Goal: Task Accomplishment & Management: Use online tool/utility

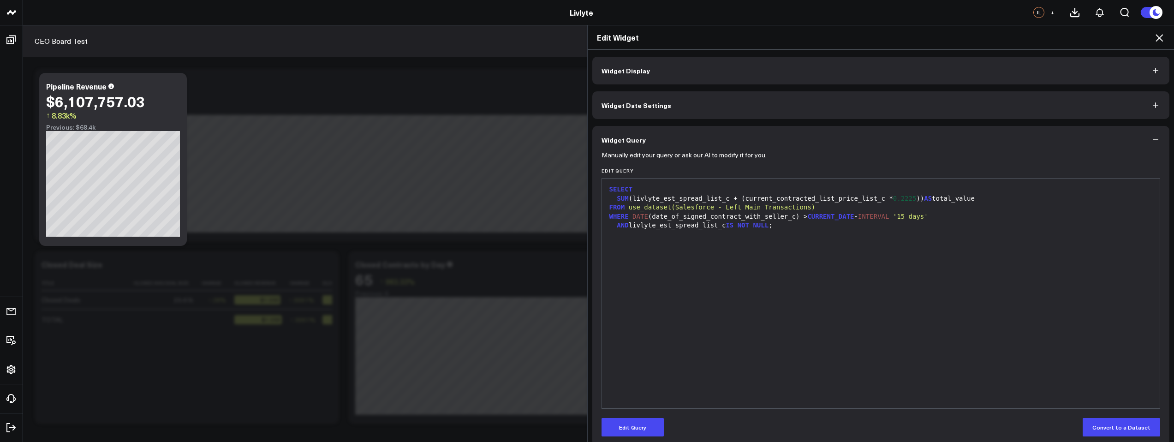
click at [887, 200] on div "SUM (livlyte_est_spread_list_c + (current_contracted_list_price_list_c * 0.2225…" at bounding box center [881, 198] width 549 height 9
click at [891, 199] on div "SUM (livlyte_est_spread_list_c + (current_contracted_list_price_list_c * 0.2225…" at bounding box center [881, 198] width 549 height 9
click at [906, 199] on span "0.2225" at bounding box center [905, 198] width 24 height 7
click at [909, 197] on span "0.2225" at bounding box center [905, 198] width 24 height 7
click at [634, 422] on button "Edit Query" at bounding box center [633, 427] width 62 height 18
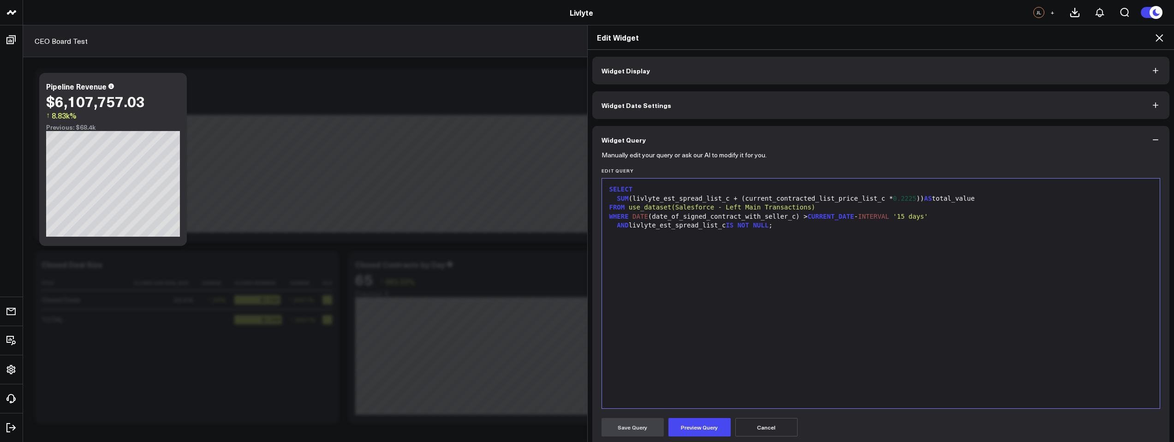
click at [908, 200] on span "0.2225" at bounding box center [905, 198] width 24 height 7
click at [904, 198] on span "0.25" at bounding box center [901, 198] width 16 height 7
click at [891, 198] on div "SUM (livlyte_est_spread_list_c + (current_contracted_list_price_list_c * 0.7775…" at bounding box center [881, 198] width 549 height 9
click at [687, 424] on button "Preview Query" at bounding box center [700, 427] width 62 height 18
click at [567, 435] on div "Edit Widget Widget Display Widget Date Settings Widget Query Manually edit your…" at bounding box center [587, 233] width 1174 height 417
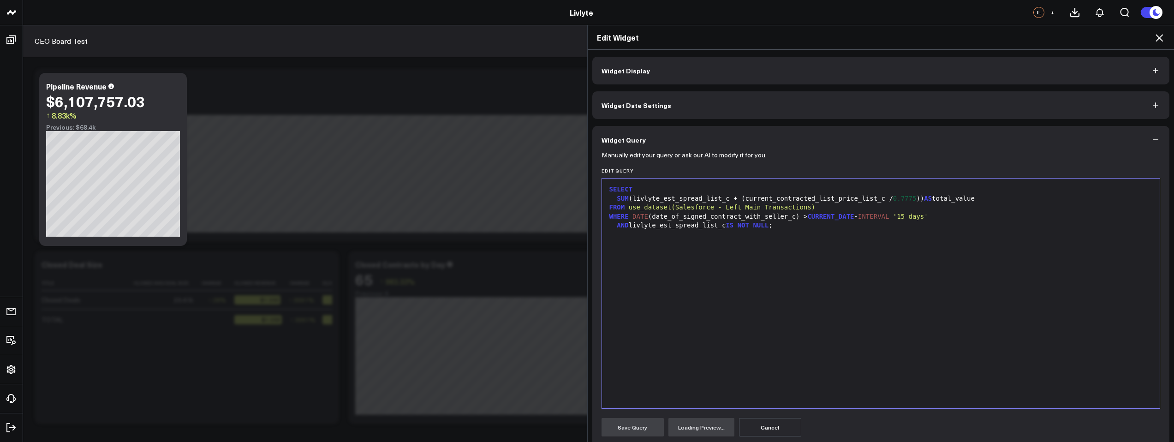
click at [692, 372] on div "SELECT SUM (livlyte_est_spread_list_c + (current_contracted_list_price_list_c /…" at bounding box center [881, 293] width 549 height 221
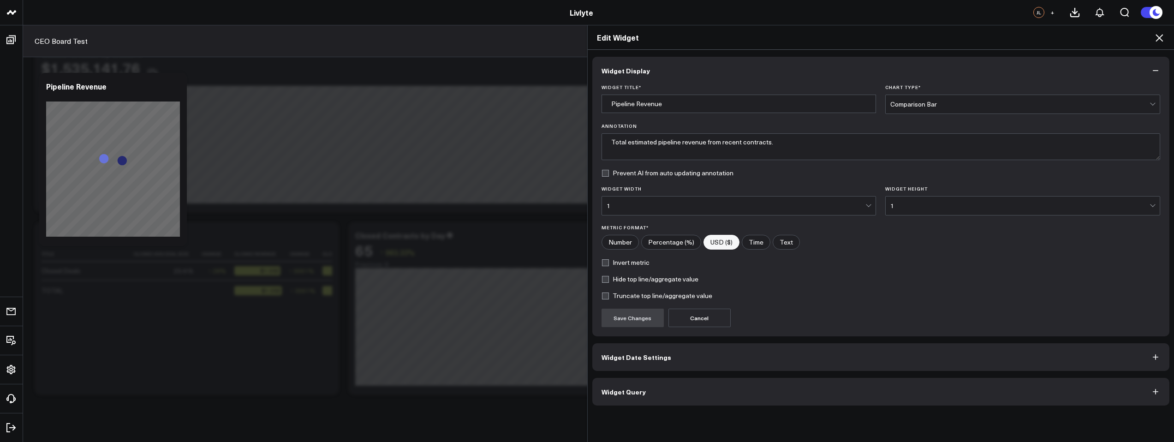
scroll to position [31, 0]
click at [650, 388] on button "Widget Query" at bounding box center [881, 392] width 578 height 28
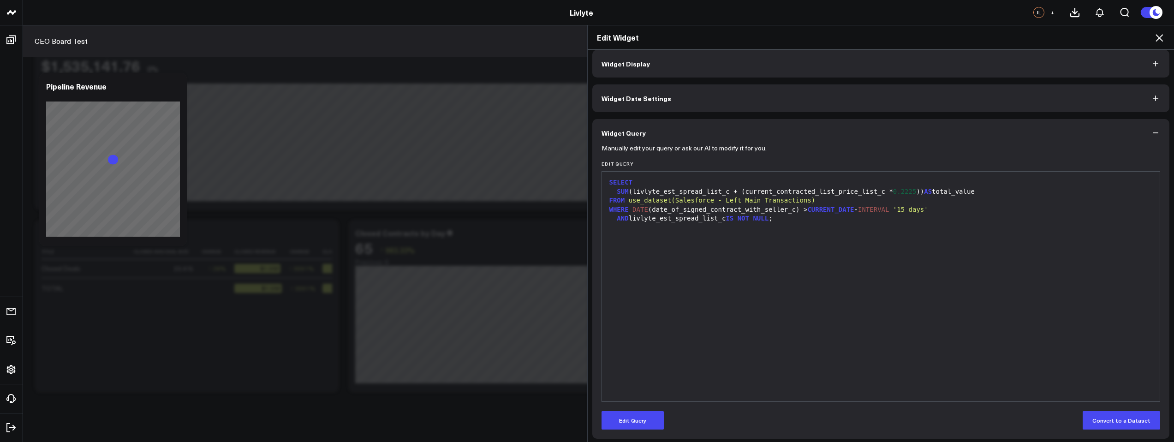
scroll to position [10, 0]
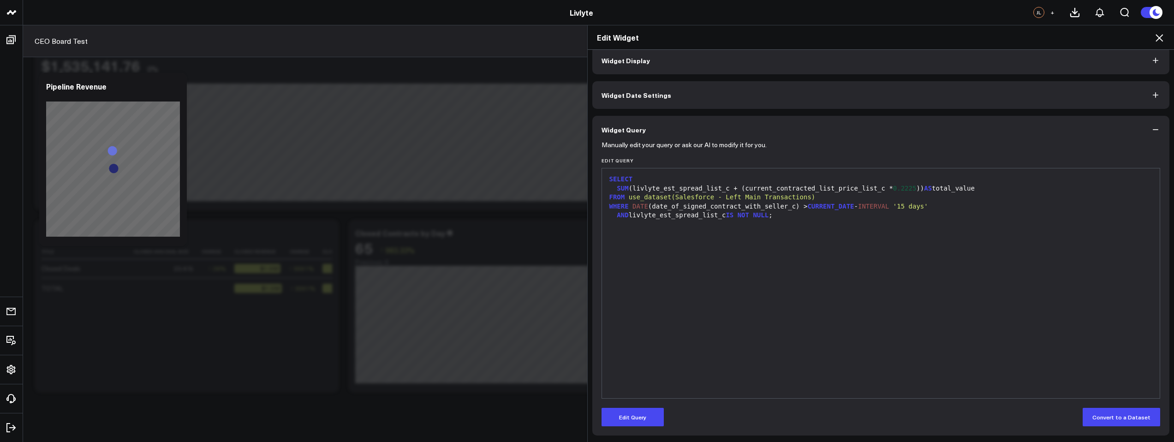
click at [910, 188] on span "0.2225" at bounding box center [905, 188] width 24 height 7
click at [912, 188] on span "0.2225" at bounding box center [905, 188] width 24 height 7
click at [634, 415] on button "Edit Query" at bounding box center [633, 417] width 62 height 18
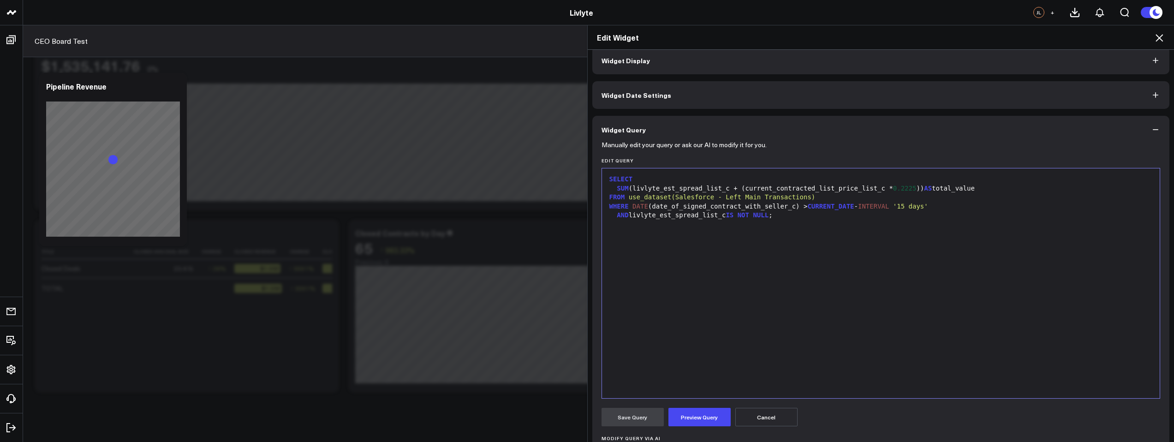
click at [913, 189] on span "0.2225" at bounding box center [905, 188] width 24 height 7
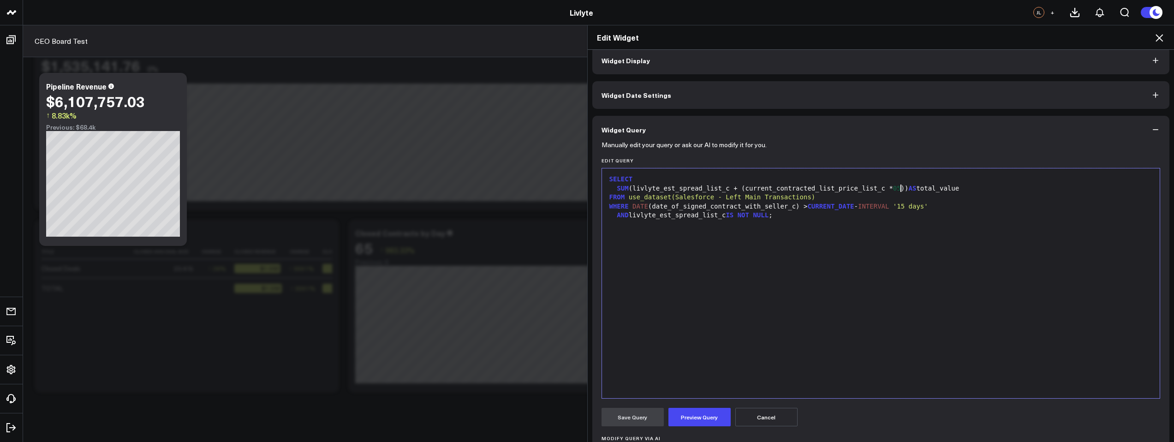
click at [890, 191] on div "SUM (livlyte_est_spread_list_c + (current_contracted_list_price_list_c * 05 )) …" at bounding box center [881, 188] width 549 height 9
click at [898, 189] on span "05" at bounding box center [897, 188] width 8 height 7
click at [981, 221] on div at bounding box center [881, 224] width 549 height 9
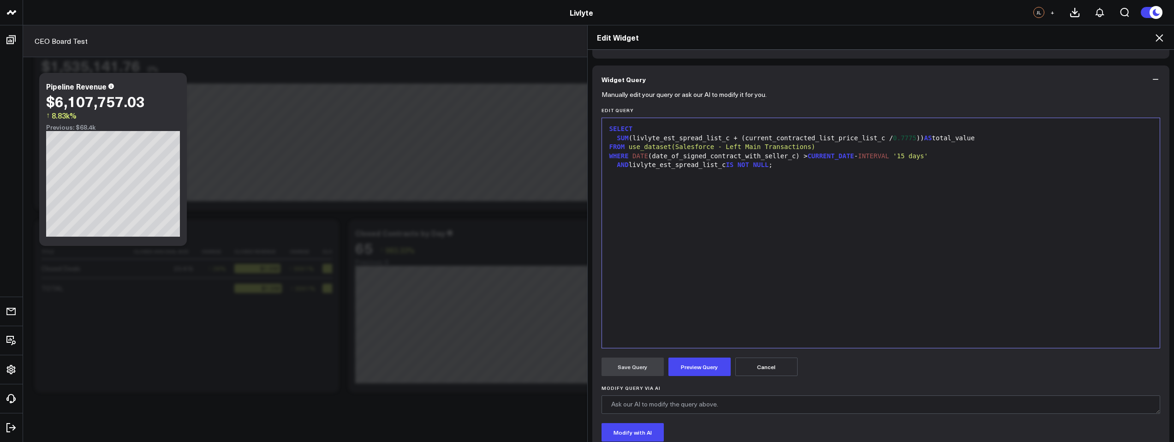
scroll to position [125, 0]
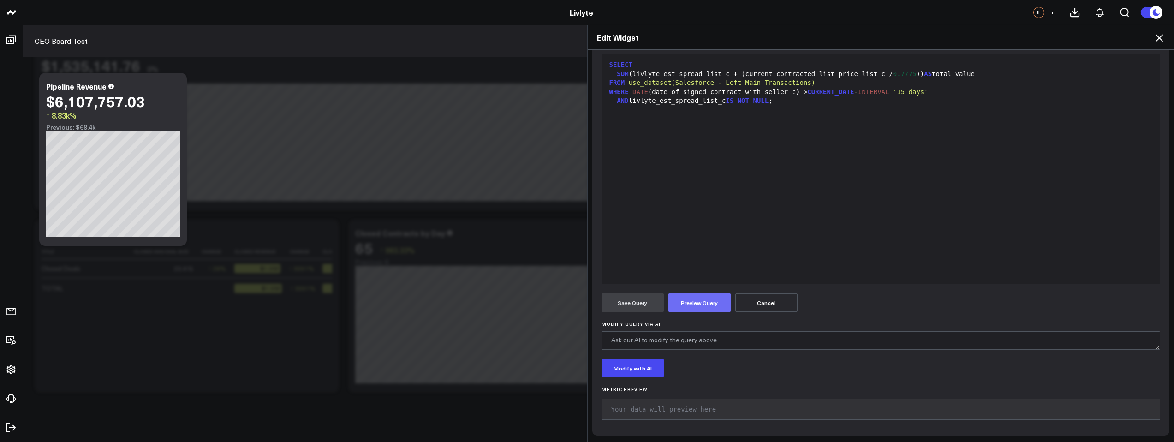
click at [681, 300] on button "Preview Query" at bounding box center [700, 302] width 62 height 18
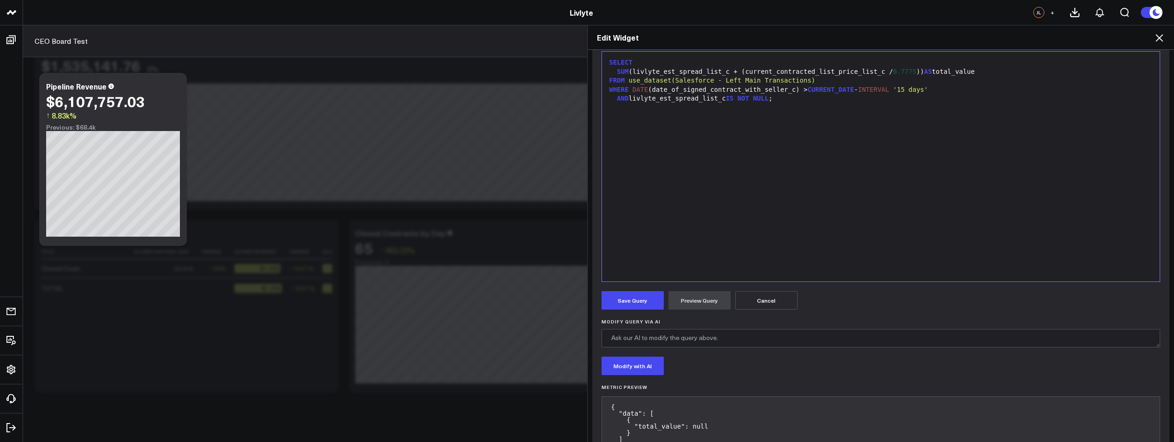
scroll to position [47, 0]
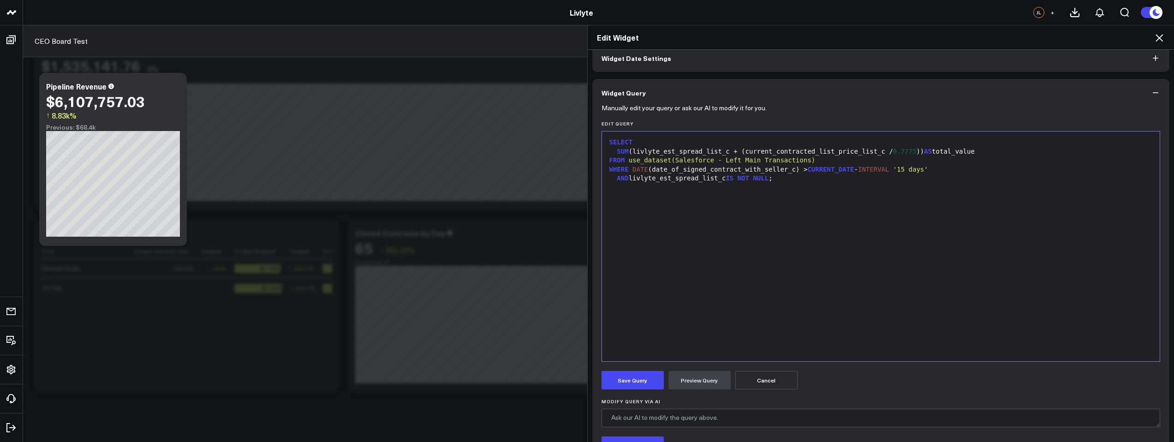
click at [888, 153] on div "SUM (livlyte_est_spread_list_c + (current_contracted_list_price_list_c / 0.7775…" at bounding box center [881, 151] width 549 height 9
click at [904, 154] on span "0.7775" at bounding box center [905, 151] width 24 height 7
drag, startPoint x: 912, startPoint y: 152, endPoint x: 912, endPoint y: 161, distance: 9.7
click at [912, 152] on span "0.7775" at bounding box center [905, 151] width 24 height 7
click at [888, 152] on div "SUM (livlyte_est_spread_list_c + (current_contracted_list_price_list_c & 0.5 ))…" at bounding box center [881, 151] width 549 height 9
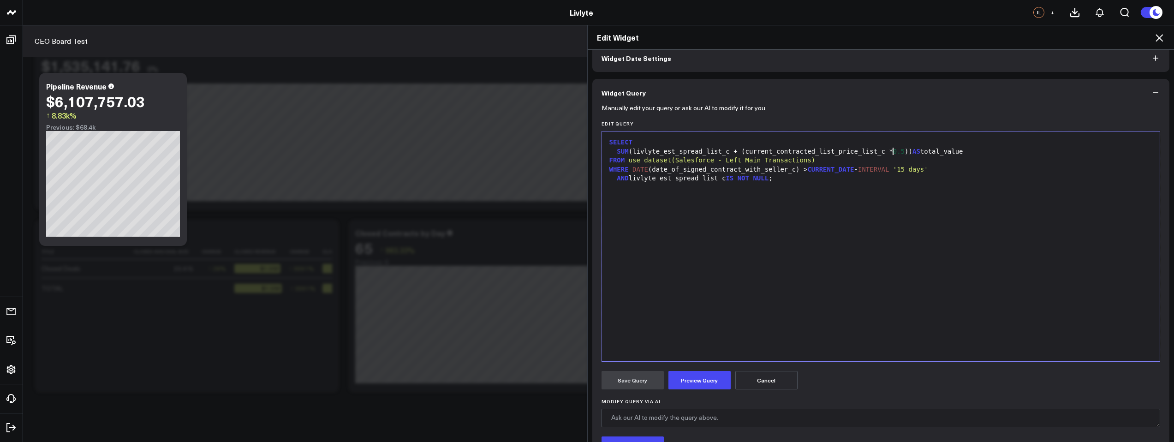
click at [900, 153] on span "0.5" at bounding box center [899, 151] width 12 height 7
click at [908, 198] on div "SELECT SUM (livlyte_est_spread_list_c + (current_contracted_list_price_list_c *…" at bounding box center [881, 246] width 549 height 221
click at [699, 381] on button "Preview Query" at bounding box center [700, 380] width 62 height 18
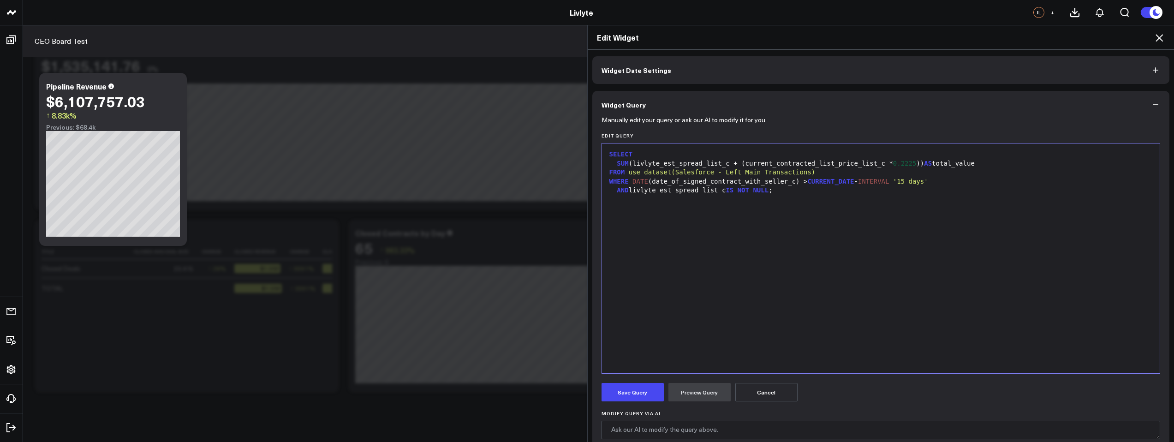
scroll to position [0, 0]
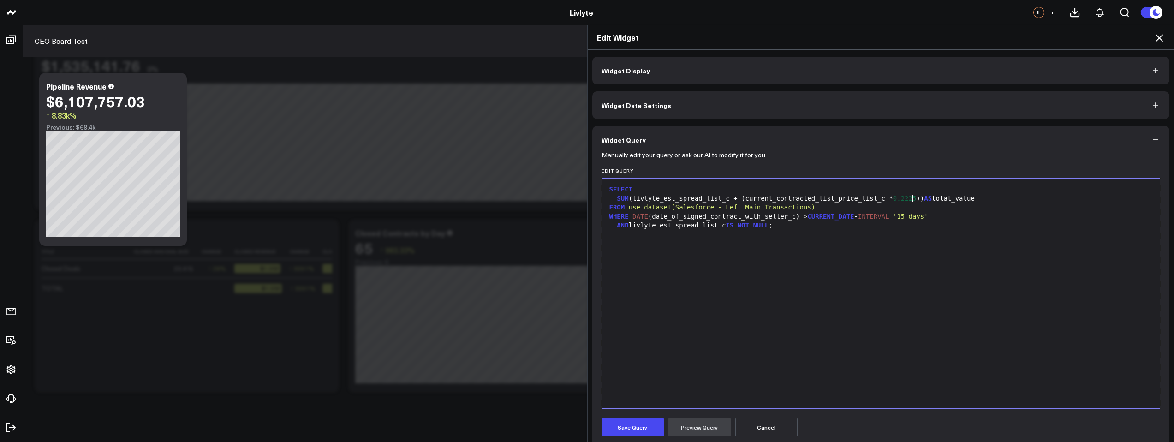
click at [909, 200] on span "0.2225" at bounding box center [905, 198] width 24 height 7
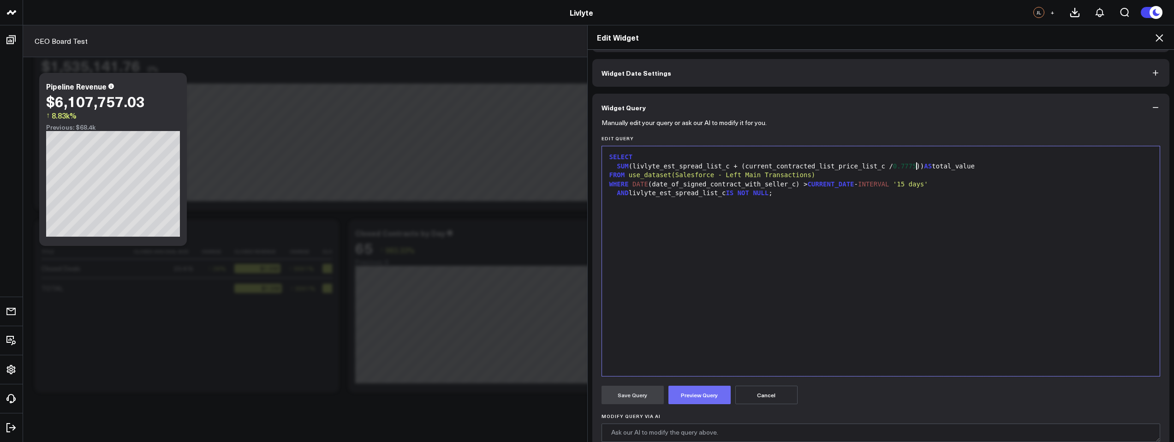
click at [697, 395] on button "Preview Query" at bounding box center [700, 395] width 62 height 18
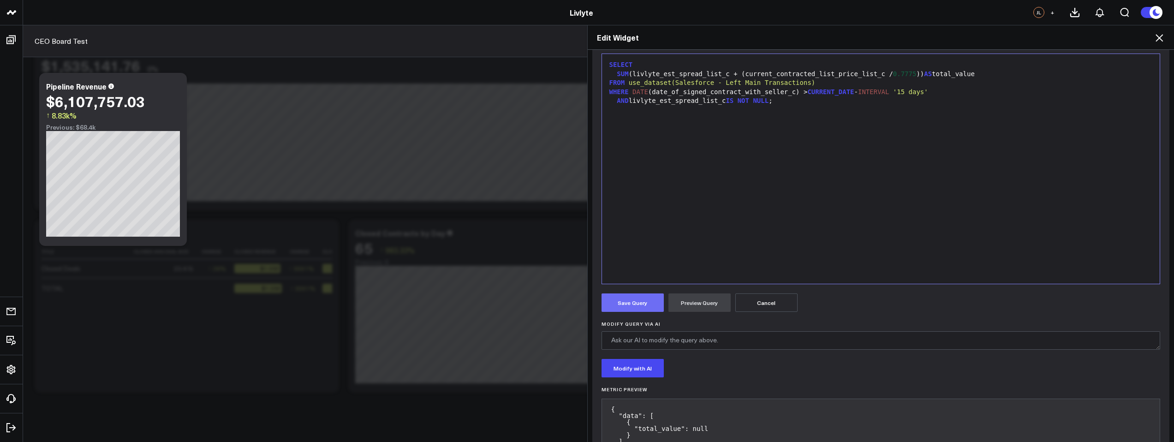
click at [639, 306] on button "Save Query" at bounding box center [633, 302] width 62 height 18
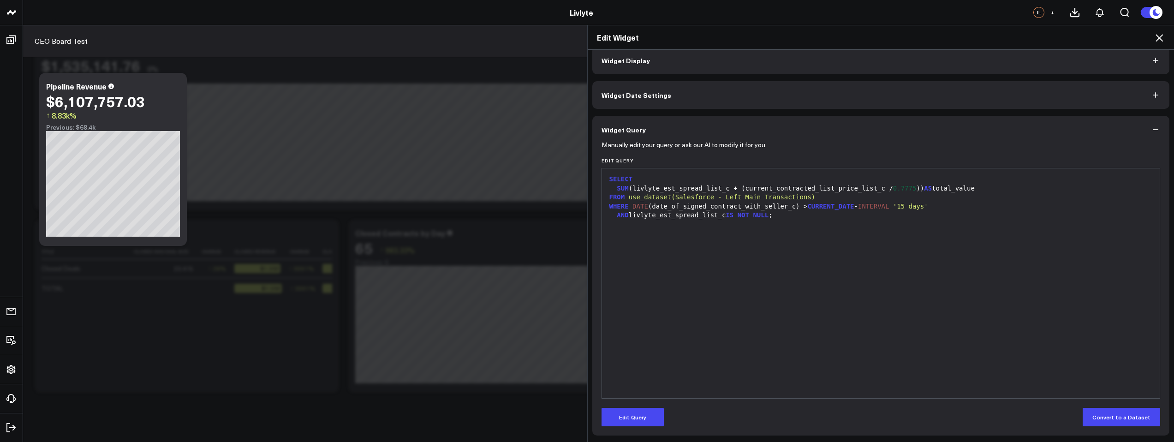
scroll to position [10, 0]
drag, startPoint x: 730, startPoint y: 189, endPoint x: 881, endPoint y: 191, distance: 150.4
click at [881, 191] on div "SUM (livlyte_est_spread_list_c + (current_contracted_list_price_list_c / 0.7775…" at bounding box center [881, 188] width 549 height 9
click at [632, 409] on form "Manually edit your query or ask our AI to modify it for you. Edit Query 9 1 2 3…" at bounding box center [881, 284] width 559 height 283
click at [631, 415] on button "Edit Query" at bounding box center [633, 417] width 62 height 18
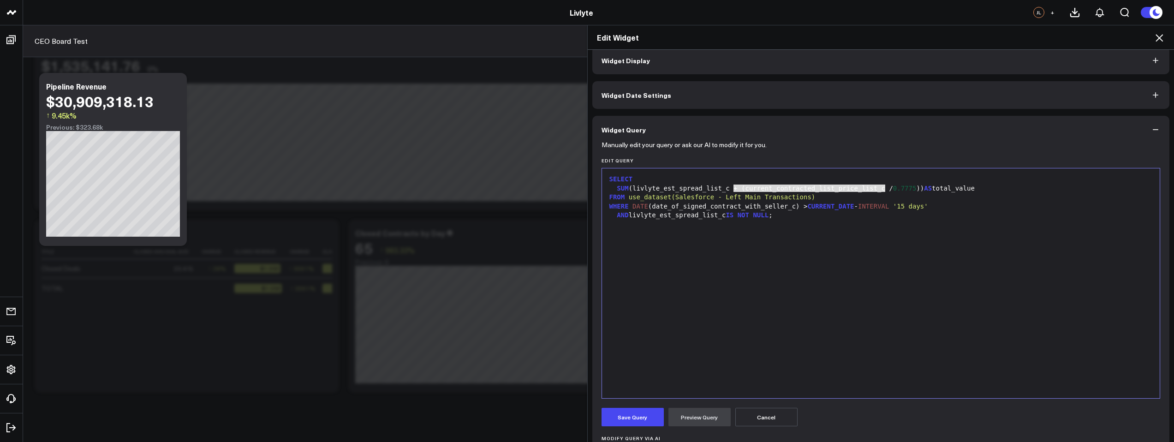
click at [872, 197] on div "FROM use_dataset(Salesforce - Left Main Transactions)" at bounding box center [881, 197] width 549 height 9
drag, startPoint x: 880, startPoint y: 188, endPoint x: 732, endPoint y: 190, distance: 148.6
click at [732, 190] on div "SUM (livlyte_est_spread_list_c + (current_contracted_list_price_list_c / 0.7775…" at bounding box center [881, 188] width 549 height 9
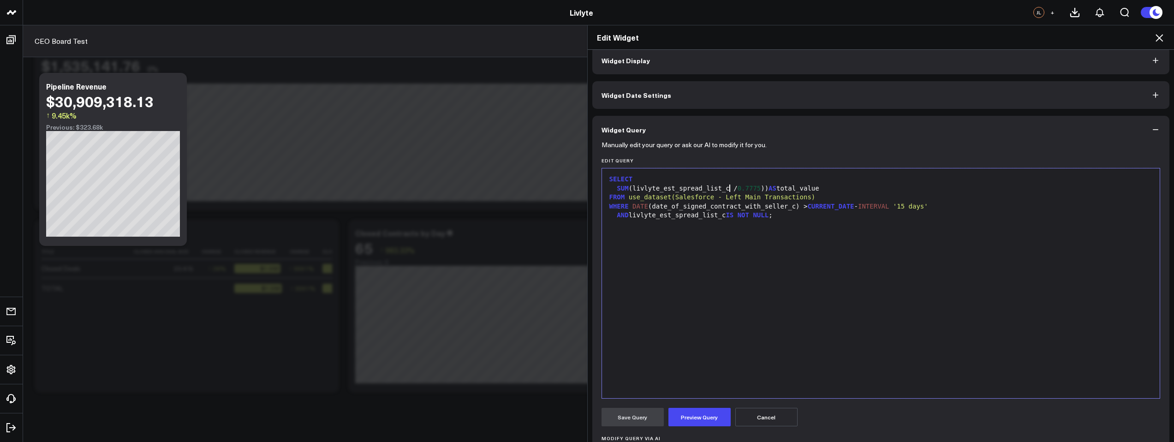
click at [764, 188] on div "SUM (livlyte_est_spread_list_c / 0.7775 )) AS total_value" at bounding box center [881, 188] width 549 height 9
click at [686, 417] on button "Preview Query" at bounding box center [700, 417] width 62 height 18
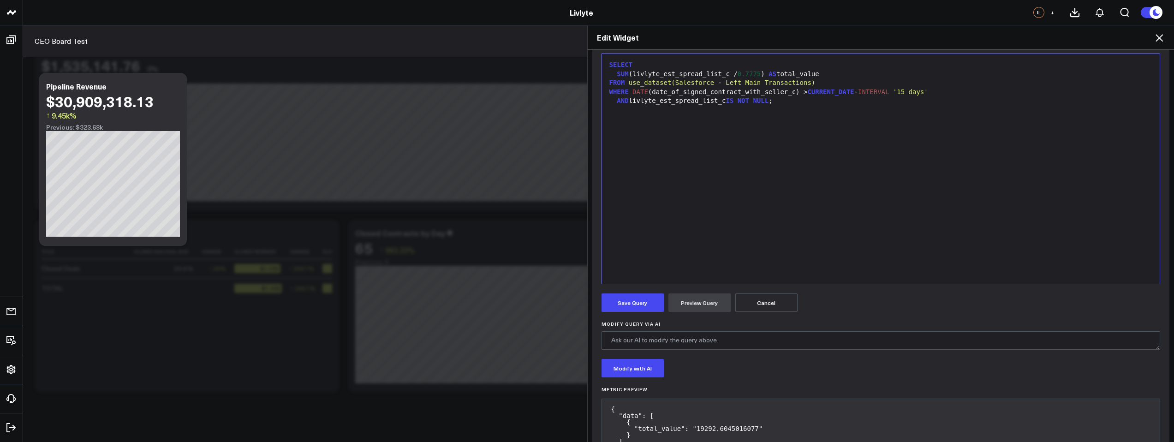
scroll to position [163, 0]
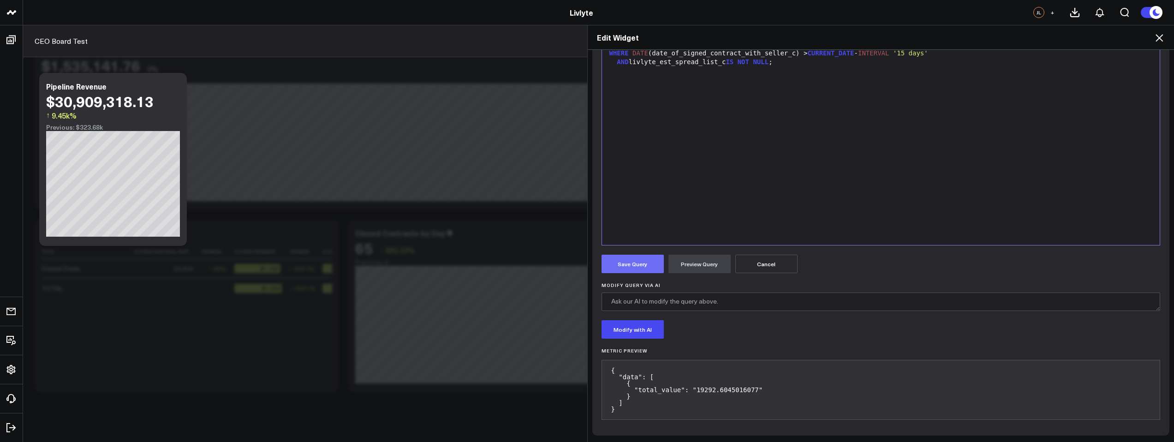
click at [639, 263] on button "Save Query" at bounding box center [633, 264] width 62 height 18
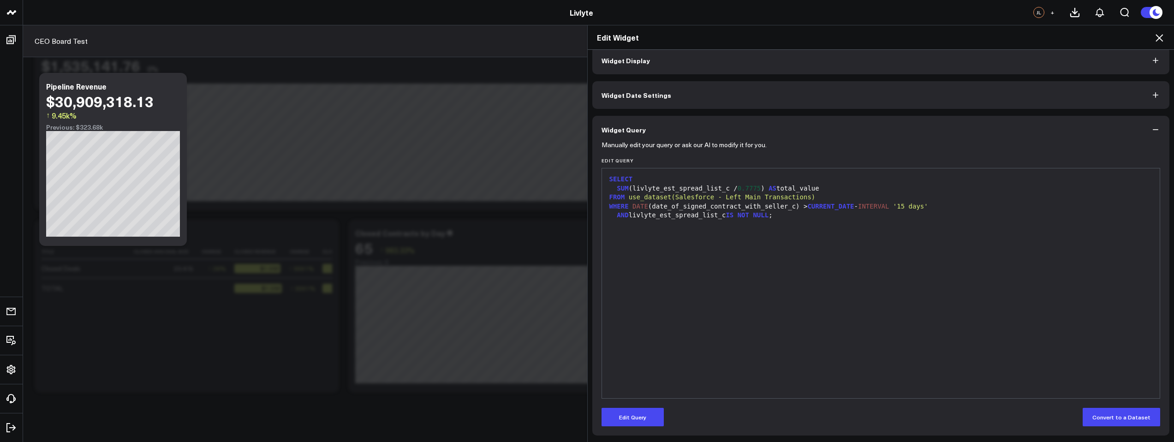
scroll to position [10, 0]
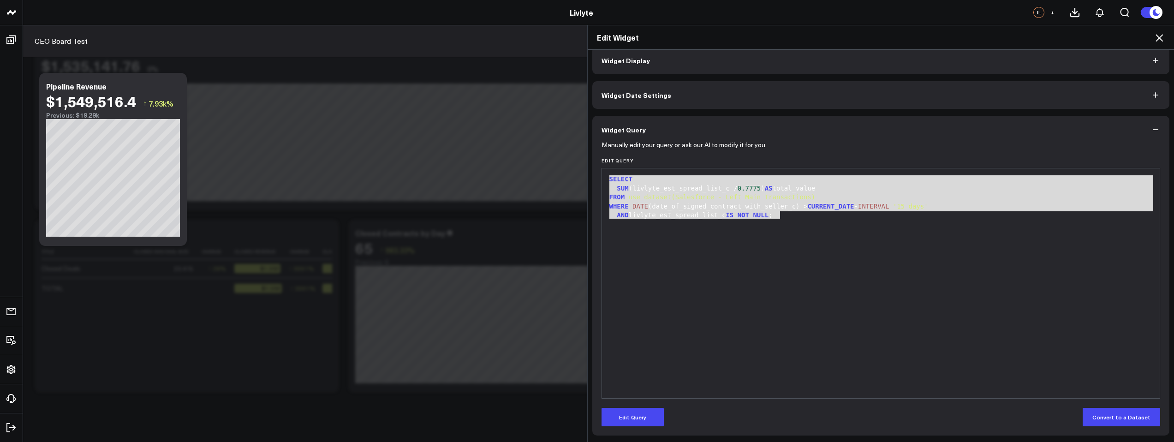
drag, startPoint x: 809, startPoint y: 216, endPoint x: 608, endPoint y: 177, distance: 205.3
click at [608, 177] on div "SELECT SUM (livlyte_est_spread_list_c / 0.7775 ) AS total_value FROM use_datase…" at bounding box center [881, 283] width 549 height 221
copy div "SELECT SUM (livlyte_est_spread_list_c / 0.7775 ) AS total_value FROM use_datase…"
click at [1162, 38] on icon at bounding box center [1159, 37] width 11 height 11
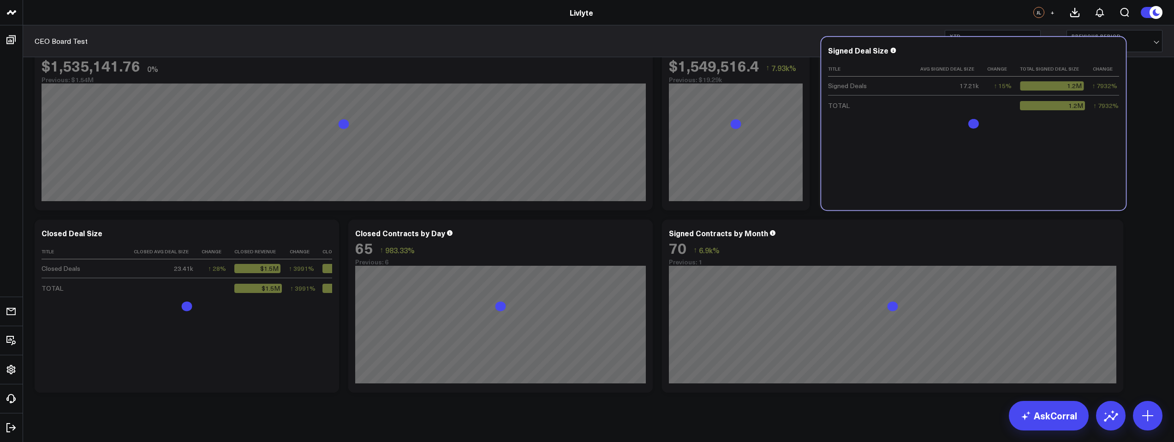
drag, startPoint x: 822, startPoint y: 127, endPoint x: 816, endPoint y: 125, distance: 6.7
click at [822, 127] on div "Signed Deal Size Title Avg Signed Deal Size Change Total Signed Deal Size Chang…" at bounding box center [973, 123] width 304 height 173
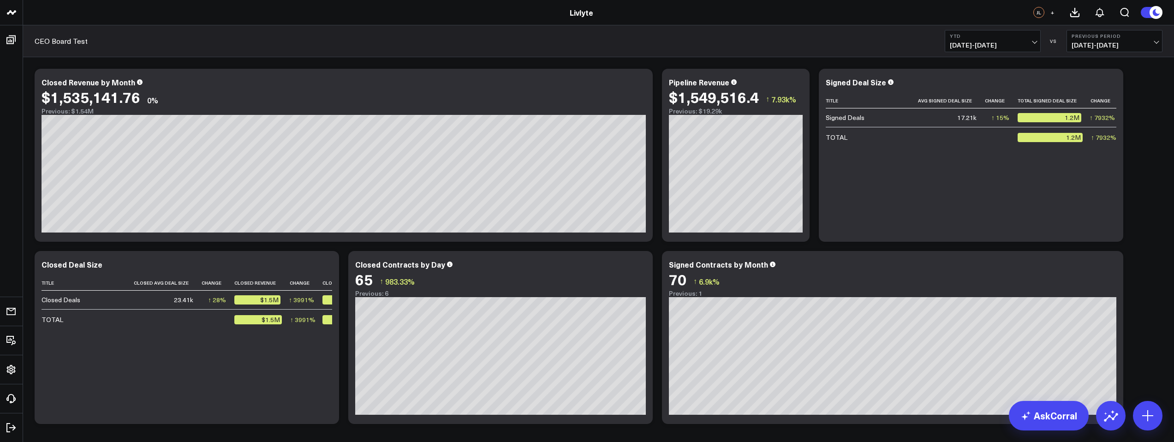
click at [1008, 38] on b "YTD" at bounding box center [993, 36] width 86 height 6
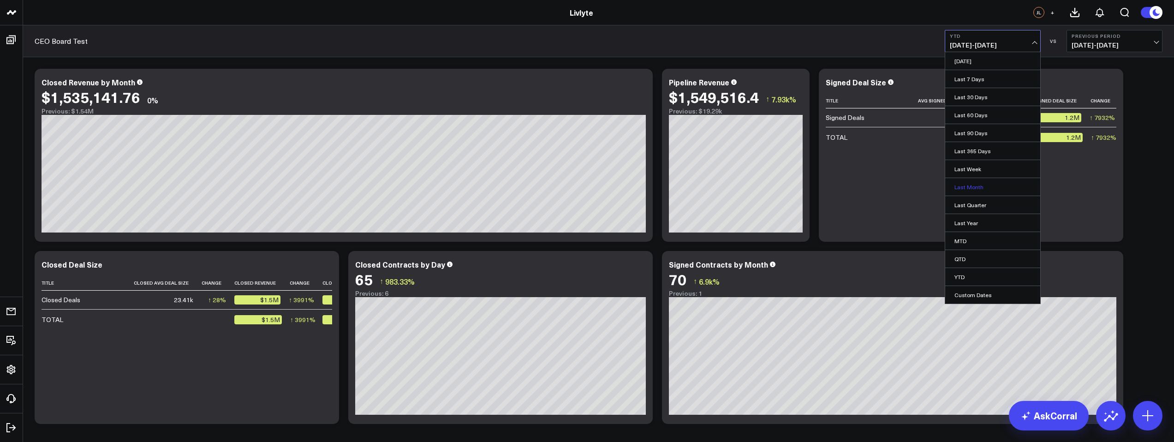
click at [973, 191] on link "Last Month" at bounding box center [992, 187] width 95 height 18
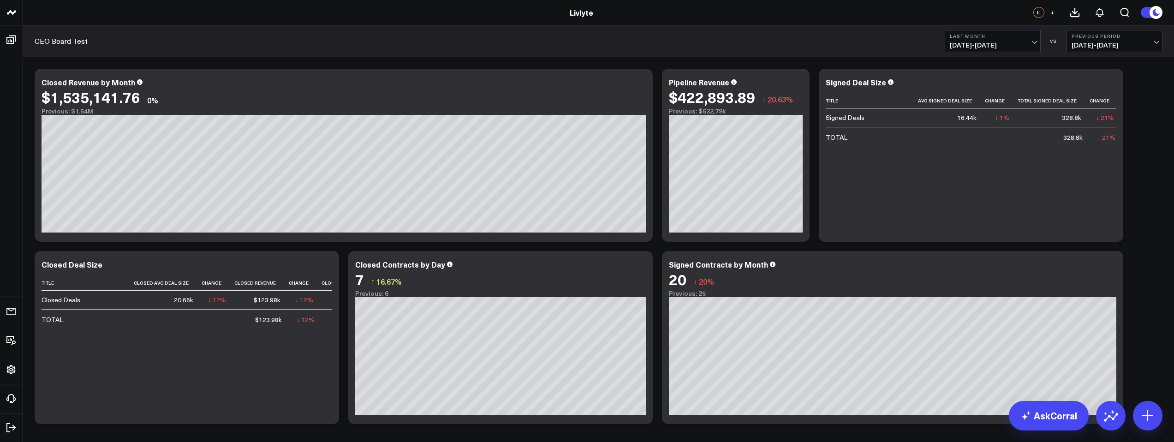
click at [1005, 43] on span "08/01/25 - 08/31/25" at bounding box center [993, 45] width 86 height 7
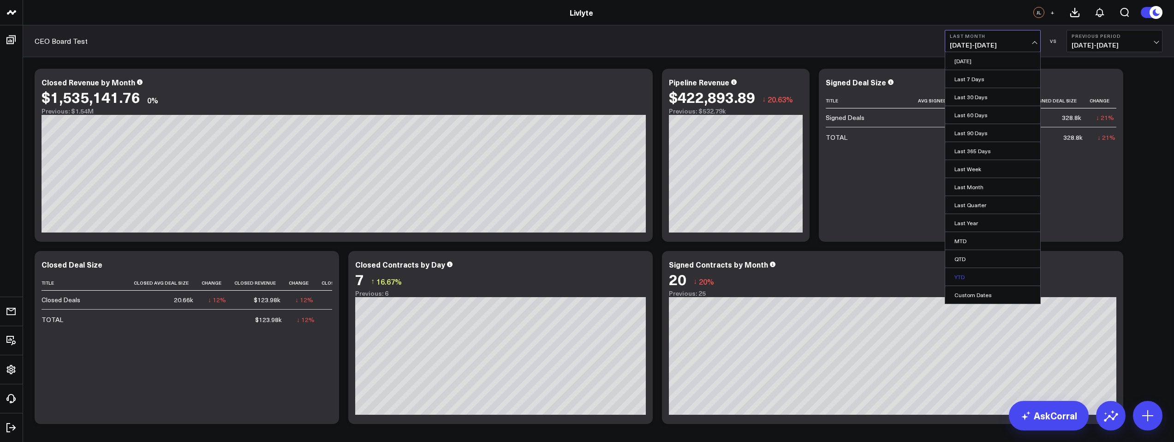
click at [969, 276] on link "YTD" at bounding box center [992, 277] width 95 height 18
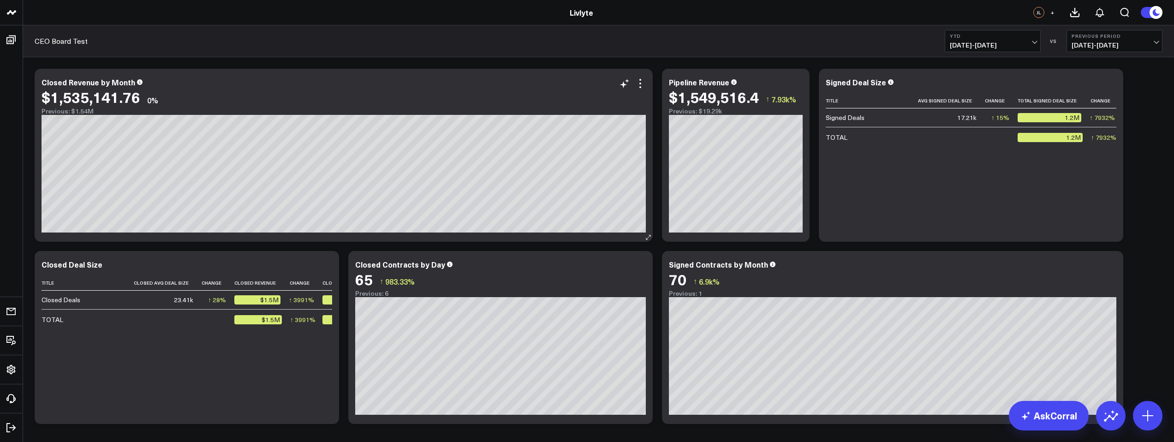
scroll to position [2, 0]
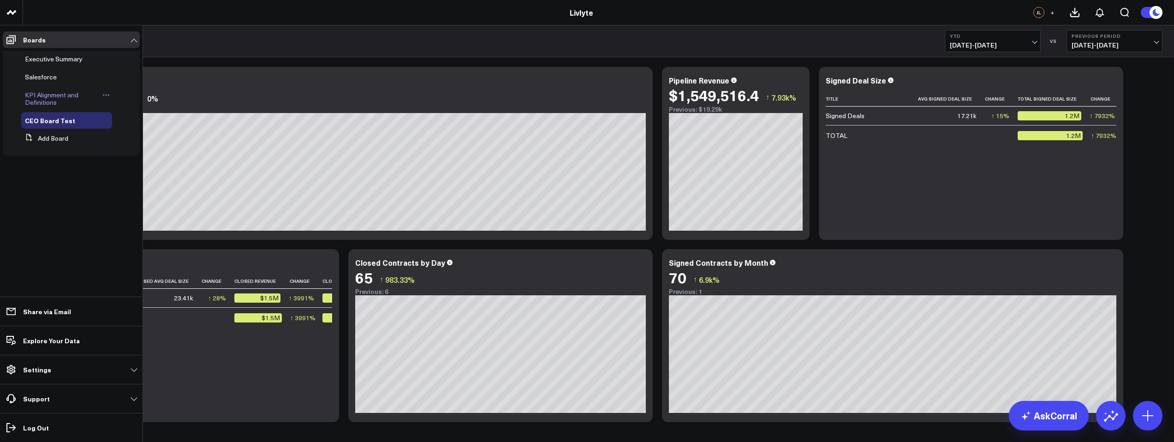
click at [39, 100] on span "KPI Alignment and Definitions" at bounding box center [52, 98] width 54 height 16
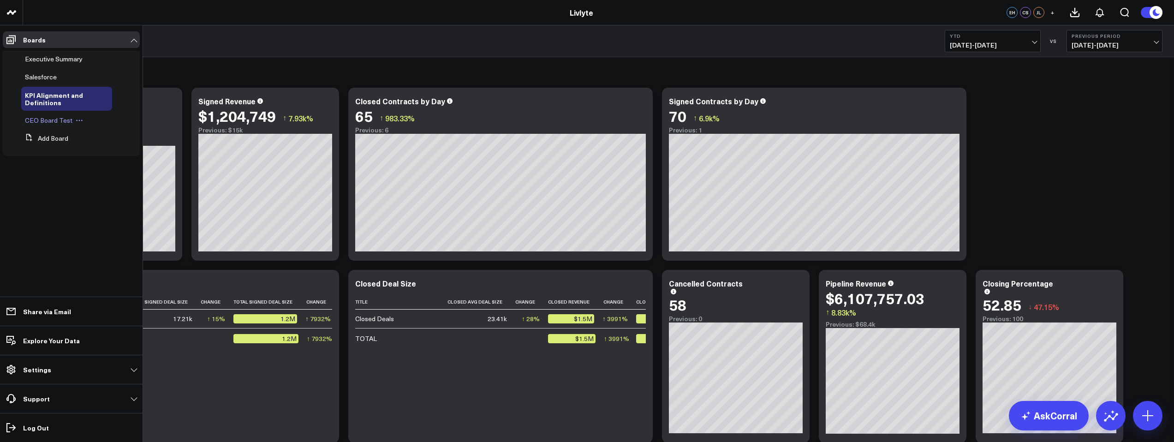
click at [63, 126] on div "CEO Board Test" at bounding box center [66, 120] width 91 height 17
click at [66, 116] on span "CEO Board Test" at bounding box center [49, 120] width 48 height 9
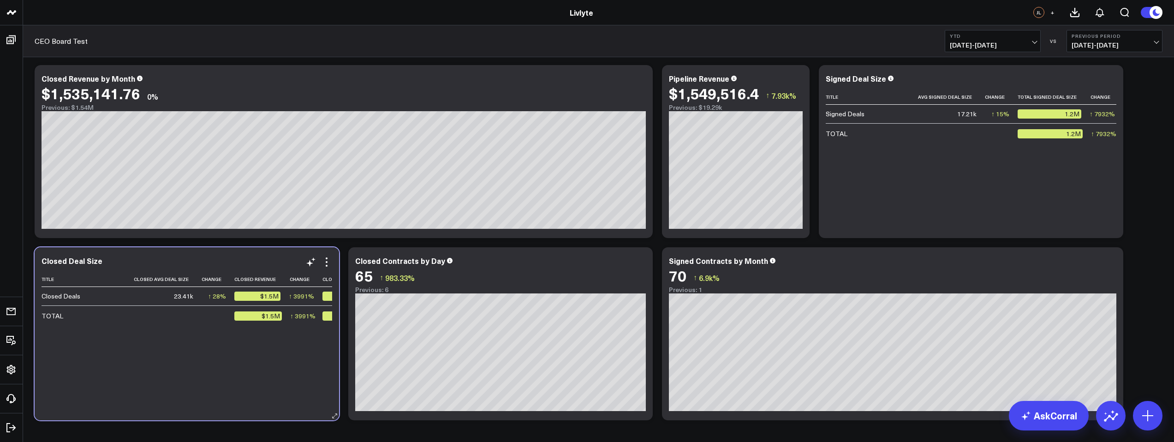
scroll to position [0, 70]
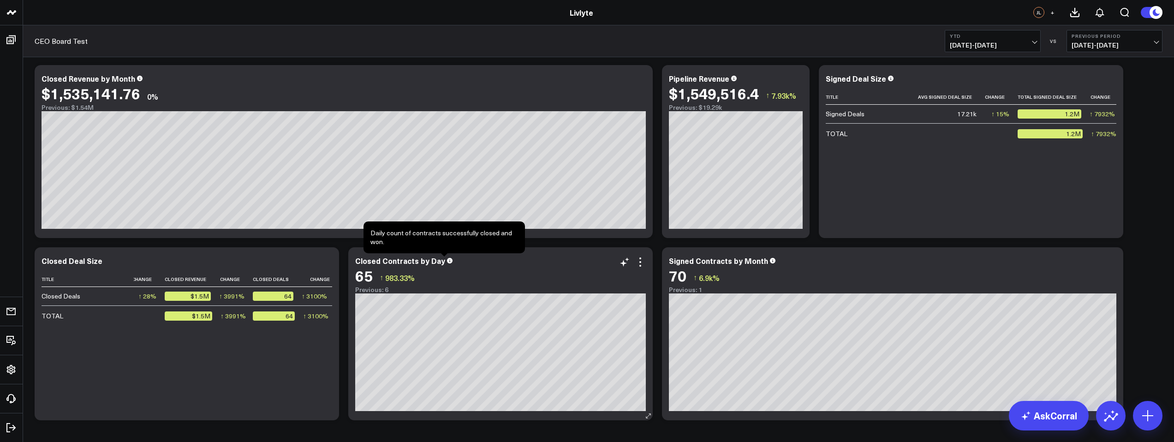
click at [447, 262] on icon at bounding box center [450, 261] width 6 height 6
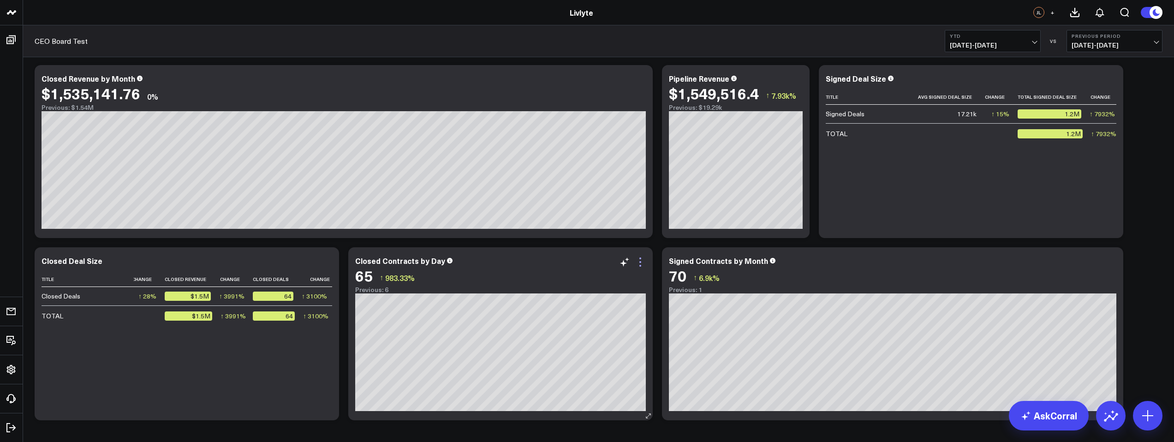
click at [637, 259] on icon at bounding box center [640, 262] width 11 height 11
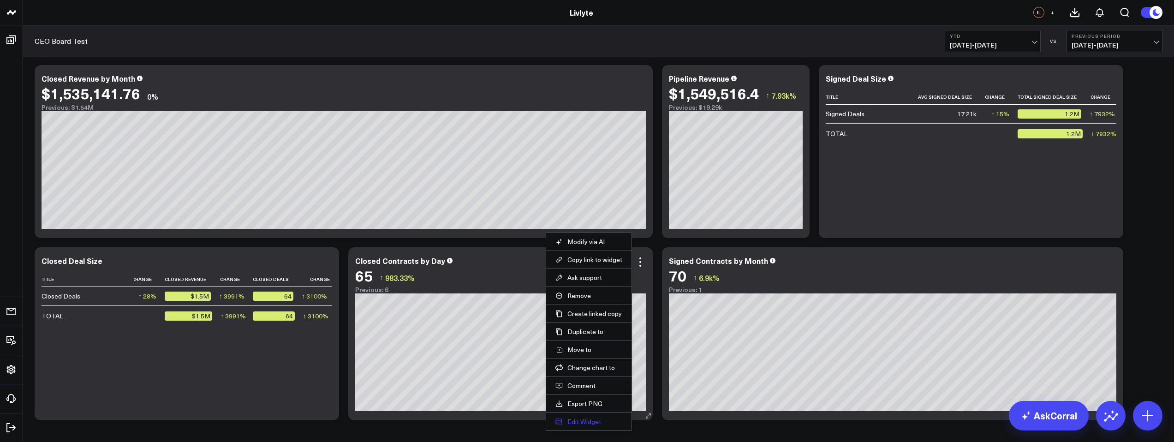
click at [588, 419] on button "Edit Widget" at bounding box center [588, 422] width 67 height 8
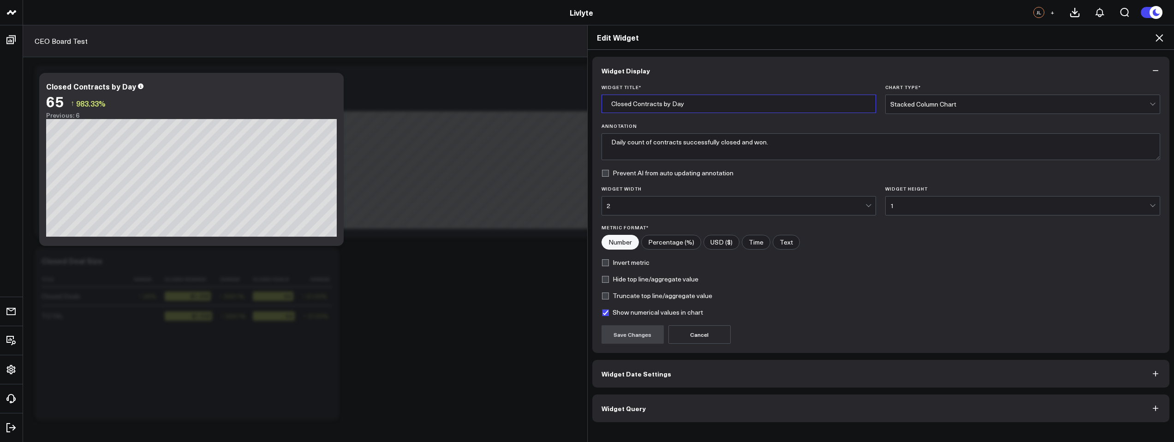
click at [705, 102] on input "Closed Contracts by Day" at bounding box center [739, 104] width 275 height 18
drag, startPoint x: 684, startPoint y: 107, endPoint x: 666, endPoint y: 104, distance: 17.8
click at [666, 104] on input "Closed Contracts by Day" at bounding box center [739, 104] width 275 height 18
click at [891, 125] on label "Annotation" at bounding box center [881, 126] width 559 height 6
click at [891, 133] on textarea "Daily count of contracts successfully closed and won." at bounding box center [881, 146] width 559 height 27
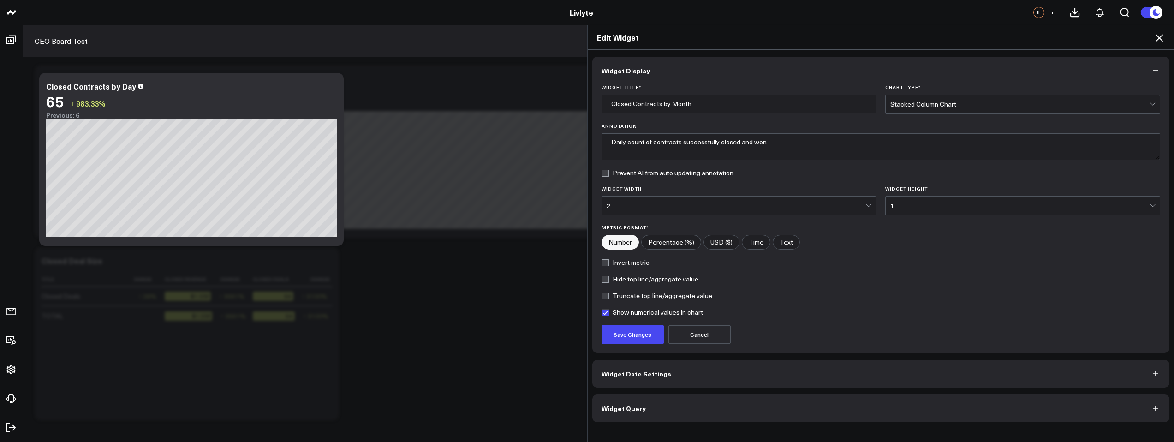
click at [781, 111] on input "Closed Contracts by Month" at bounding box center [739, 104] width 275 height 18
click at [759, 103] on input "Closed Contracts by Month" at bounding box center [739, 104] width 275 height 18
drag, startPoint x: 748, startPoint y: 103, endPoint x: 737, endPoint y: 102, distance: 11.1
click at [746, 103] on input "Closed Contracts by Month" at bounding box center [739, 104] width 275 height 18
drag, startPoint x: 737, startPoint y: 102, endPoint x: 519, endPoint y: 92, distance: 218.9
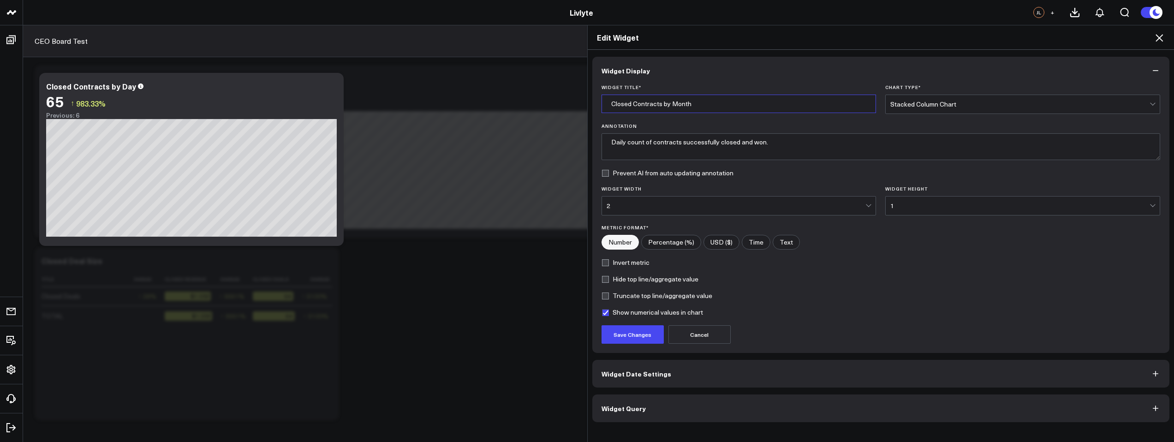
click at [519, 92] on div "Edit Widget Widget Display Widget Title * Closed Contracts by Month Chart Type …" at bounding box center [587, 233] width 1174 height 417
type input "Closed Contracts by Month"
click at [735, 64] on button "Widget Display" at bounding box center [881, 71] width 578 height 28
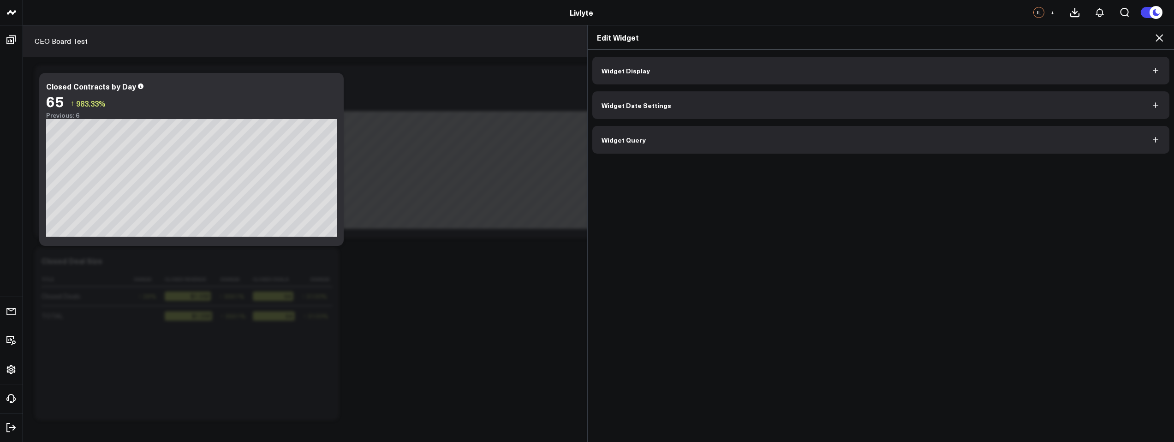
click at [761, 69] on button "Widget Display" at bounding box center [881, 71] width 578 height 28
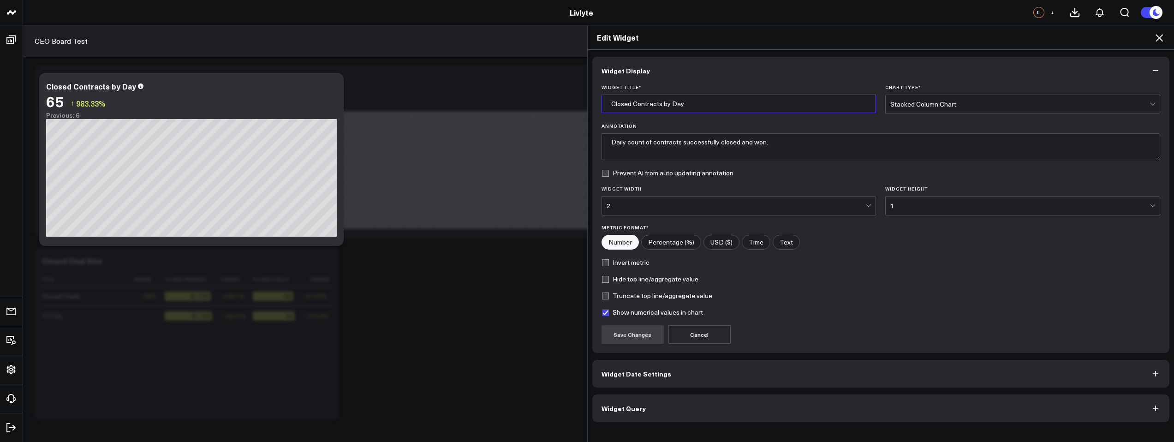
click at [671, 105] on input "Closed Contracts by Day" at bounding box center [739, 104] width 275 height 18
click at [674, 104] on input "Closed Contracts by Mionth" at bounding box center [739, 104] width 275 height 18
type input "Closed Contracts by Month"
click at [698, 119] on form "Widget Title * Closed Contracts by Month Chart Type * Stacked Column Chart Anno…" at bounding box center [881, 213] width 559 height 259
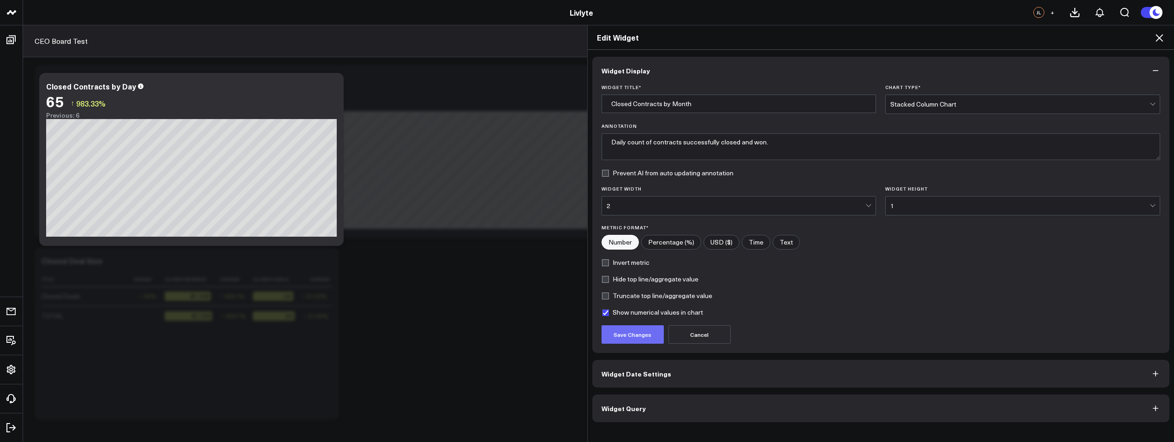
click at [647, 335] on button "Save Changes" at bounding box center [633, 334] width 62 height 18
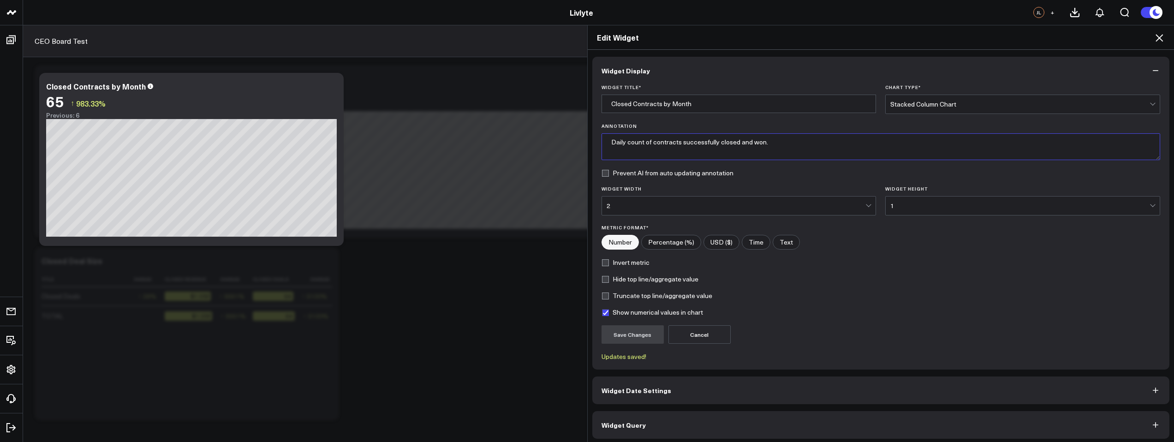
click at [621, 141] on textarea "Daily count of contracts successfully closed and won." at bounding box center [881, 146] width 559 height 27
drag, startPoint x: 623, startPoint y: 141, endPoint x: 601, endPoint y: 142, distance: 22.2
click at [602, 142] on textarea "Daily count of contracts successfully closed and won." at bounding box center [881, 146] width 559 height 27
type textarea "Monthly count of contracts successfully closed and won."
drag, startPoint x: 854, startPoint y: 275, endPoint x: 842, endPoint y: 287, distance: 16.3
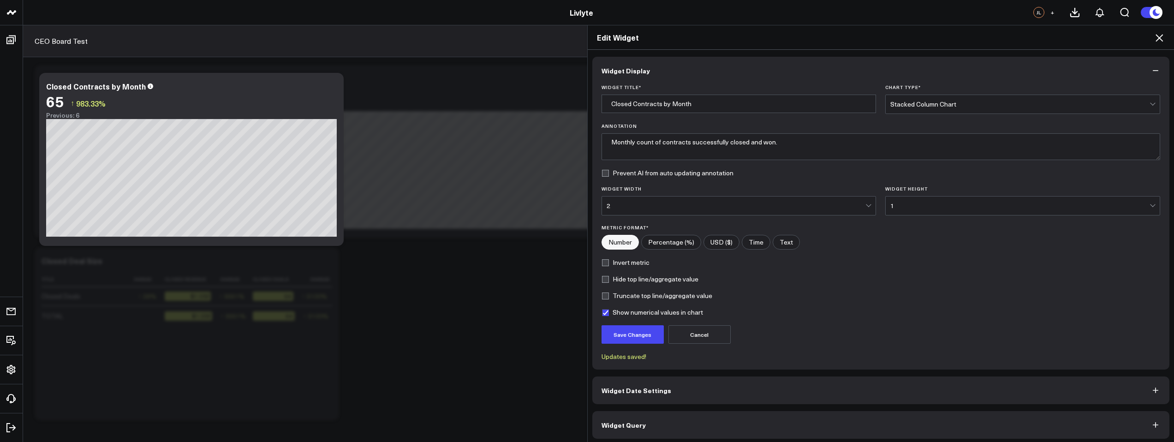
click at [854, 275] on div "Hide top line/aggregate value" at bounding box center [881, 278] width 559 height 7
click at [615, 345] on form "Widget Title * Closed Contracts by Month Chart Type * Stacked Column Chart Anno…" at bounding box center [881, 222] width 559 height 276
click at [616, 340] on button "Save Changes" at bounding box center [633, 334] width 62 height 18
click at [1159, 40] on icon at bounding box center [1159, 37] width 11 height 11
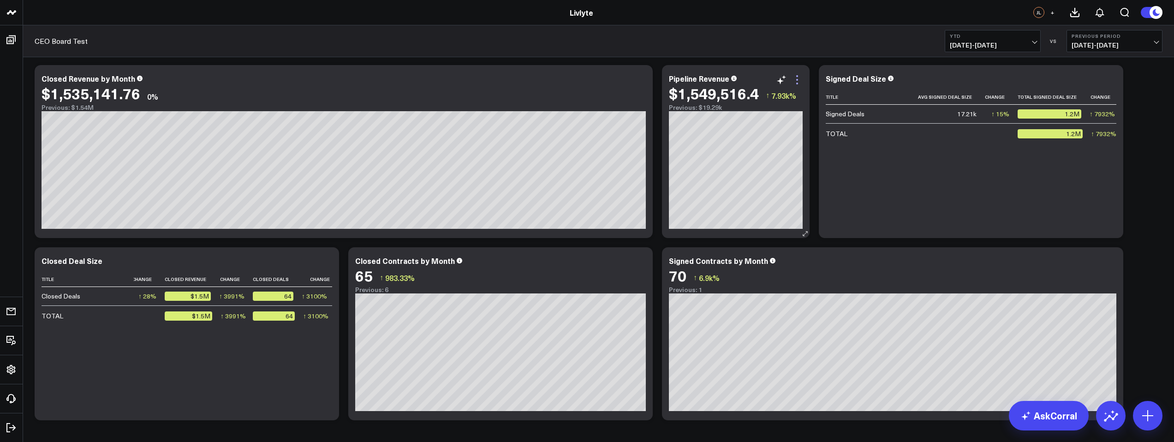
click at [796, 84] on icon at bounding box center [797, 79] width 11 height 11
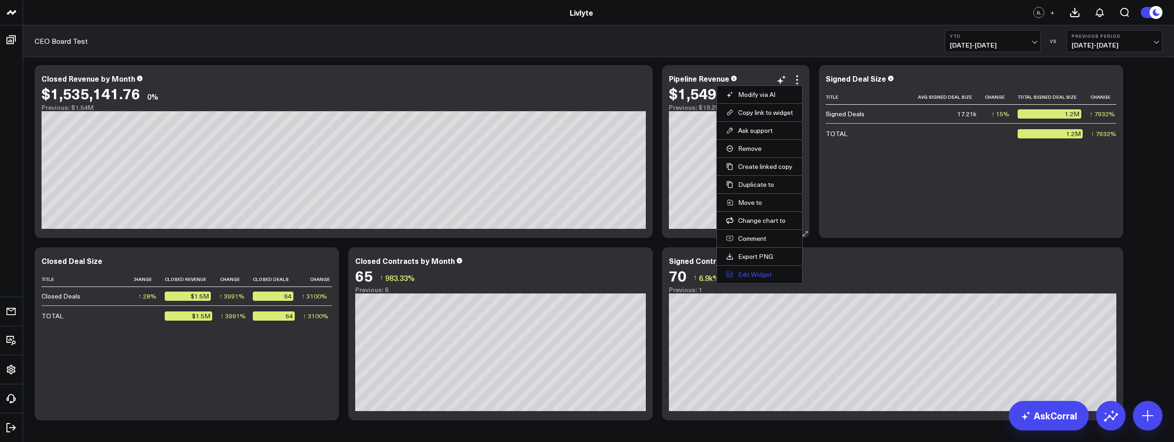
click at [744, 277] on button "Edit Widget" at bounding box center [759, 274] width 67 height 8
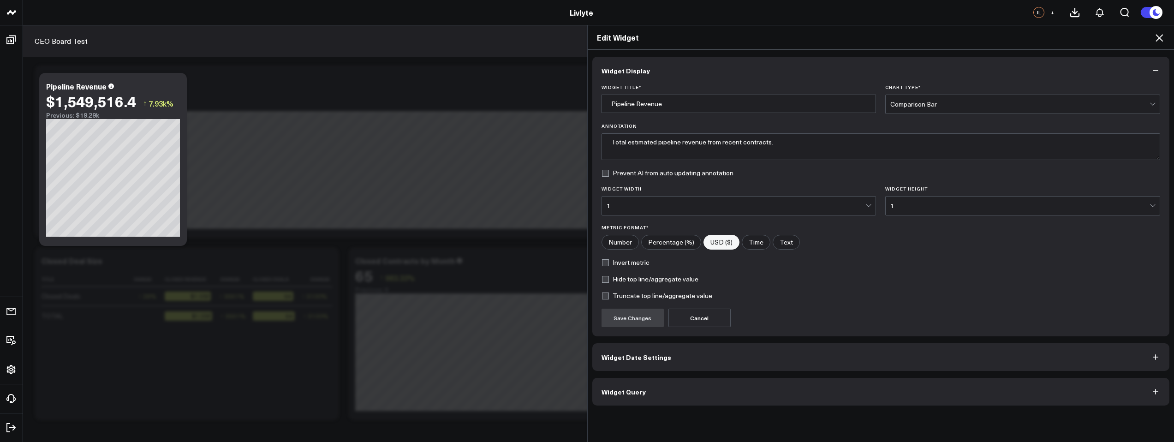
click at [647, 362] on button "Widget Date Settings" at bounding box center [881, 357] width 578 height 28
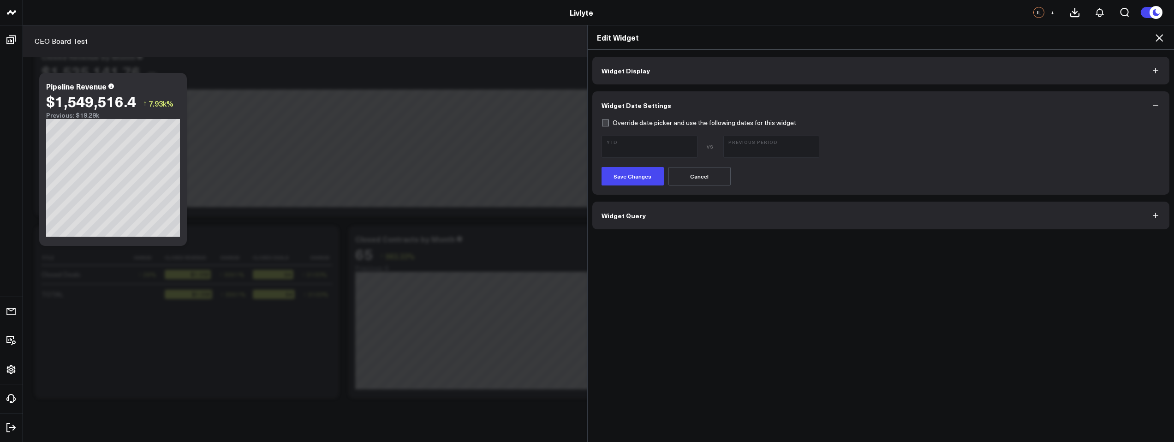
scroll to position [42, 0]
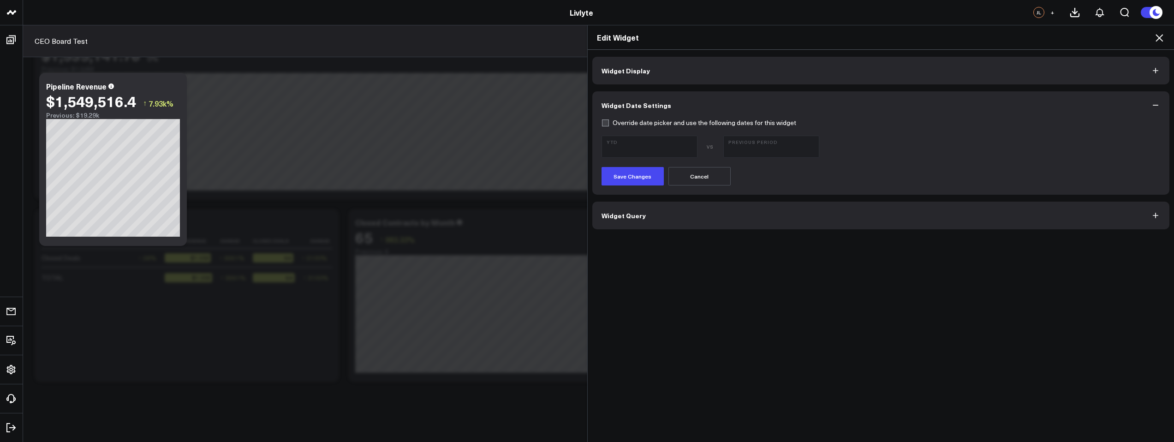
click at [661, 224] on button "Widget Query" at bounding box center [881, 216] width 578 height 28
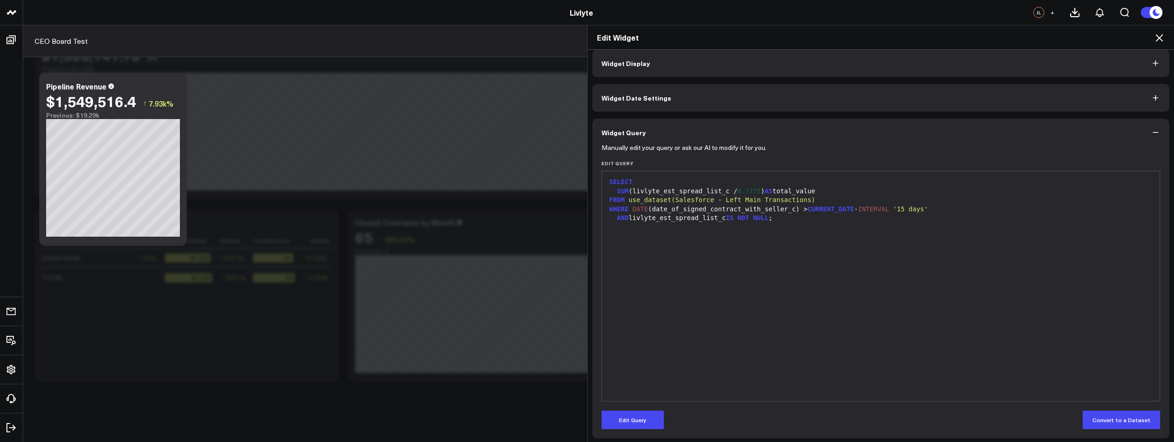
scroll to position [10, 0]
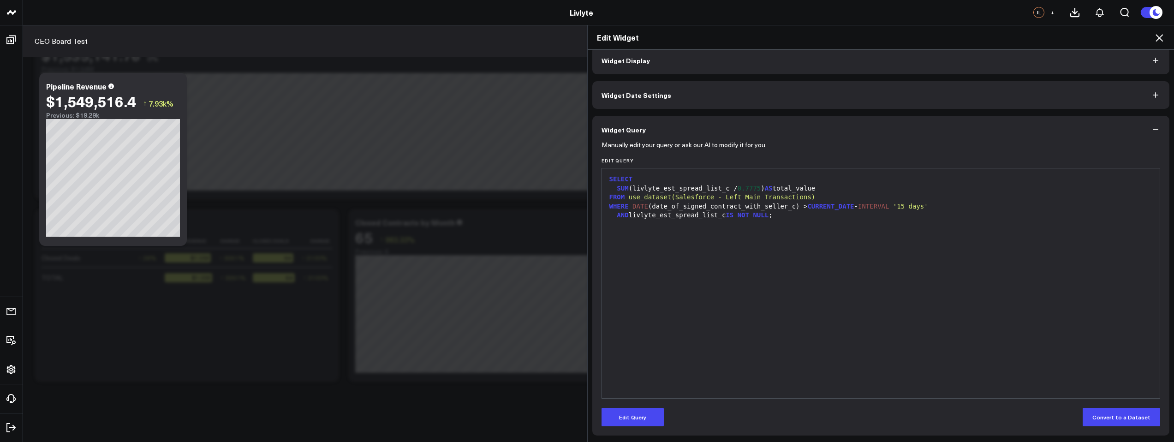
click at [728, 66] on button "Widget Display" at bounding box center [881, 61] width 578 height 28
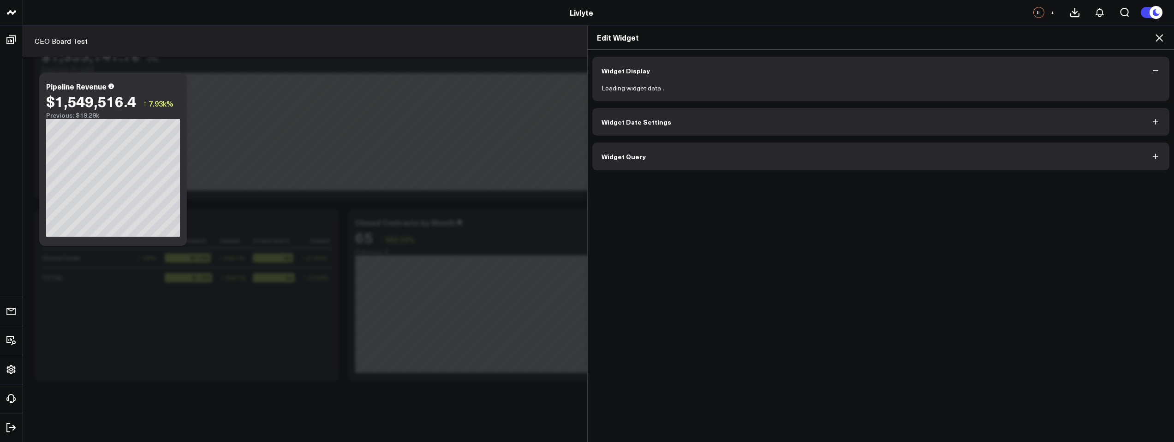
scroll to position [0, 0]
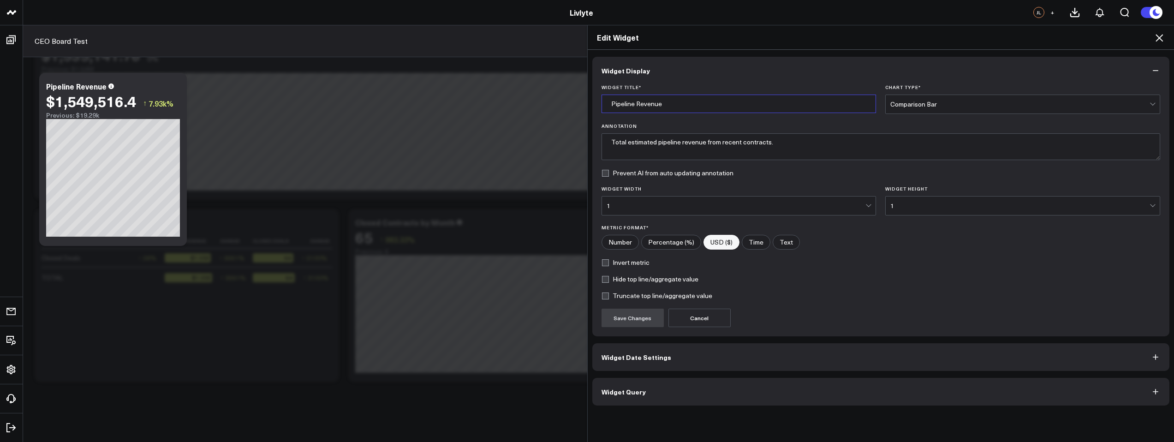
click at [684, 102] on input "Pipeline Revenue" at bounding box center [739, 104] width 275 height 18
click at [1158, 35] on icon at bounding box center [1159, 37] width 11 height 11
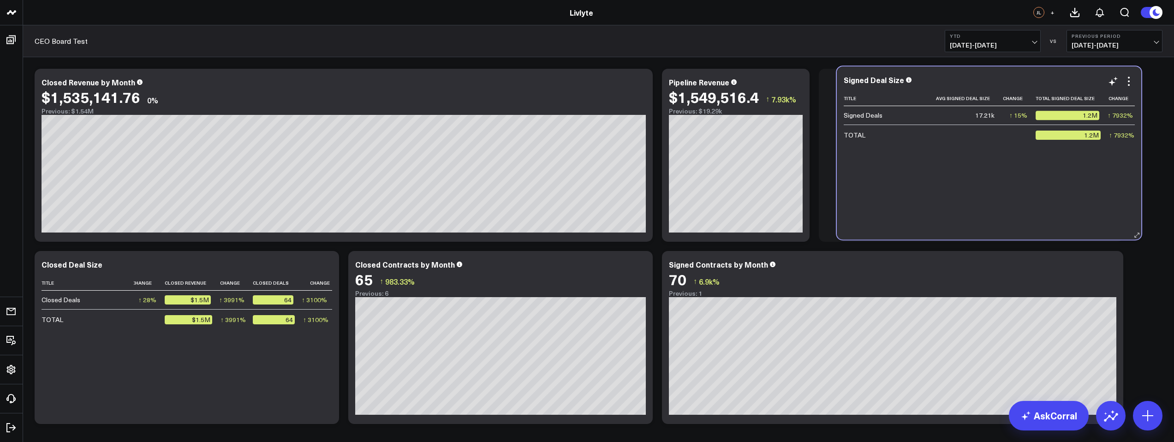
drag, startPoint x: 931, startPoint y: 233, endPoint x: 927, endPoint y: 233, distance: 4.7
click at [927, 233] on div "Signed Deal Size Title Avg Signed Deal Size Change Total Signed Deal Size Chang…" at bounding box center [989, 152] width 304 height 173
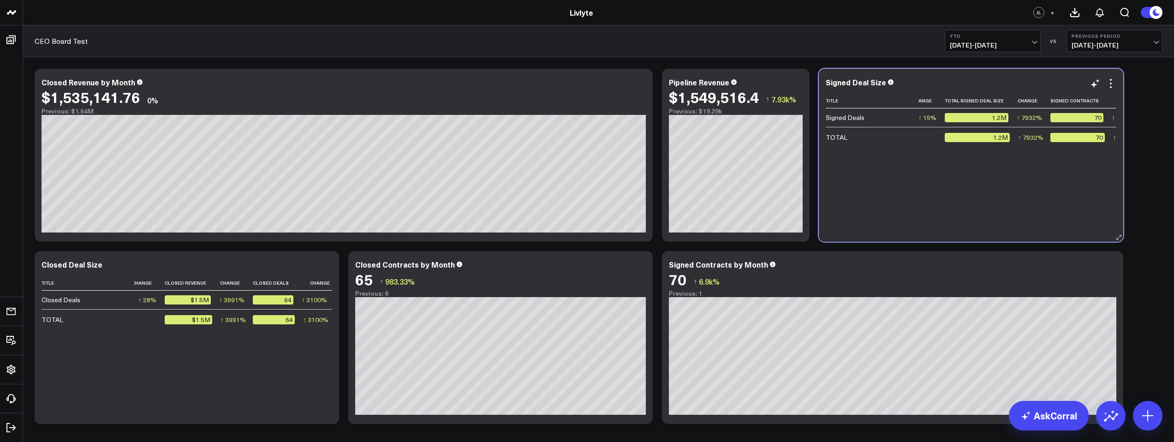
scroll to position [0, 74]
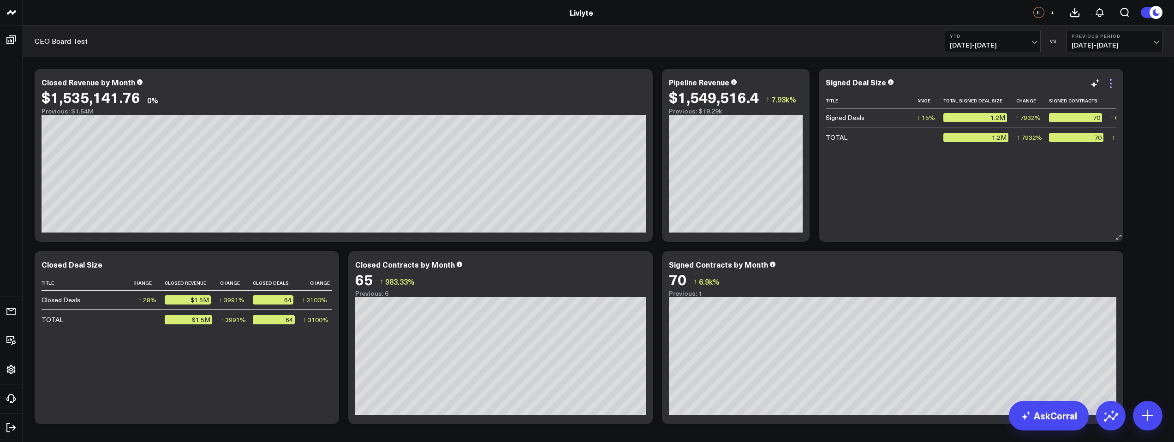
click at [1112, 84] on icon at bounding box center [1110, 83] width 11 height 11
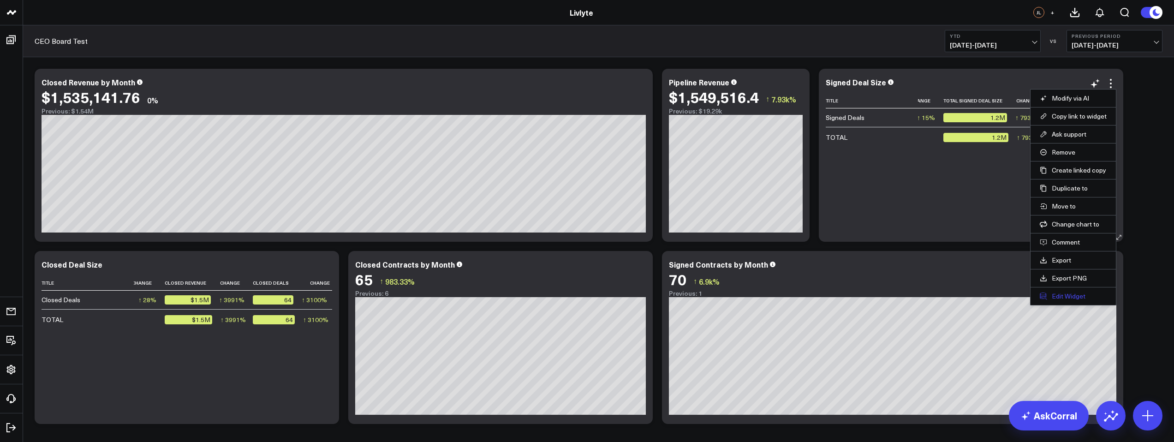
click at [1081, 299] on button "Edit Widget" at bounding box center [1073, 296] width 67 height 8
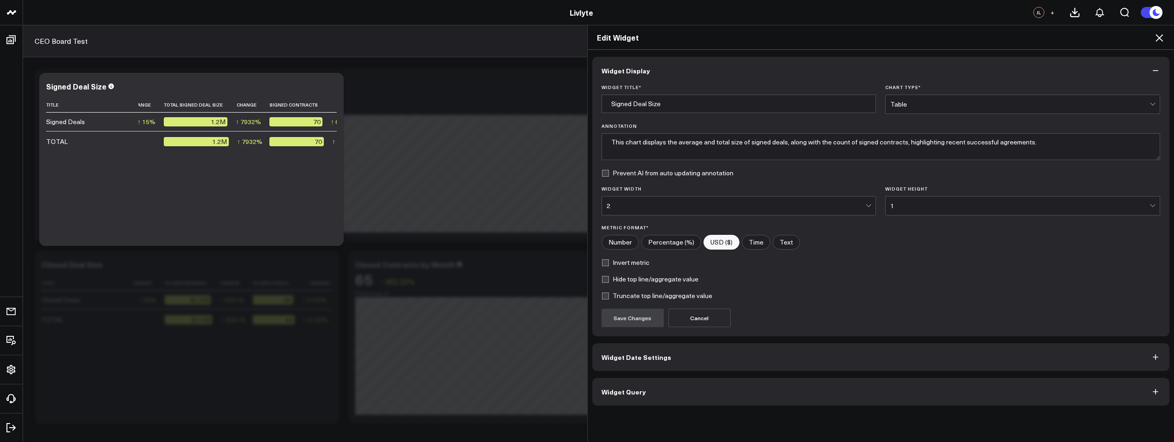
scroll to position [2, 0]
click at [641, 380] on button "Widget Query" at bounding box center [881, 392] width 578 height 28
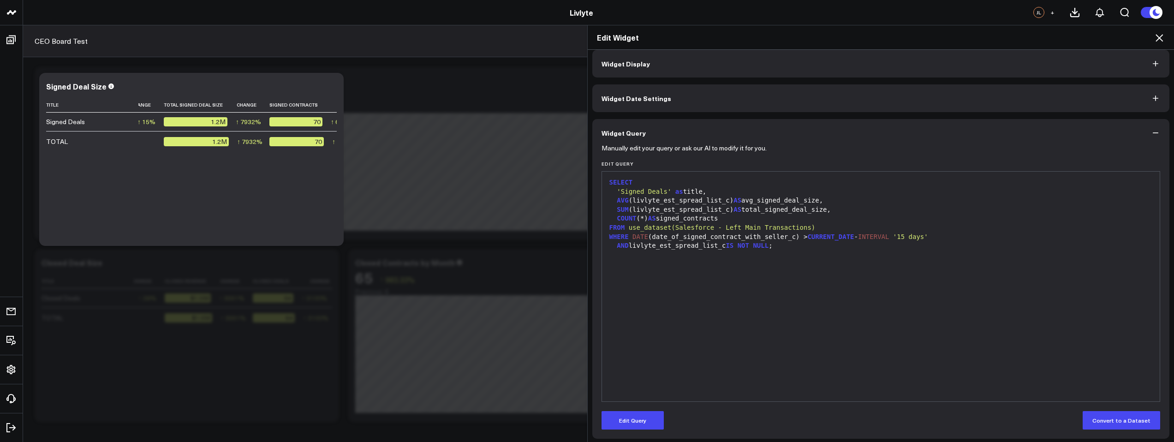
scroll to position [10, 0]
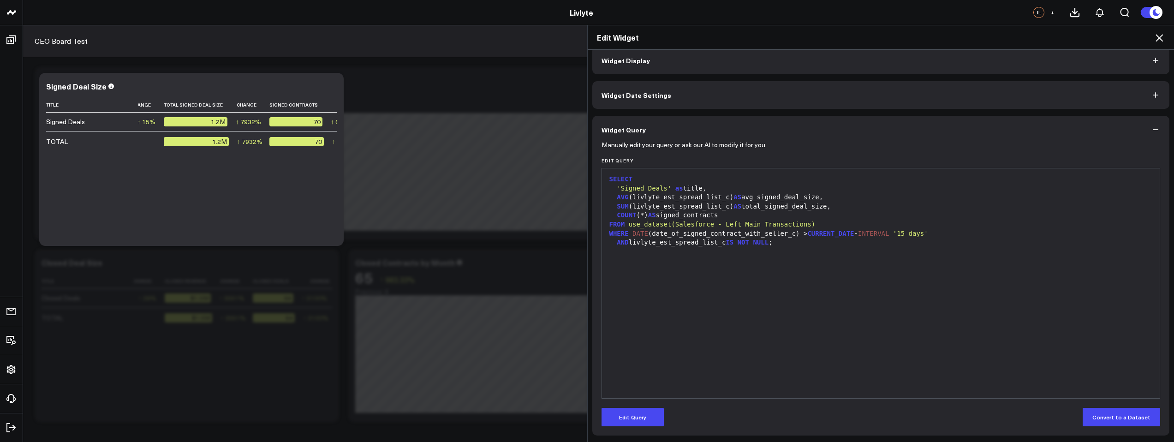
click at [646, 185] on span "'Signed Deals'" at bounding box center [644, 188] width 54 height 7
click at [652, 190] on span "'Signed Deals'" at bounding box center [644, 188] width 54 height 7
click at [1159, 38] on icon at bounding box center [1159, 37] width 7 height 7
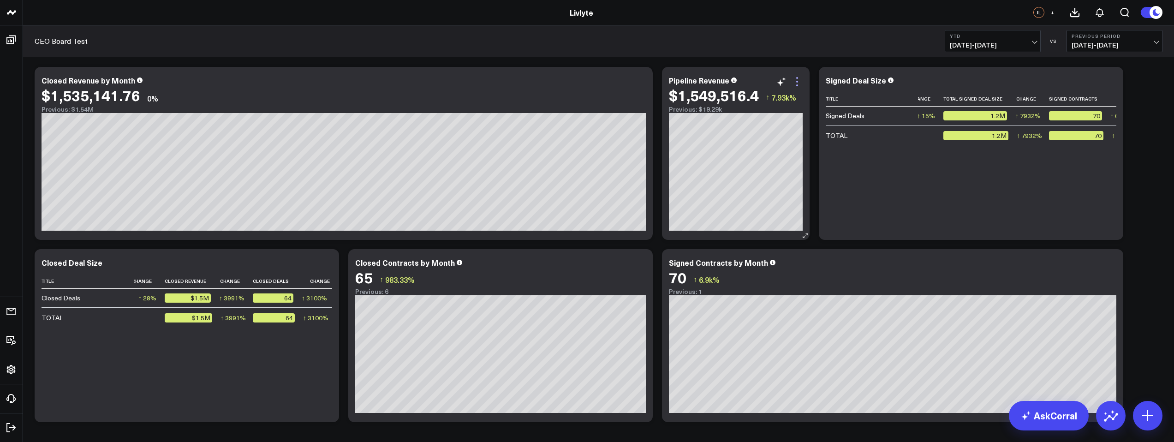
click at [795, 79] on icon at bounding box center [797, 81] width 11 height 11
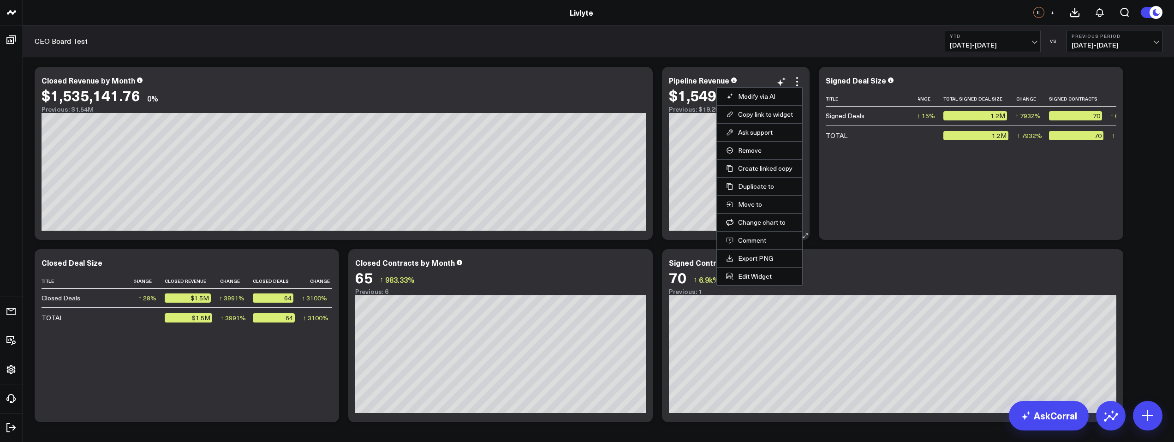
click at [754, 271] on li "Edit Widget" at bounding box center [759, 276] width 85 height 18
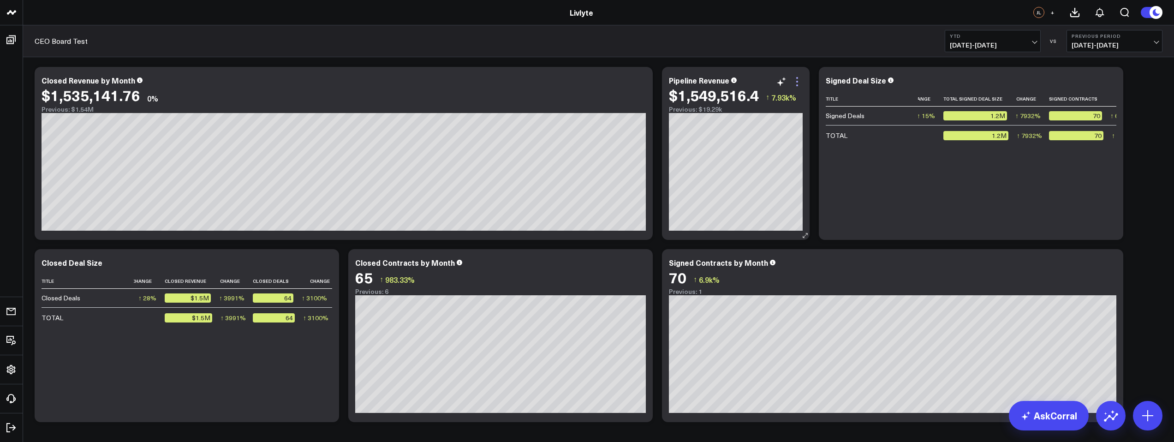
click at [795, 85] on icon at bounding box center [797, 81] width 11 height 11
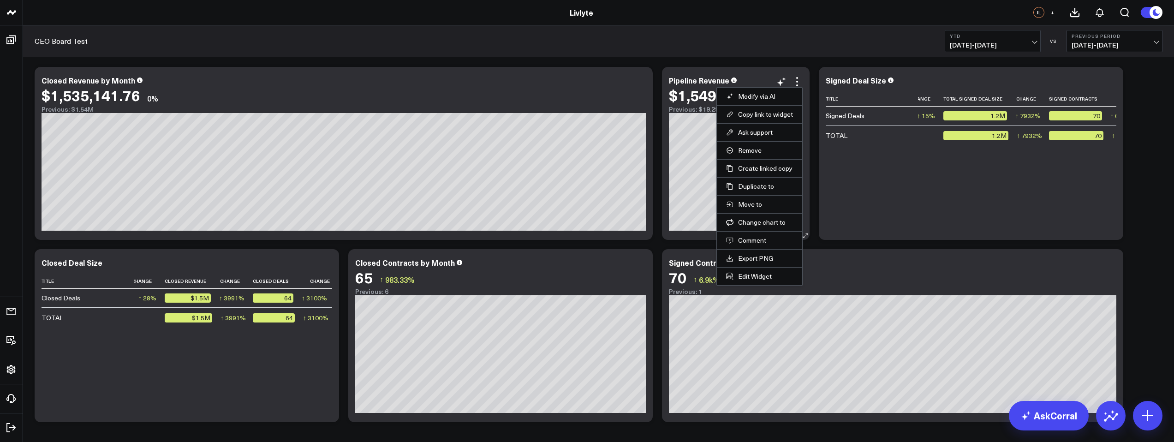
click at [764, 281] on li "Edit Widget" at bounding box center [759, 276] width 85 height 18
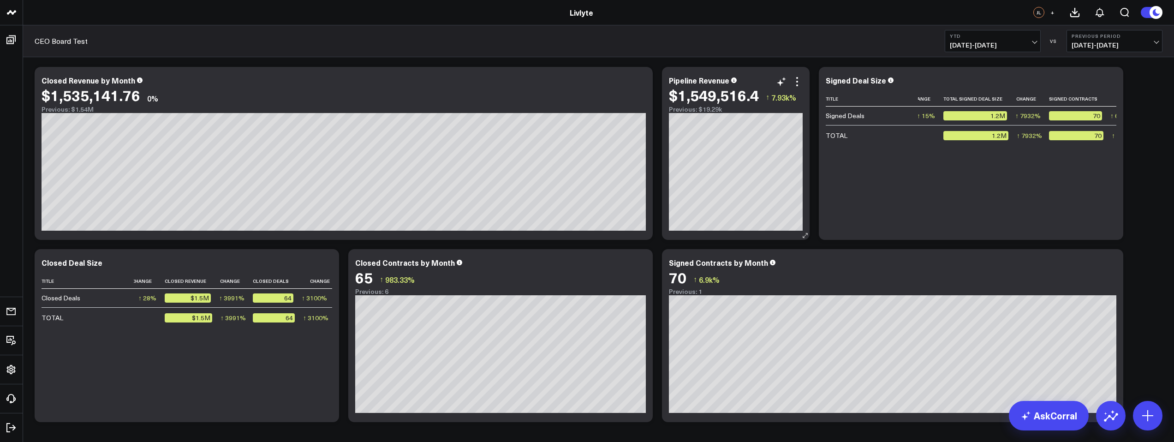
click at [797, 87] on icon at bounding box center [797, 81] width 11 height 11
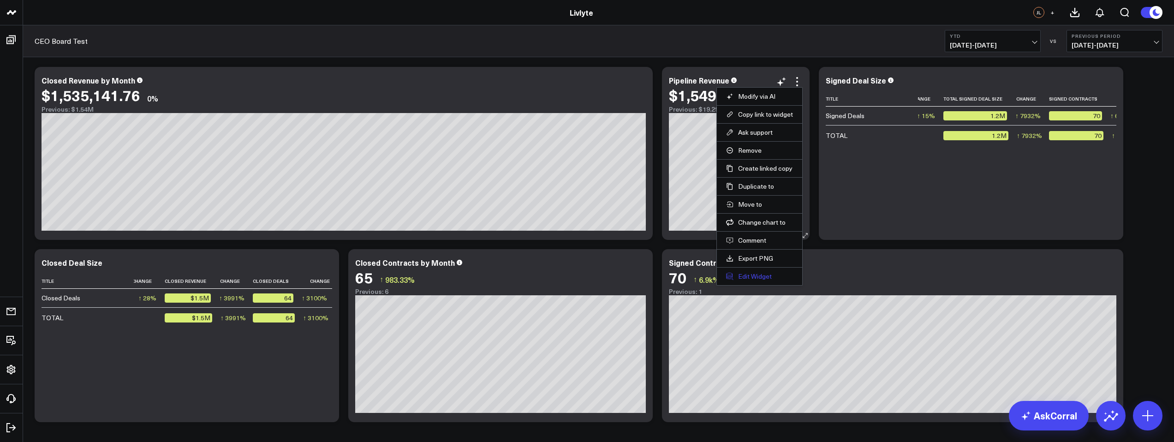
click at [766, 277] on button "Edit Widget" at bounding box center [759, 276] width 67 height 8
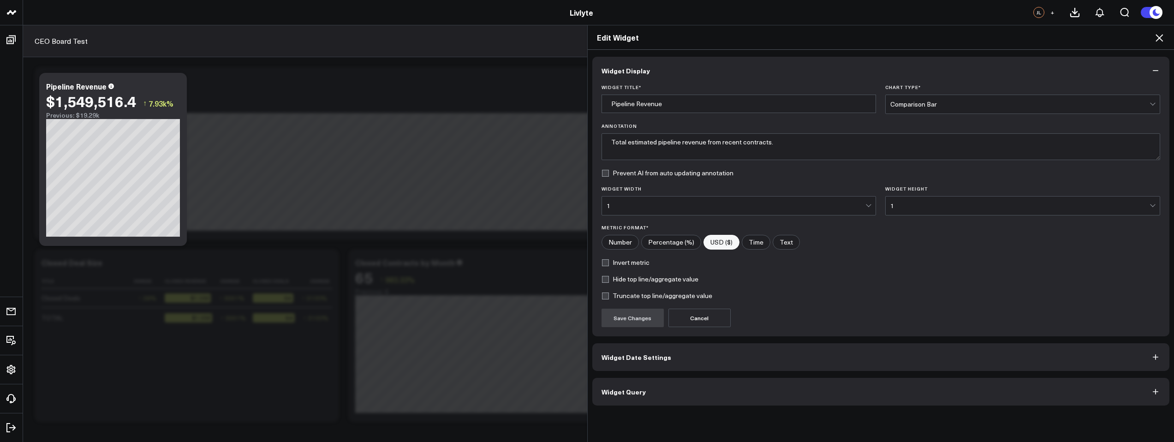
click at [630, 394] on span "Widget Query" at bounding box center [624, 391] width 44 height 7
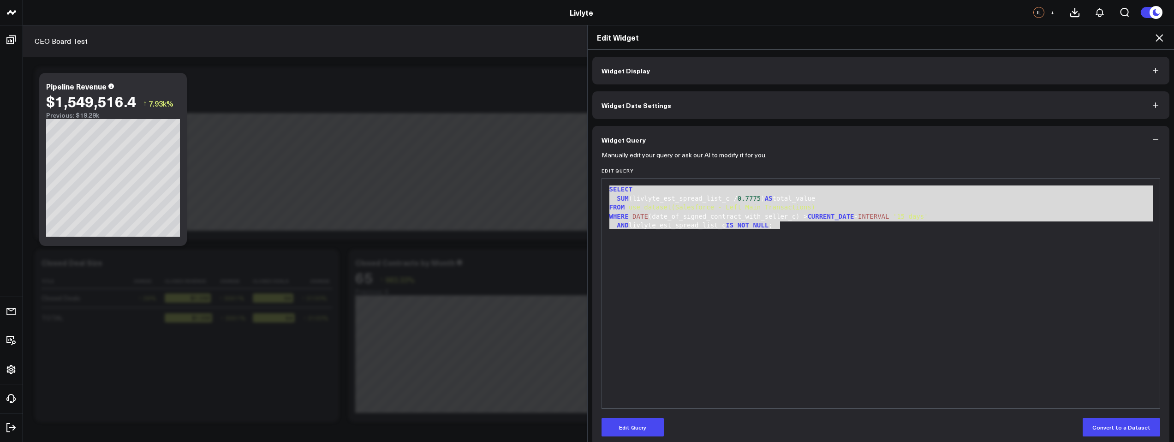
drag, startPoint x: 809, startPoint y: 225, endPoint x: 599, endPoint y: 192, distance: 212.9
click at [602, 192] on div "9 1 2 3 4 5 6 › ⌄ SELECT SUM (livlyte_est_spread_list_c / 0.7775 ) AS total_val…" at bounding box center [881, 293] width 559 height 231
copy div "SELECT SUM (livlyte_est_spread_list_c / 0.7775 ) AS total_value FROM use_datase…"
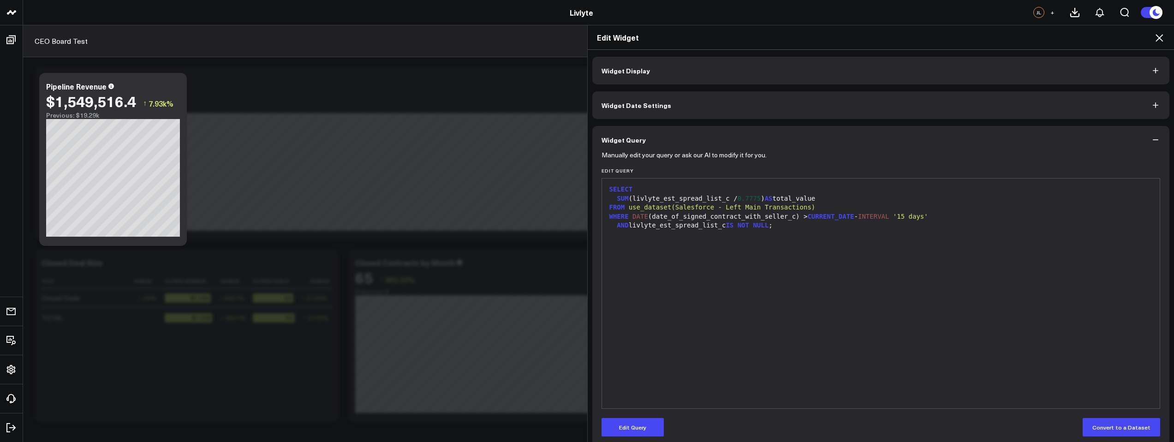
click at [837, 243] on div "SELECT SUM (livlyte_est_spread_list_c / 0.7775 ) AS total_value FROM use_datase…" at bounding box center [881, 293] width 549 height 221
click at [1156, 38] on icon at bounding box center [1159, 37] width 11 height 11
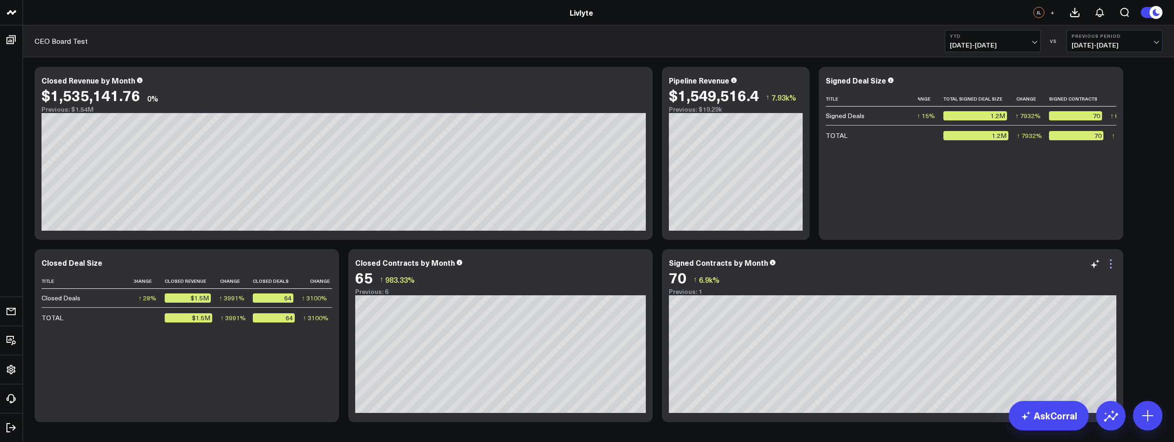
click at [1111, 263] on icon at bounding box center [1110, 263] width 11 height 11
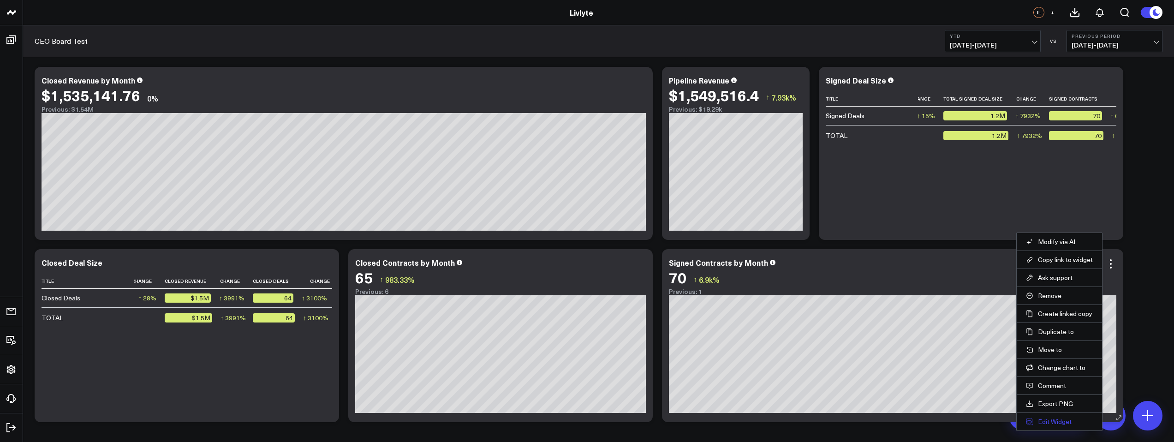
click at [1042, 423] on button "Edit Widget" at bounding box center [1059, 422] width 67 height 8
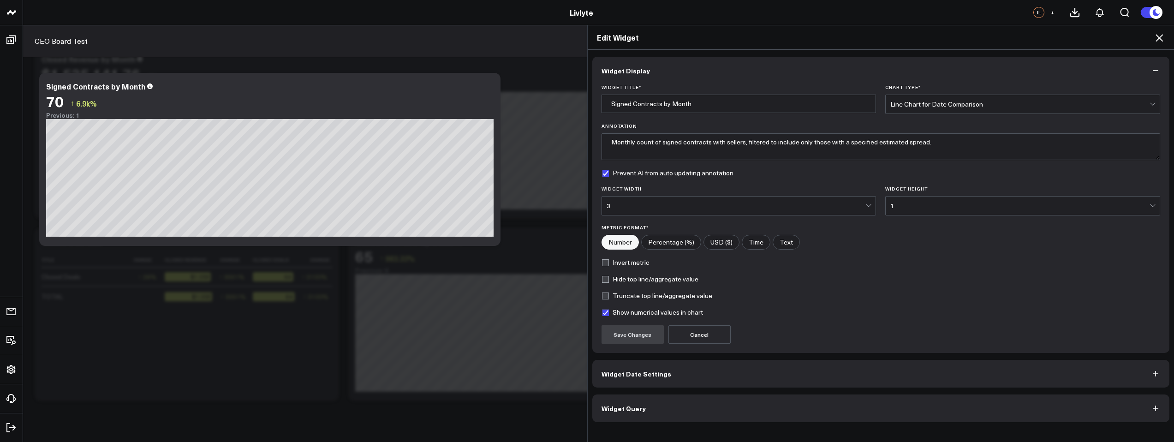
scroll to position [42, 0]
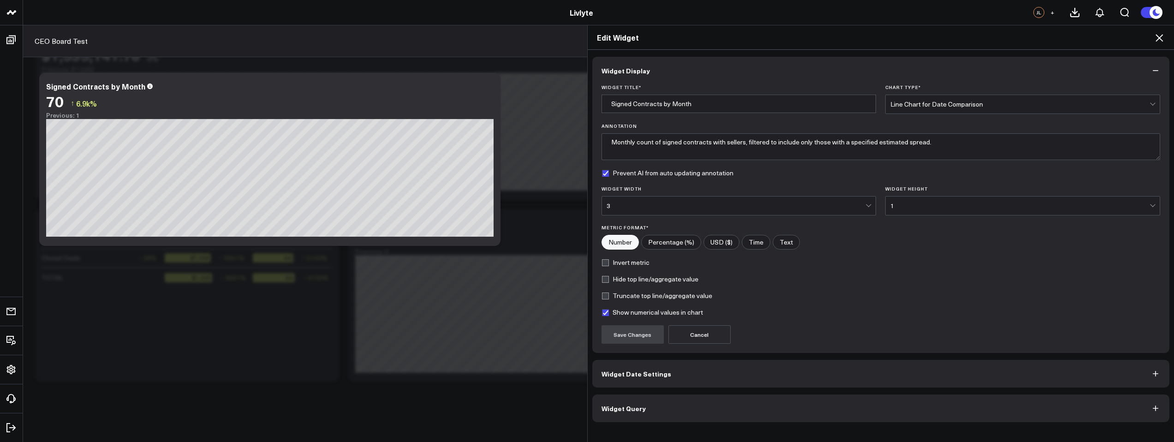
click at [632, 405] on span "Widget Query" at bounding box center [624, 408] width 44 height 7
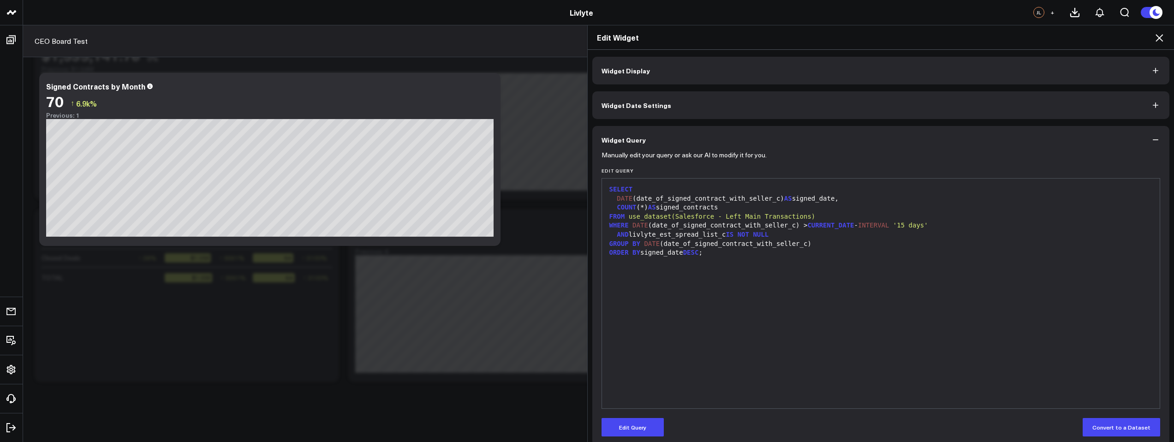
scroll to position [10, 0]
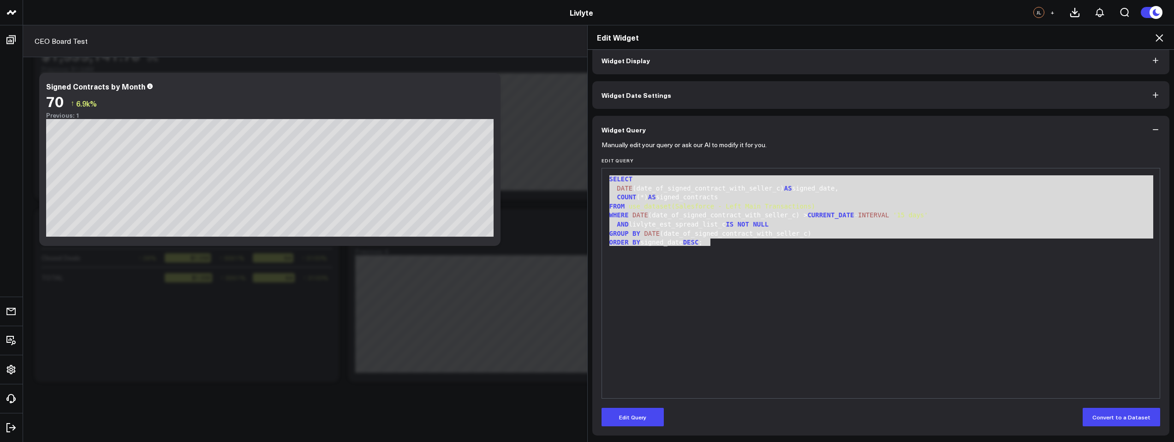
drag, startPoint x: 689, startPoint y: 233, endPoint x: 604, endPoint y: 179, distance: 99.7
click at [607, 179] on div "SELECT DATE (date_of_signed_contract_with_seller_c) AS signed_date, COUNT (*) A…" at bounding box center [881, 283] width 549 height 221
copy div "SELECT DATE (date_of_signed_contract_with_seller_c) AS signed_date, COUNT (*) A…"
click at [779, 248] on div at bounding box center [881, 251] width 549 height 9
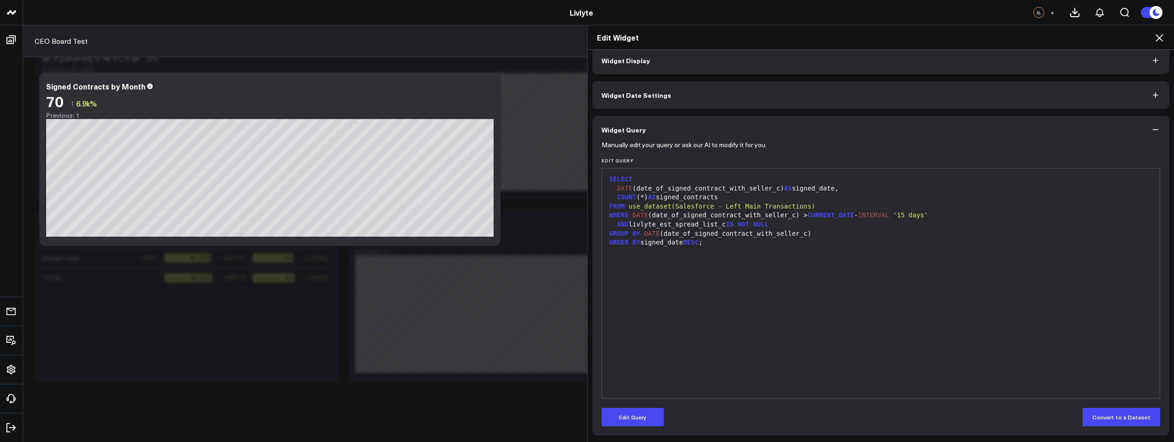
click at [1155, 36] on icon at bounding box center [1159, 37] width 11 height 11
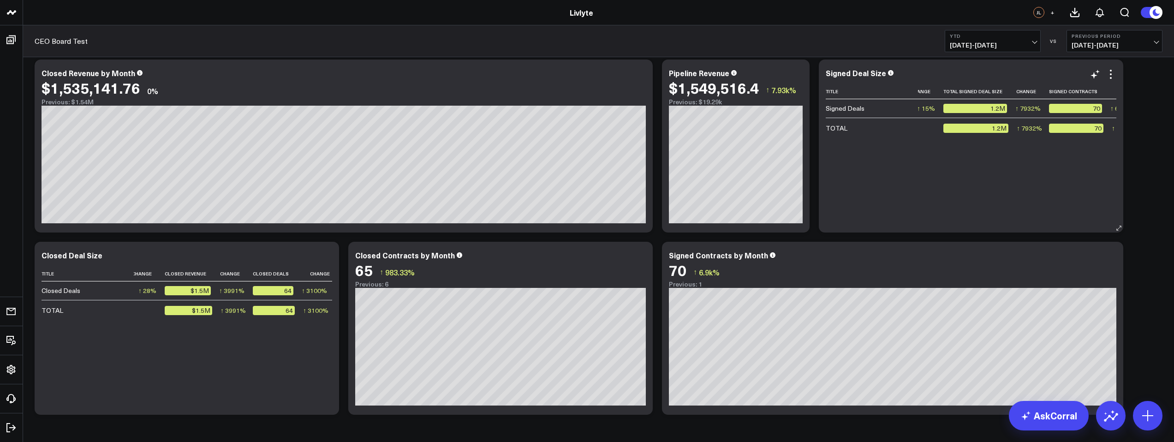
scroll to position [7, 0]
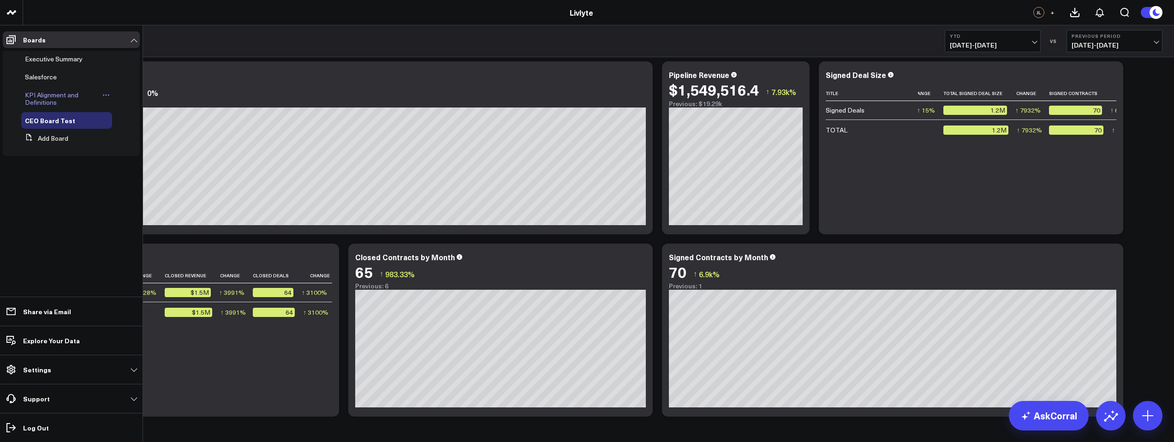
click at [68, 96] on span "KPI Alignment and Definitions" at bounding box center [52, 98] width 54 height 16
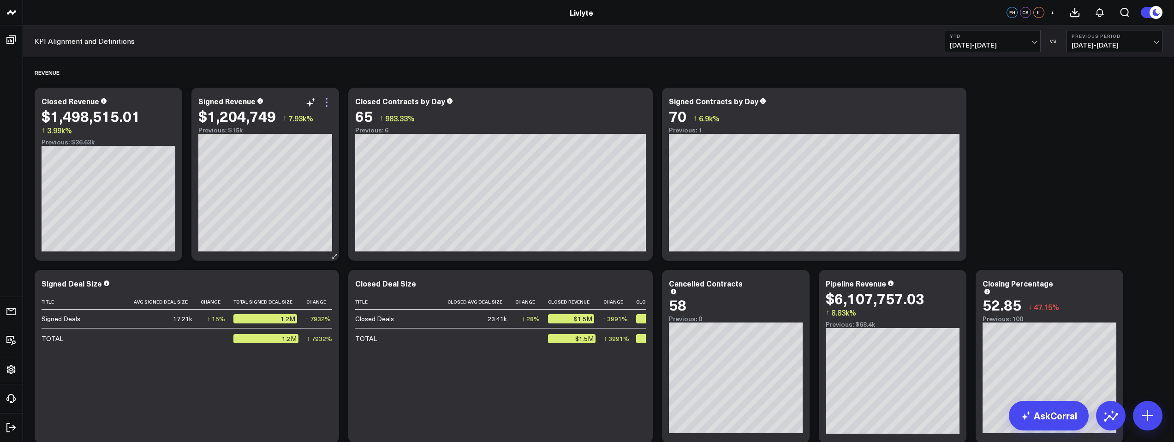
click at [323, 104] on icon at bounding box center [326, 102] width 11 height 11
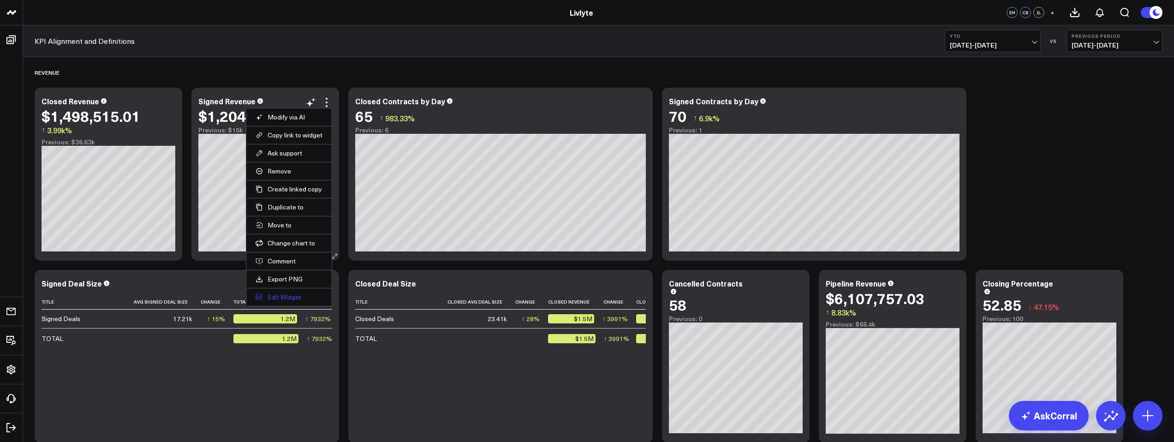
click at [303, 299] on button "Edit Widget" at bounding box center [289, 297] width 67 height 8
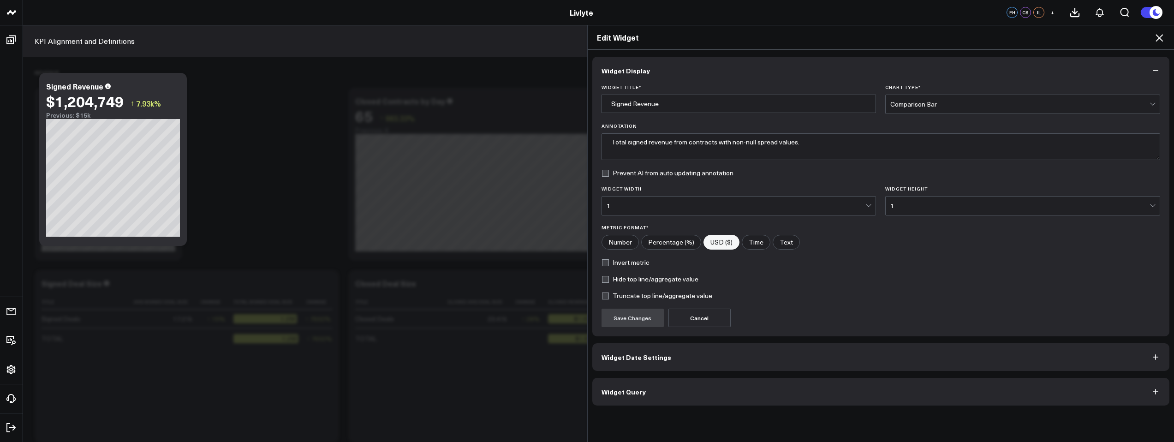
scroll to position [39, 0]
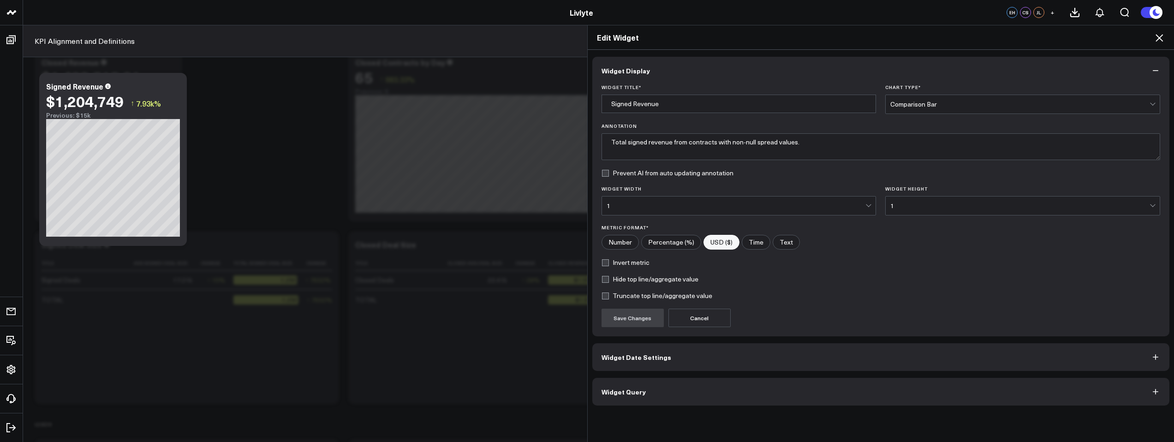
click at [655, 397] on button "Widget Query" at bounding box center [881, 392] width 578 height 28
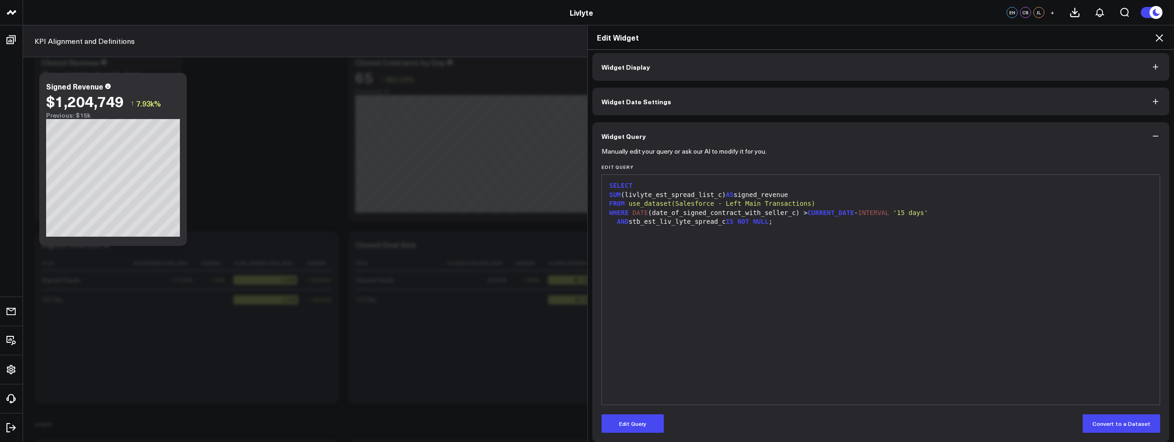
scroll to position [10, 0]
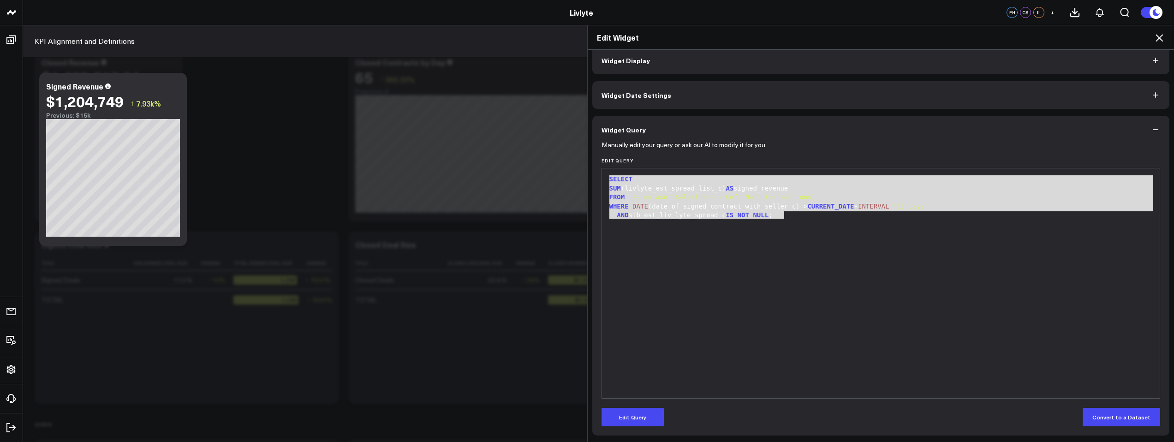
drag, startPoint x: 789, startPoint y: 226, endPoint x: 535, endPoint y: 178, distance: 259.2
click at [535, 178] on div "Edit Widget Widget Display Widget Date Settings Widget Query Manually edit your…" at bounding box center [587, 233] width 1174 height 417
copy div "SELECT SUM (livlyte_est_spread_list_c) AS signed_revenue FROM use_dataset(Sales…"
click at [1159, 38] on icon at bounding box center [1159, 37] width 7 height 7
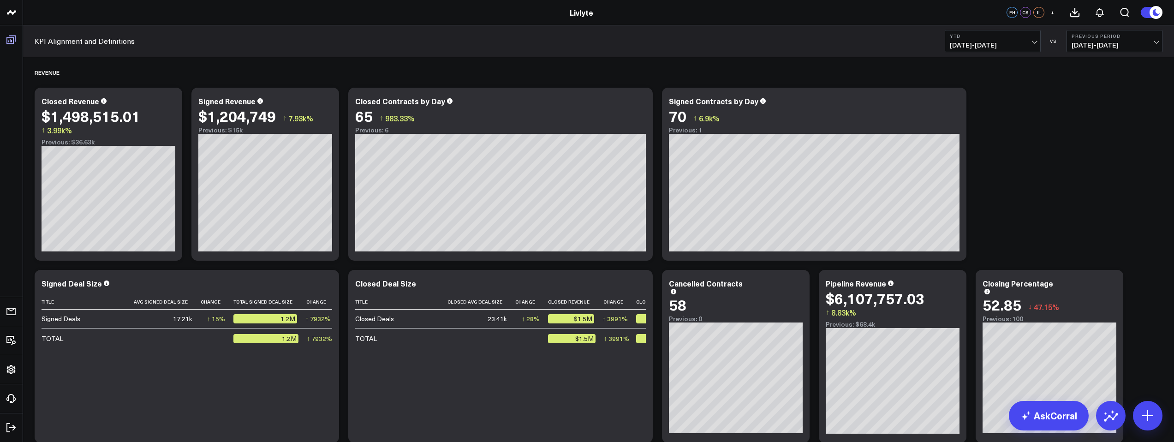
click at [18, 41] on span at bounding box center [11, 39] width 17 height 17
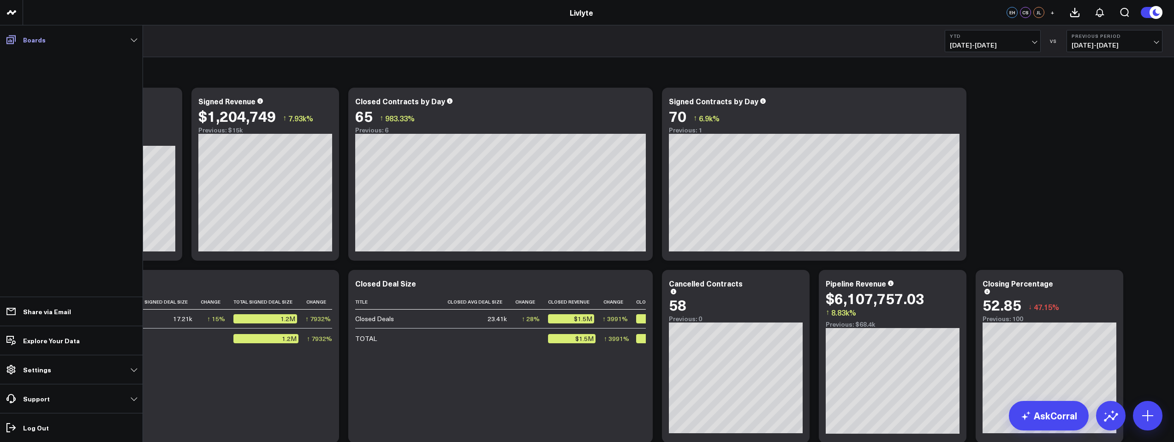
click at [41, 42] on p "Boards" at bounding box center [34, 39] width 23 height 7
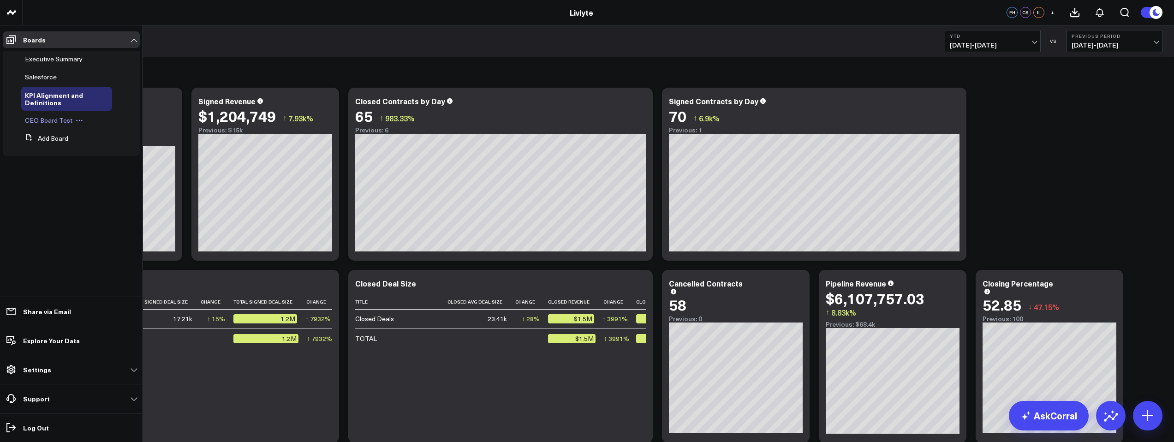
click at [53, 118] on span "CEO Board Test" at bounding box center [49, 120] width 48 height 9
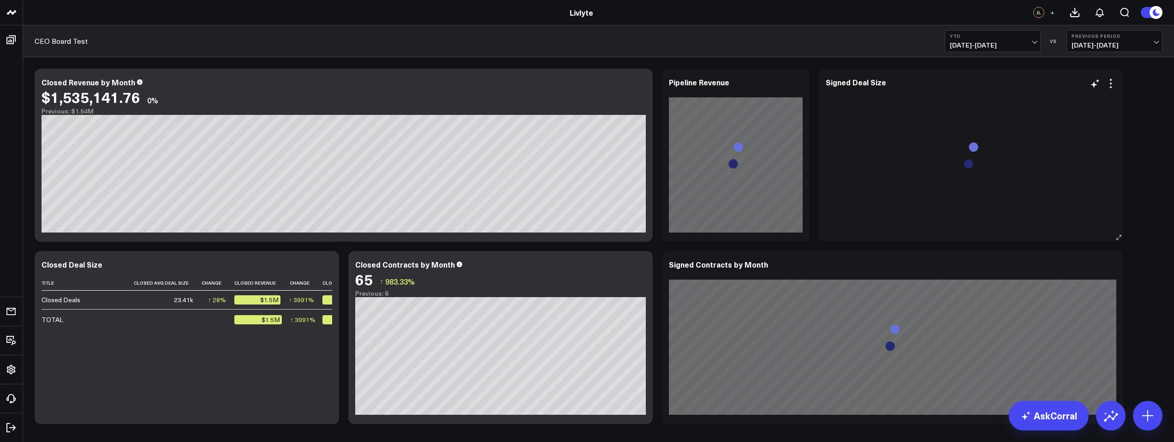
click at [963, 177] on div at bounding box center [971, 162] width 291 height 139
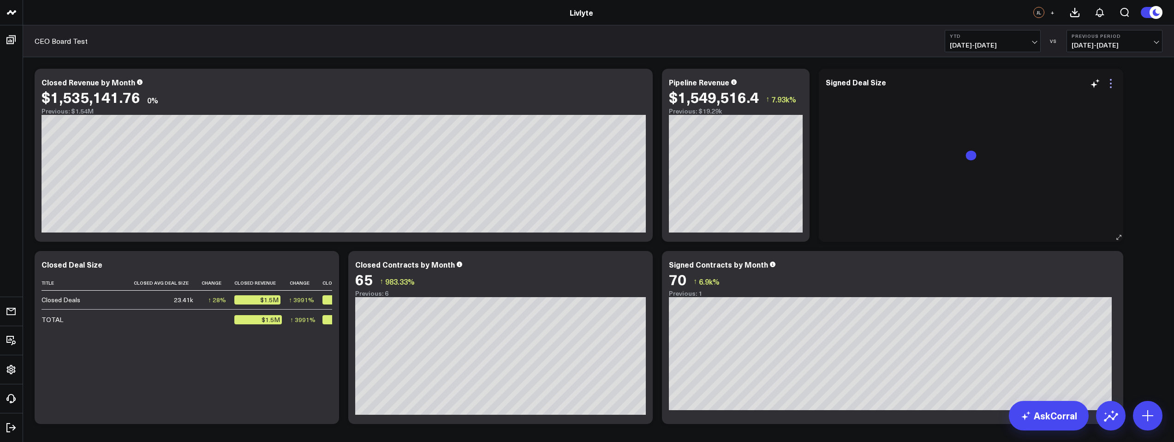
click at [1109, 85] on icon at bounding box center [1110, 83] width 11 height 11
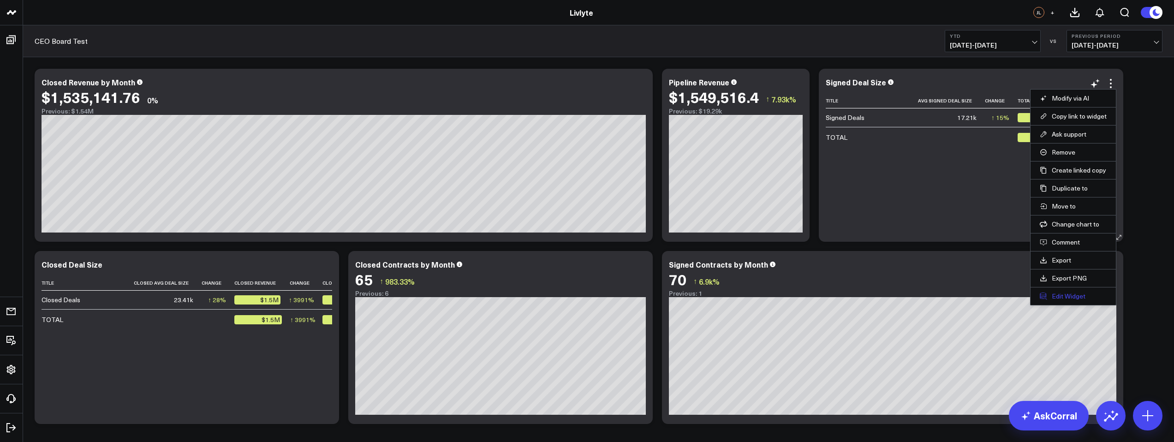
click at [1067, 292] on button "Edit Widget" at bounding box center [1073, 296] width 67 height 8
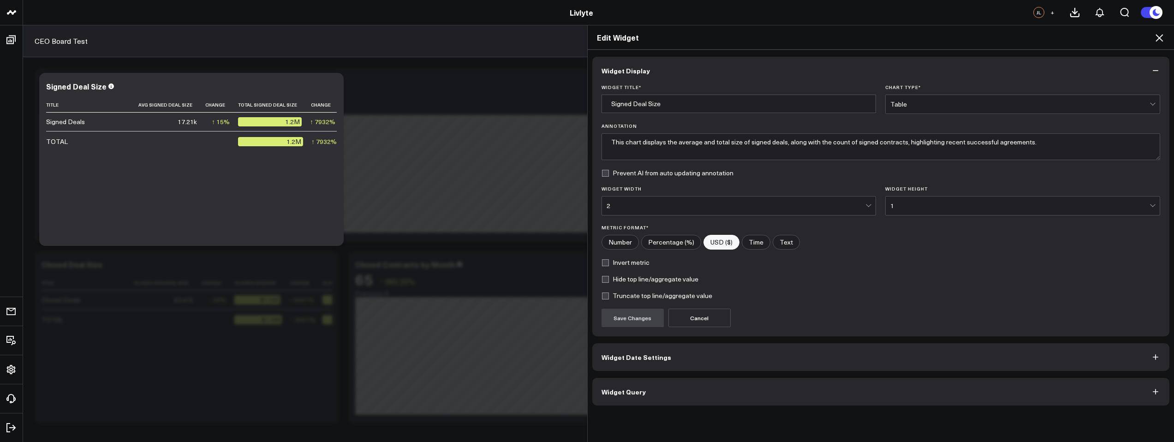
click at [647, 390] on button "Widget Query" at bounding box center [881, 392] width 578 height 28
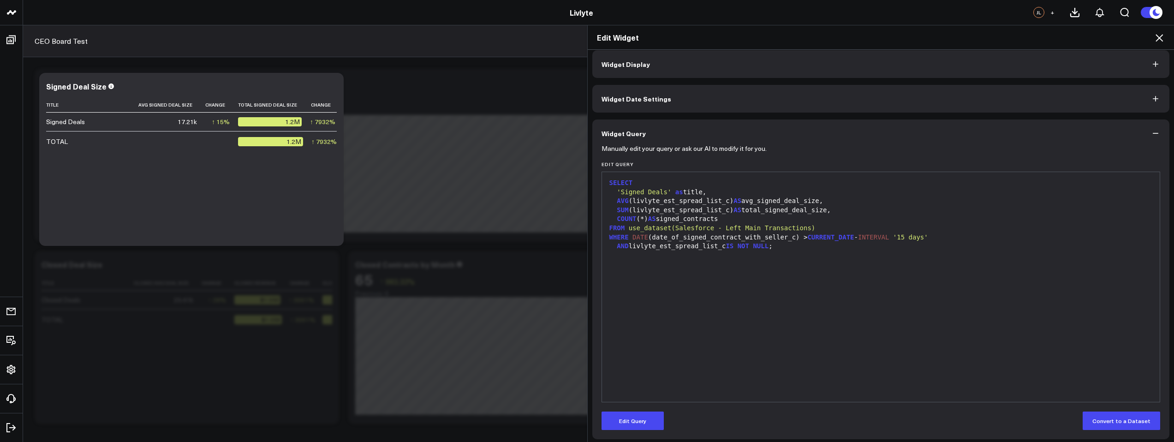
scroll to position [10, 0]
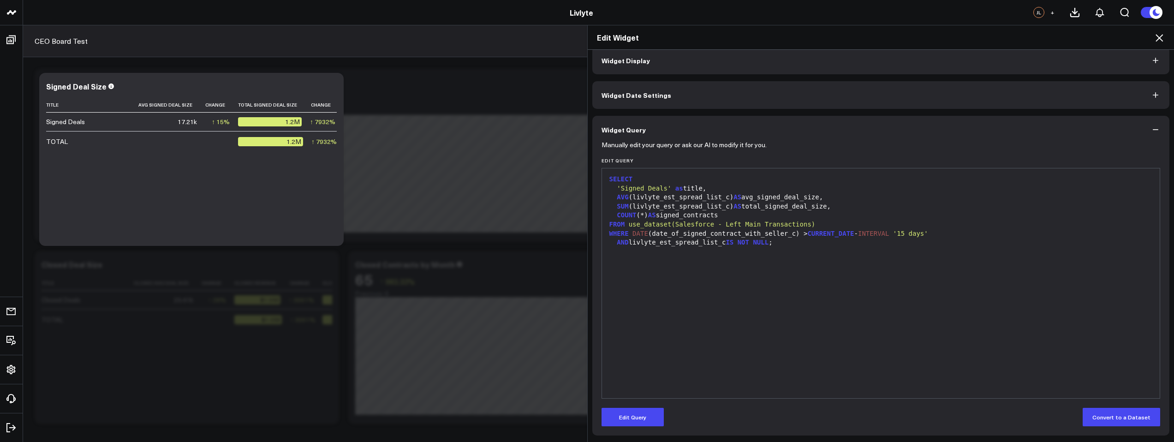
click at [726, 207] on div "SUM (livlyte_est_spread_list_c) AS total_signed_deal_size," at bounding box center [881, 206] width 549 height 9
click at [730, 207] on span ")" at bounding box center [732, 206] width 4 height 7
click at [725, 206] on div "SUM ( livlyte_est_spread_list_c ) AS total_signed_deal_size," at bounding box center [881, 206] width 549 height 9
click at [626, 416] on button "Edit Query" at bounding box center [633, 417] width 62 height 18
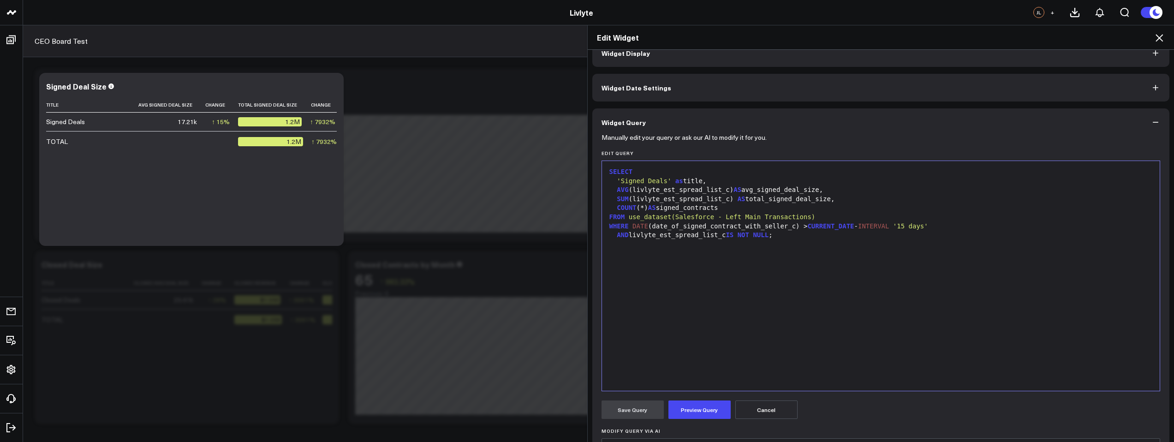
scroll to position [29, 0]
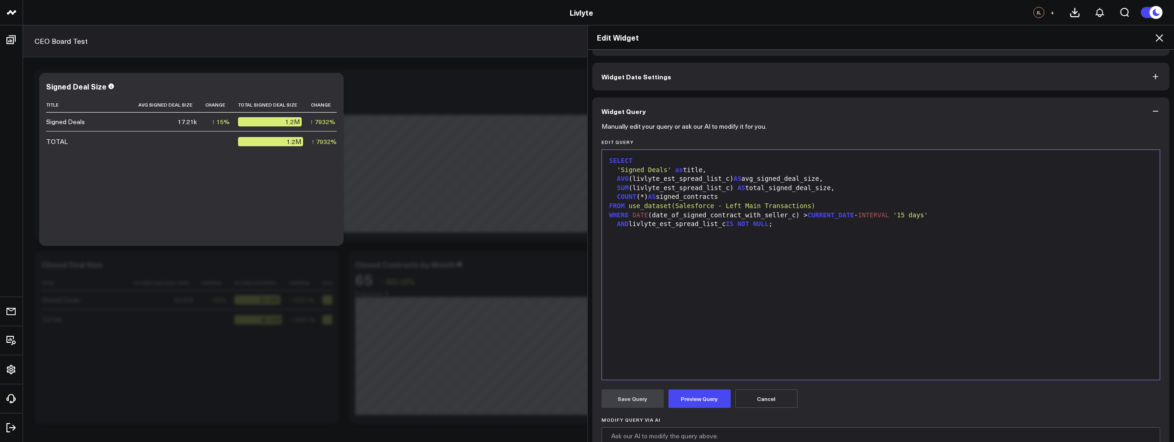
click at [728, 191] on div "SUM ( livlyte_est_spread_list_c ) AS total_signed_deal_size," at bounding box center [881, 188] width 549 height 9
click at [798, 202] on div "FROM use_dataset(Salesforce - Left Main Transactions)" at bounding box center [881, 206] width 549 height 9
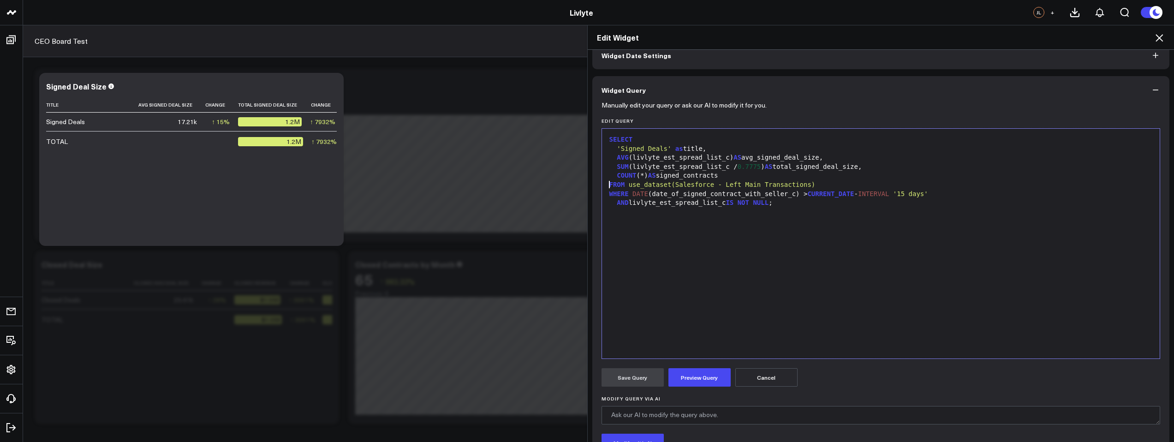
click at [727, 155] on div "AVG (livlyte_est_spread_list_c) AS avg_signed_deal_size," at bounding box center [881, 157] width 549 height 9
click at [893, 178] on div "COUNT (*) AS signed_contracts" at bounding box center [881, 175] width 549 height 9
drag, startPoint x: 703, startPoint y: 373, endPoint x: 720, endPoint y: 303, distance: 72.3
click at [703, 373] on button "Preview Query" at bounding box center [700, 375] width 62 height 18
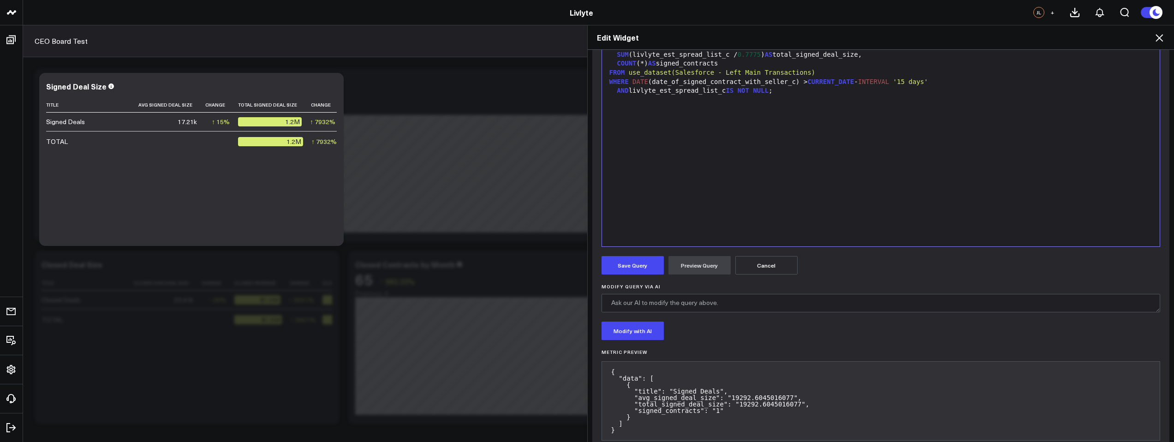
scroll to position [183, 0]
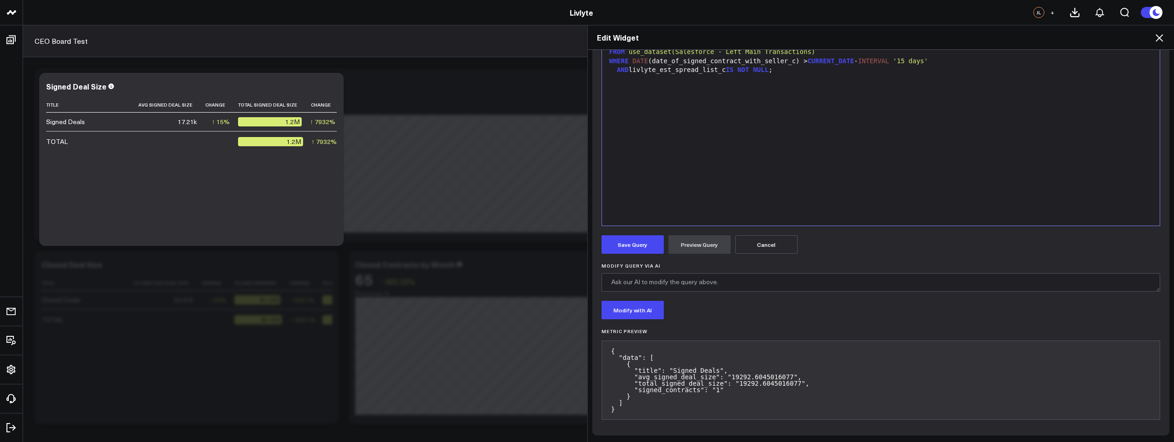
click at [765, 246] on button "Cancel" at bounding box center [766, 244] width 62 height 18
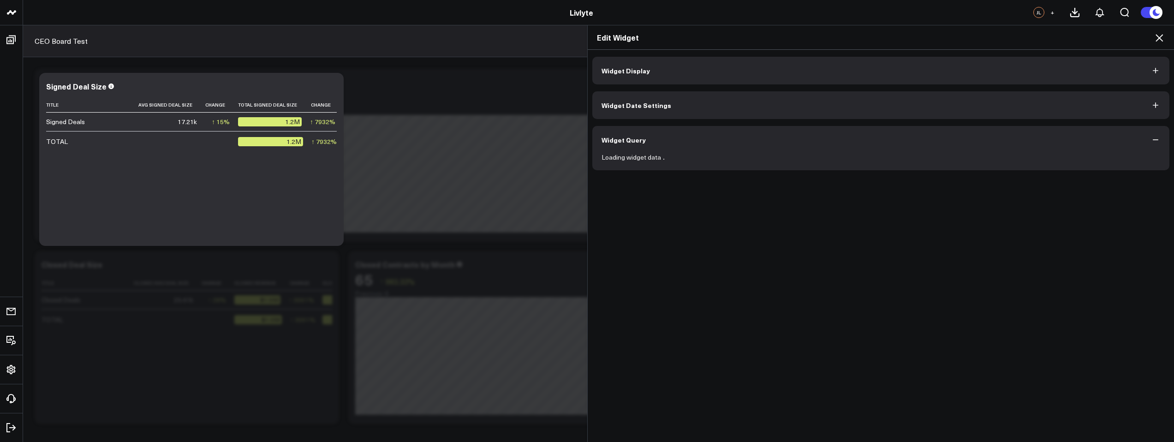
scroll to position [0, 0]
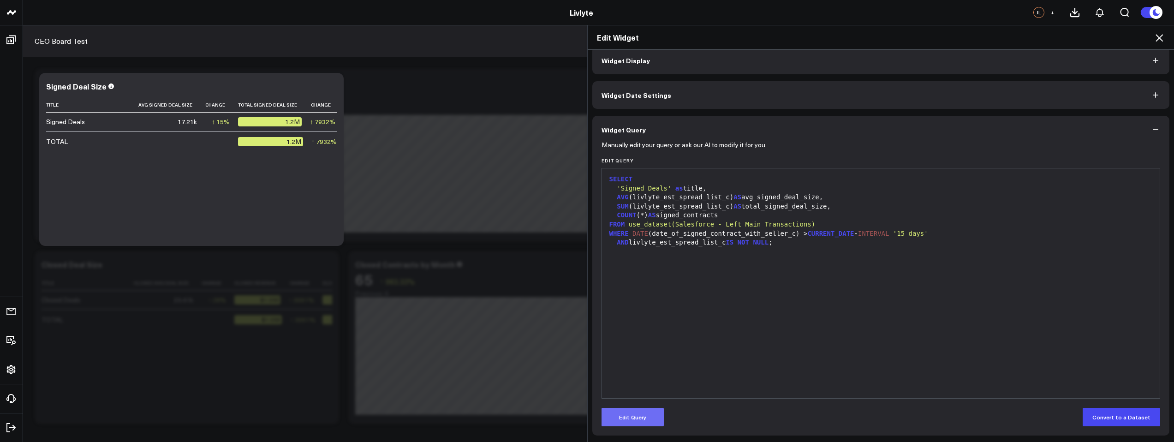
click at [646, 419] on button "Edit Query" at bounding box center [633, 417] width 62 height 18
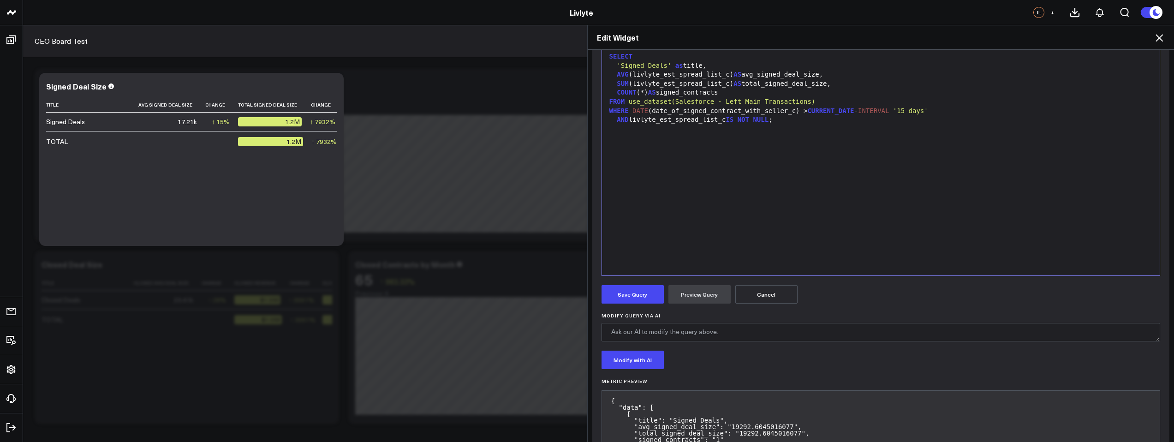
scroll to position [116, 0]
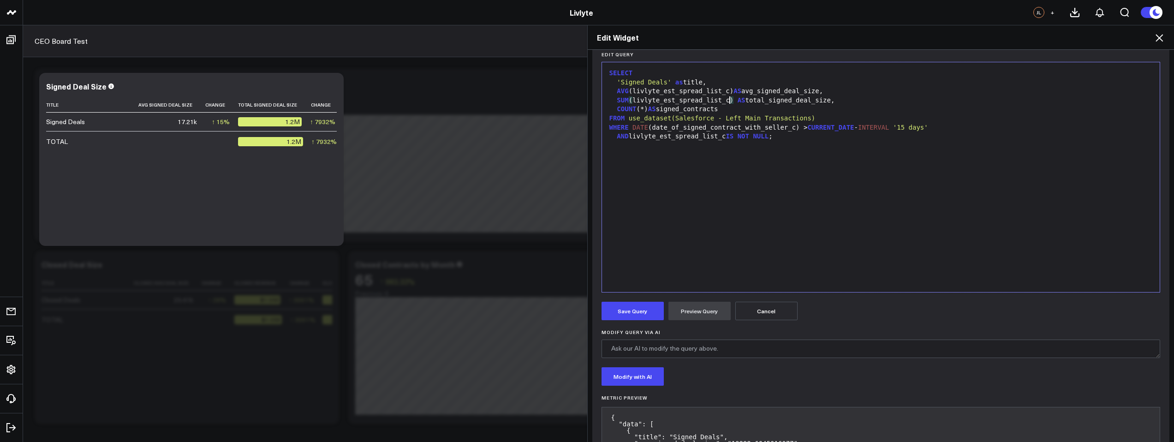
click at [727, 101] on div "SUM ( livlyte_est_spread_list_c ) AS total_signed_deal_size," at bounding box center [881, 100] width 549 height 9
click at [841, 204] on div "SELECT 'Signed Deals' as title, AVG (livlyte_est_spread_list_c) AS avg_signed_d…" at bounding box center [881, 177] width 549 height 221
click at [704, 307] on button "Preview Query" at bounding box center [700, 311] width 62 height 18
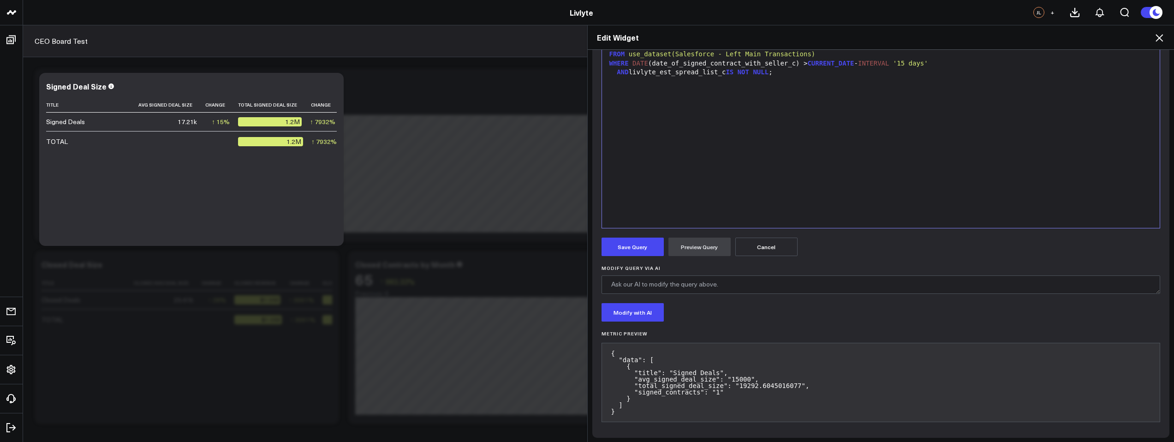
scroll to position [179, 0]
drag, startPoint x: 236, startPoint y: 234, endPoint x: 287, endPoint y: 235, distance: 50.8
click at [299, 237] on div "Edit Widget Widget Display Widget Date Settings Widget Query Manually edit your…" at bounding box center [587, 233] width 1174 height 417
drag, startPoint x: 257, startPoint y: 234, endPoint x: 299, endPoint y: 236, distance: 41.6
click at [299, 236] on div "Edit Widget Widget Display Widget Date Settings Widget Query Manually edit your…" at bounding box center [587, 233] width 1174 height 417
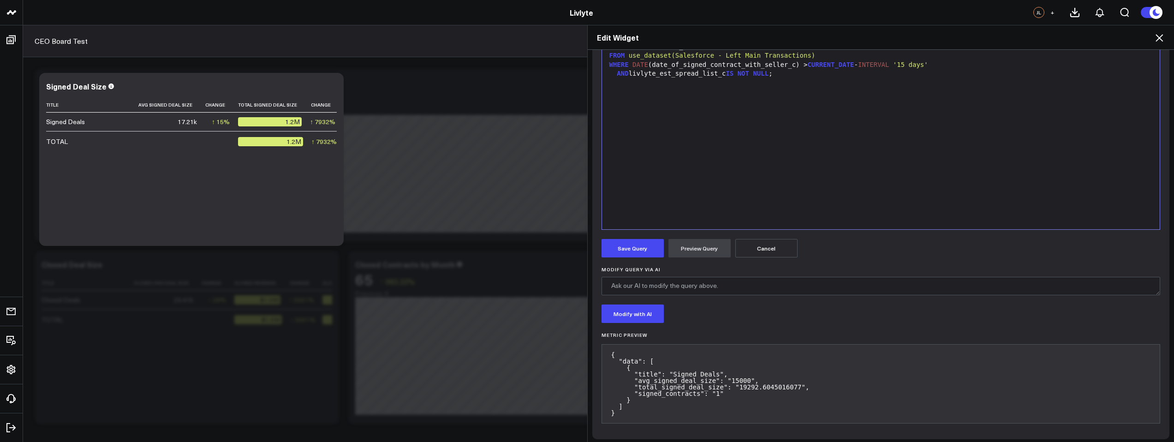
drag, startPoint x: 244, startPoint y: 232, endPoint x: 263, endPoint y: 234, distance: 20.0
click at [275, 234] on div "Edit Widget Widget Display Widget Date Settings Widget Query Manually edit your…" at bounding box center [587, 233] width 1174 height 417
drag, startPoint x: 258, startPoint y: 233, endPoint x: 278, endPoint y: 235, distance: 19.9
click at [278, 235] on div "Edit Widget Widget Display Widget Date Settings Widget Query Manually edit your…" at bounding box center [587, 233] width 1174 height 417
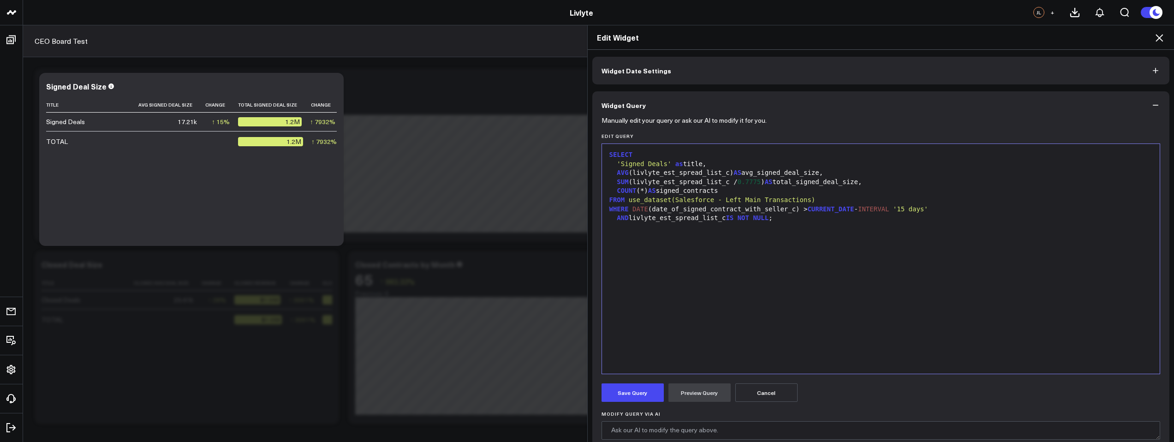
scroll to position [41, 0]
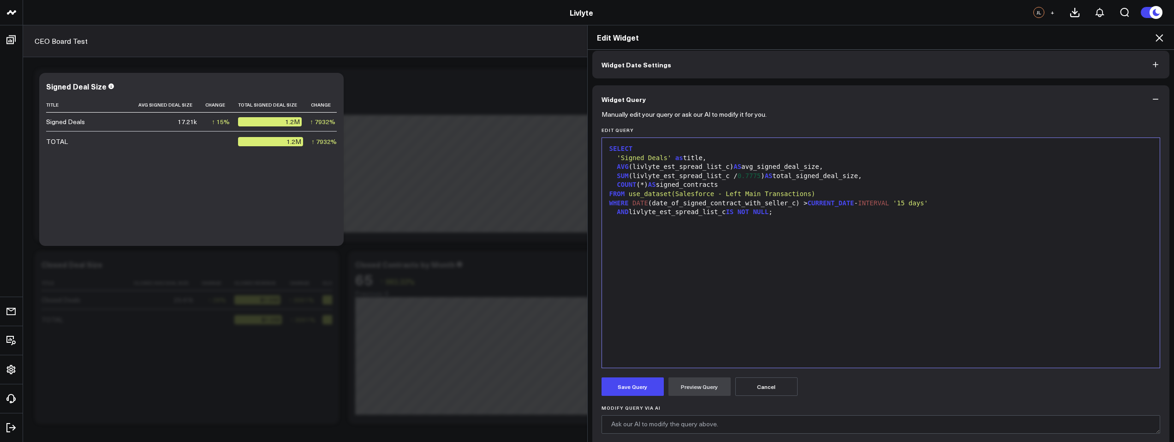
click at [772, 387] on button "Cancel" at bounding box center [766, 386] width 62 height 18
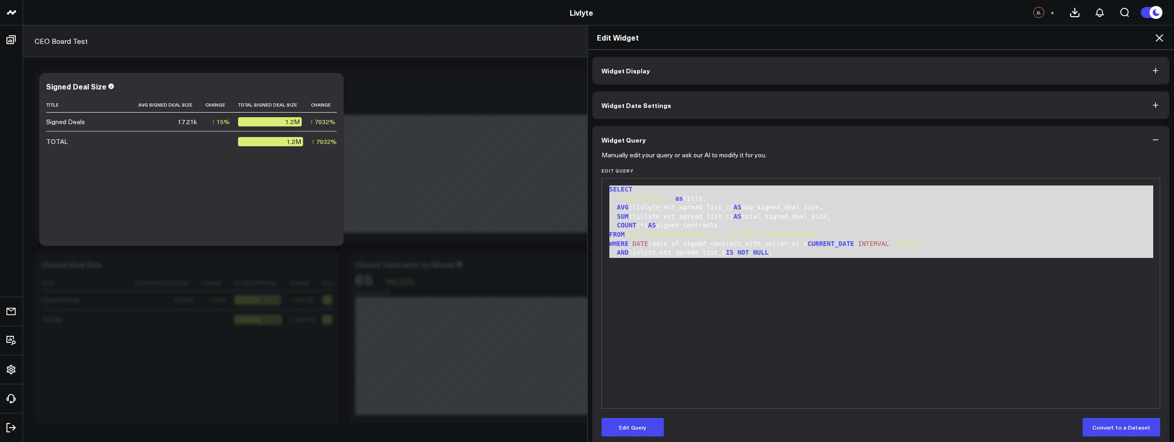
drag, startPoint x: 833, startPoint y: 281, endPoint x: 600, endPoint y: 185, distance: 251.8
click at [602, 185] on div "9 1 2 3 4 5 6 7 8 9 › ⌄ SELECT 'Signed Deals' as title, AVG (livlyte_est_spread…" at bounding box center [881, 293] width 559 height 231
copy div "SELECT 'Signed Deals' as title, AVG (livlyte_est_spread_list_c) AS avg_signed_d…"
click at [675, 287] on div "SELECT 'Signed Deals' as title, AVG (livlyte_est_spread_list_c) AS avg_signed_d…" at bounding box center [881, 293] width 549 height 221
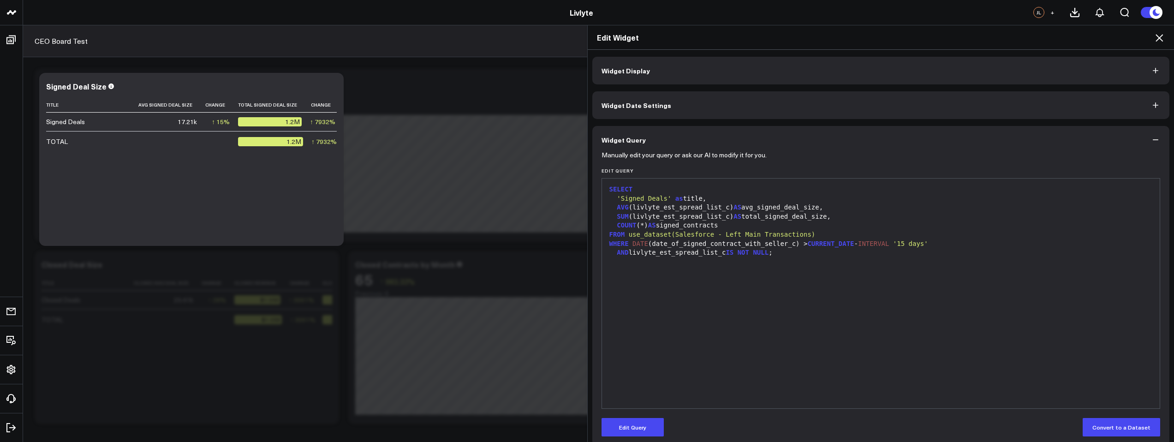
drag, startPoint x: 854, startPoint y: 263, endPoint x: 847, endPoint y: 263, distance: 7.0
click at [853, 263] on div at bounding box center [881, 261] width 549 height 9
click at [814, 257] on div at bounding box center [881, 261] width 549 height 9
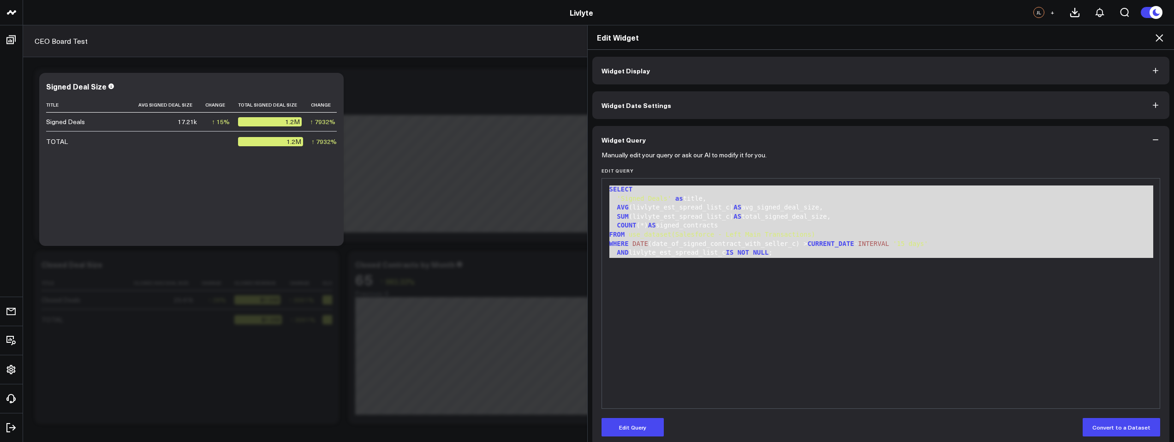
drag, startPoint x: 681, startPoint y: 226, endPoint x: 593, endPoint y: 191, distance: 94.2
click at [593, 191] on div "Manually edit your query or ask our AI to modify it for you. Edit Query 9 1 2 3…" at bounding box center [881, 300] width 578 height 292
copy div "SELECT 'Signed Deals' as title, AVG (livlyte_est_spread_list_c) AS avg_signed_d…"
drag, startPoint x: 761, startPoint y: 267, endPoint x: 606, endPoint y: 183, distance: 176.1
click at [607, 183] on div "SELECT 'Signed Deals' as title, AVG (livlyte_est_spread_list_c) AS avg_signed_d…" at bounding box center [881, 293] width 549 height 221
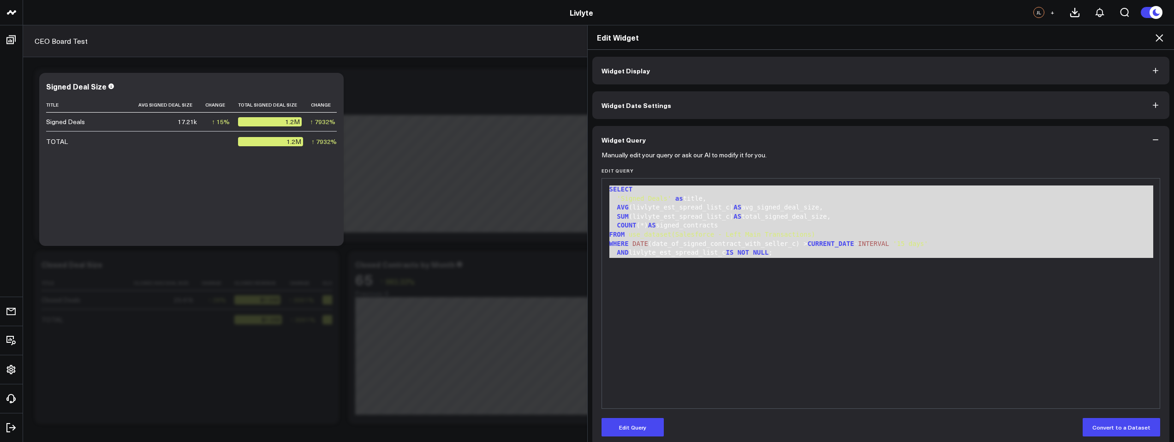
click at [805, 299] on div "SELECT 'Signed Deals' as title, AVG (livlyte_est_spread_list_c) AS avg_signed_d…" at bounding box center [881, 293] width 549 height 221
drag, startPoint x: 721, startPoint y: 240, endPoint x: 633, endPoint y: 419, distance: 199.5
click at [579, 189] on div "Edit Widget Widget Display Widget Date Settings Widget Query Manually edit your…" at bounding box center [587, 233] width 1174 height 417
click at [633, 426] on button "Edit Query" at bounding box center [633, 427] width 62 height 18
click at [781, 277] on div "SELECT 'Signed Deals' as title, AVG (livlyte_est_spread_list_c) AS avg_signed_d…" at bounding box center [881, 293] width 549 height 221
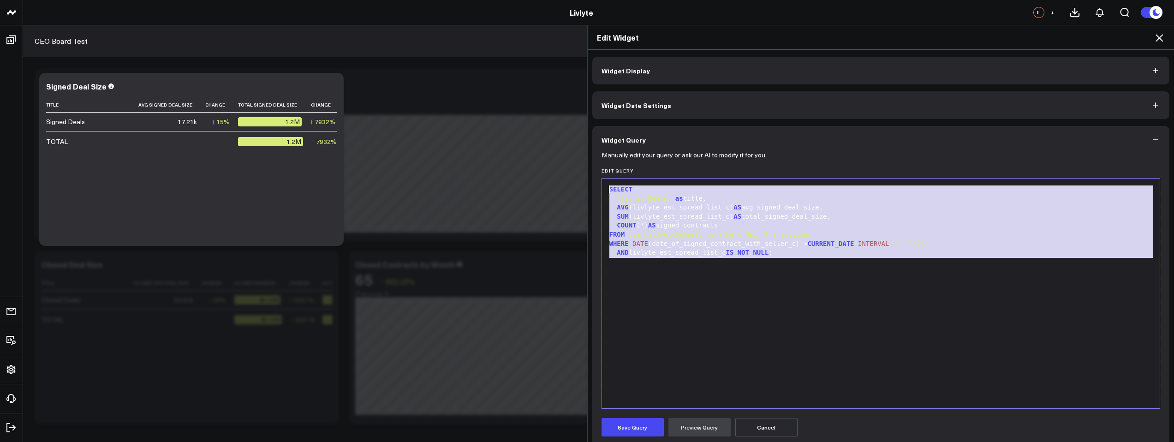
drag, startPoint x: 806, startPoint y: 265, endPoint x: 509, endPoint y: 170, distance: 311.9
click at [509, 170] on div "Edit Widget Widget Display Widget Date Settings Widget Query Manually edit your…" at bounding box center [587, 233] width 1174 height 417
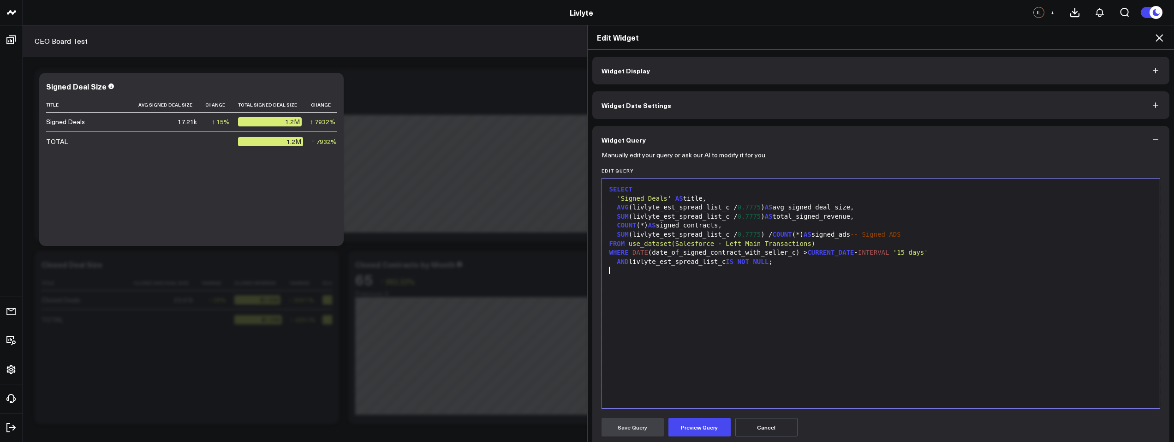
click at [839, 336] on div "SELECT 'Signed Deals' AS title, AVG (livlyte_est_spread_list_c / 0.7775 ) AS av…" at bounding box center [881, 293] width 549 height 221
drag, startPoint x: 864, startPoint y: 234, endPoint x: 931, endPoint y: 233, distance: 66.4
click at [931, 233] on div "SUM (livlyte_est_spread_list_c / 0.7775 ) / COUNT (*) AS signed_ads -- Signed A…" at bounding box center [881, 234] width 549 height 9
click at [914, 222] on div "COUNT (*) AS signed_contracts," at bounding box center [881, 225] width 549 height 9
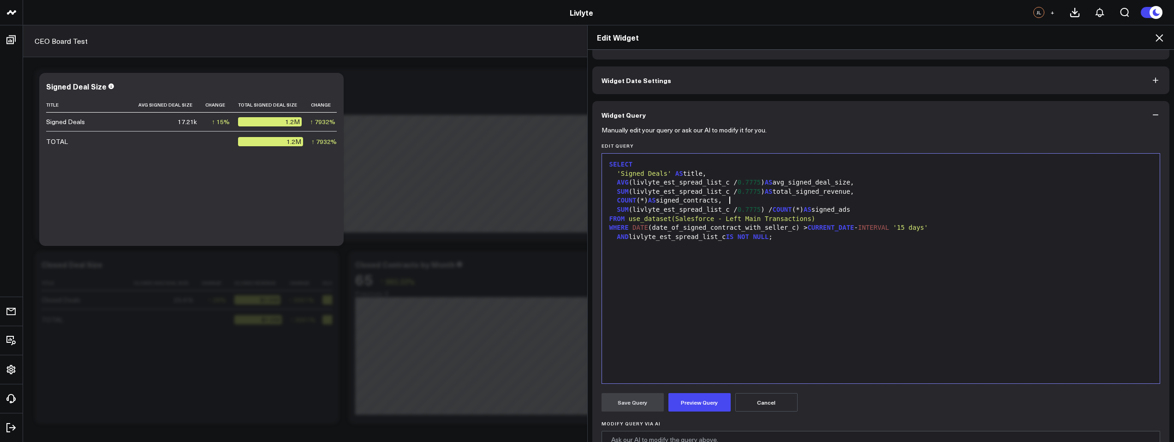
scroll to position [26, 0]
drag, startPoint x: 706, startPoint y: 397, endPoint x: 751, endPoint y: 322, distance: 87.1
click at [706, 396] on button "Preview Query" at bounding box center [700, 401] width 62 height 18
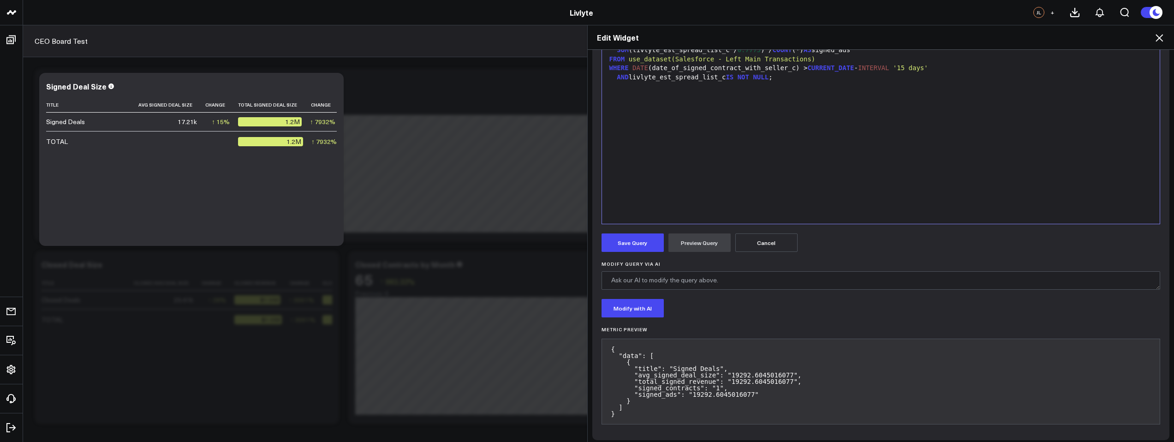
scroll to position [189, 0]
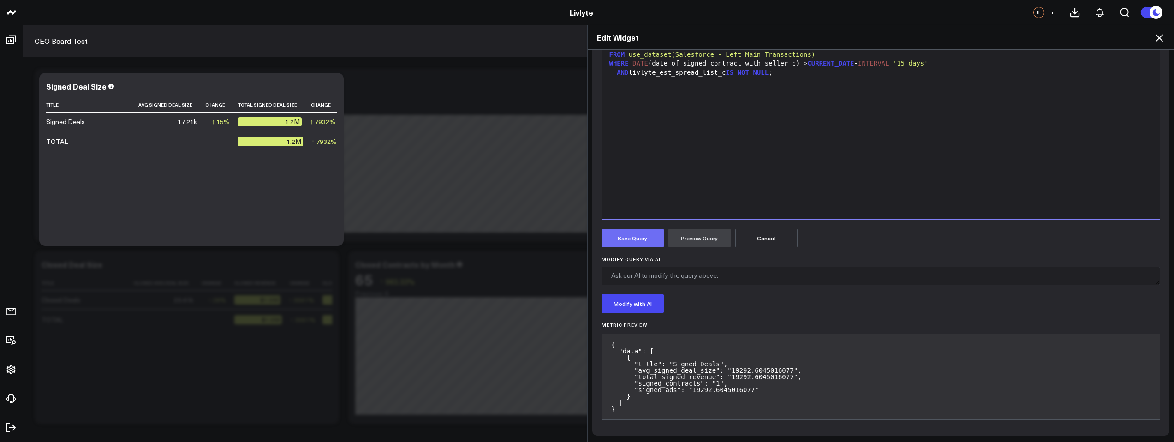
click at [629, 241] on button "Save Query" at bounding box center [633, 238] width 62 height 18
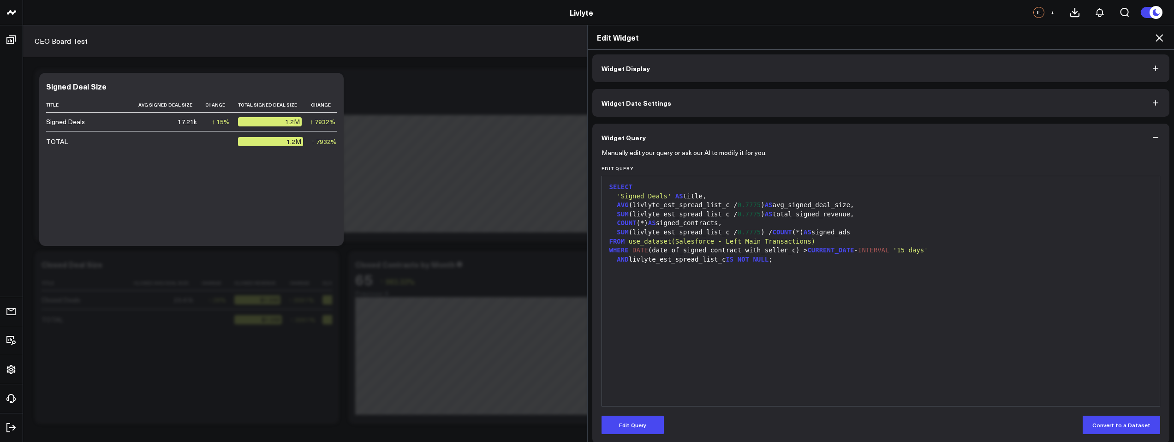
scroll to position [0, 0]
click at [240, 231] on div "Edit Widget Widget Display Widget Date Settings Widget Query Manually edit your…" at bounding box center [587, 233] width 1174 height 417
drag, startPoint x: 239, startPoint y: 235, endPoint x: 299, endPoint y: 229, distance: 60.7
click at [299, 229] on div "Edit Widget Widget Display Widget Date Settings Widget Query Manually edit your…" at bounding box center [587, 233] width 1174 height 417
drag, startPoint x: 241, startPoint y: 233, endPoint x: 262, endPoint y: 233, distance: 20.8
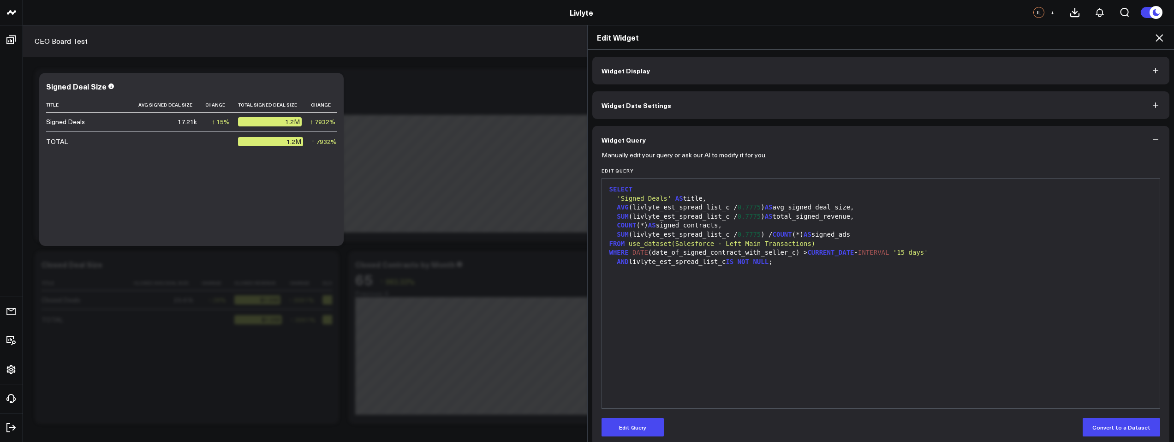
click at [245, 234] on div "Edit Widget Widget Display Widget Date Settings Widget Query Manually edit your…" at bounding box center [587, 233] width 1174 height 417
click at [1056, 99] on button "Widget Date Settings" at bounding box center [881, 105] width 578 height 28
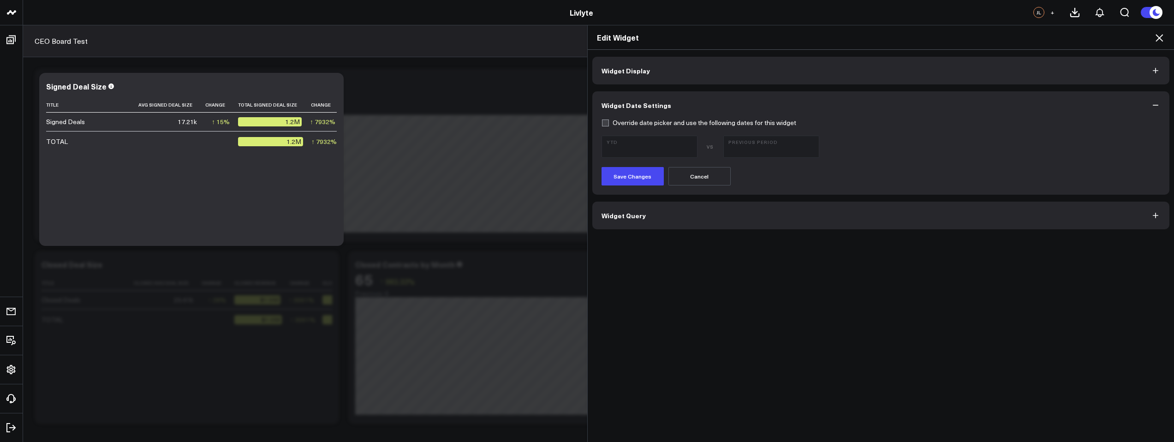
click at [852, 75] on button "Widget Display" at bounding box center [881, 71] width 578 height 28
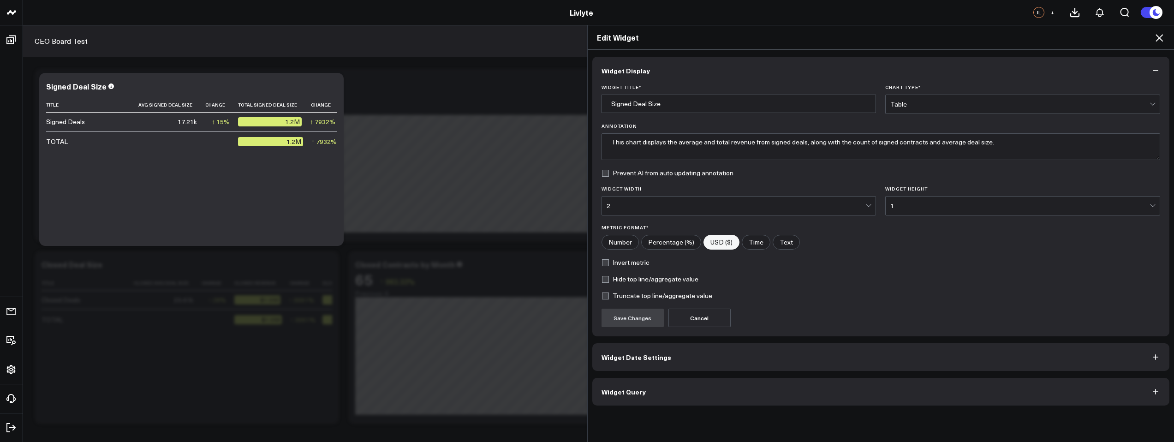
click at [1158, 40] on icon at bounding box center [1159, 37] width 7 height 7
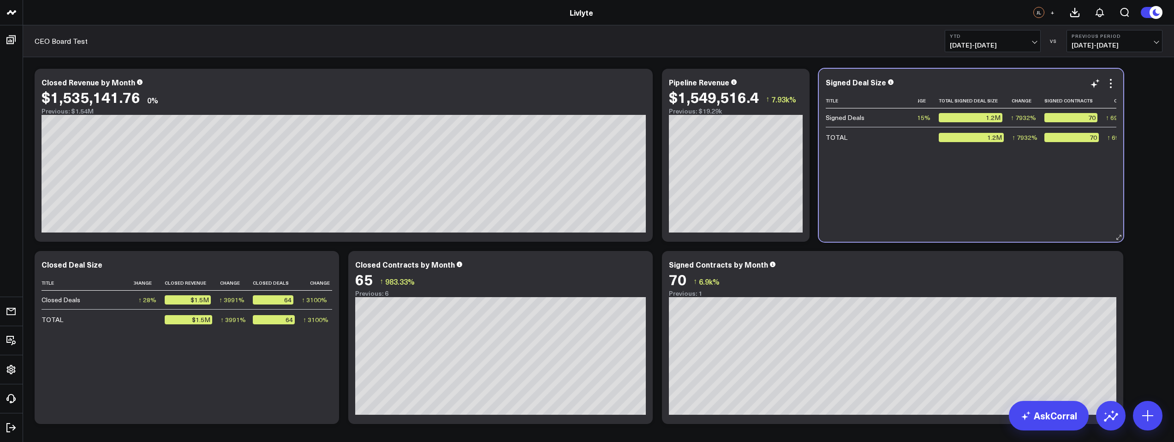
scroll to position [0, 96]
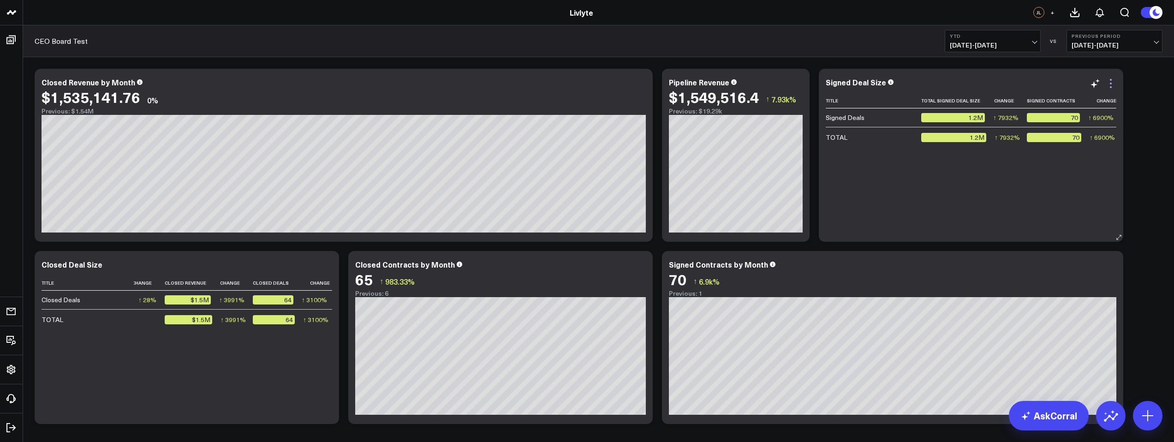
click at [1108, 81] on icon at bounding box center [1110, 83] width 11 height 11
click at [1033, 48] on span "01/01/25 - 09/18/25" at bounding box center [993, 45] width 86 height 7
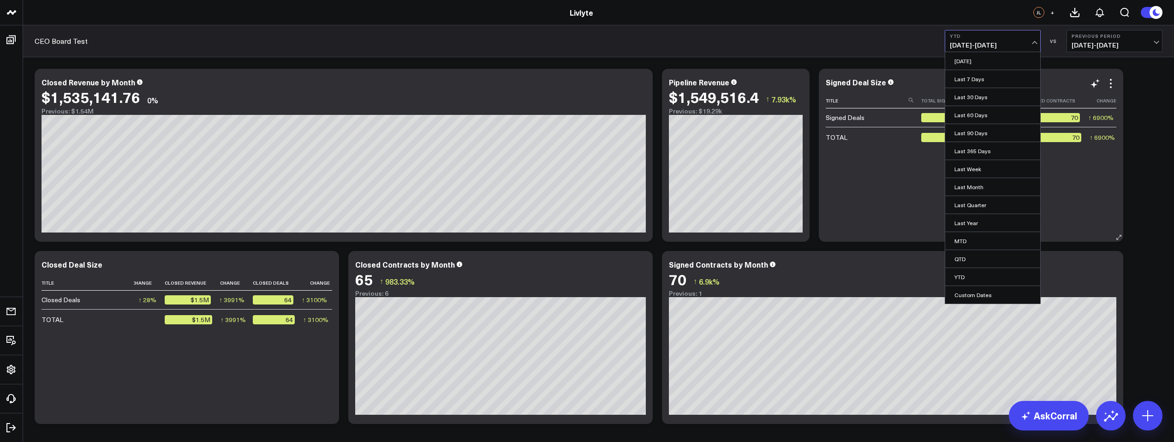
click at [997, 100] on link "Last 30 Days" at bounding box center [992, 97] width 95 height 18
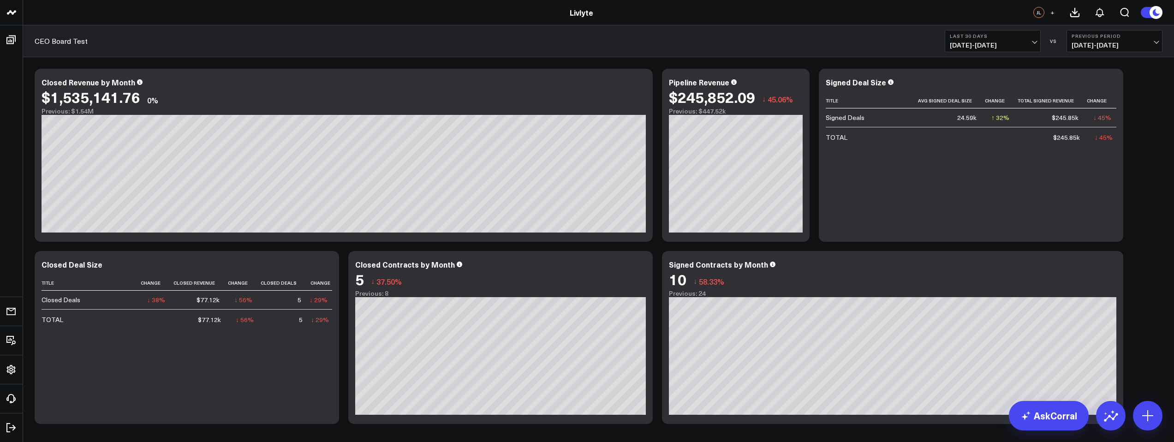
click at [1023, 39] on button "Last 30 Days 08/20/25 - 09/18/25" at bounding box center [993, 41] width 96 height 22
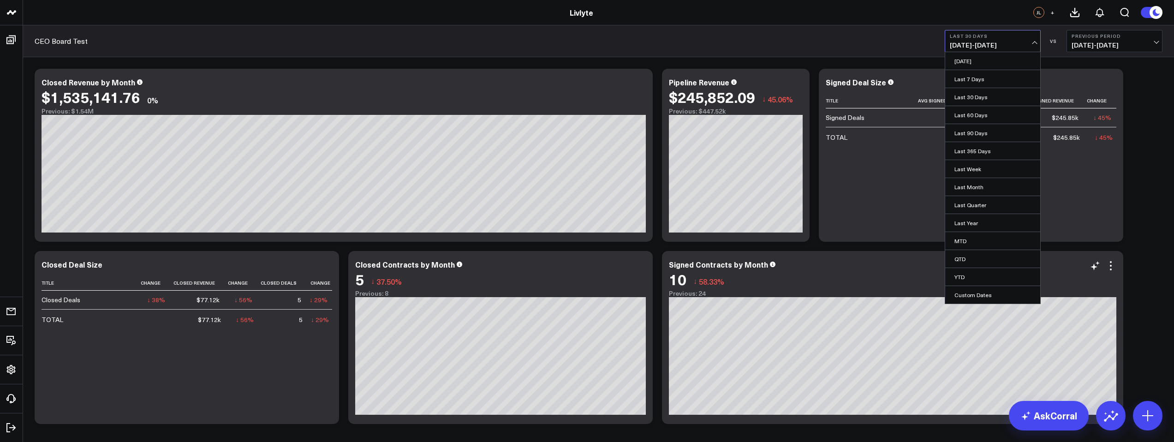
drag, startPoint x: 959, startPoint y: 276, endPoint x: 955, endPoint y: 273, distance: 5.3
click at [958, 276] on link "YTD" at bounding box center [992, 277] width 95 height 18
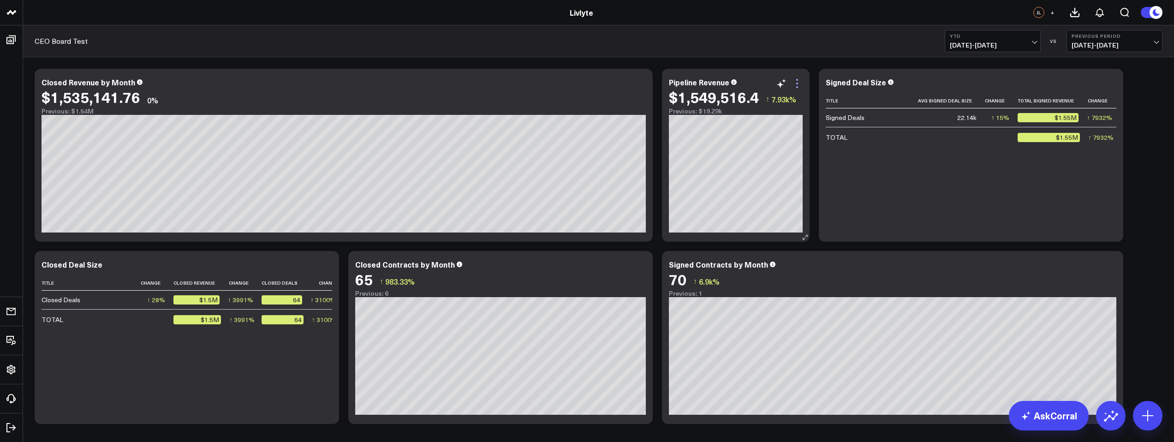
click at [799, 84] on icon at bounding box center [797, 83] width 11 height 11
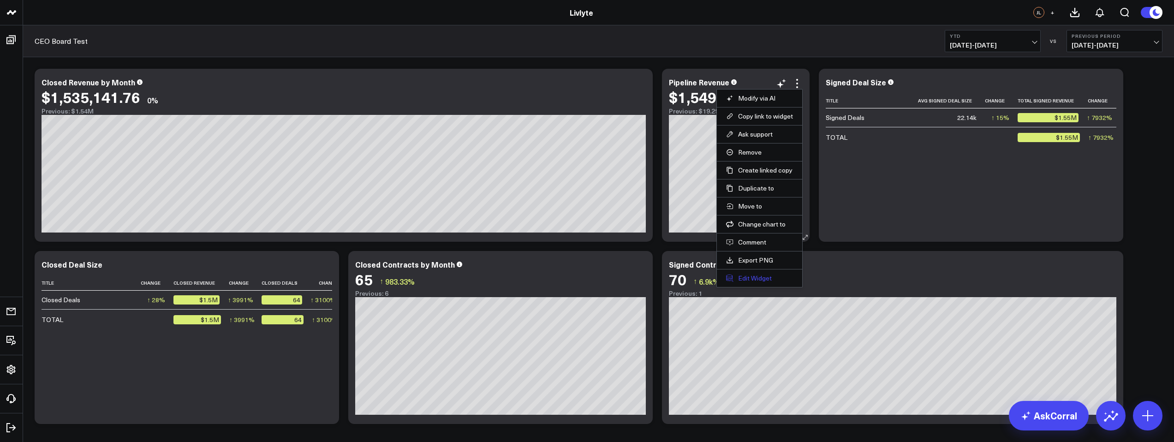
click at [765, 278] on button "Edit Widget" at bounding box center [759, 278] width 67 height 8
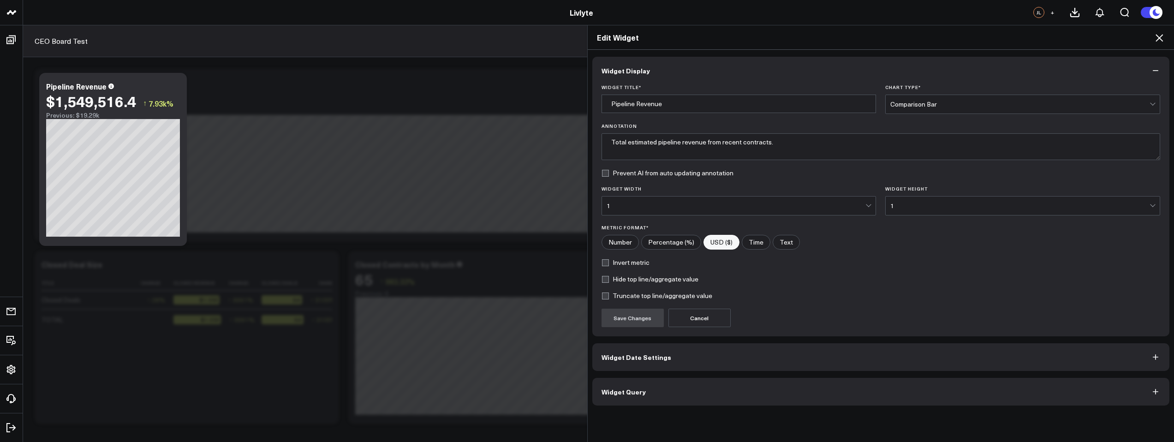
click at [662, 391] on button "Widget Query" at bounding box center [881, 392] width 578 height 28
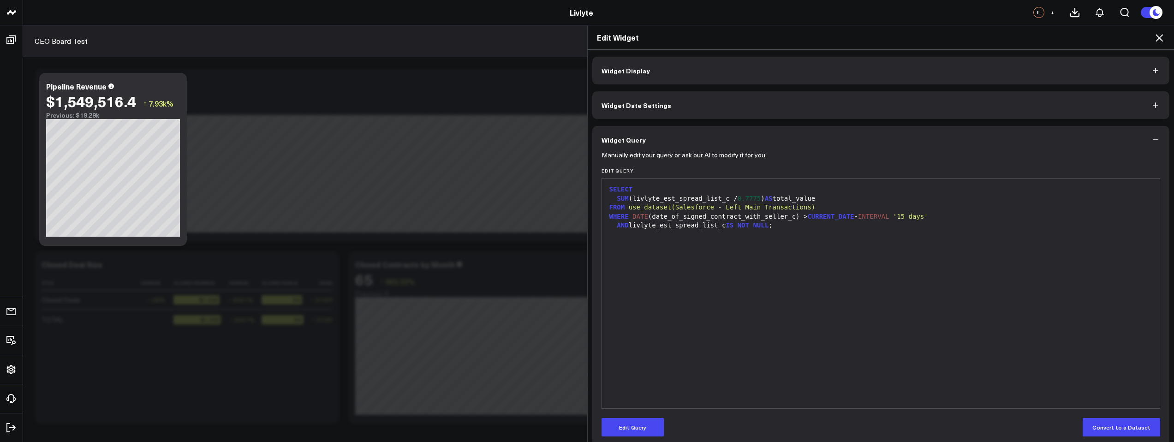
click at [772, 81] on button "Widget Display" at bounding box center [881, 71] width 578 height 28
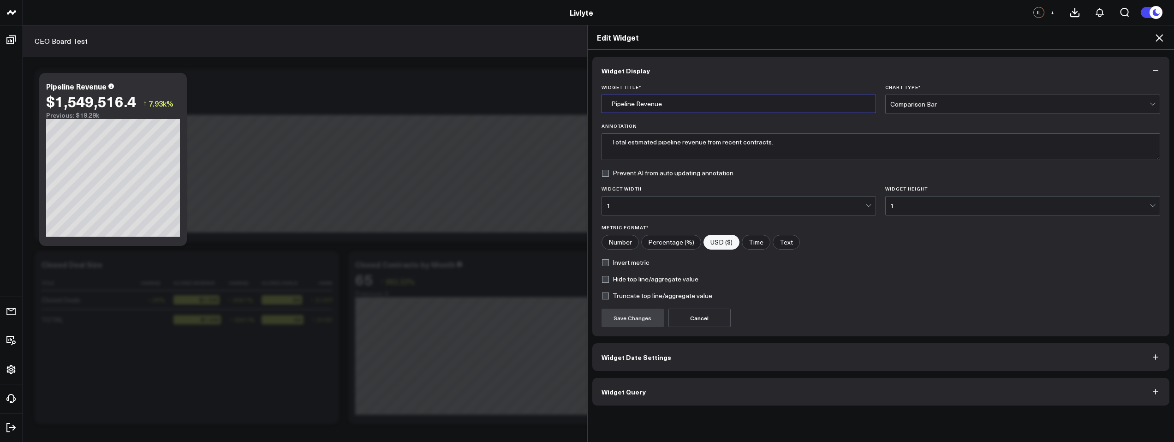
click at [687, 109] on input "Pipeline Revenue" at bounding box center [739, 104] width 275 height 18
drag, startPoint x: 632, startPoint y: 97, endPoint x: 598, endPoint y: 95, distance: 33.8
click at [602, 95] on input "Pipeline Revenue" at bounding box center [739, 104] width 275 height 18
click at [616, 100] on input "Pipeline Revenue" at bounding box center [739, 104] width 275 height 18
click at [618, 104] on input "Pipeline Revenue" at bounding box center [739, 104] width 275 height 18
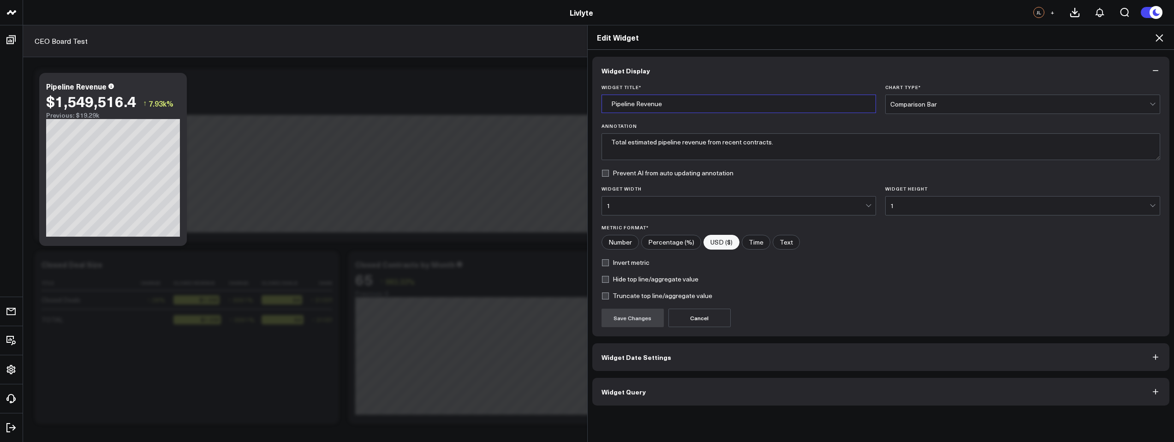
click at [618, 104] on input "Pipeline Revenue" at bounding box center [739, 104] width 275 height 18
type input "Signed Revenue"
click at [1119, 72] on button "Widget Display" at bounding box center [881, 71] width 578 height 28
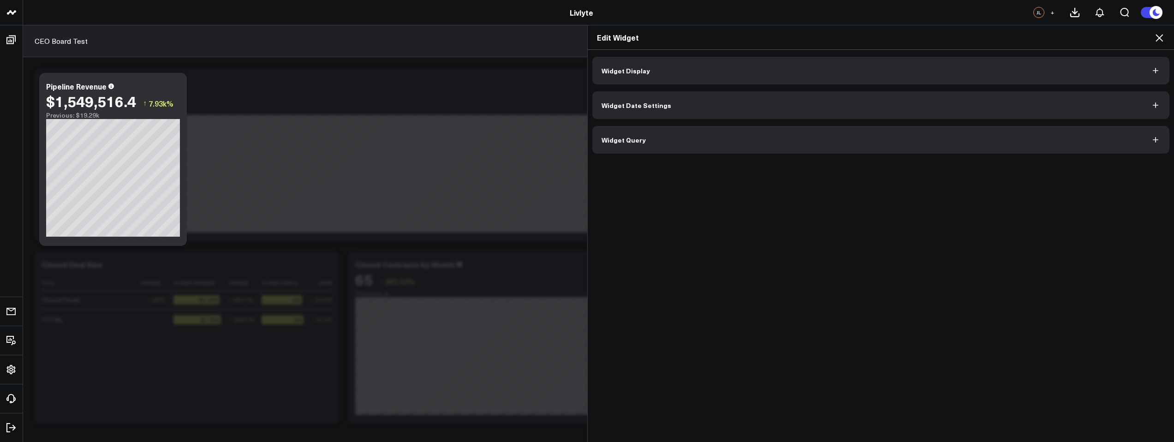
click at [1156, 38] on icon at bounding box center [1159, 37] width 11 height 11
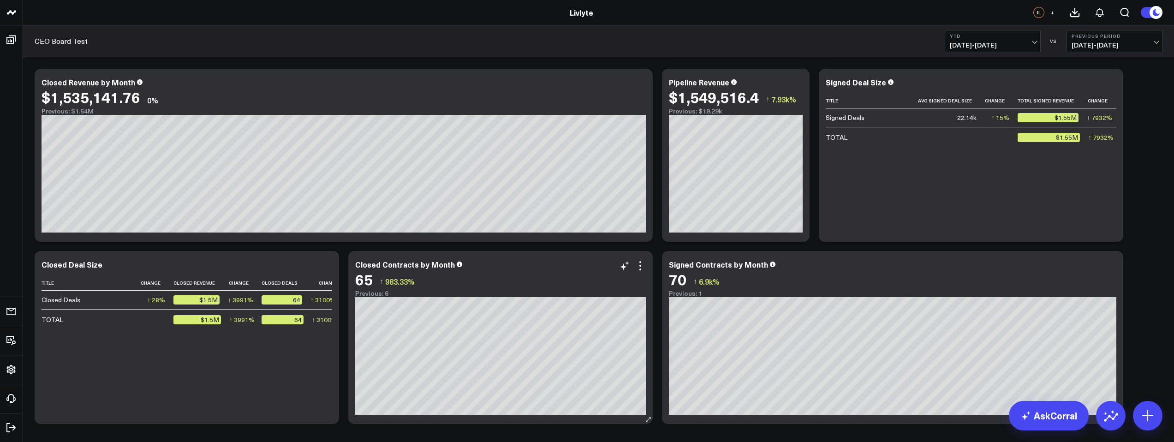
click at [553, 271] on div "65 ↑ 983.33%" at bounding box center [500, 279] width 291 height 17
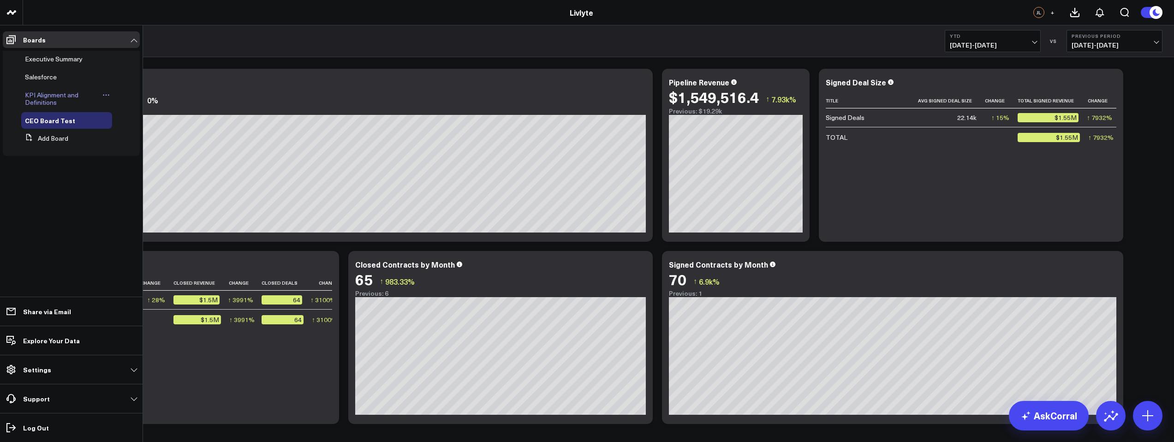
click at [53, 97] on span "KPI Alignment and Definitions" at bounding box center [52, 98] width 54 height 16
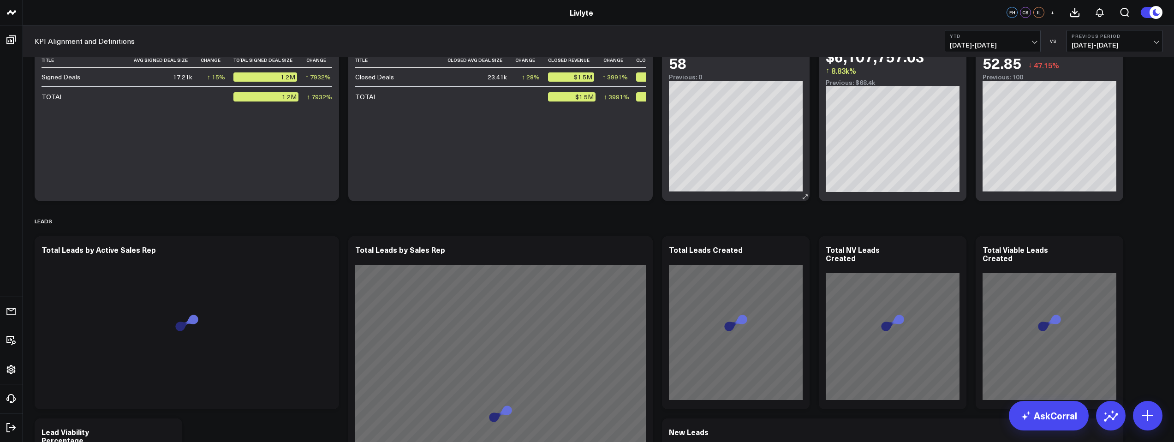
scroll to position [205, 0]
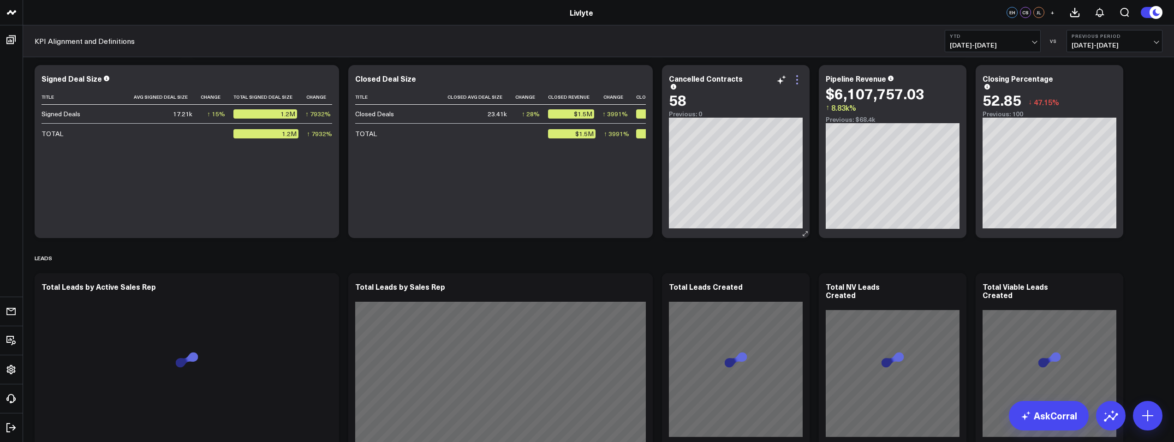
click at [796, 84] on icon at bounding box center [797, 79] width 11 height 11
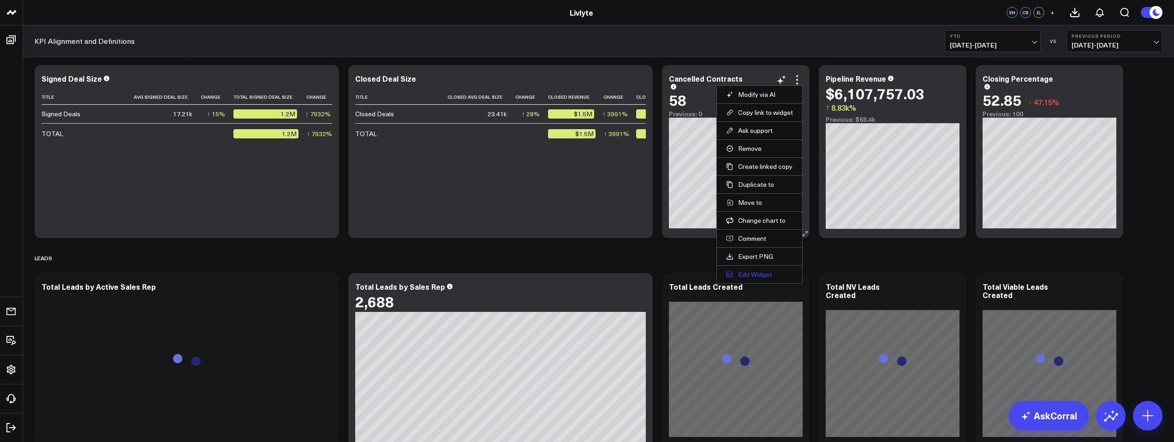
click at [773, 274] on button "Edit Widget" at bounding box center [759, 274] width 67 height 8
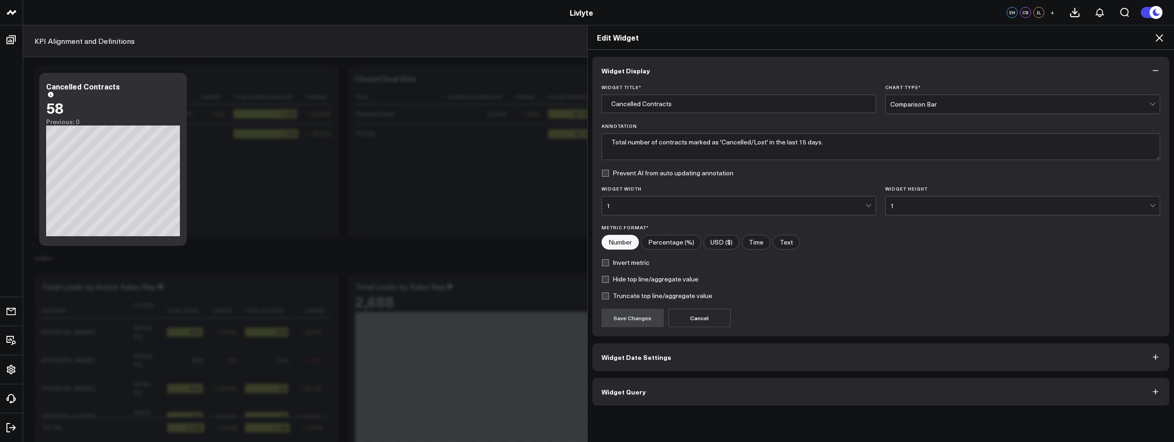
click at [639, 392] on span "Widget Query" at bounding box center [624, 391] width 44 height 7
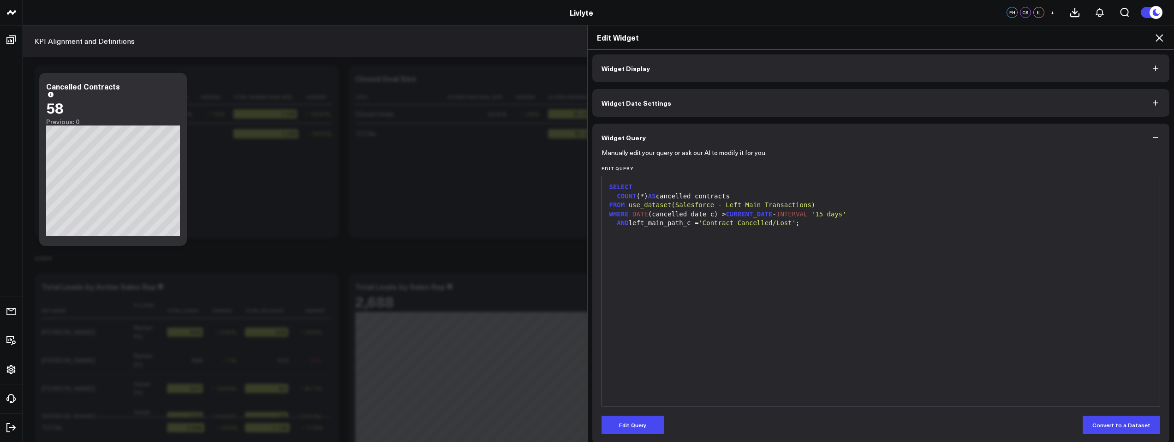
scroll to position [10, 0]
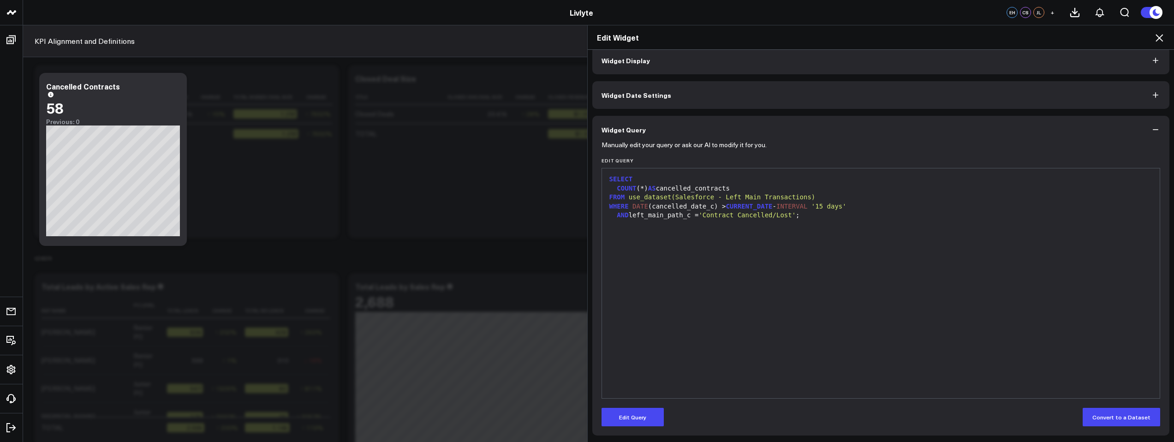
click at [627, 215] on div "AND left_main_path_c = 'Contract Cancelled/Lost' ;" at bounding box center [881, 215] width 549 height 9
drag, startPoint x: 618, startPoint y: 215, endPoint x: 813, endPoint y: 216, distance: 195.2
click at [813, 216] on div "AND left_main_path_c = 'Contract Cancelled/Lost' ;" at bounding box center [881, 215] width 549 height 9
copy div "AND left_main_path_c = 'Contract Cancelled/Lost' ;"
click at [505, 197] on div "Edit Widget Widget Display Widget Date Settings Widget Query Manually edit your…" at bounding box center [587, 233] width 1174 height 417
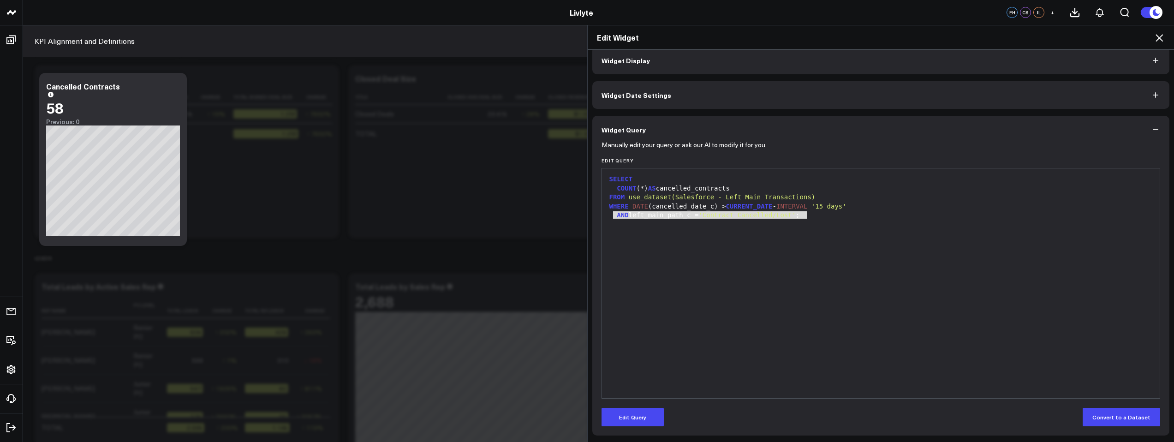
click at [1163, 39] on icon at bounding box center [1159, 37] width 11 height 11
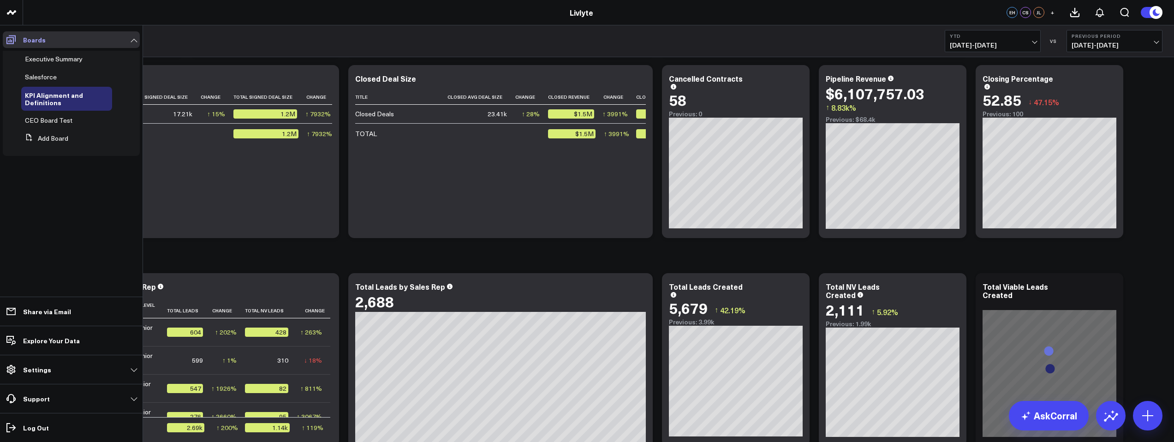
click at [9, 43] on icon at bounding box center [11, 39] width 11 height 11
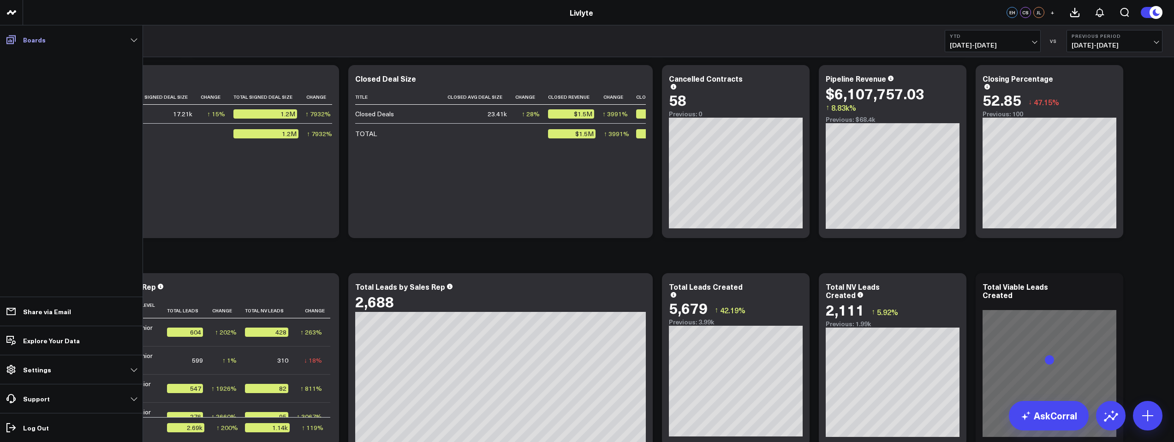
click at [10, 42] on icon at bounding box center [11, 39] width 11 height 11
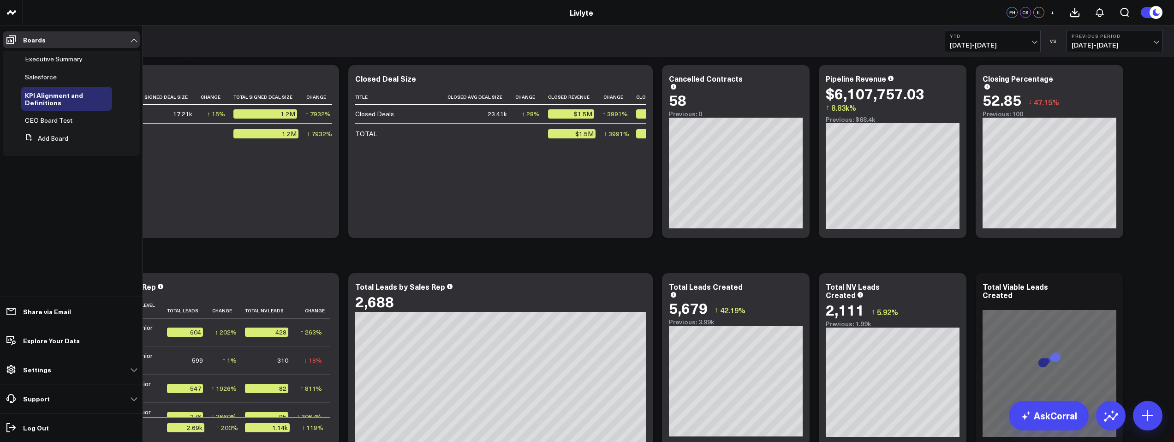
click at [34, 122] on span "CEO Board Test" at bounding box center [49, 120] width 48 height 9
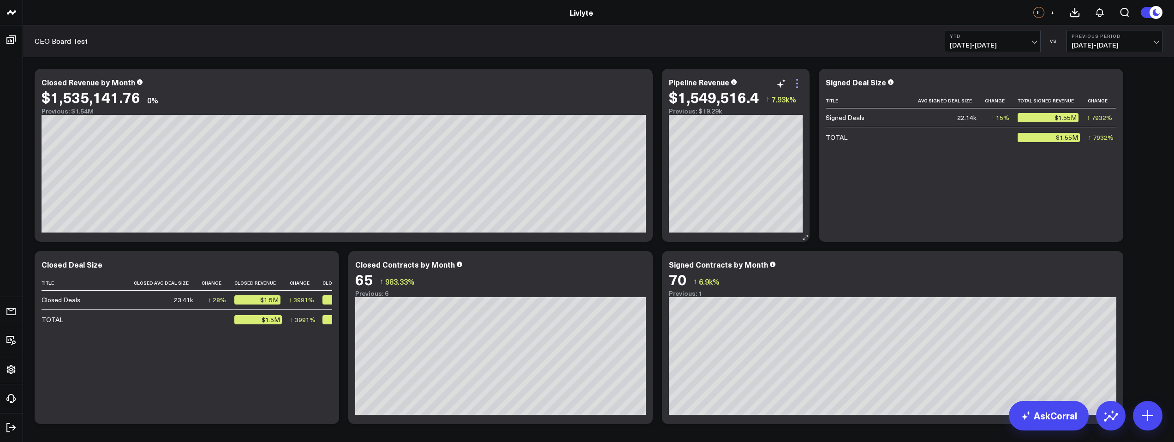
click at [794, 83] on icon at bounding box center [797, 83] width 11 height 11
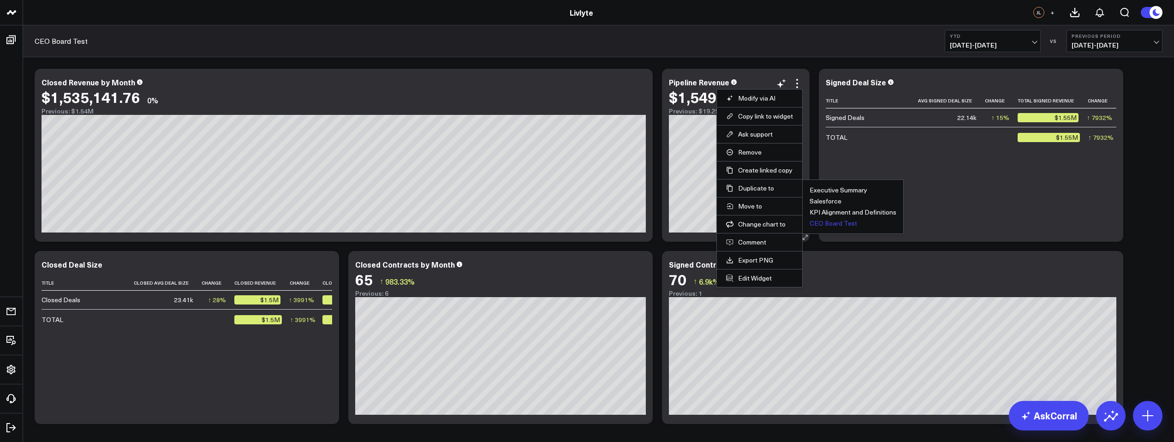
click at [821, 223] on button "CEO Board Test" at bounding box center [834, 223] width 48 height 6
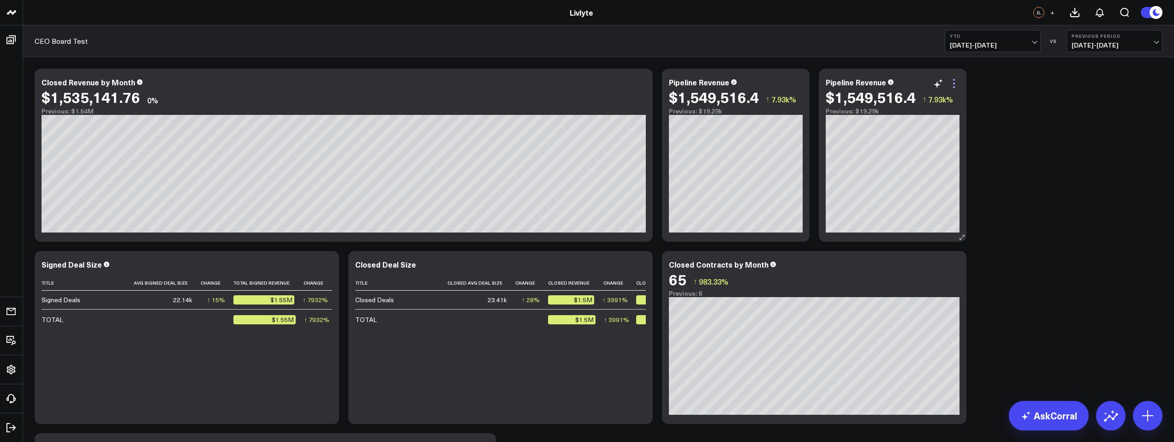
click at [956, 80] on icon at bounding box center [954, 83] width 11 height 11
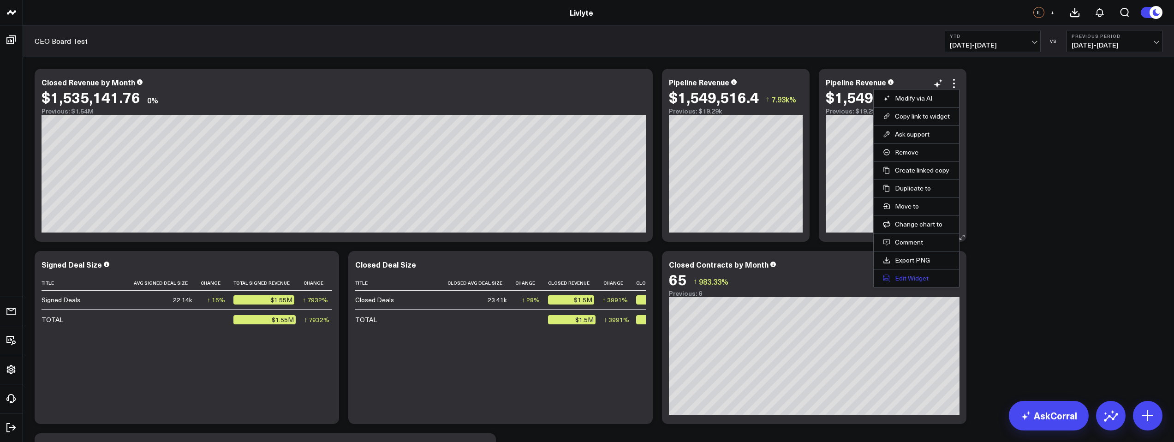
click at [923, 280] on button "Edit Widget" at bounding box center [916, 278] width 67 height 8
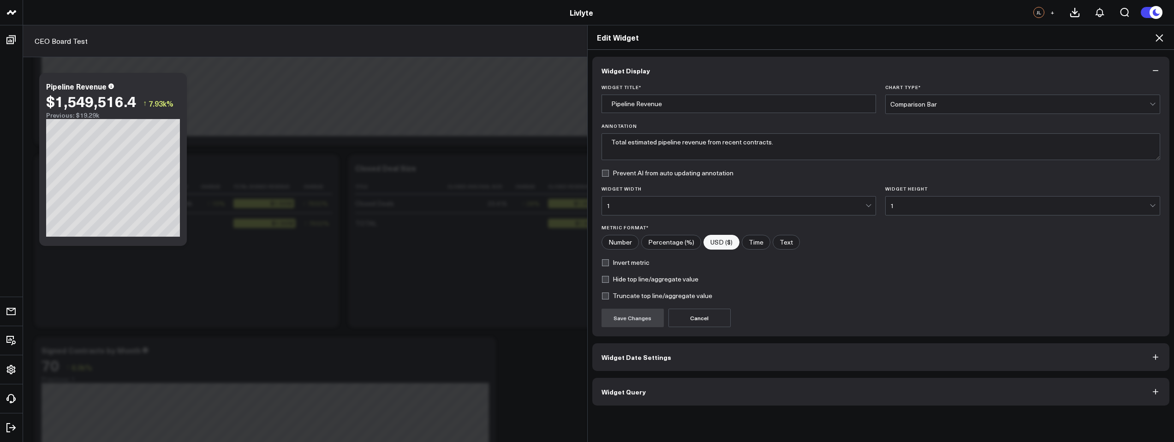
scroll to position [106, 0]
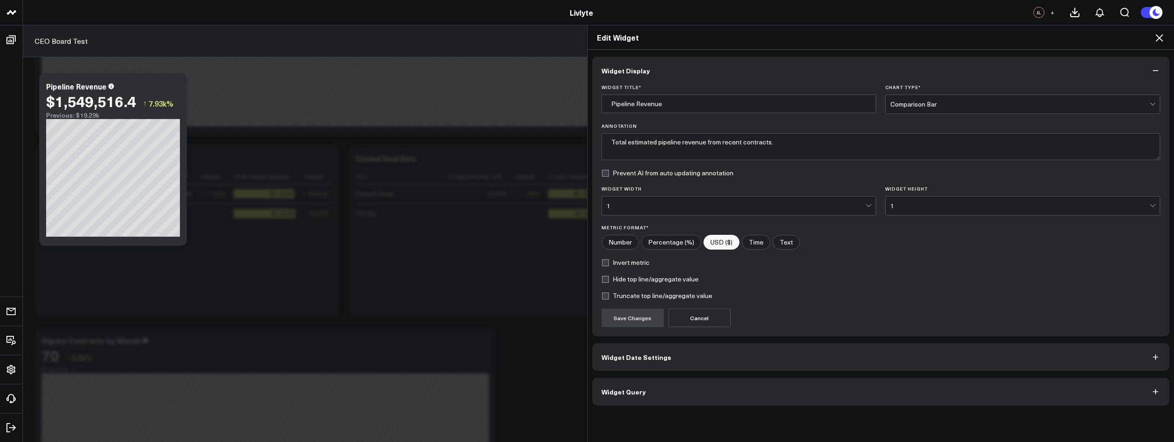
click at [645, 401] on button "Widget Query" at bounding box center [881, 392] width 578 height 28
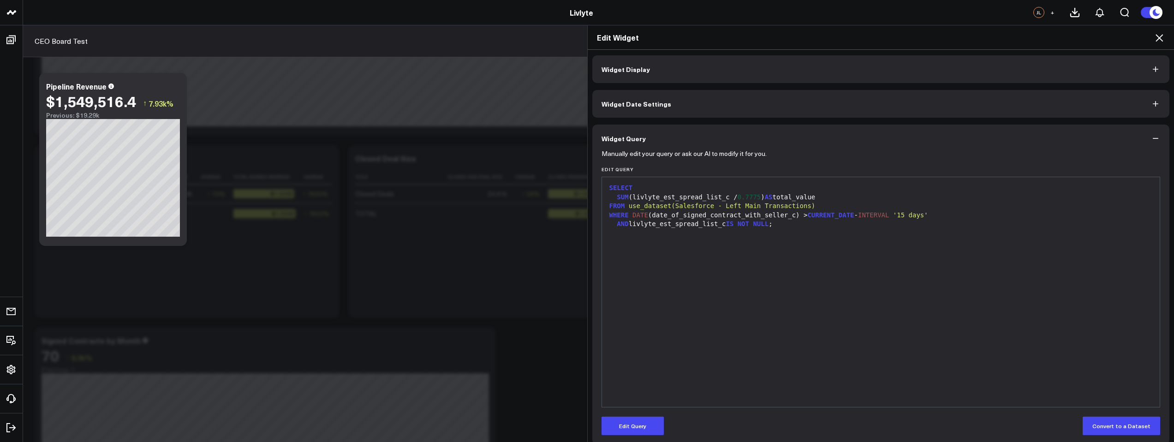
scroll to position [2, 0]
click at [646, 228] on div at bounding box center [881, 232] width 549 height 9
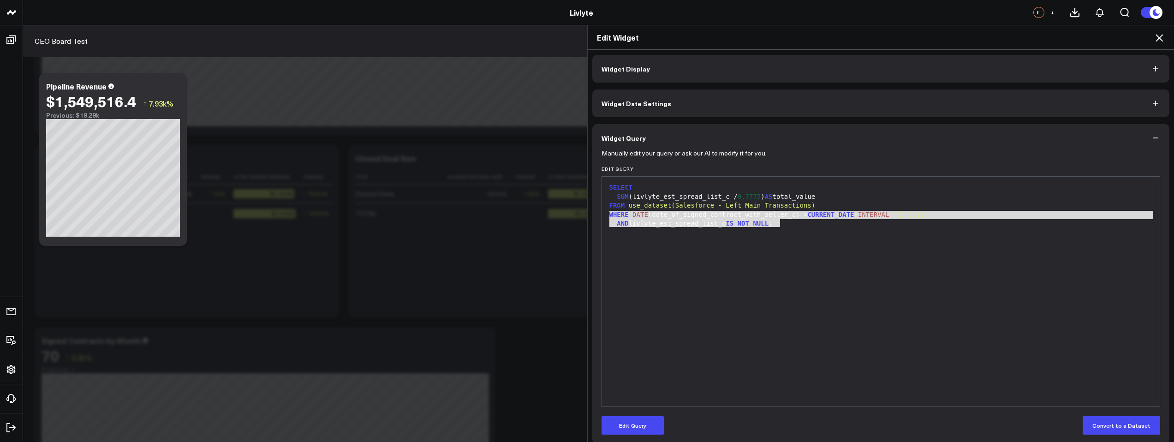
drag, startPoint x: 620, startPoint y: 216, endPoint x: 785, endPoint y: 221, distance: 165.7
click at [785, 221] on div "SELECT SUM (livlyte_est_spread_list_c / 0.7775 ) AS total_value FROM use_datase…" at bounding box center [881, 291] width 549 height 221
copy div "WHERE DATE (date_of_signed_contract_with_seller_c) > CURRENT_DATE - INTERVAL '1…"
click at [645, 420] on button "Edit Query" at bounding box center [633, 425] width 62 height 18
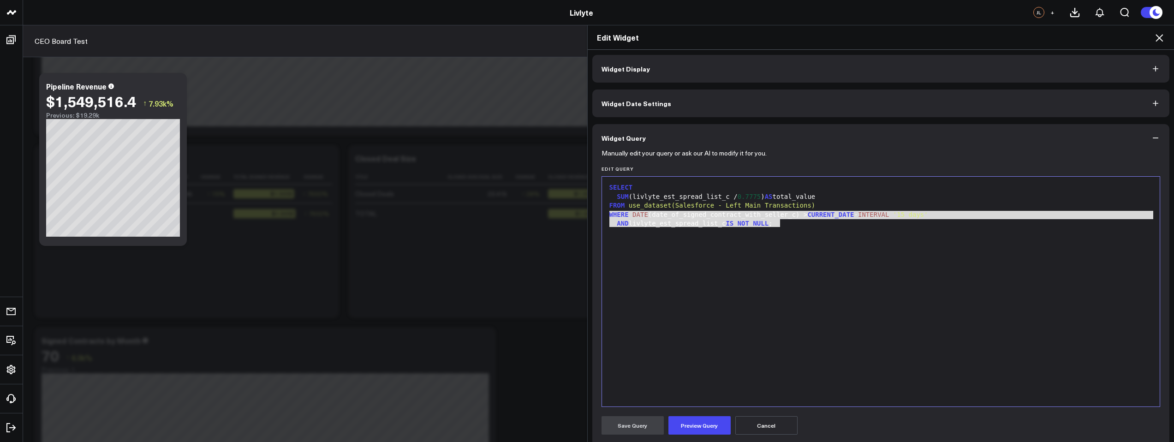
scroll to position [34, 0]
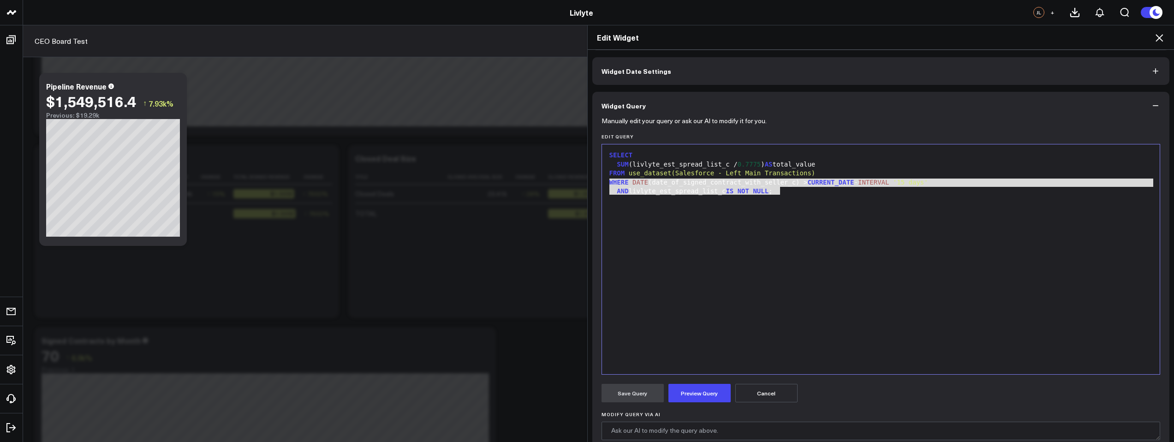
click at [760, 209] on div "SELECT SUM (livlyte_est_spread_list_c / 0.7775 ) AS total_value FROM use_datase…" at bounding box center [881, 259] width 549 height 221
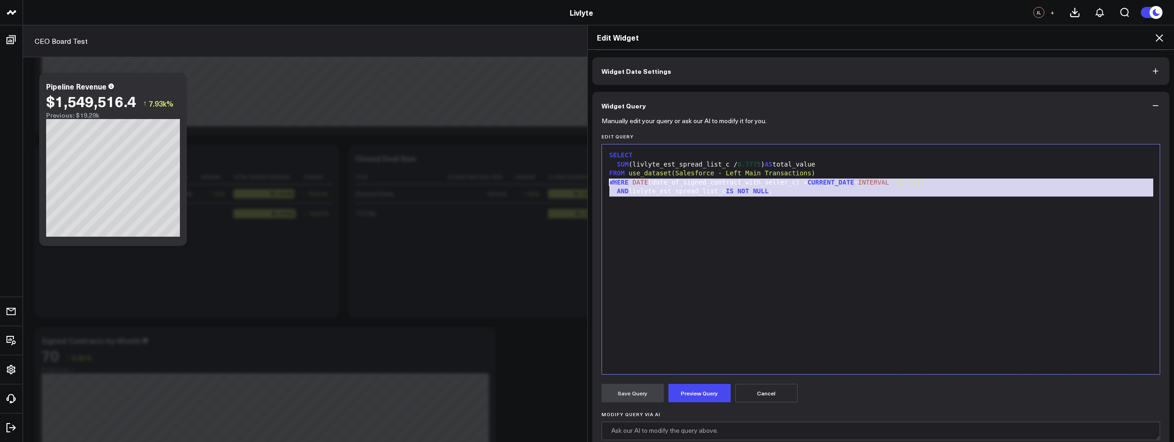
drag, startPoint x: 785, startPoint y: 197, endPoint x: 596, endPoint y: 179, distance: 190.4
click at [596, 179] on div "Manually edit your query or ask our AI to modify it for you. Edit Query 9 1 2 3…" at bounding box center [881, 322] width 578 height 406
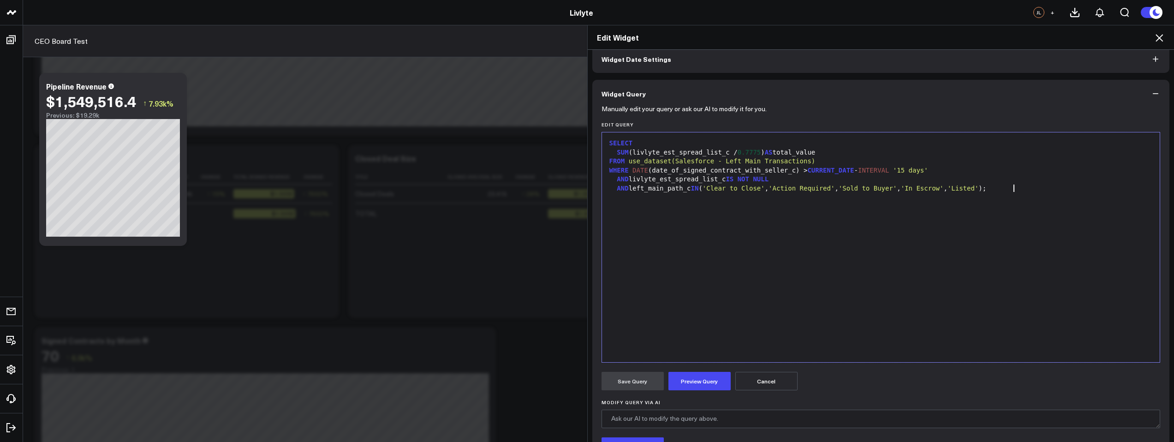
scroll to position [62, 0]
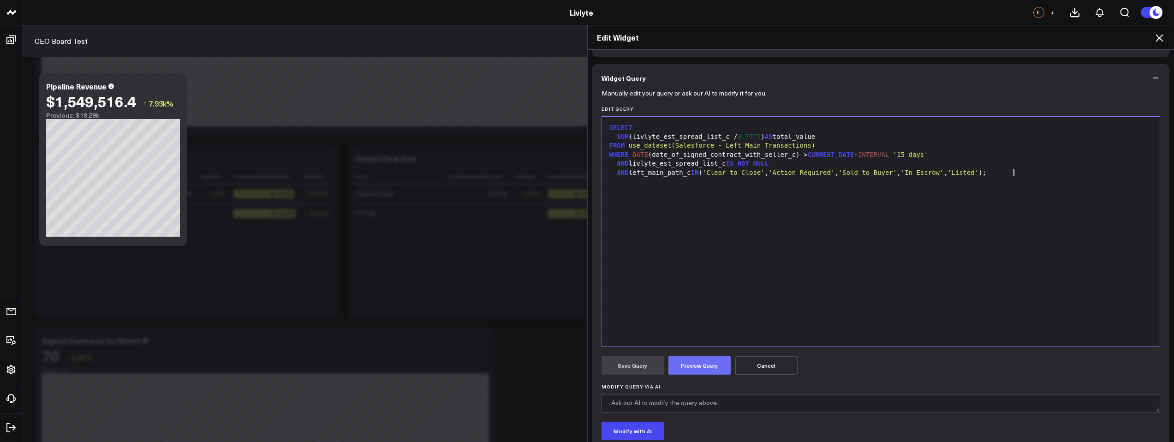
click at [691, 368] on button "Preview Query" at bounding box center [700, 365] width 62 height 18
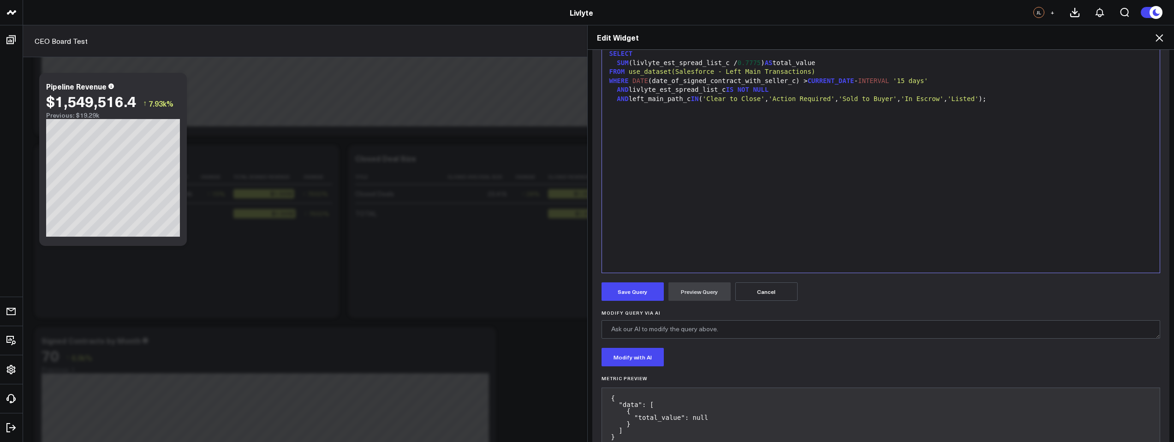
scroll to position [124, 0]
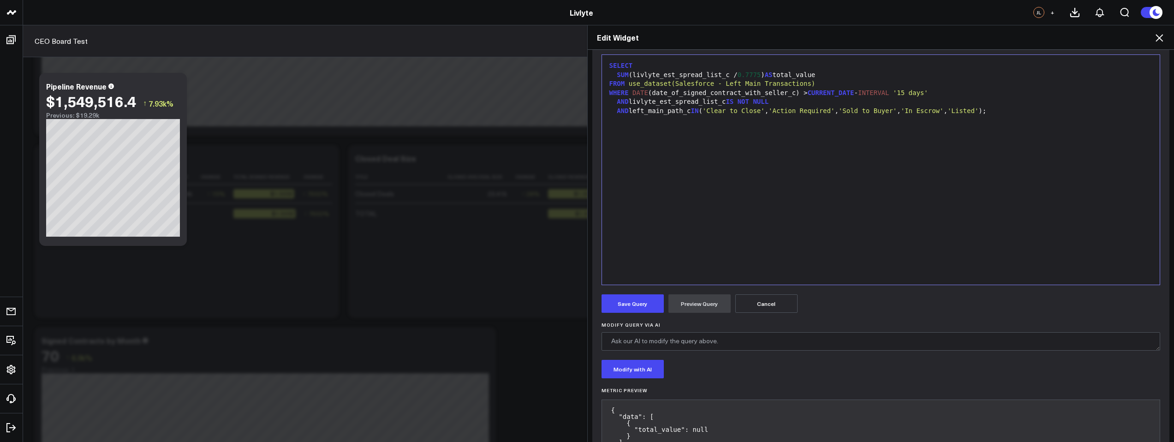
click at [779, 305] on button "Cancel" at bounding box center [766, 303] width 62 height 18
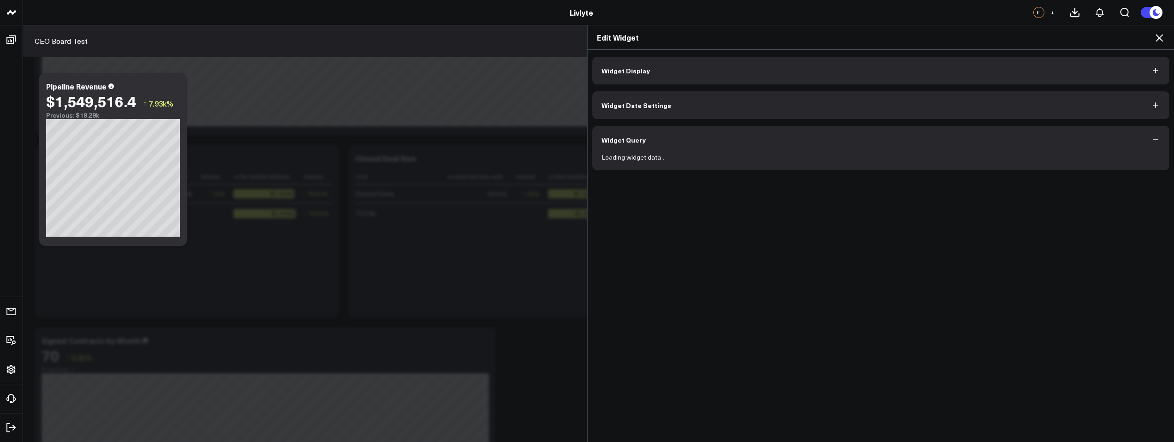
scroll to position [0, 0]
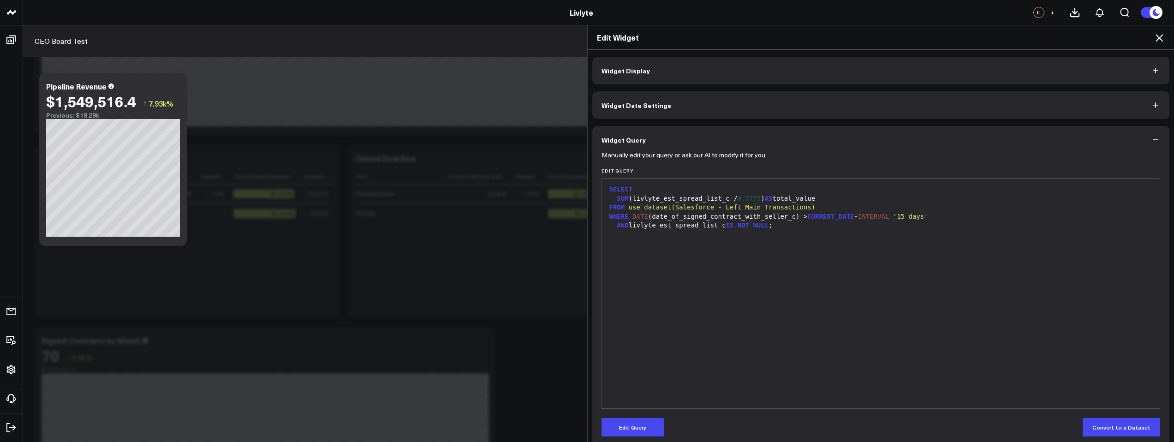
click at [1155, 36] on icon at bounding box center [1159, 37] width 11 height 11
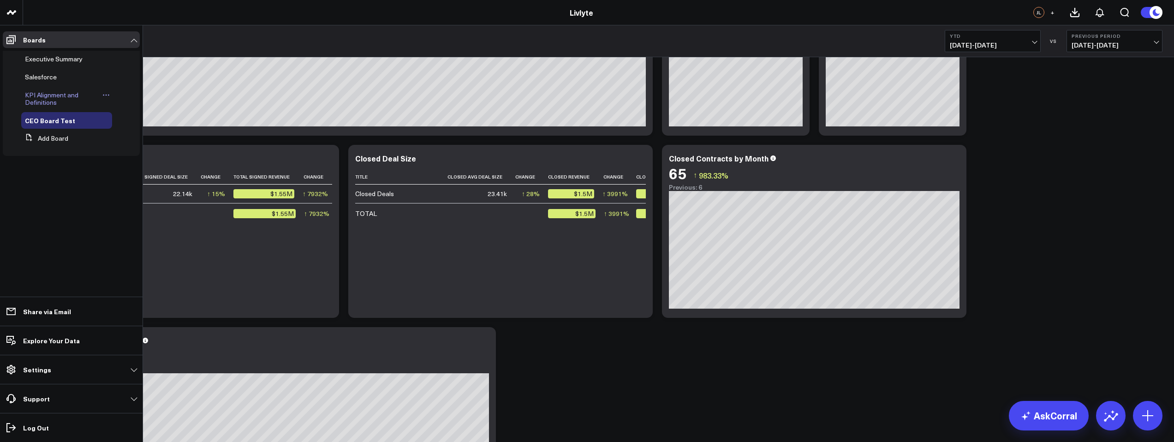
click at [93, 101] on link "KPI Alignment and Definitions" at bounding box center [62, 98] width 75 height 15
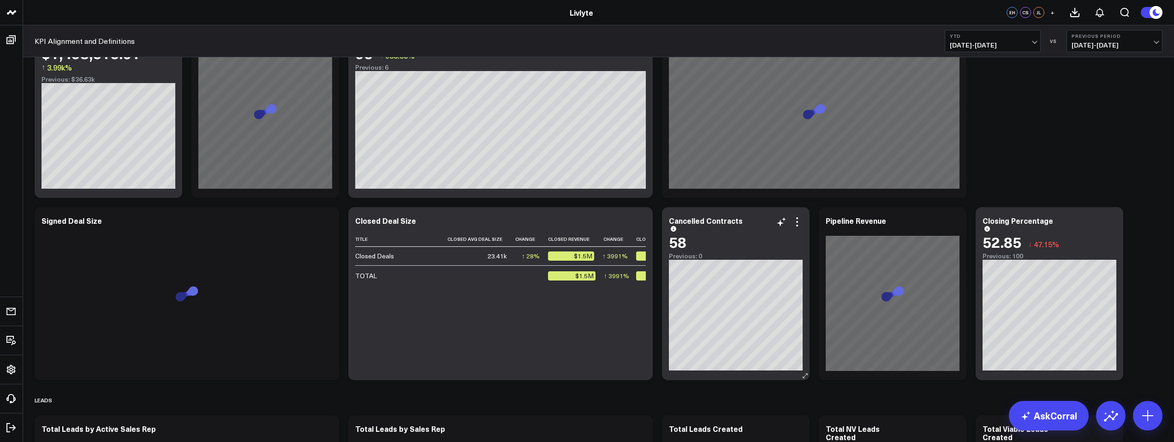
scroll to position [160, 0]
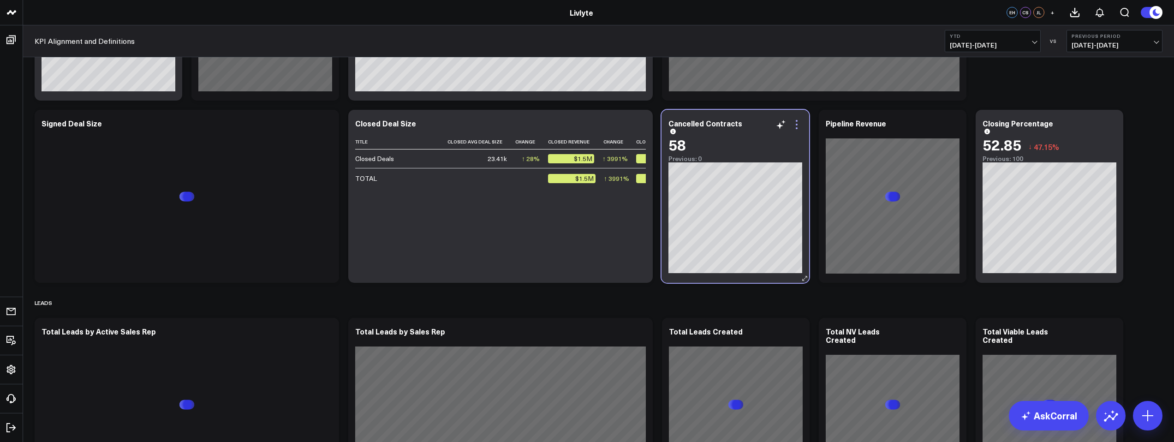
click at [802, 125] on div "Cancelled Contracts 58 Previous: 0" at bounding box center [736, 196] width 148 height 173
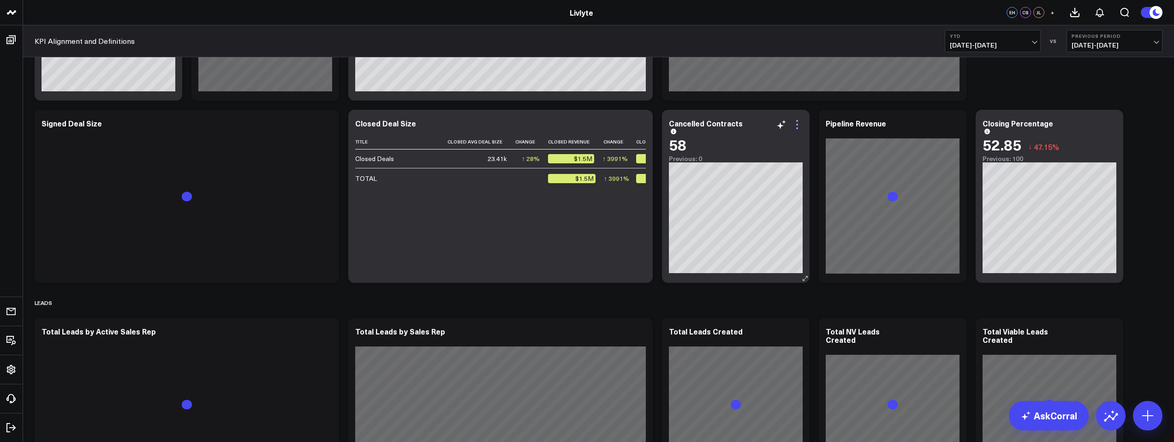
click at [796, 123] on icon at bounding box center [797, 124] width 11 height 11
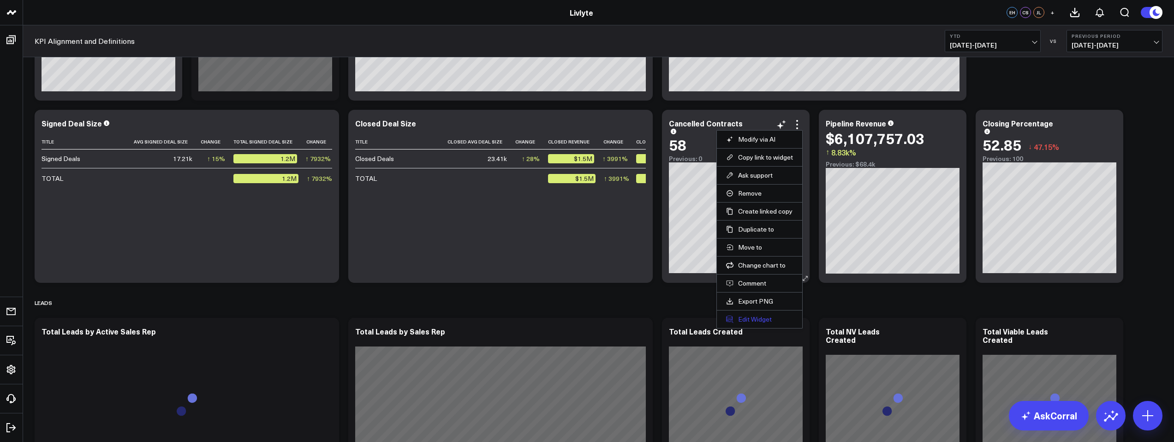
click at [758, 320] on button "Edit Widget" at bounding box center [759, 319] width 67 height 8
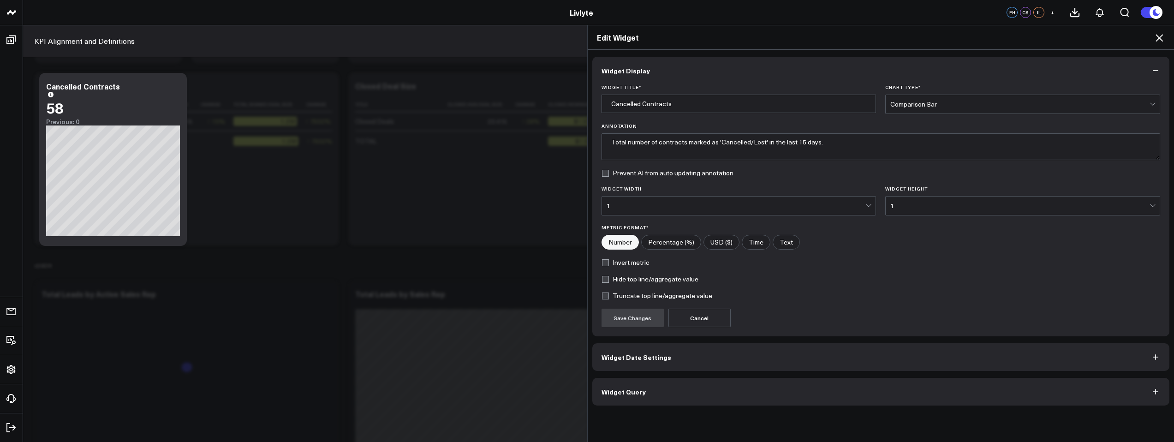
scroll to position [198, 0]
click at [655, 398] on button "Widget Query" at bounding box center [881, 392] width 578 height 28
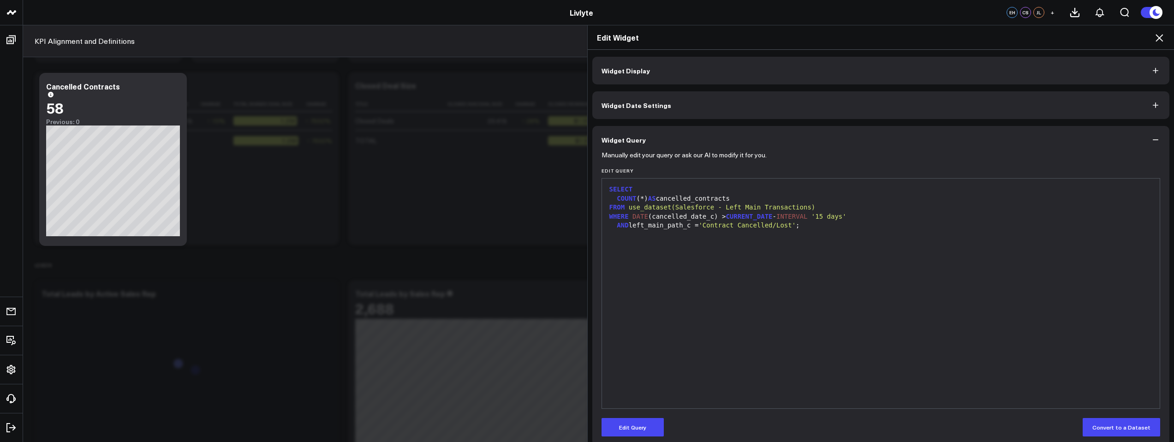
scroll to position [10, 0]
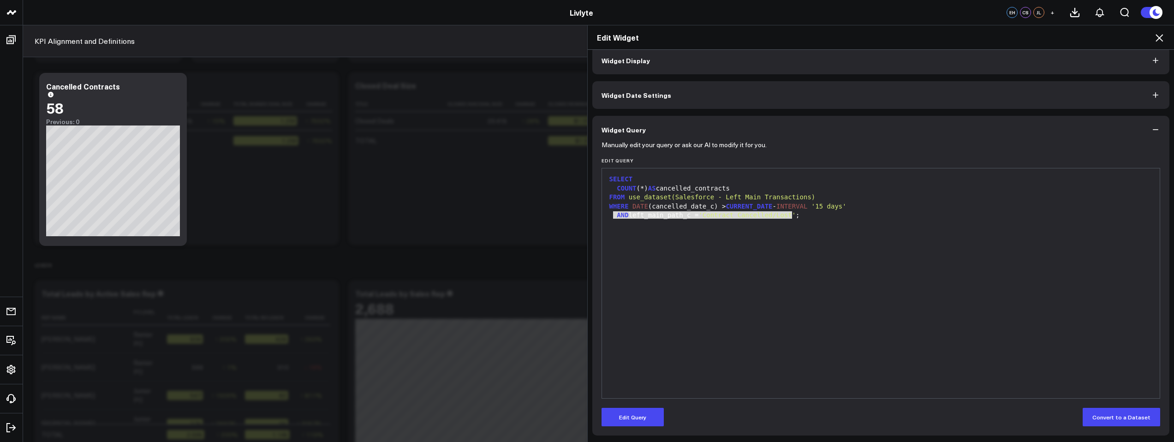
drag, startPoint x: 611, startPoint y: 216, endPoint x: 791, endPoint y: 217, distance: 179.9
click at [791, 217] on div "AND left_main_path_c = 'Contract Cancelled/Lost' ;" at bounding box center [881, 215] width 549 height 9
click at [781, 232] on div "SELECT COUNT (*) AS cancelled_contracts FROM use_dataset(Salesforce - Left Main…" at bounding box center [881, 283] width 549 height 221
click at [727, 232] on div "SELECT COUNT (*) AS cancelled_contracts FROM use_dataset(Salesforce - Left Main…" at bounding box center [881, 283] width 549 height 221
click at [1159, 34] on icon at bounding box center [1159, 37] width 11 height 11
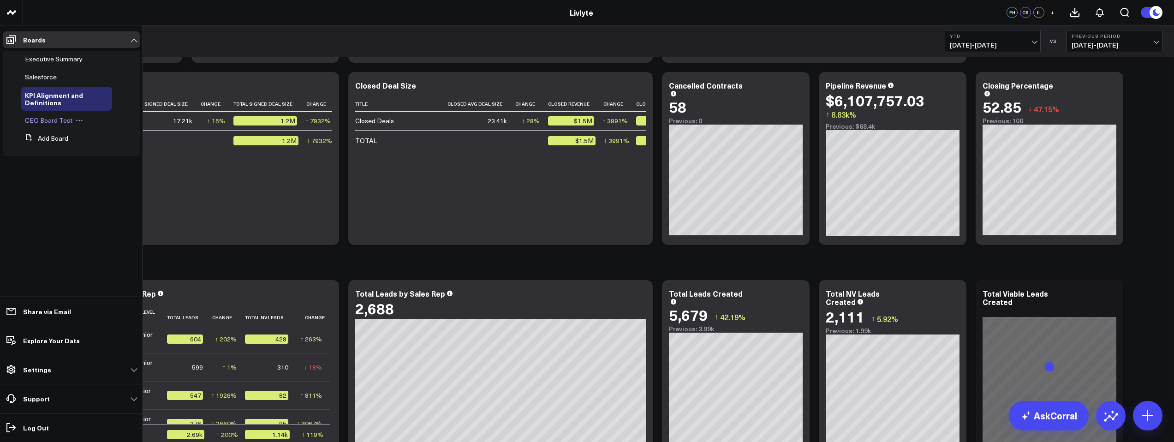
click at [68, 122] on span "CEO Board Test" at bounding box center [49, 120] width 48 height 9
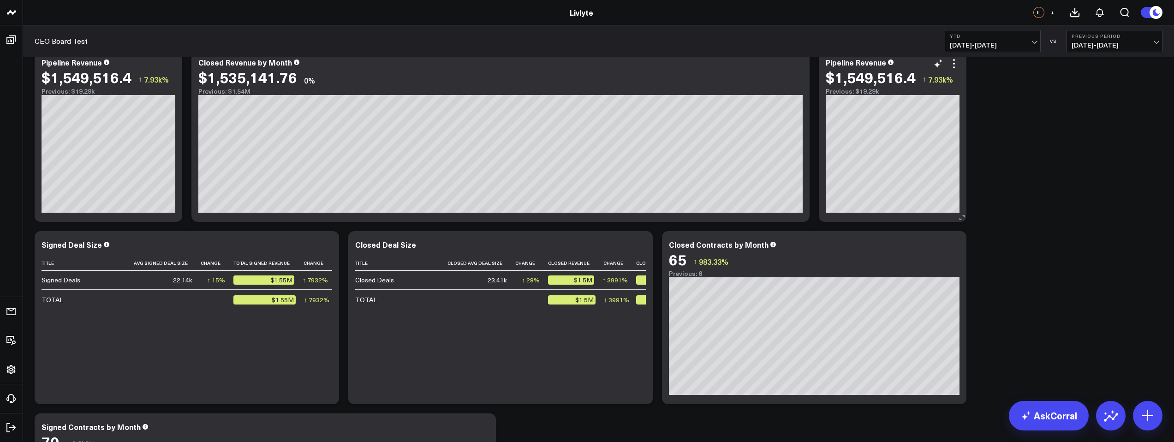
scroll to position [1, 0]
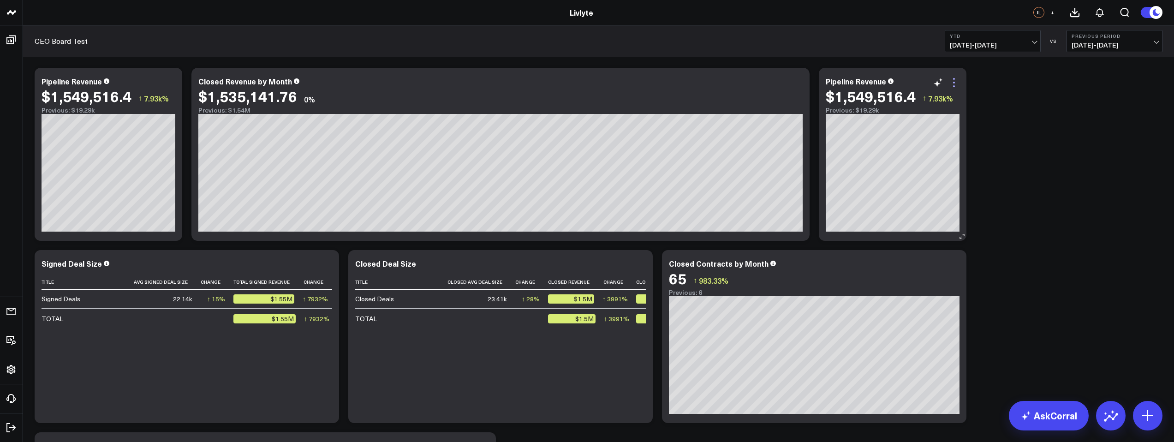
click at [959, 83] on icon at bounding box center [954, 82] width 11 height 11
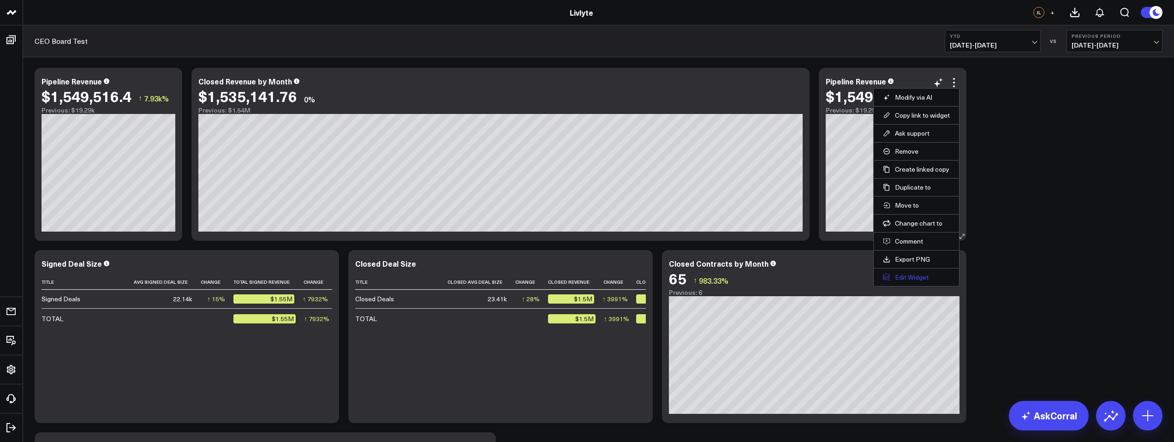
click at [905, 277] on button "Edit Widget" at bounding box center [916, 277] width 67 height 8
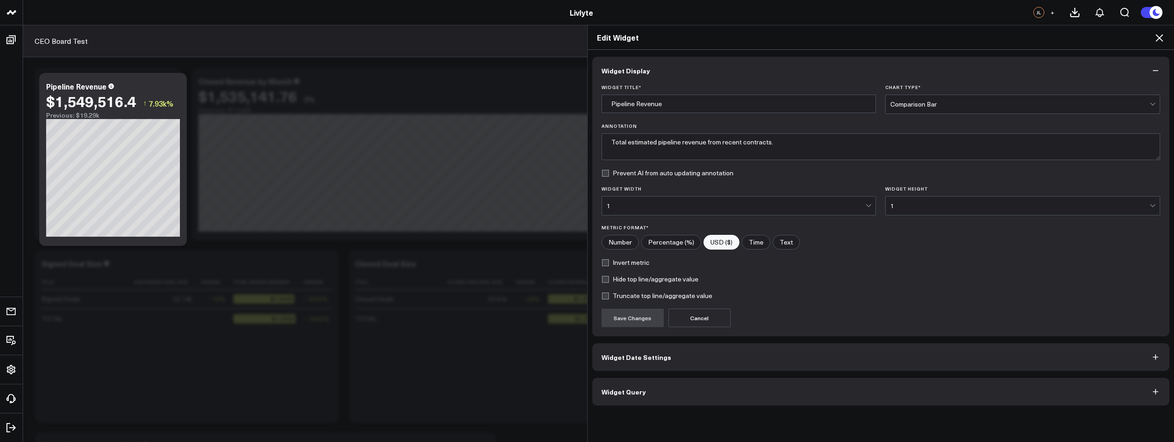
click at [618, 392] on span "Widget Query" at bounding box center [624, 391] width 44 height 7
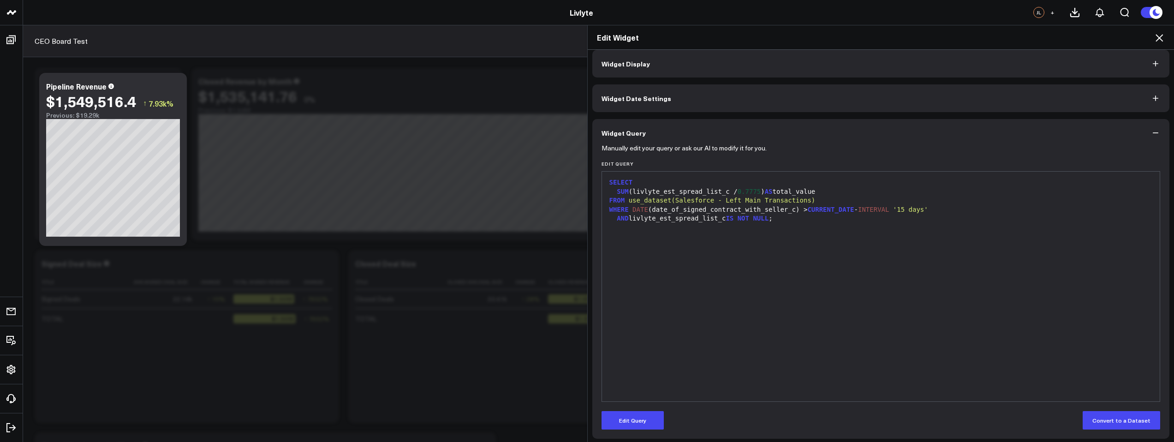
scroll to position [10, 0]
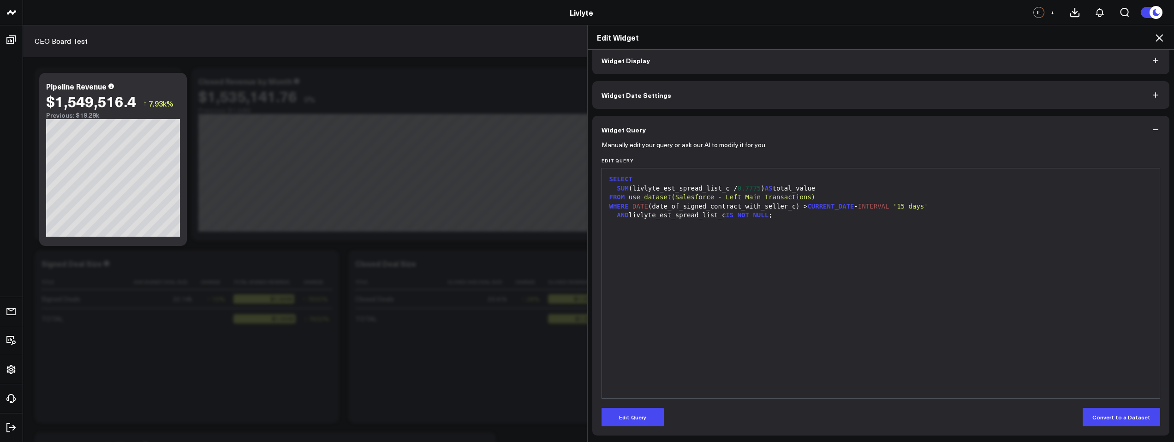
drag, startPoint x: 630, startPoint y: 415, endPoint x: 710, endPoint y: 316, distance: 126.7
click at [630, 415] on button "Edit Query" at bounding box center [633, 417] width 62 height 18
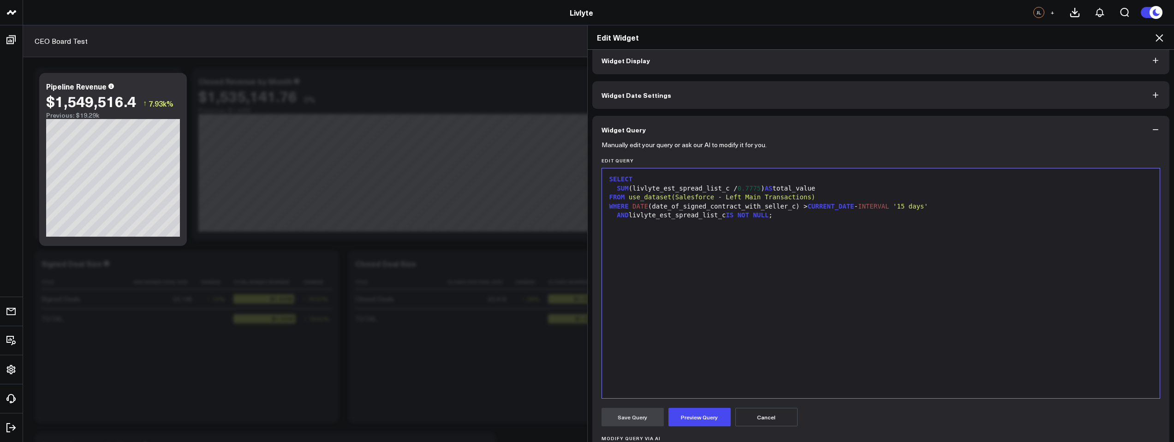
drag, startPoint x: 757, startPoint y: 256, endPoint x: 774, endPoint y: 238, distance: 25.1
click at [757, 256] on div "SELECT SUM (livlyte_est_spread_list_c / 0.7775 ) AS total_value FROM use_datase…" at bounding box center [881, 283] width 549 height 221
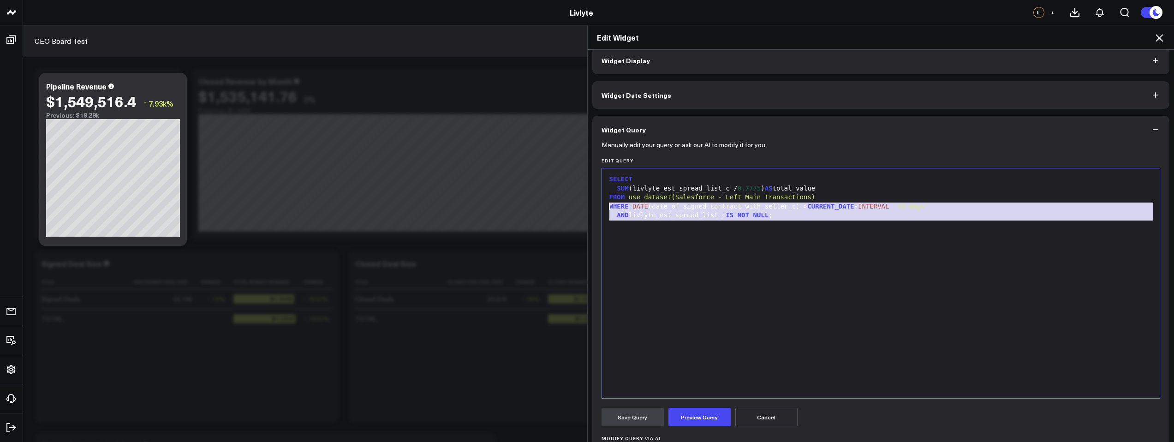
drag, startPoint x: 788, startPoint y: 226, endPoint x: 602, endPoint y: 208, distance: 187.7
click at [602, 208] on div "9 1 2 3 4 5 6 › ⌄ SELECT SUM (livlyte_est_spread_list_c / 0.7775 ) AS total_val…" at bounding box center [881, 283] width 559 height 231
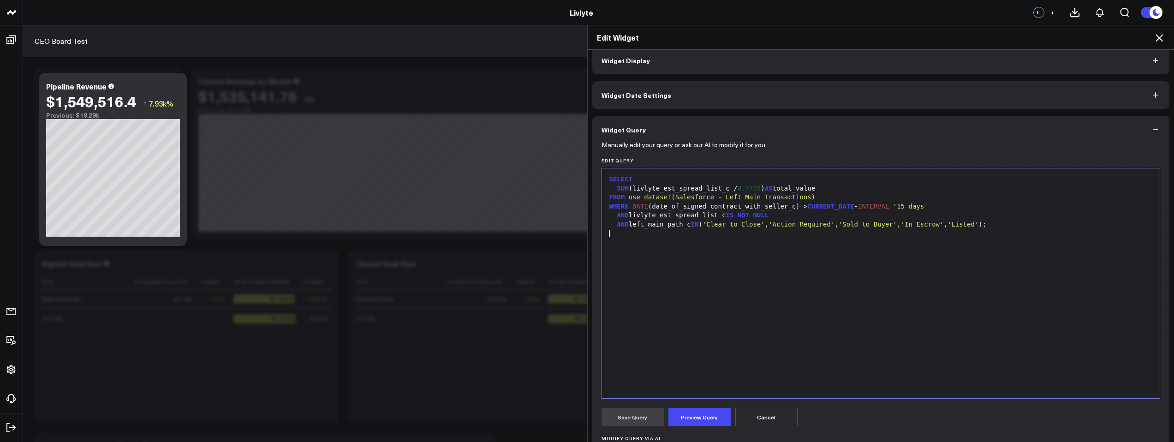
click at [857, 321] on div "SELECT SUM (livlyte_est_spread_list_c / 0.7775 ) AS total_value FROM use_datase…" at bounding box center [881, 283] width 549 height 221
click at [695, 419] on button "Preview Query" at bounding box center [700, 417] width 62 height 18
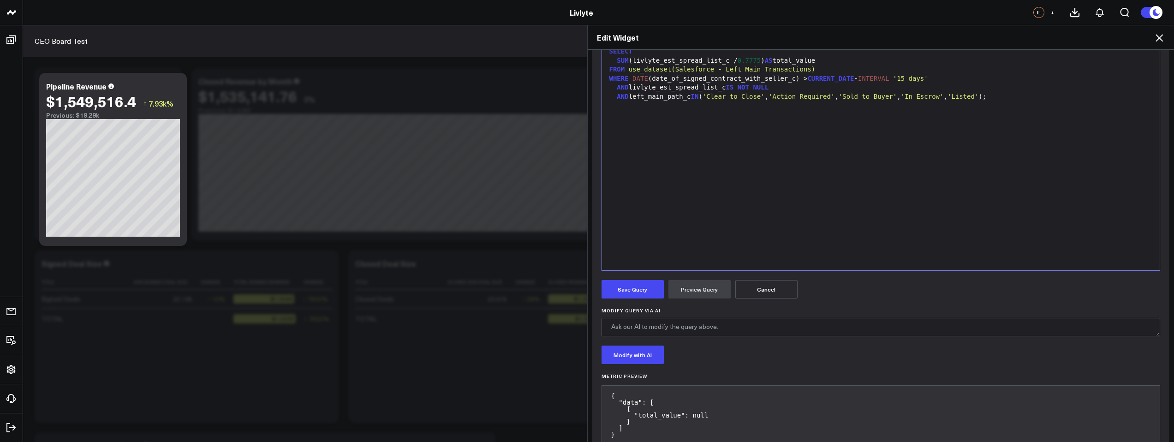
scroll to position [163, 0]
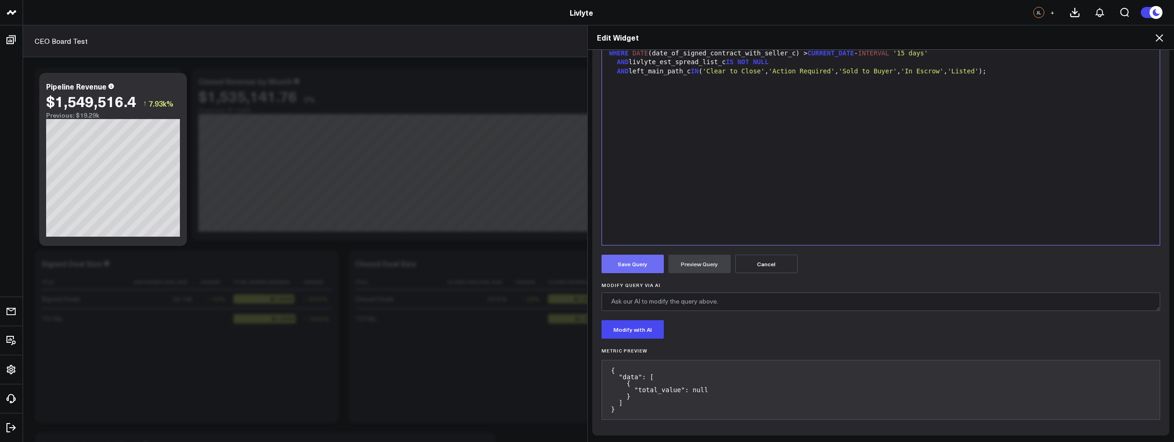
click at [650, 268] on button "Save Query" at bounding box center [633, 264] width 62 height 18
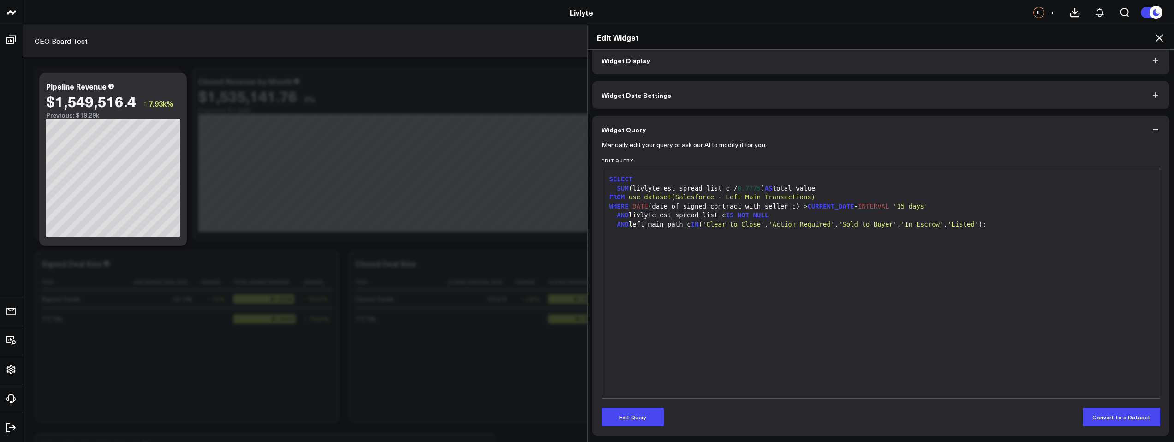
click at [1163, 41] on icon at bounding box center [1159, 37] width 7 height 7
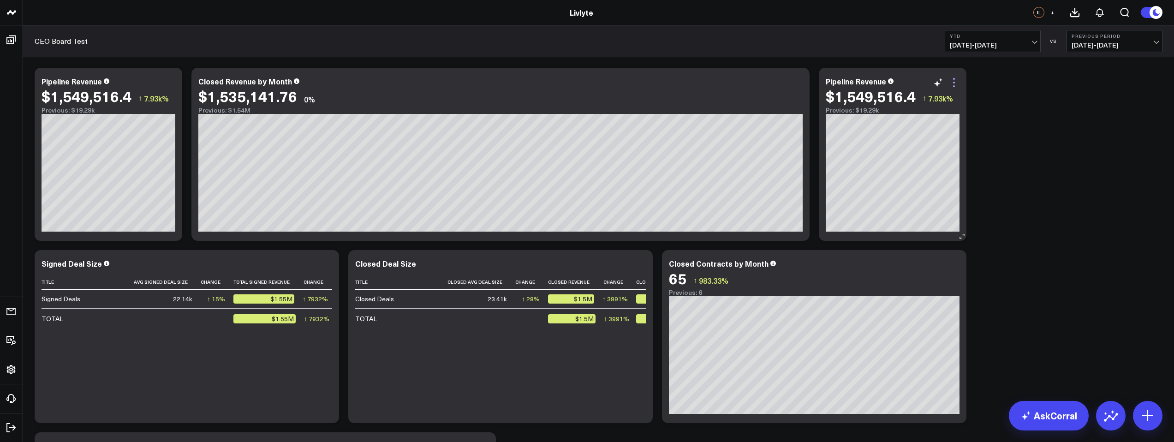
click at [953, 87] on icon at bounding box center [954, 82] width 11 height 11
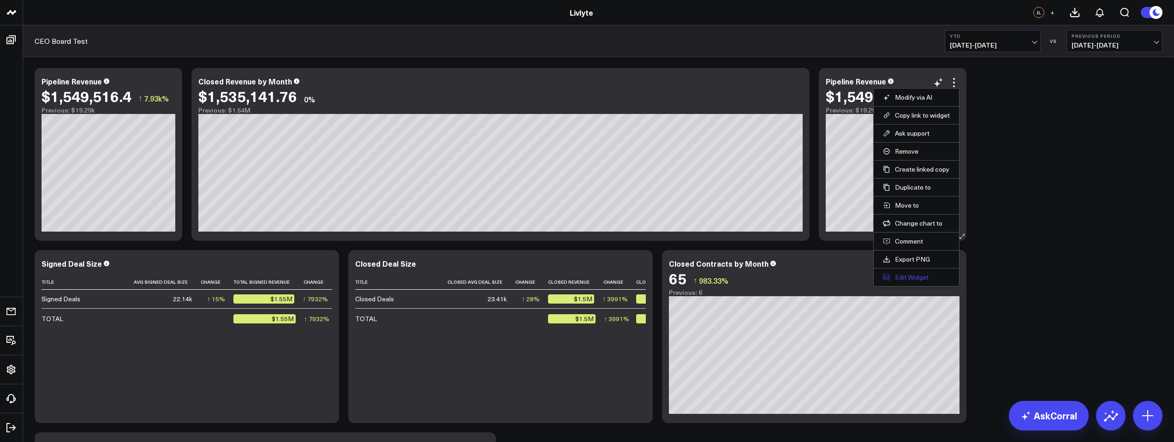
click at [915, 275] on button "Edit Widget" at bounding box center [916, 277] width 67 height 8
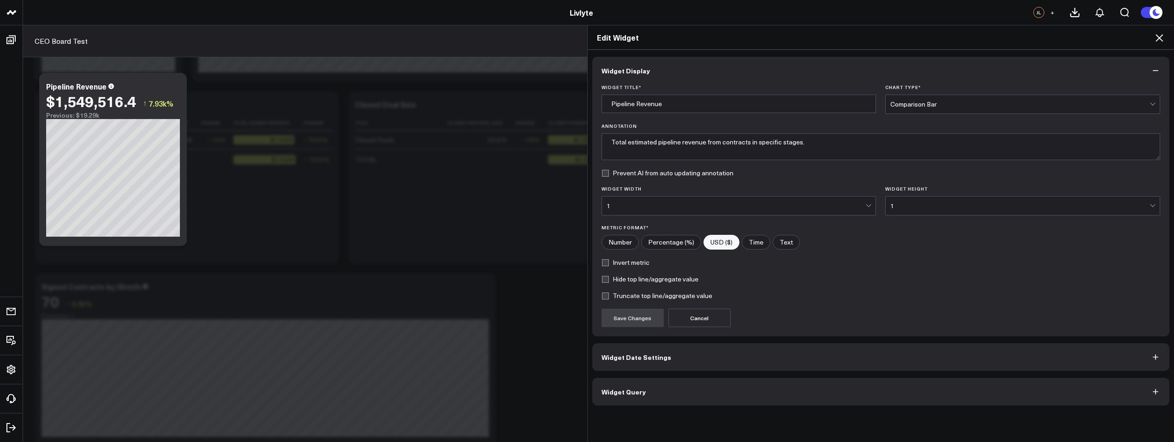
click at [660, 394] on button "Widget Query" at bounding box center [881, 392] width 578 height 28
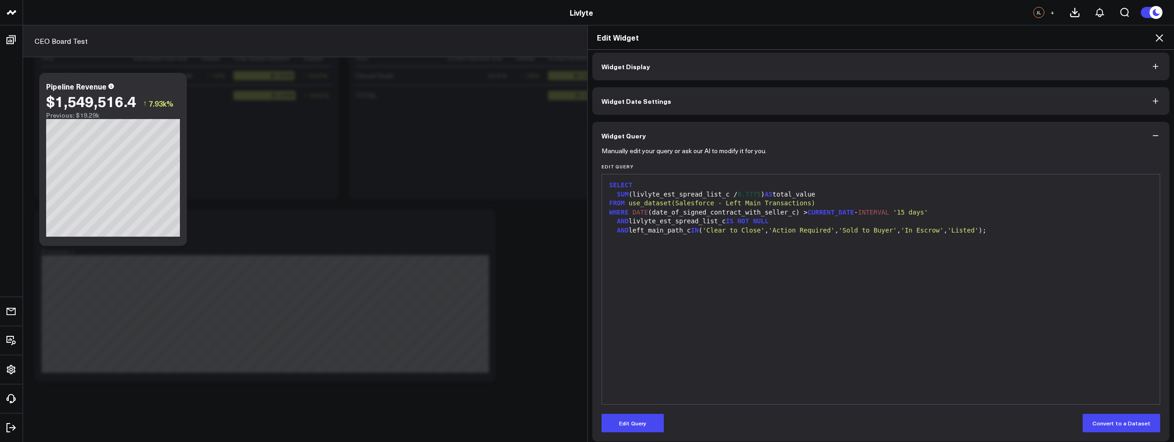
scroll to position [10, 0]
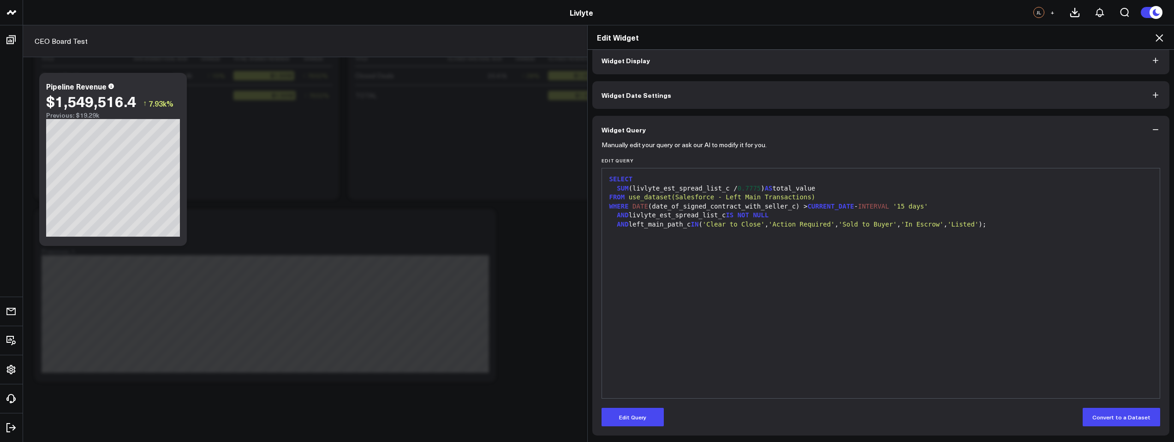
click at [1161, 39] on icon at bounding box center [1159, 37] width 7 height 7
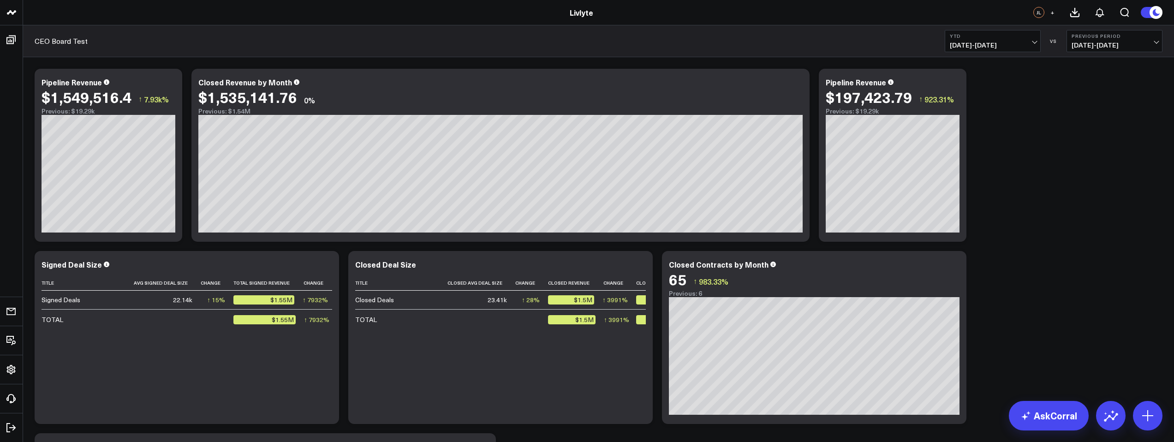
click at [1024, 42] on span "[DATE] - [DATE]" at bounding box center [993, 45] width 86 height 7
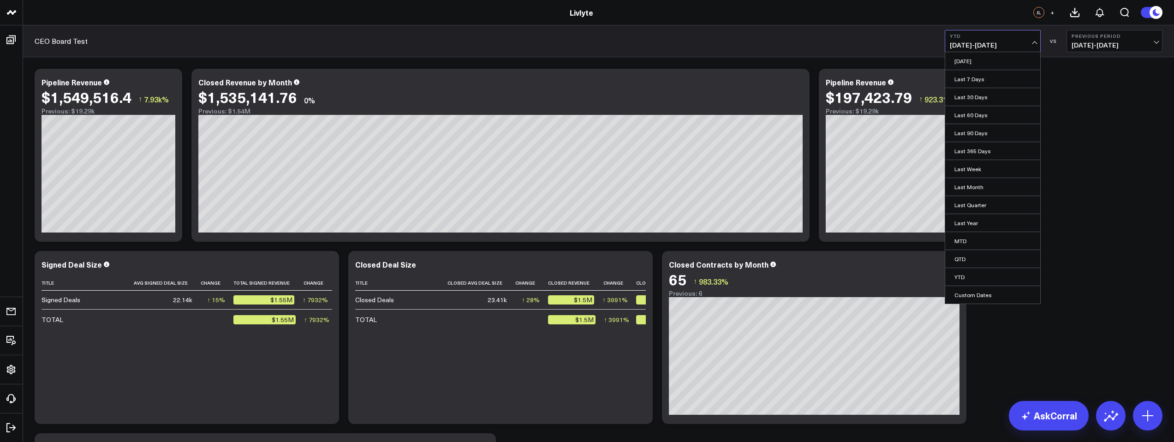
click at [992, 277] on link "YTD" at bounding box center [992, 277] width 95 height 18
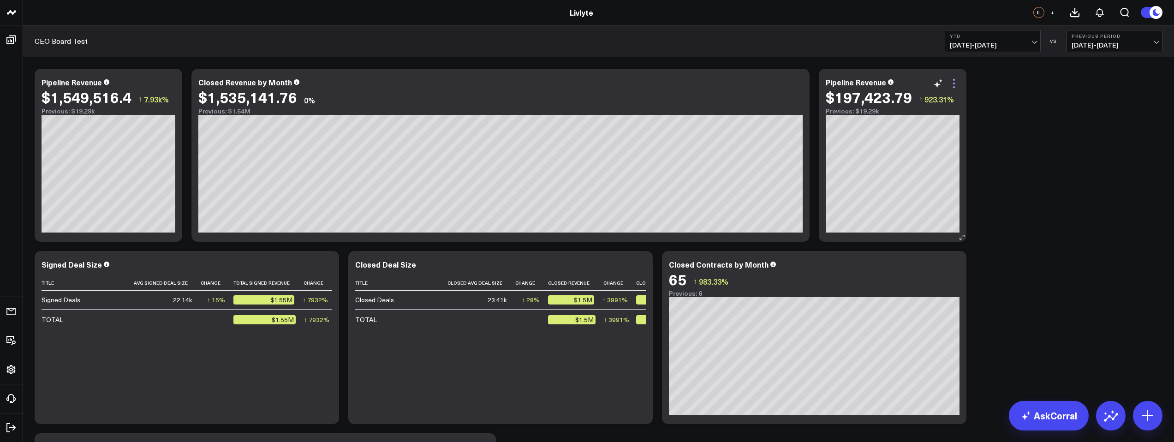
click at [953, 87] on icon at bounding box center [954, 83] width 11 height 11
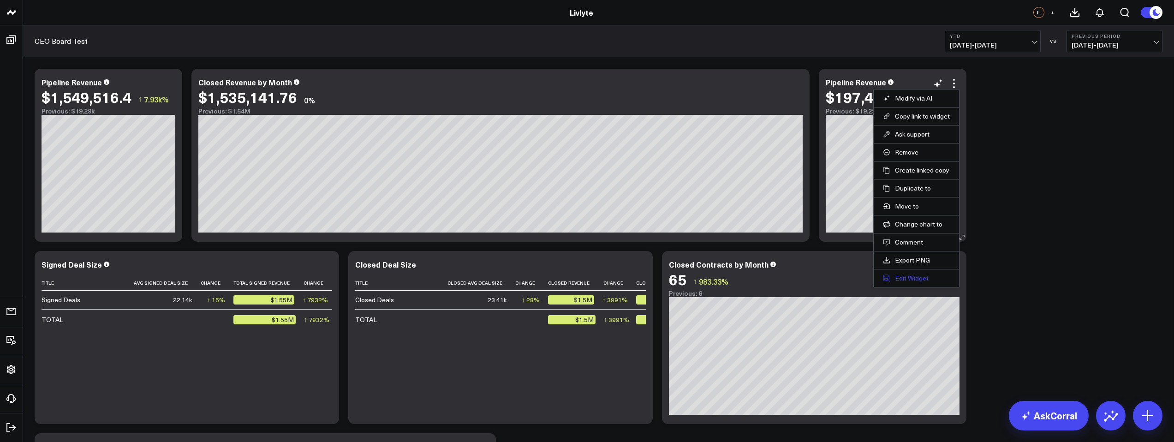
click at [915, 281] on button "Edit Widget" at bounding box center [916, 278] width 67 height 8
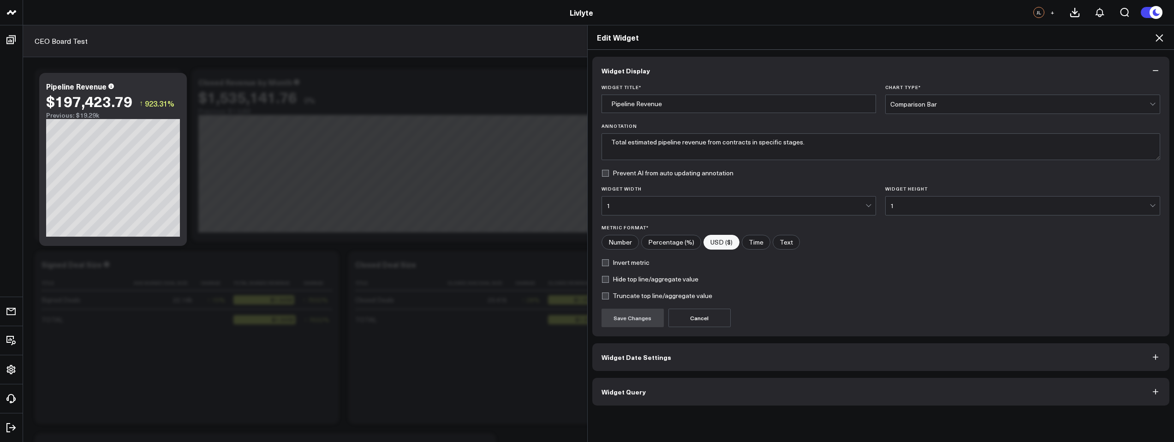
click at [647, 388] on button "Widget Query" at bounding box center [881, 392] width 578 height 28
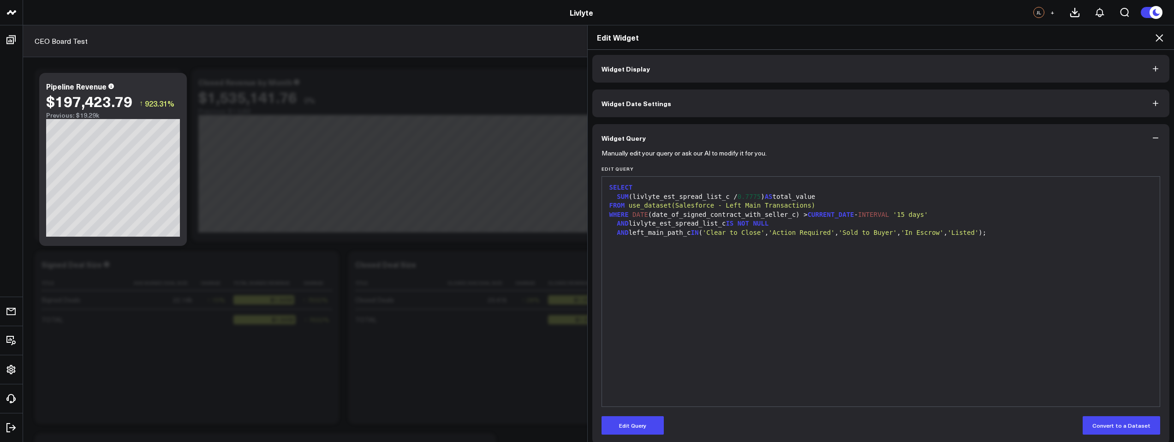
scroll to position [4, 0]
click at [715, 191] on div "SUM (livlyte_est_spread_list_c / 0.7775 ) AS total_value" at bounding box center [881, 195] width 549 height 9
click at [636, 422] on button "Edit Query" at bounding box center [633, 423] width 62 height 18
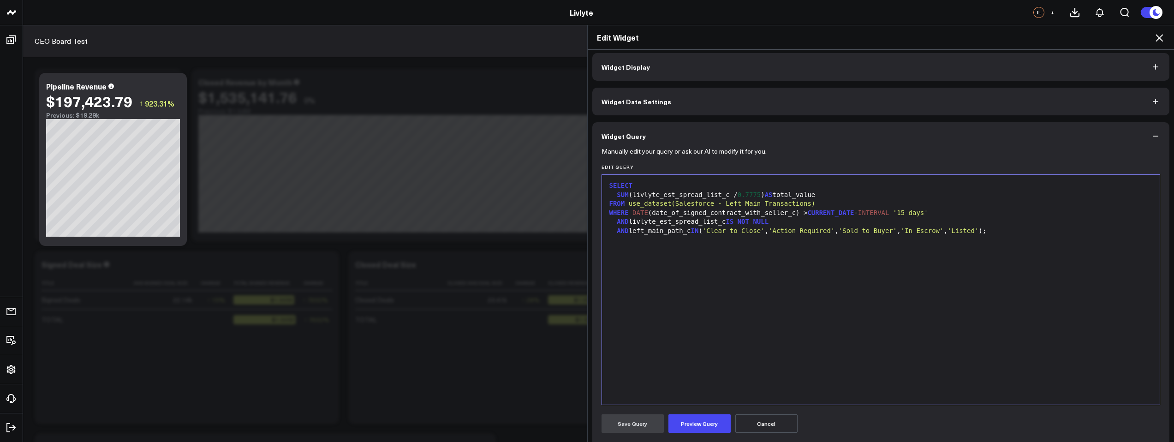
click at [738, 192] on span "0.7775" at bounding box center [750, 194] width 24 height 7
click at [629, 194] on div "SUM ( livlyte_est_spread_list_c ) / 0.7775 ) AS total_value" at bounding box center [881, 195] width 549 height 9
click at [799, 300] on div "SELECT SUM ((Ilivlyte_est_spread_list_c) / 0.7775 ) AS total_value FROM use_dat…" at bounding box center [881, 289] width 549 height 221
click at [639, 194] on div "SUM ((Ilivlyte_est_spread_list_c) / 0.7775 ) AS total_value" at bounding box center [881, 195] width 549 height 9
click at [637, 194] on div "SUM ((Ilivlyte_est_spread_list_c) / 0.7775 ) AS total_value" at bounding box center [881, 195] width 549 height 9
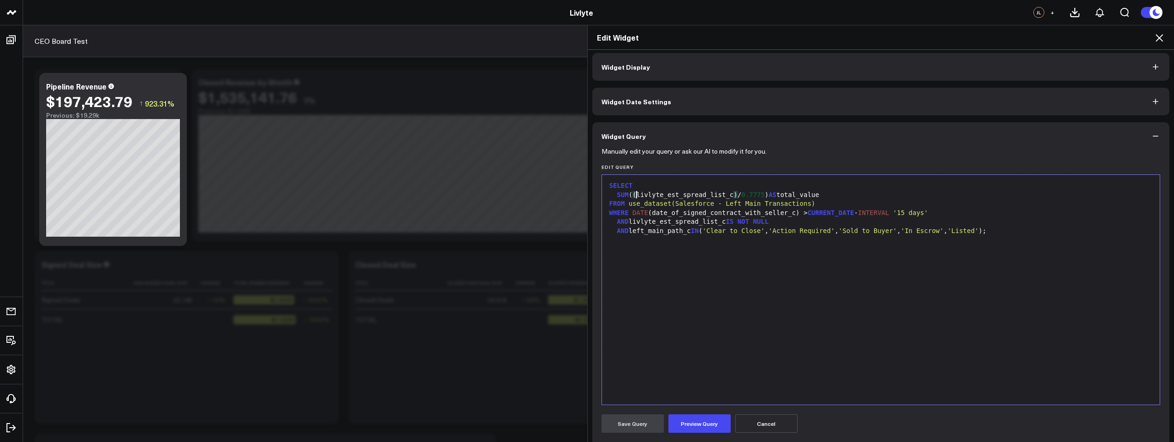
drag, startPoint x: 799, startPoint y: 282, endPoint x: 785, endPoint y: 281, distance: 13.9
click at [800, 282] on div "SELECT SUM ( ( livlyte_est_spread_list_c ) / 0.7775 ) AS total_value FROM use_d…" at bounding box center [881, 289] width 549 height 221
click at [700, 426] on button "Preview Query" at bounding box center [700, 423] width 62 height 18
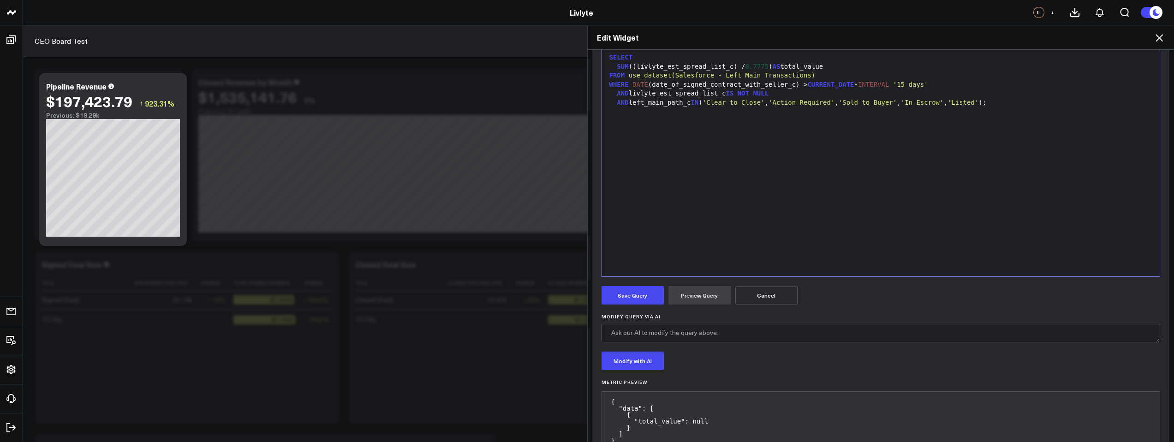
scroll to position [163, 0]
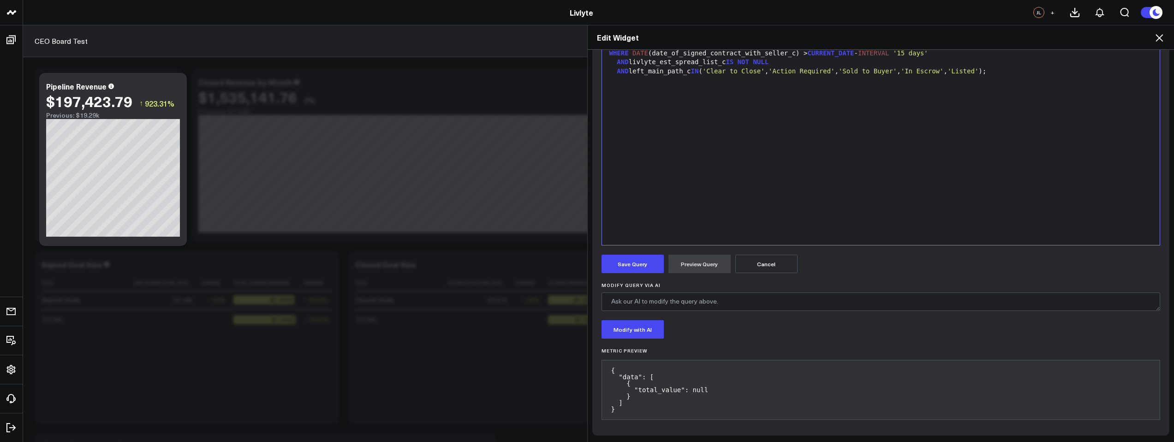
drag, startPoint x: 633, startPoint y: 261, endPoint x: 668, endPoint y: 235, distance: 44.2
click at [633, 261] on button "Save Query" at bounding box center [633, 264] width 62 height 18
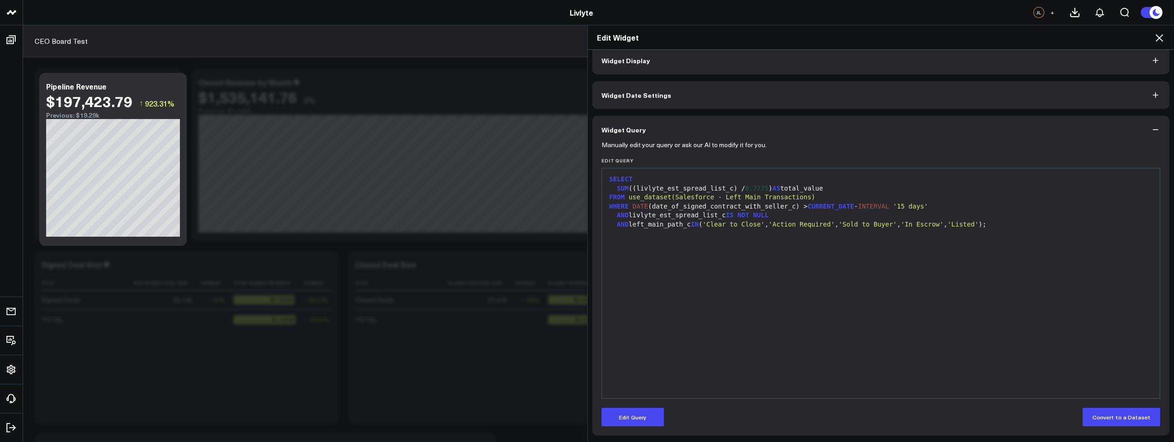
scroll to position [10, 0]
drag, startPoint x: 902, startPoint y: 212, endPoint x: 911, endPoint y: 212, distance: 9.2
click at [902, 212] on div "AND livlyte_est_spread_list_c IS NOT NULL" at bounding box center [881, 215] width 549 height 9
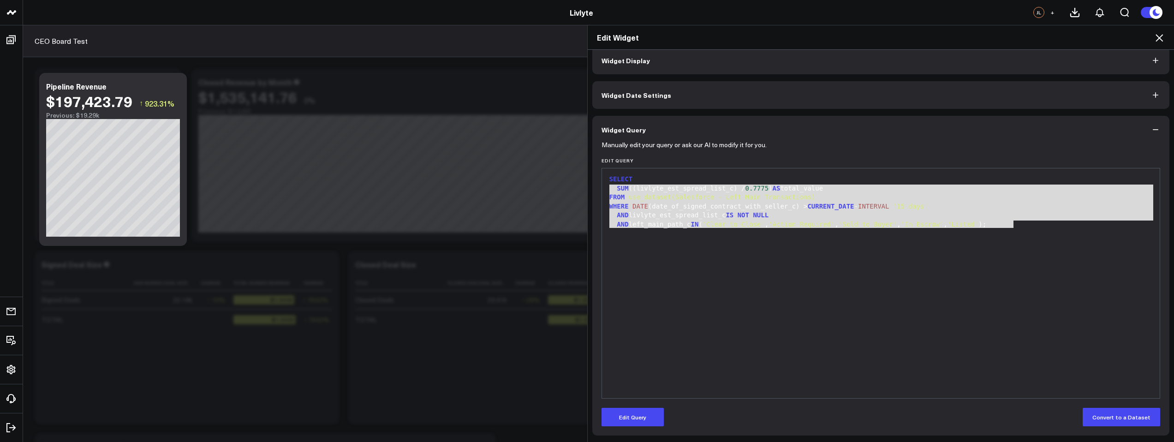
drag, startPoint x: 1025, startPoint y: 224, endPoint x: 511, endPoint y: 172, distance: 516.5
click at [510, 173] on div "Edit Widget Widget Display Widget Date Settings Widget Query Manually edit your…" at bounding box center [587, 233] width 1174 height 417
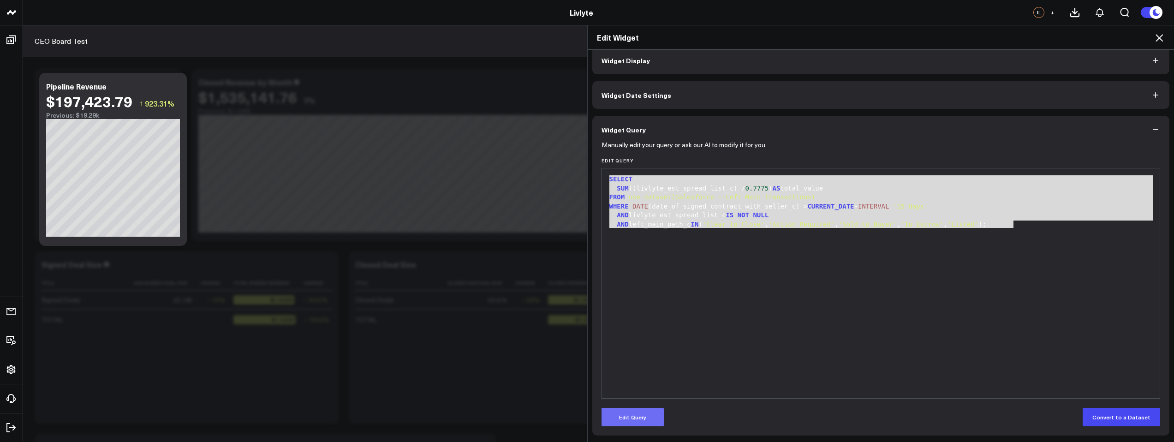
click at [632, 424] on button "Edit Query" at bounding box center [633, 417] width 62 height 18
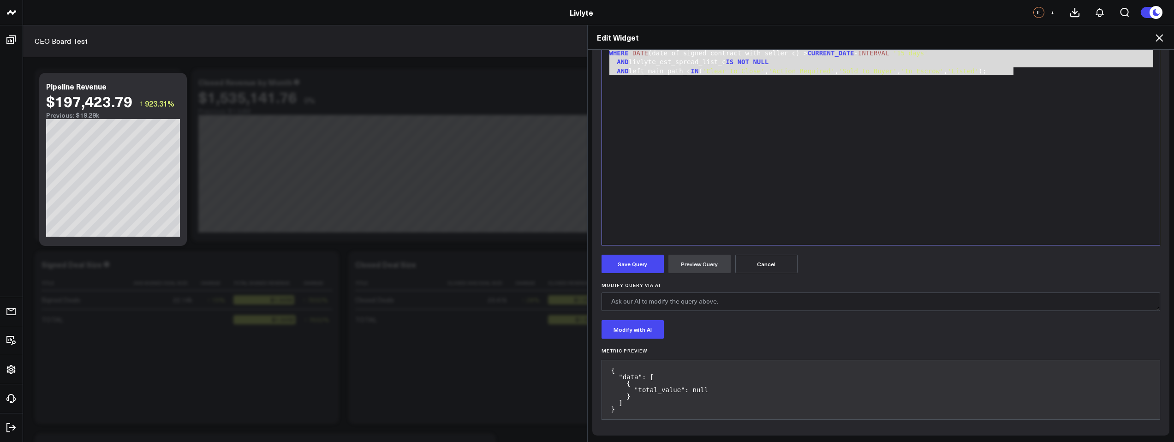
click at [980, 208] on div "SELECT SUM ((livlyte_est_spread_list_c) / 0.7775 ) AS total_value FROM use_data…" at bounding box center [881, 130] width 549 height 221
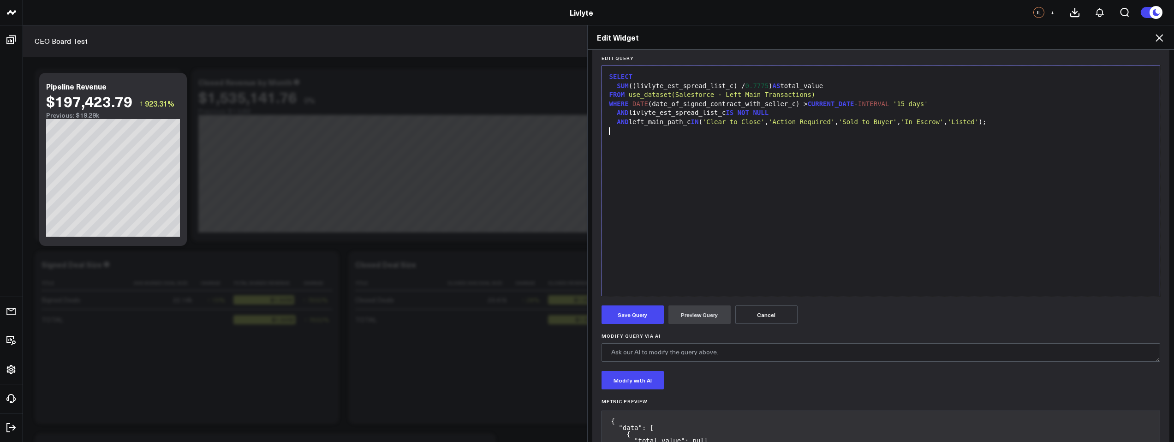
scroll to position [0, 0]
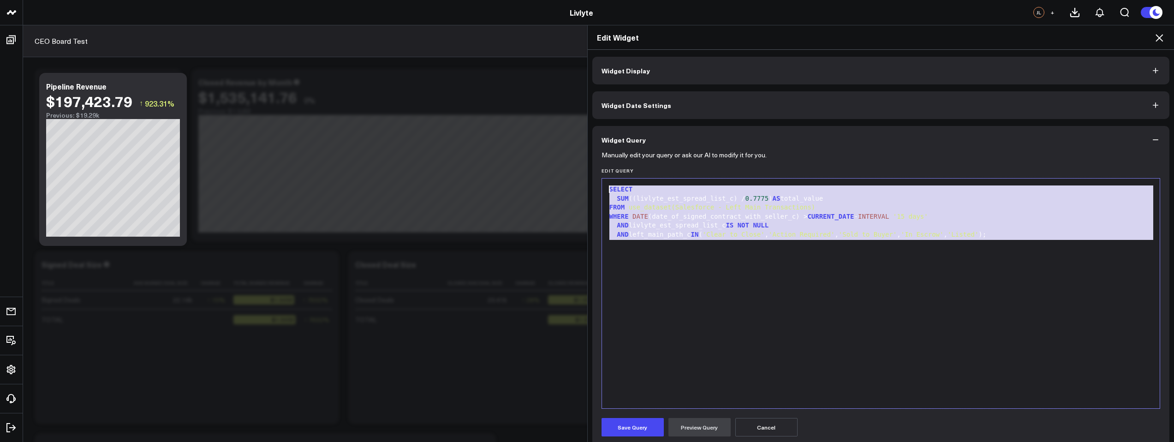
drag, startPoint x: 855, startPoint y: 293, endPoint x: 596, endPoint y: 167, distance: 288.7
click at [596, 167] on div "Manually edit your query or ask our AI to modify it for you. Edit Query 9 1 2 3…" at bounding box center [881, 376] width 578 height 445
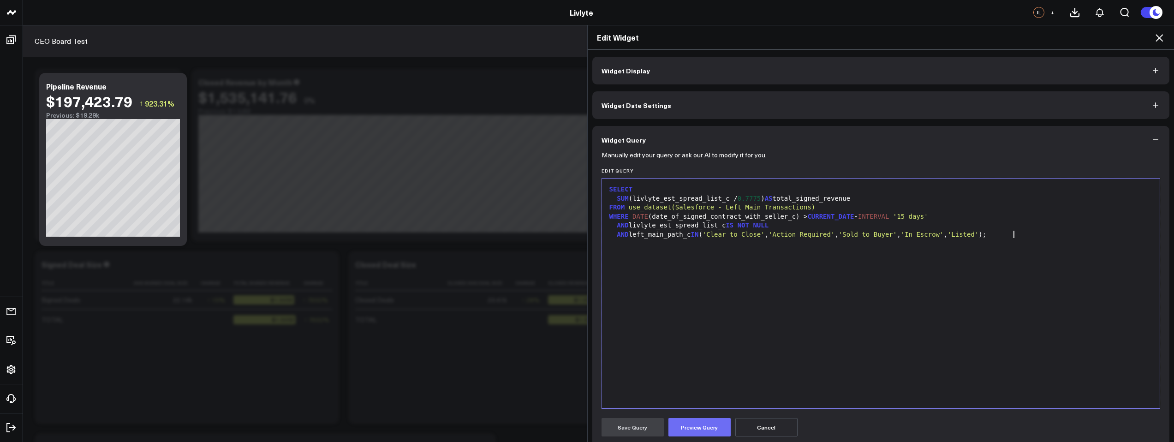
click at [696, 430] on button "Preview Query" at bounding box center [700, 427] width 62 height 18
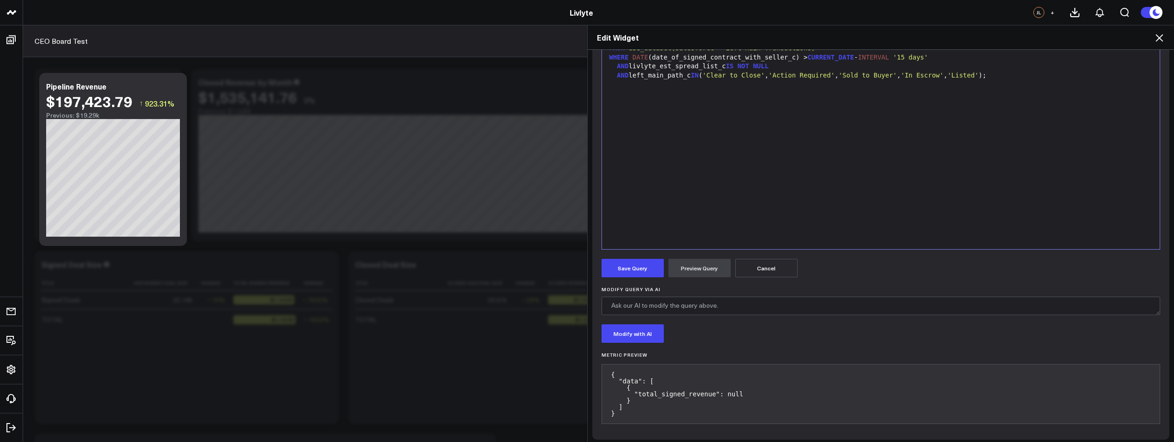
scroll to position [163, 0]
click at [630, 268] on button "Save Query" at bounding box center [633, 264] width 62 height 18
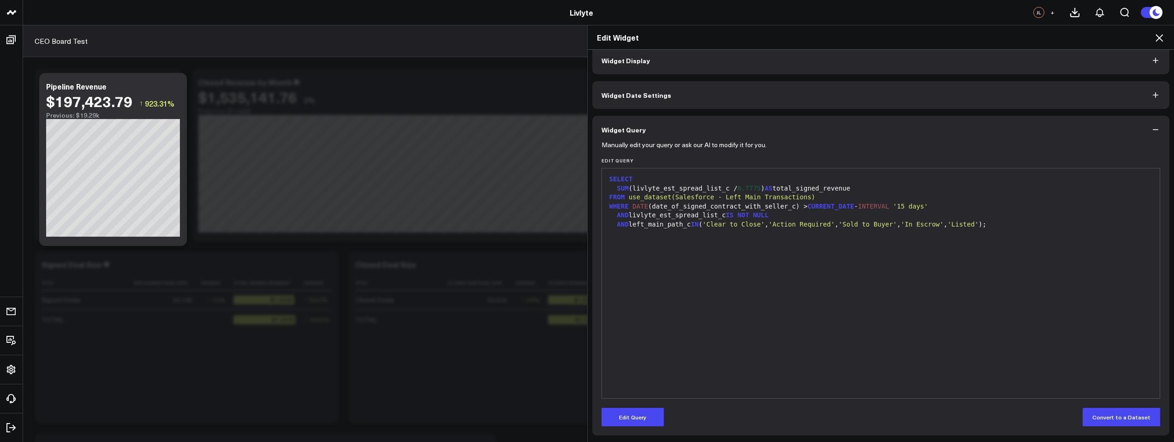
scroll to position [0, 0]
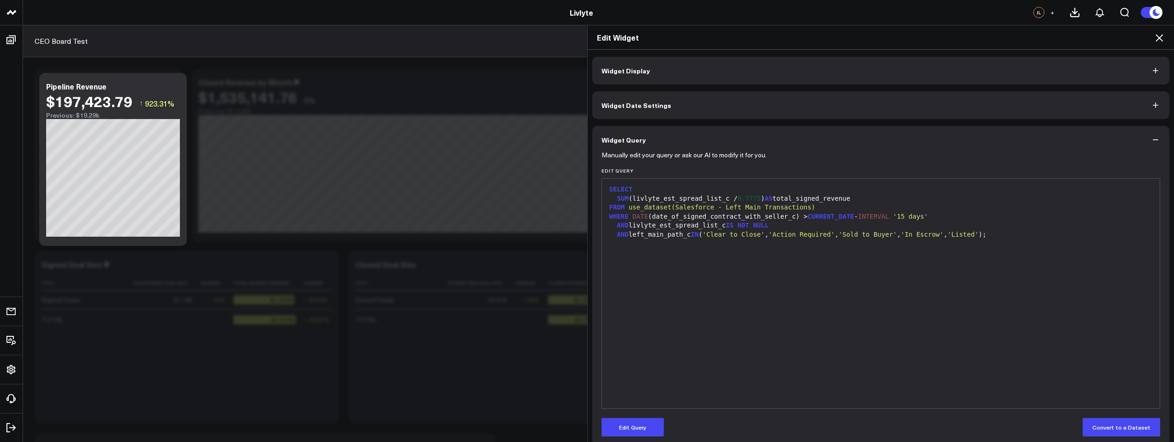
click at [1153, 39] on div "Edit Widget" at bounding box center [881, 37] width 587 height 24
click at [1163, 38] on icon at bounding box center [1159, 37] width 11 height 11
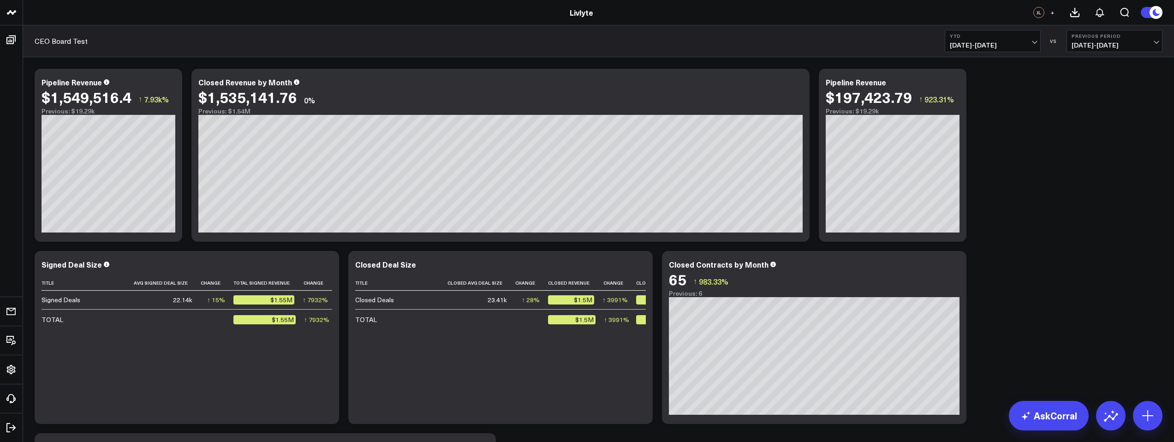
click at [1009, 42] on span "01/01/25 - 09/18/25" at bounding box center [993, 45] width 86 height 7
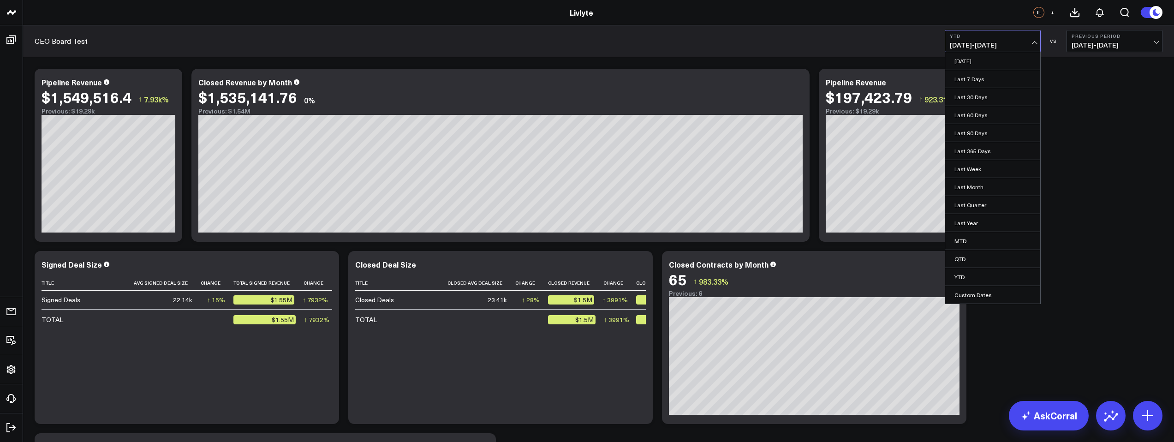
click at [1009, 42] on span "01/01/25 - 09/18/25" at bounding box center [993, 45] width 86 height 7
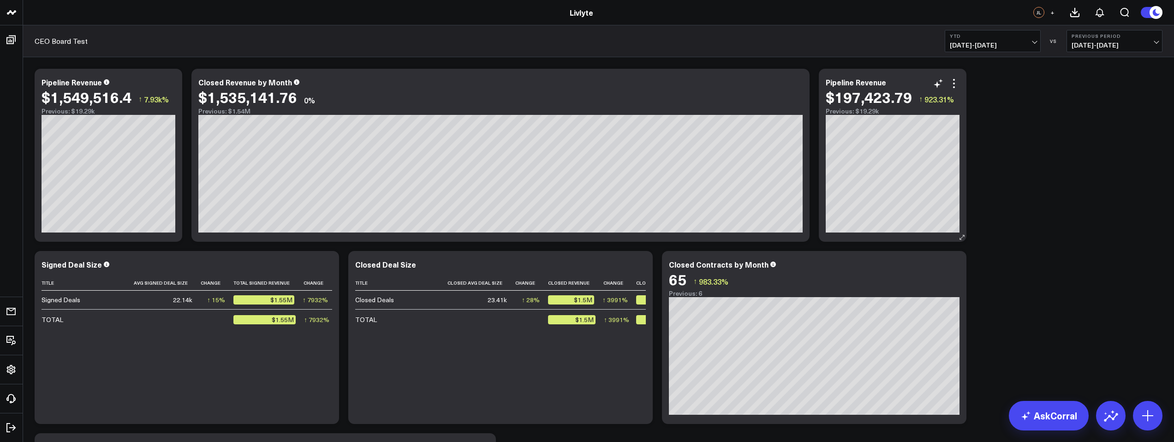
click at [946, 89] on div "Modify via AI Copy link to widget Ask support Remove Create linked copy Executi…" at bounding box center [946, 83] width 27 height 11
click at [958, 84] on icon at bounding box center [954, 83] width 11 height 11
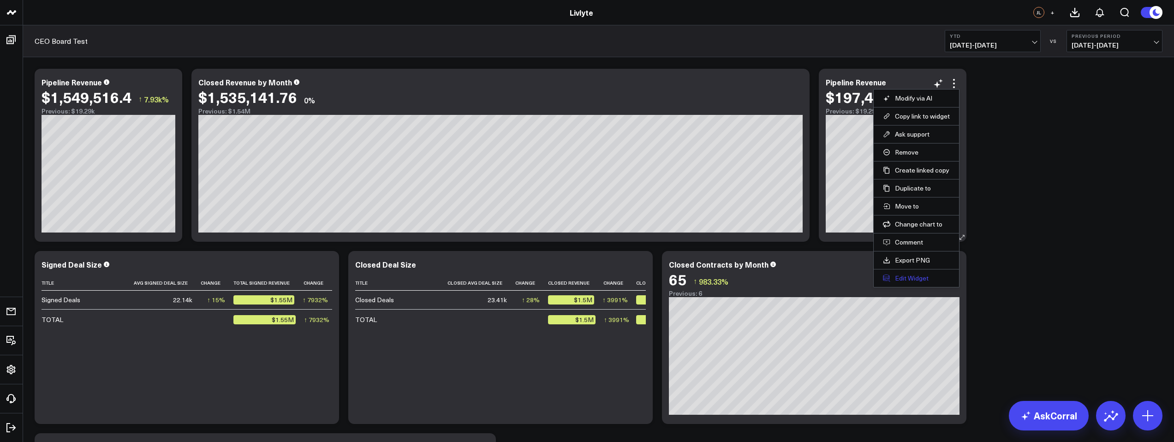
click at [919, 278] on button "Edit Widget" at bounding box center [916, 278] width 67 height 8
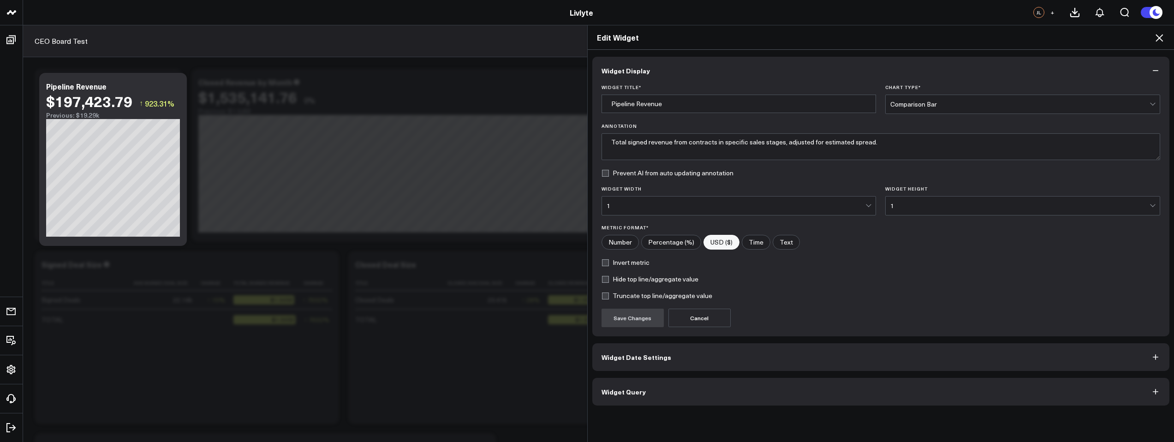
click at [647, 165] on form "Widget Title * Pipeline Revenue Chart Type * Comparison Bar Annotation Total si…" at bounding box center [881, 205] width 559 height 243
click at [639, 388] on span "Widget Query" at bounding box center [624, 391] width 44 height 7
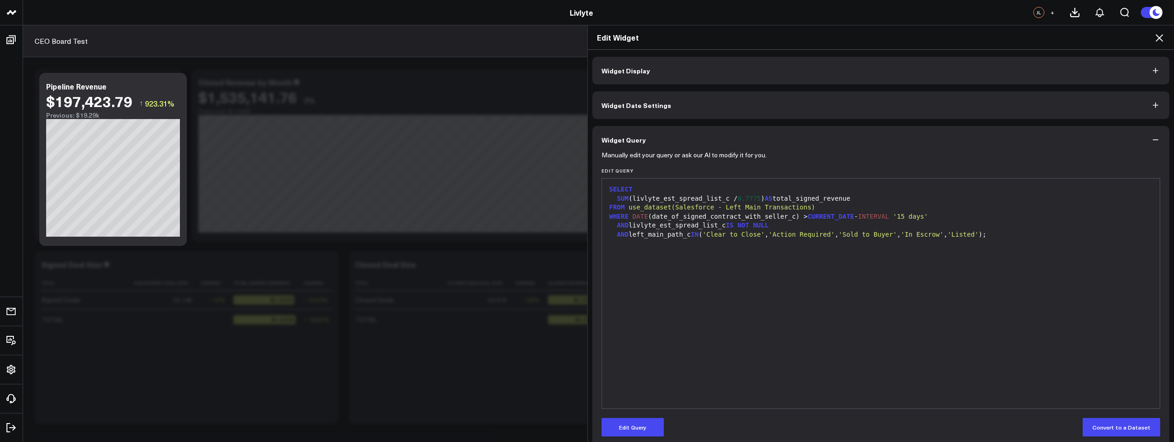
scroll to position [204, 0]
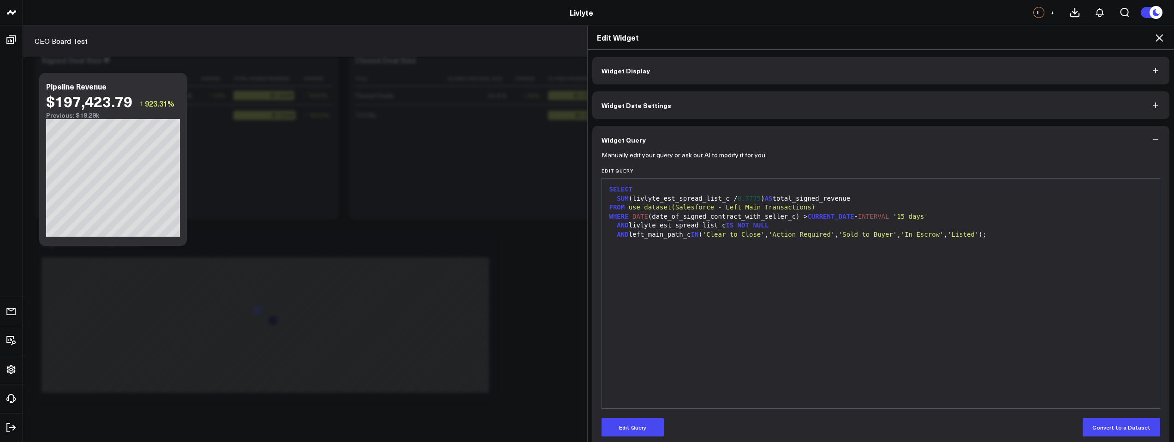
click at [675, 101] on button "Widget Date Settings" at bounding box center [881, 105] width 578 height 28
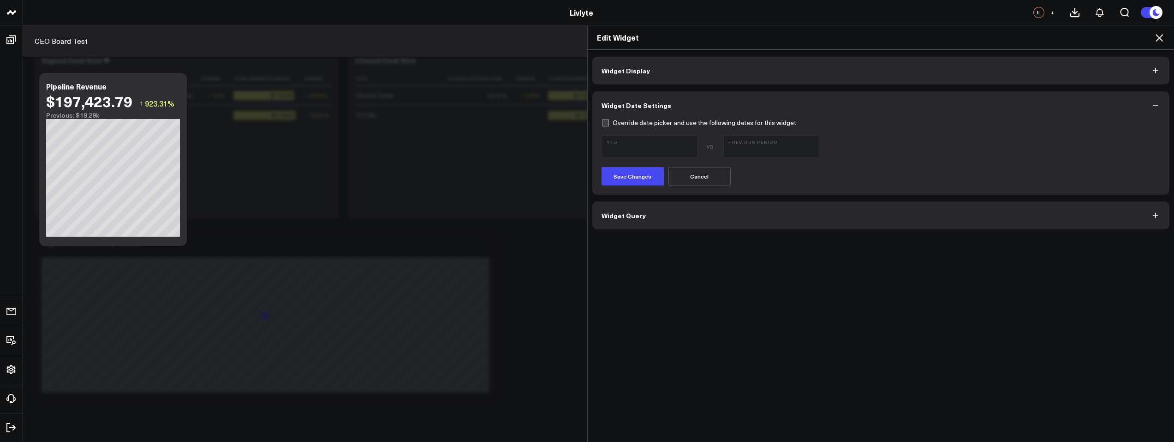
click at [657, 232] on div "Widget Display Widget Date Settings Override date picker and use the following …" at bounding box center [881, 246] width 587 height 393
click at [660, 222] on button "Widget Query" at bounding box center [881, 216] width 578 height 28
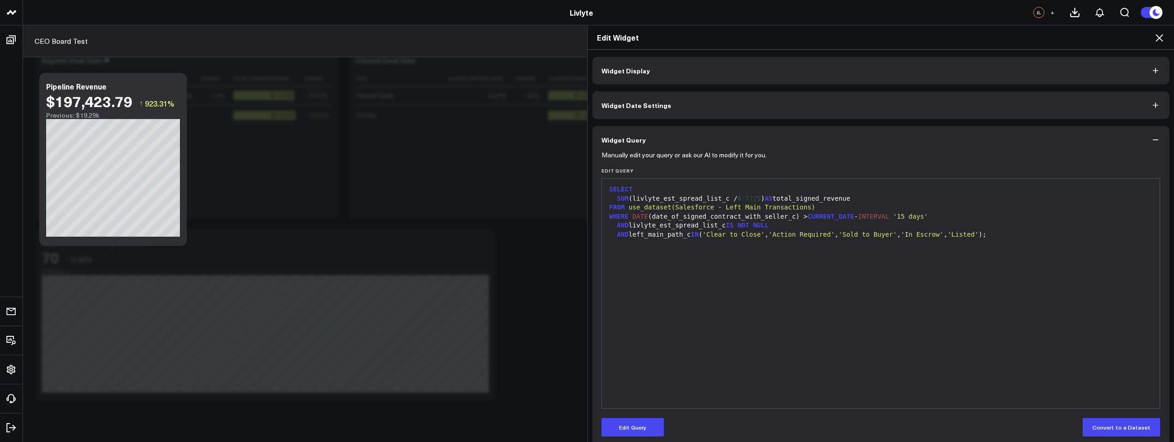
scroll to position [2, 0]
click at [620, 427] on button "Edit Query" at bounding box center [633, 425] width 62 height 18
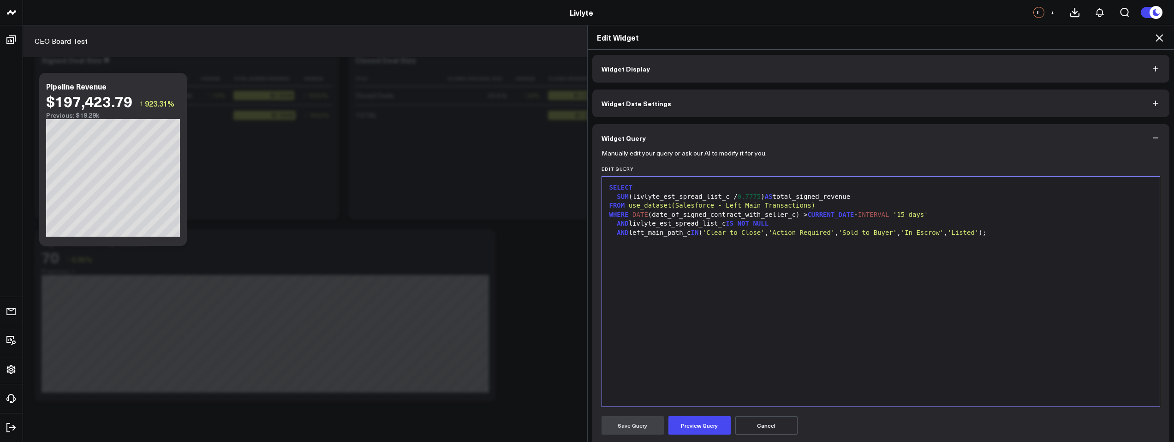
scroll to position [125, 0]
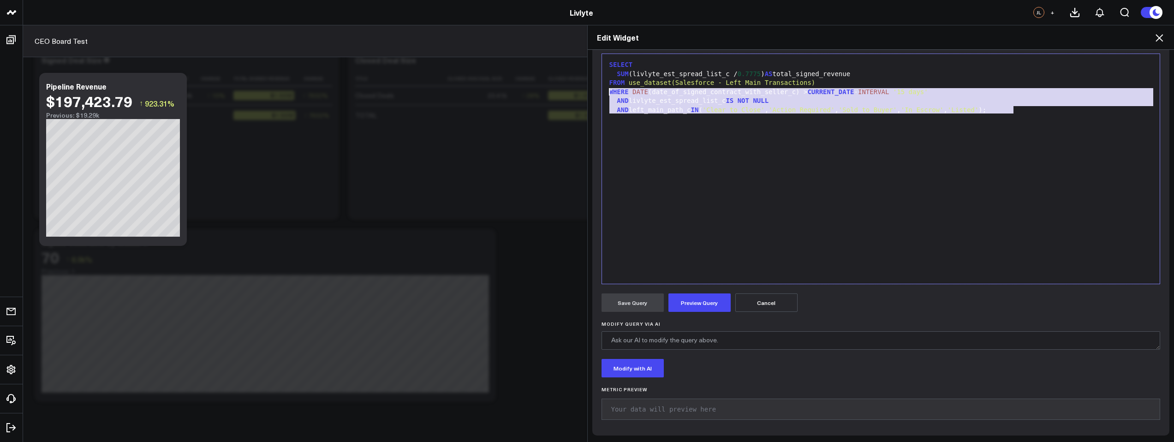
drag, startPoint x: 1018, startPoint y: 109, endPoint x: 571, endPoint y: 92, distance: 447.4
click at [571, 92] on div "Edit Widget Widget Display Widget Date Settings Widget Query Manually edit your…" at bounding box center [587, 233] width 1174 height 417
paste div
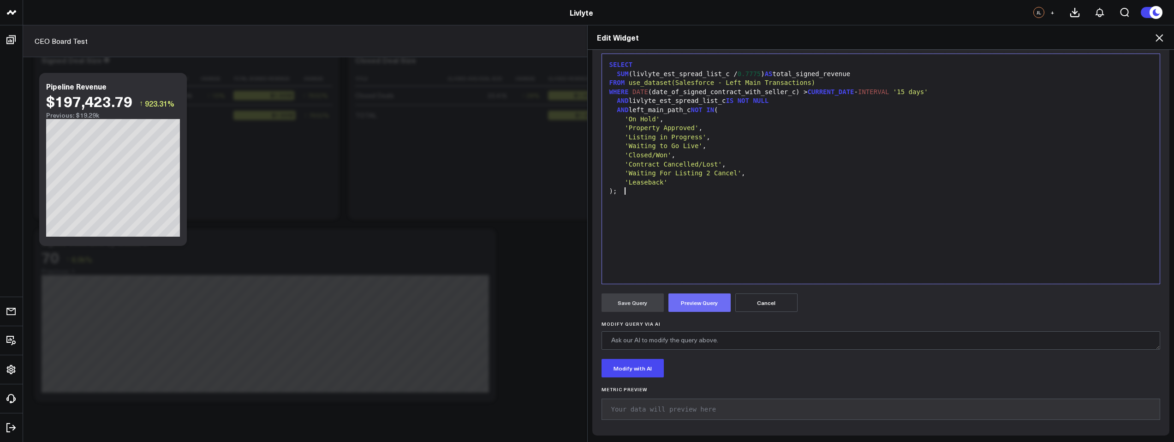
click at [692, 300] on button "Preview Query" at bounding box center [700, 302] width 62 height 18
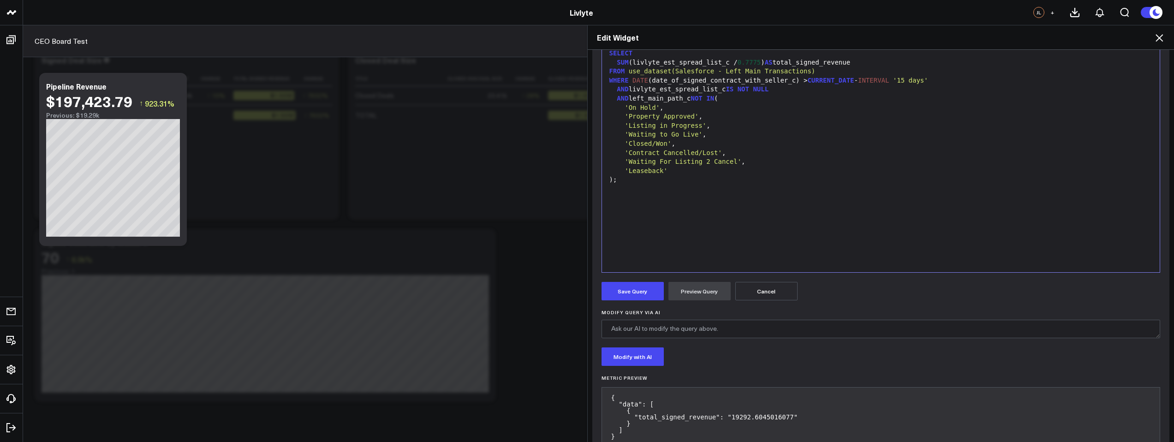
scroll to position [126, 0]
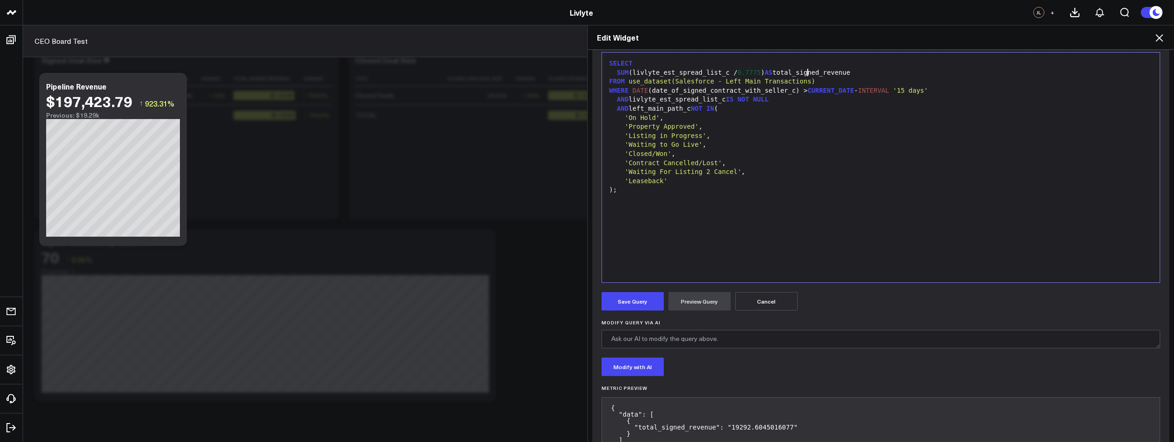
click at [806, 74] on div "SUM (livlyte_est_spread_list_c / 0.7775 ) AS total_signed_revenue" at bounding box center [881, 72] width 549 height 9
drag, startPoint x: 787, startPoint y: 72, endPoint x: 804, endPoint y: 73, distance: 17.6
click at [804, 73] on div "SUM (livlyte_est_spread_list_c / 0.7775 ) AS total_signed_revenue" at bounding box center [881, 72] width 549 height 9
drag, startPoint x: 778, startPoint y: 71, endPoint x: 820, endPoint y: 73, distance: 41.6
click at [820, 73] on div "SUM (livlyte_est_spread_list_c / 0.7775 ) AS total_signed_revenue" at bounding box center [881, 72] width 549 height 9
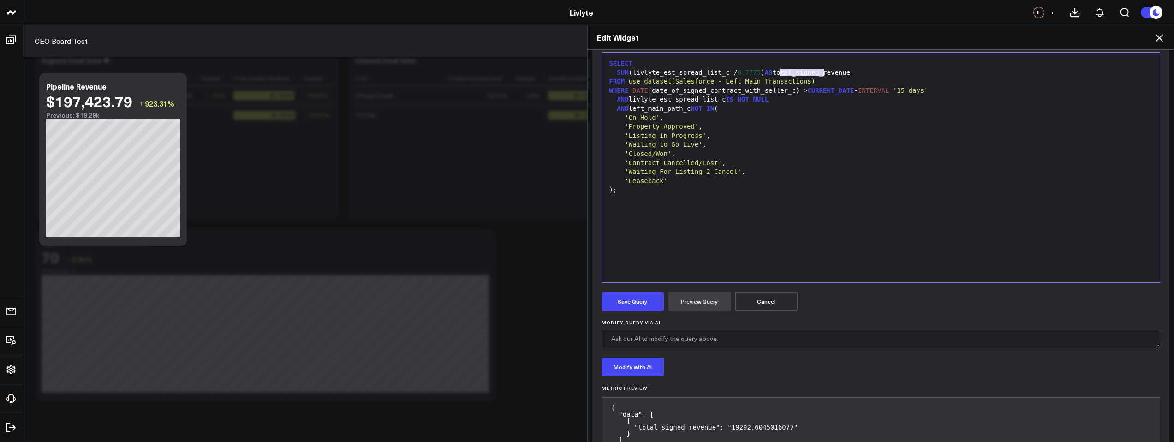
click at [818, 72] on div "SUM (livlyte_est_spread_list_c / 0.7775 ) AS total_signed_revenue" at bounding box center [881, 72] width 549 height 9
click at [812, 72] on div "SUM (livlyte_est_spread_list_c / 0.7775 ) AS total_signed_revenue" at bounding box center [881, 72] width 549 height 9
click at [819, 72] on div "SUM (livlyte_est_spread_list_c / 0.7775 ) AS total_signed_revenue" at bounding box center [881, 72] width 549 height 9
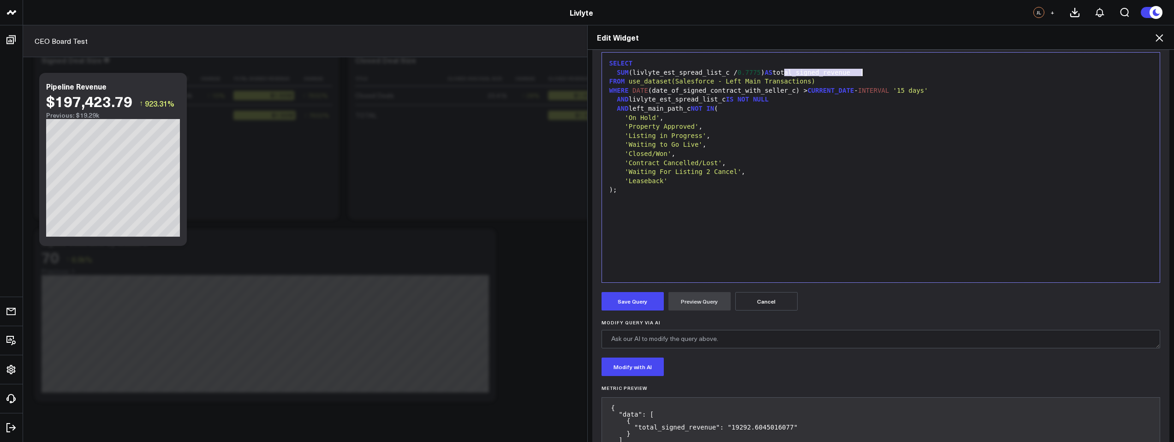
click at [817, 72] on div "SUM (livlyte_est_spread_list_c / 0.7775 ) AS total_signed_revenue" at bounding box center [881, 72] width 549 height 9
drag, startPoint x: 827, startPoint y: 72, endPoint x: 806, endPoint y: 72, distance: 20.8
click at [806, 72] on div "SUM (livlyte_est_spread_list_c / 0.7775 ) AS total_signed_revenue" at bounding box center [881, 72] width 549 height 9
click at [703, 297] on button "Preview Query" at bounding box center [700, 301] width 62 height 18
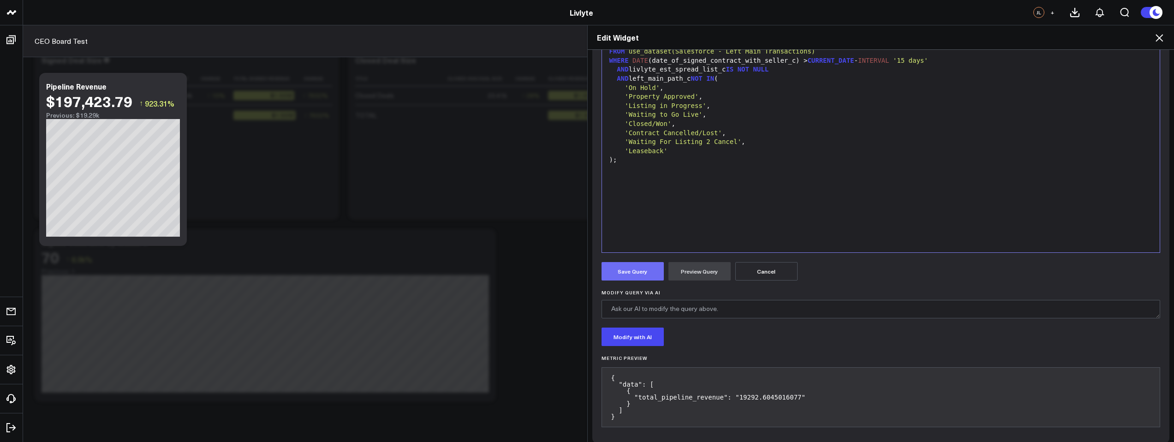
click at [639, 269] on button "Save Query" at bounding box center [633, 271] width 62 height 18
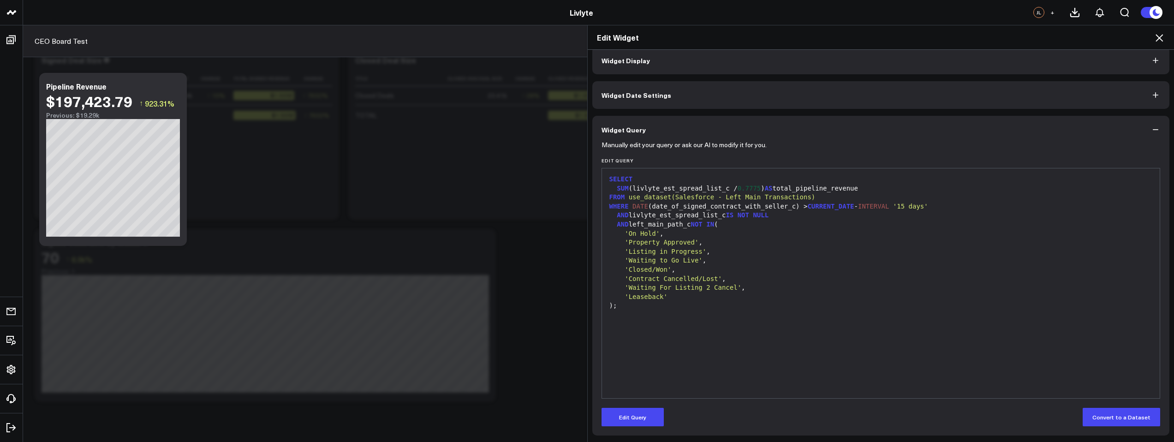
scroll to position [10, 0]
click at [1164, 43] on icon at bounding box center [1159, 37] width 11 height 11
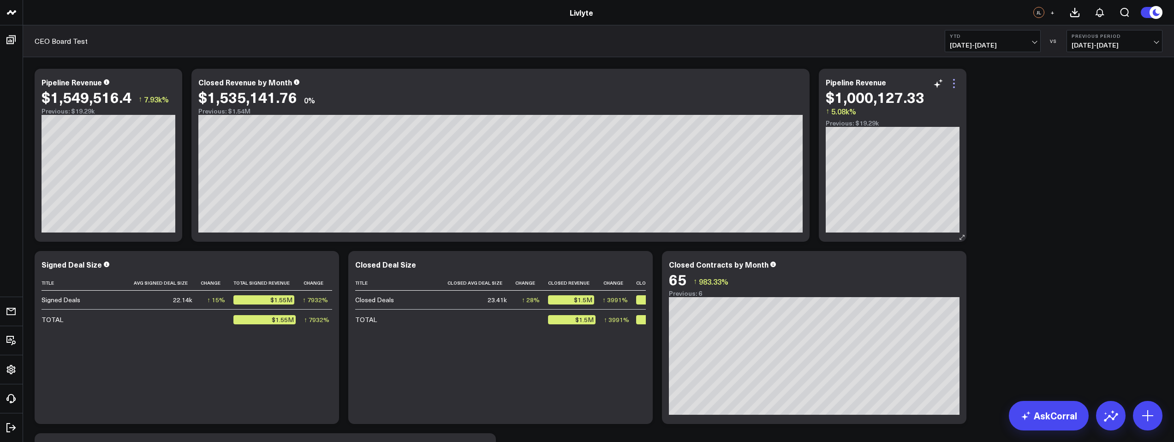
click at [954, 86] on icon at bounding box center [954, 87] width 2 height 2
click at [172, 82] on icon at bounding box center [169, 83] width 11 height 11
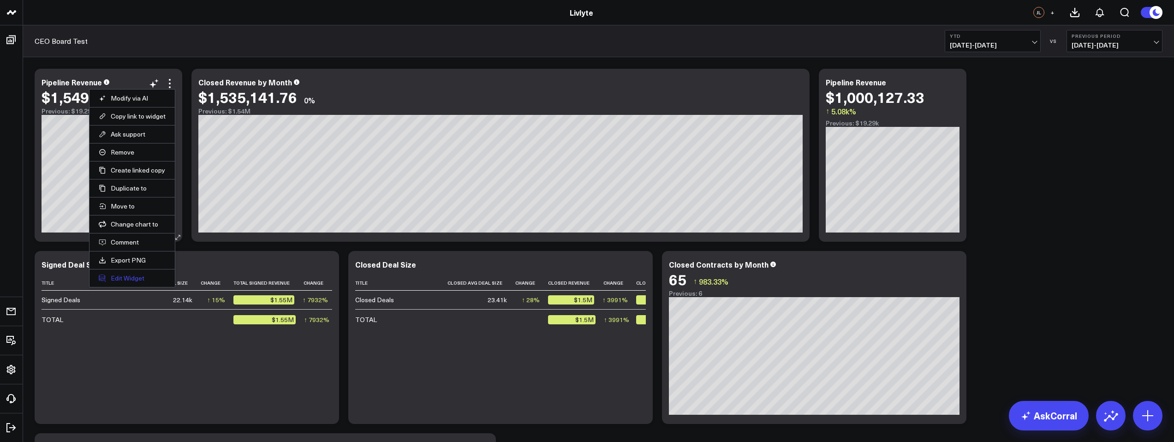
click at [133, 275] on button "Edit Widget" at bounding box center [132, 278] width 67 height 8
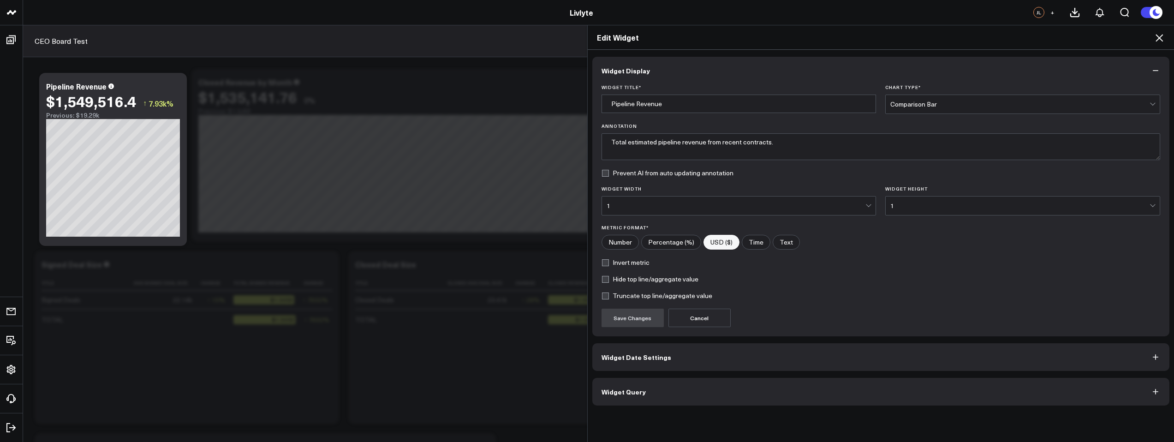
click at [659, 400] on button "Widget Query" at bounding box center [881, 392] width 578 height 28
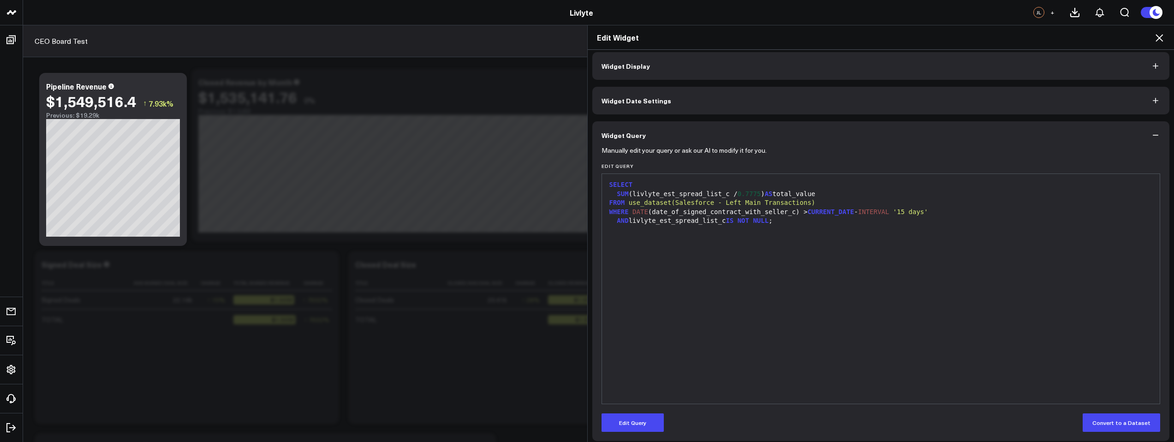
scroll to position [10, 0]
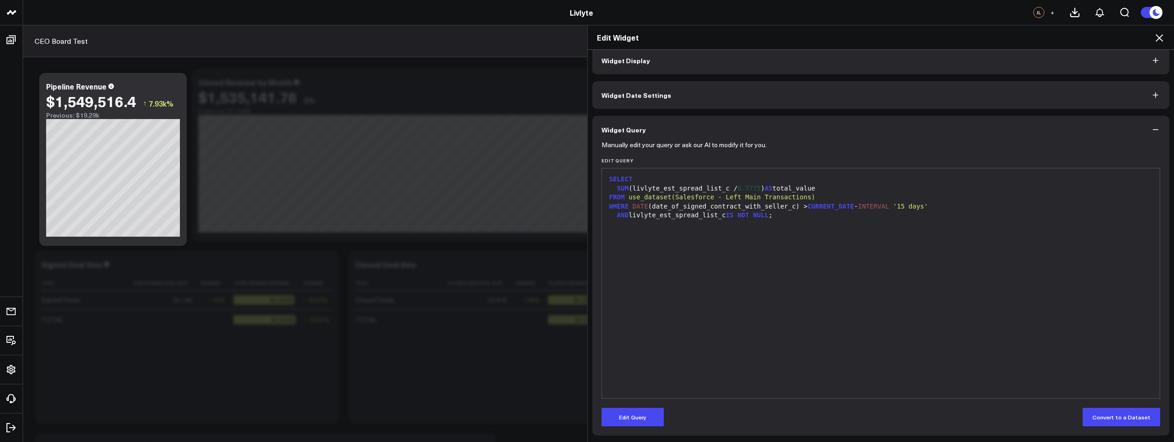
click at [811, 188] on div "SUM (livlyte_est_spread_list_c / 0.7775 ) AS total_value" at bounding box center [881, 188] width 549 height 9
click at [809, 192] on div "SUM (livlyte_est_spread_list_c / 0.7775 ) AS total_value" at bounding box center [881, 190] width 549 height 9
click at [812, 191] on div "SUM (livlyte_est_spread_list_c / 0.7775 ) AS total_value" at bounding box center [881, 190] width 549 height 9
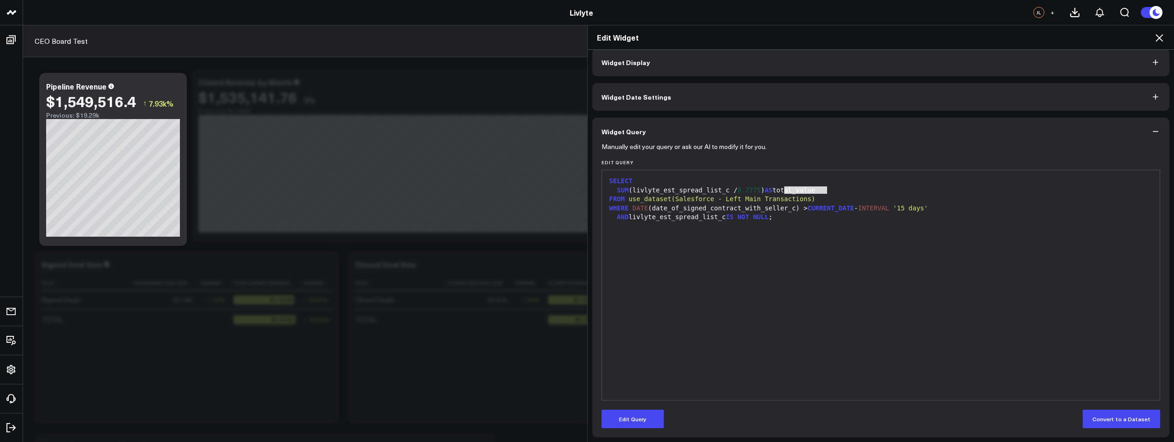
click at [812, 191] on div "SUM (livlyte_est_spread_list_c / 0.7775 ) AS total_value" at bounding box center [881, 190] width 549 height 9
click at [814, 191] on div "SUM (livlyte_est_spread_list_c / 0.7775 ) AS total_value" at bounding box center [881, 190] width 549 height 9
click at [642, 425] on button "Edit Query" at bounding box center [633, 419] width 62 height 18
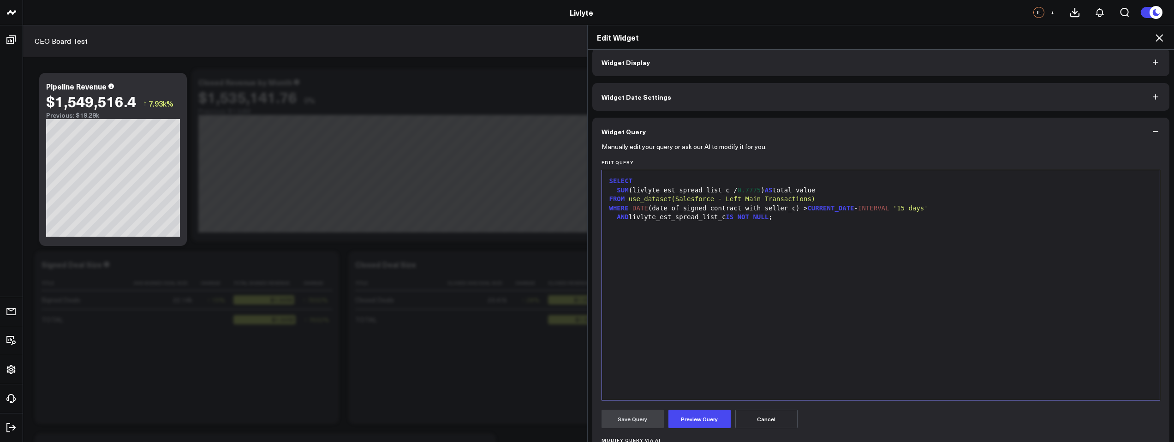
click at [814, 190] on div "SUM (livlyte_est_spread_list_c / 0.7775 ) AS total_value" at bounding box center [881, 190] width 549 height 9
click at [805, 190] on div "SUM (livlyte_est_spread_list_c / 0.7775 ) AS total_value" at bounding box center [881, 190] width 549 height 9
click at [695, 422] on button "Preview Query" at bounding box center [700, 419] width 62 height 18
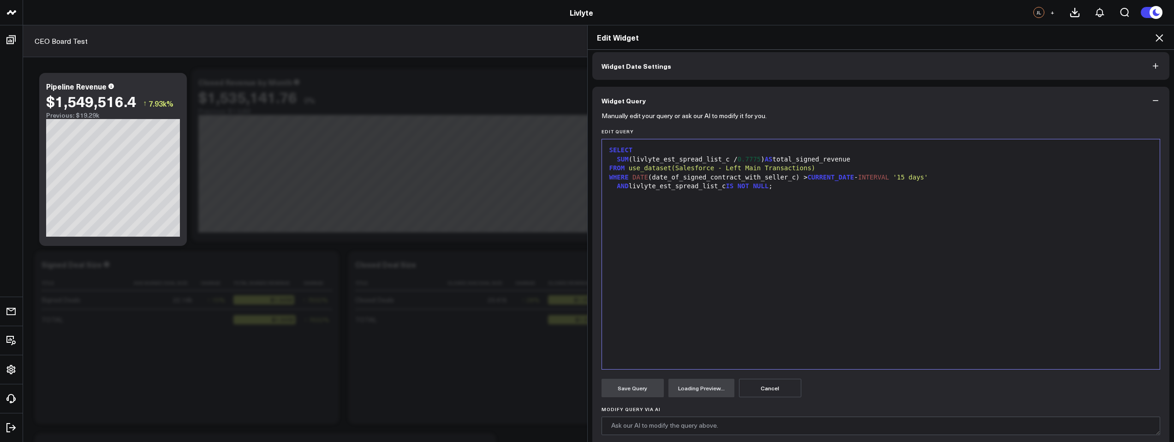
scroll to position [125, 0]
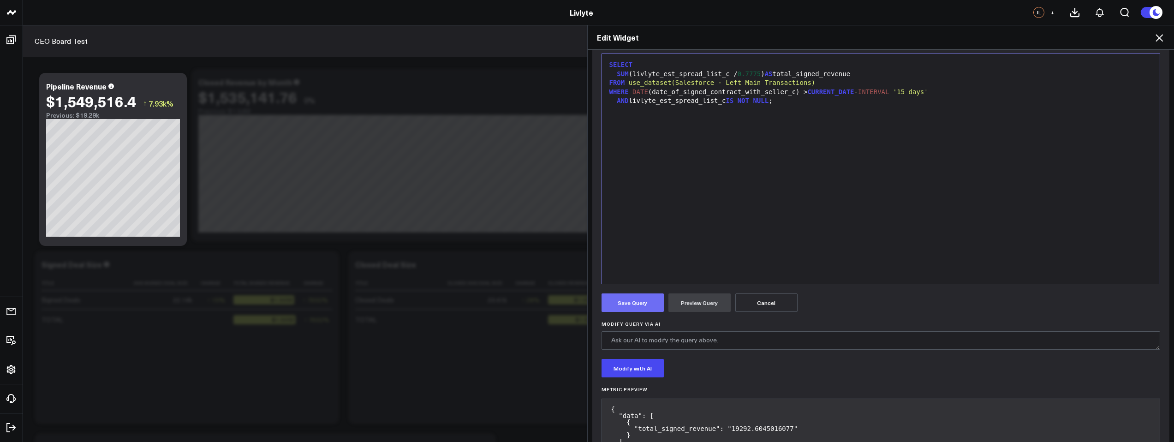
click at [630, 304] on button "Save Query" at bounding box center [633, 302] width 62 height 18
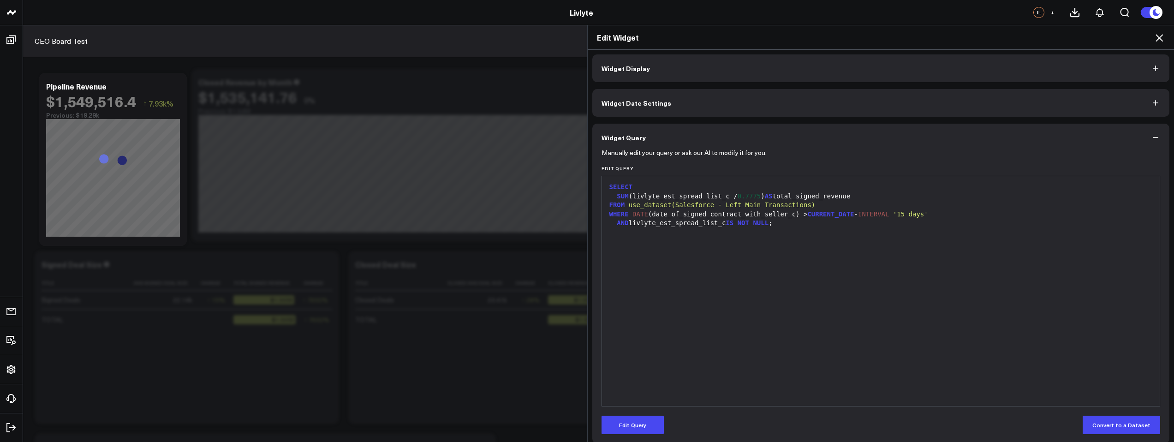
scroll to position [0, 0]
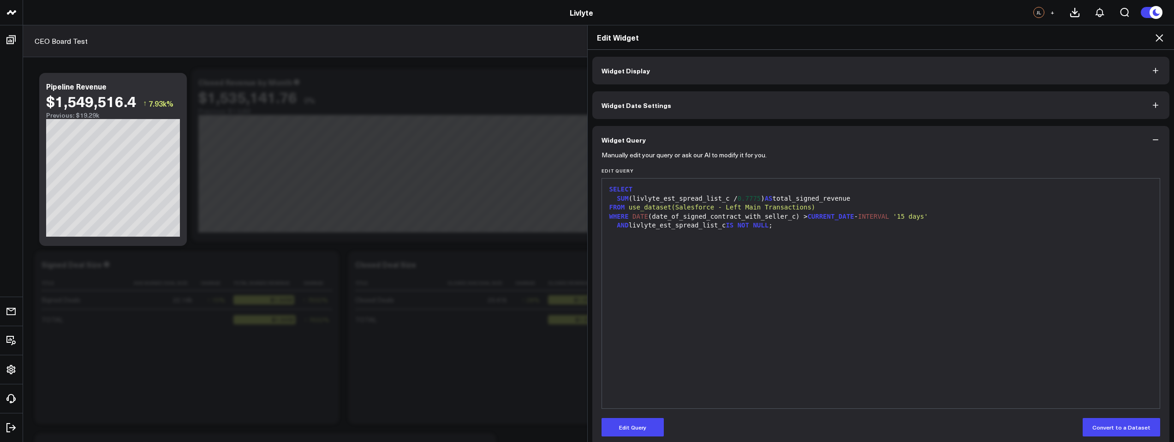
click at [647, 68] on button "Widget Display" at bounding box center [881, 71] width 578 height 28
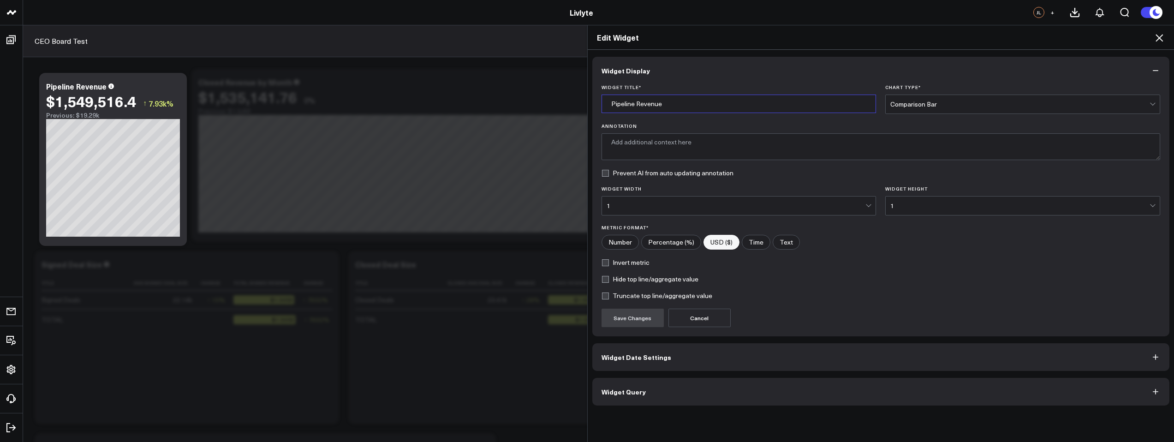
drag, startPoint x: 633, startPoint y: 103, endPoint x: 550, endPoint y: 102, distance: 82.6
click at [550, 102] on div "Edit Widget Widget Display Widget Title * Pipeline Revenue Chart Type * Compari…" at bounding box center [587, 233] width 1174 height 417
type input "Signed Revenue"
click at [915, 252] on form "Widget Title * Signed Revenue Chart Type * Comparison Bar Annotation Prevent AI…" at bounding box center [881, 205] width 559 height 243
click at [637, 299] on label "Truncate top line/aggregate value" at bounding box center [657, 295] width 111 height 7
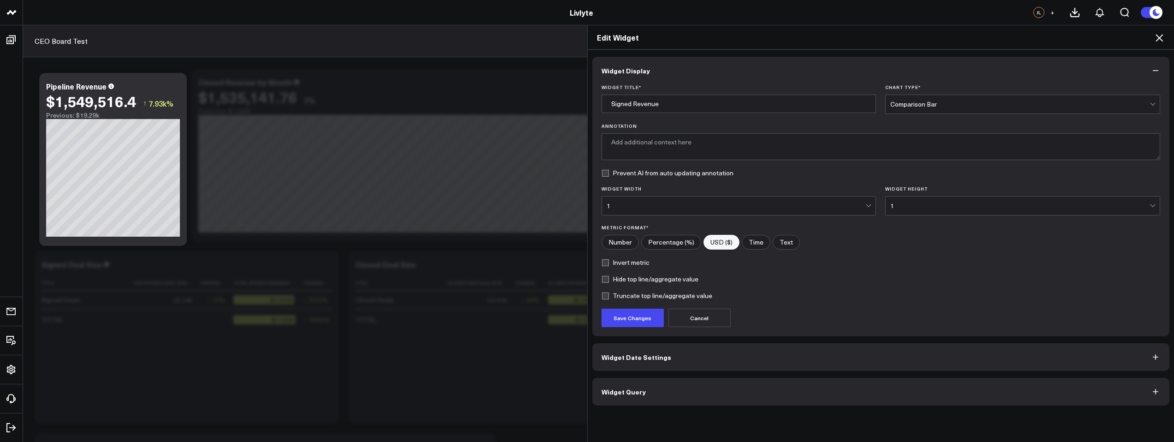
click at [609, 299] on input "Truncate top line/aggregate value" at bounding box center [605, 295] width 7 height 7
click at [638, 299] on label "Truncate top line/aggregate value" at bounding box center [657, 295] width 111 height 7
click at [609, 299] on input "Truncate top line/aggregate value" at bounding box center [605, 295] width 7 height 7
click at [613, 295] on label "Truncate top line/aggregate value" at bounding box center [657, 295] width 111 height 7
click at [609, 295] on input "Truncate top line/aggregate value" at bounding box center [605, 295] width 7 height 7
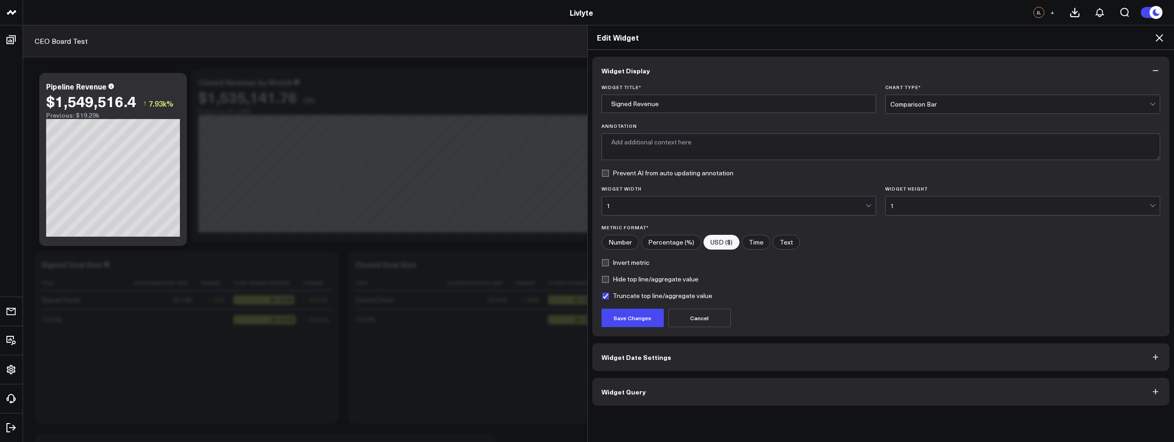
checkbox input "true"
click at [617, 315] on button "Save Changes" at bounding box center [633, 318] width 62 height 18
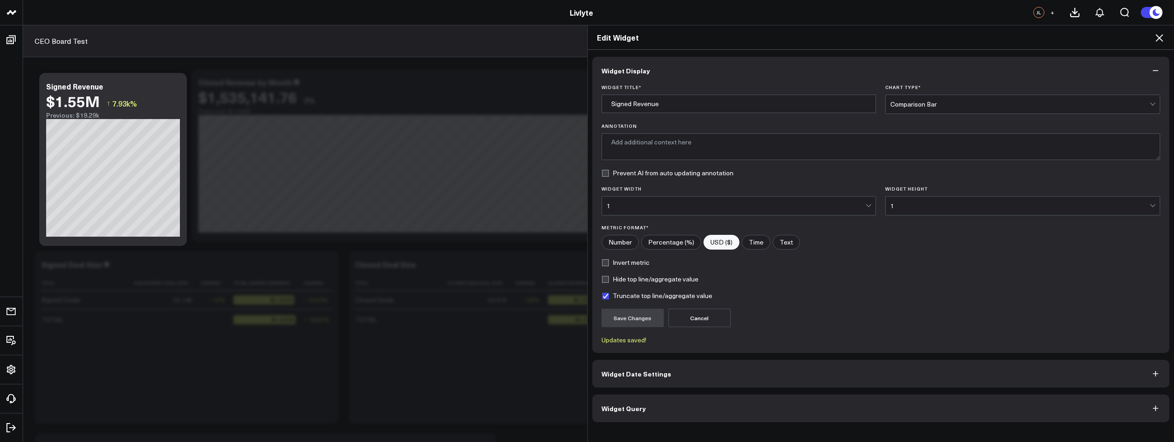
click at [1157, 41] on icon at bounding box center [1159, 37] width 7 height 7
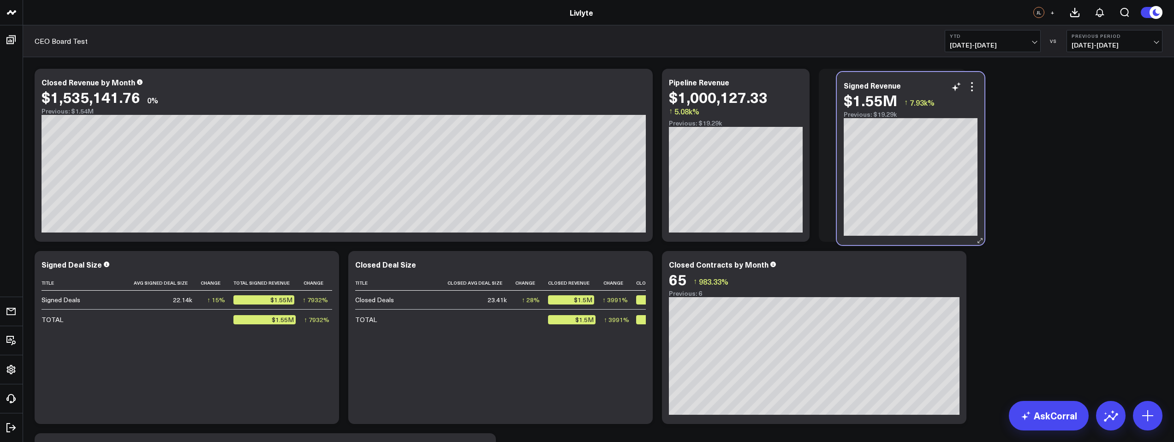
drag, startPoint x: 160, startPoint y: 108, endPoint x: 959, endPoint y: 113, distance: 799.1
click at [959, 113] on div "Previous: $19.29k" at bounding box center [911, 114] width 134 height 7
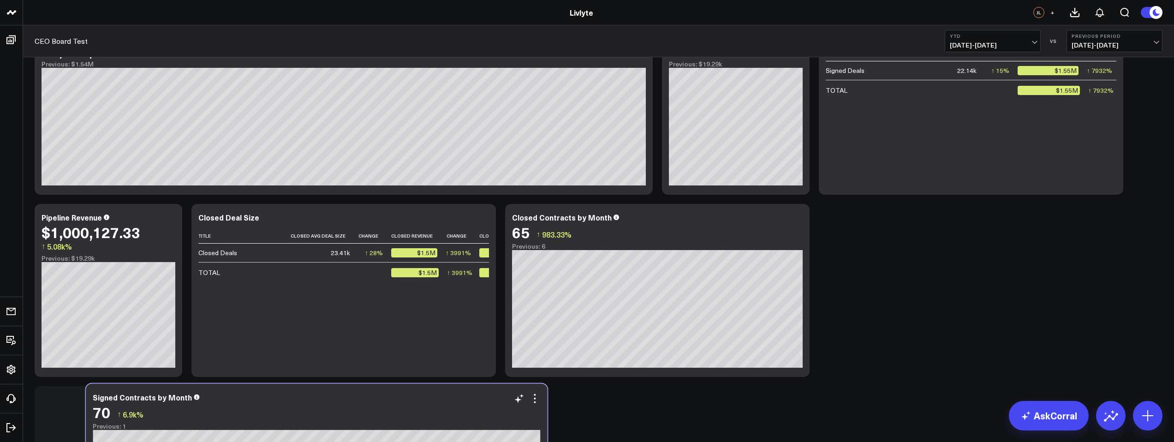
scroll to position [52, 0]
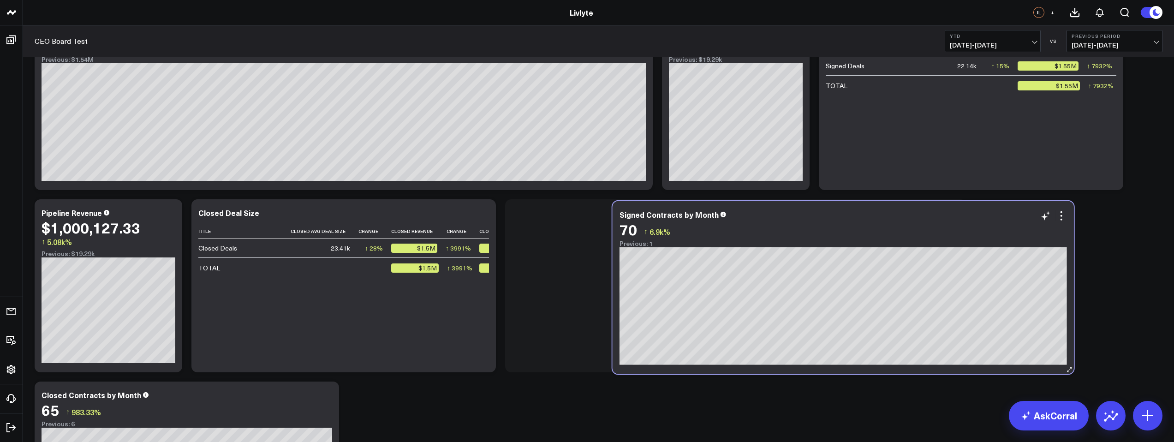
drag, startPoint x: 470, startPoint y: 395, endPoint x: 966, endPoint y: 218, distance: 526.8
click at [966, 218] on div "Signed Contracts by Month" at bounding box center [844, 214] width 448 height 8
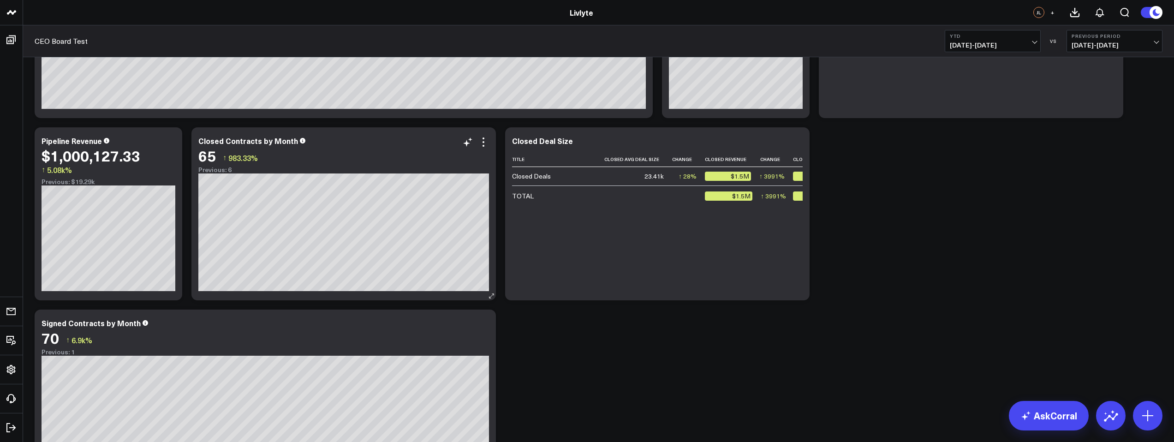
scroll to position [107, 0]
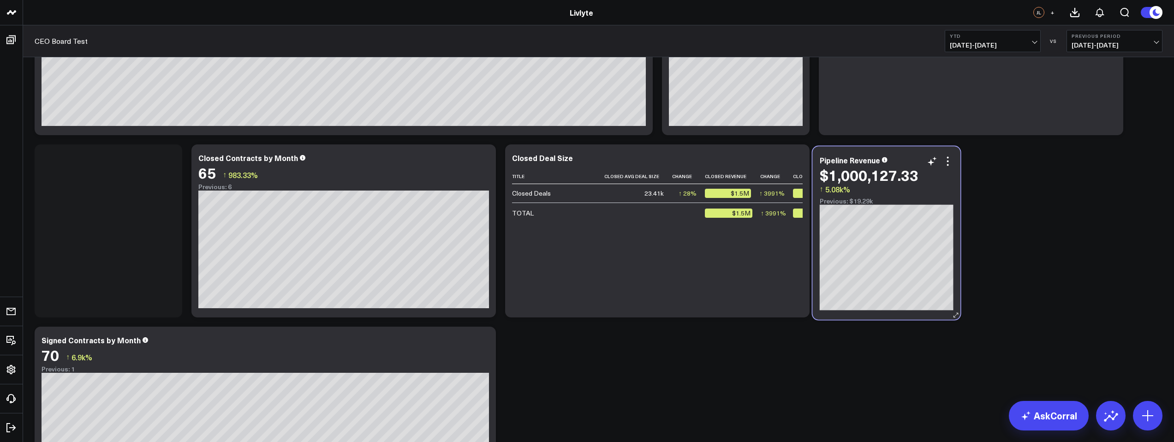
drag, startPoint x: 128, startPoint y: 193, endPoint x: 905, endPoint y: 192, distance: 777.4
click at [905, 192] on div "$1,000,127.33 ↑ 5.08k% Previous: $19.29k" at bounding box center [887, 186] width 134 height 38
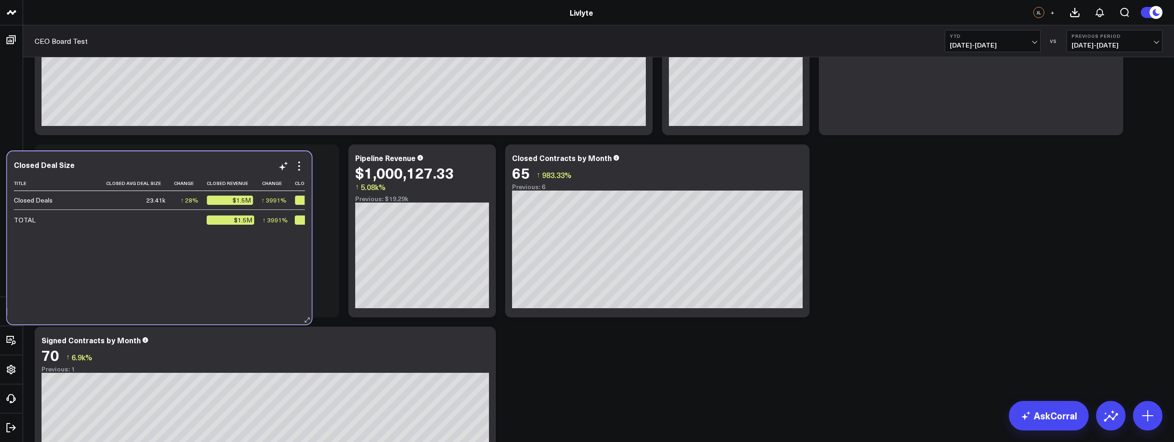
drag, startPoint x: 723, startPoint y: 235, endPoint x: 235, endPoint y: 240, distance: 488.1
click at [227, 242] on div "Title Closed Avg Deal Size Change Closed Revenue Change Closed Deals Change Clo…" at bounding box center [159, 245] width 291 height 139
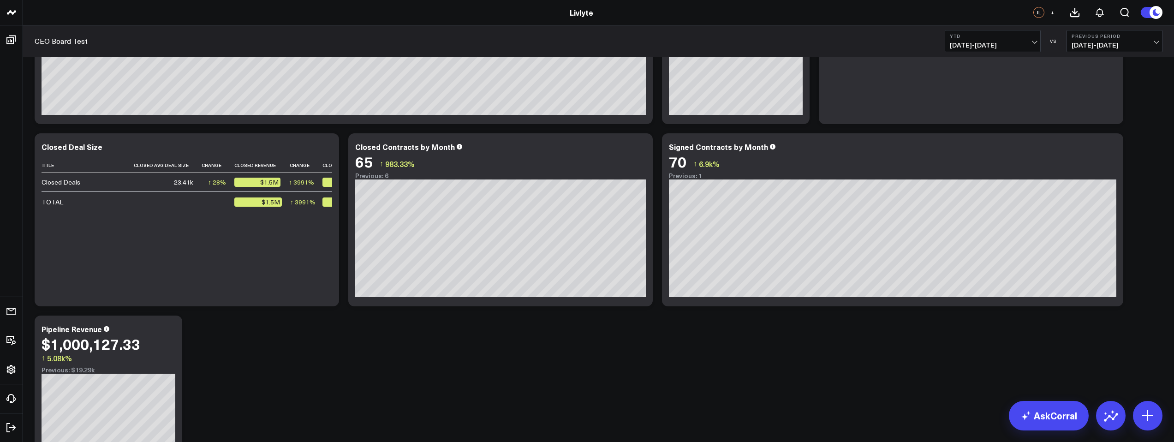
scroll to position [117, 0]
click at [267, 252] on div "Title Closed Avg Deal Size Change Closed Revenue Change Closed Deals Change Clo…" at bounding box center [187, 227] width 291 height 139
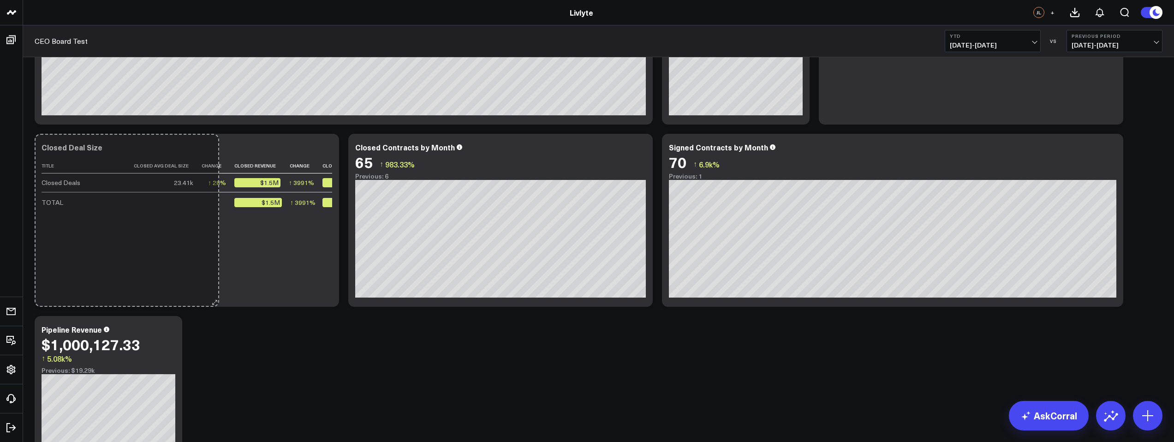
drag, startPoint x: 334, startPoint y: 302, endPoint x: 186, endPoint y: 290, distance: 148.2
click at [186, 290] on div "Modify via AI Copy link to widget Ask support Remove Create linked copy Executi…" at bounding box center [598, 220] width 1137 height 547
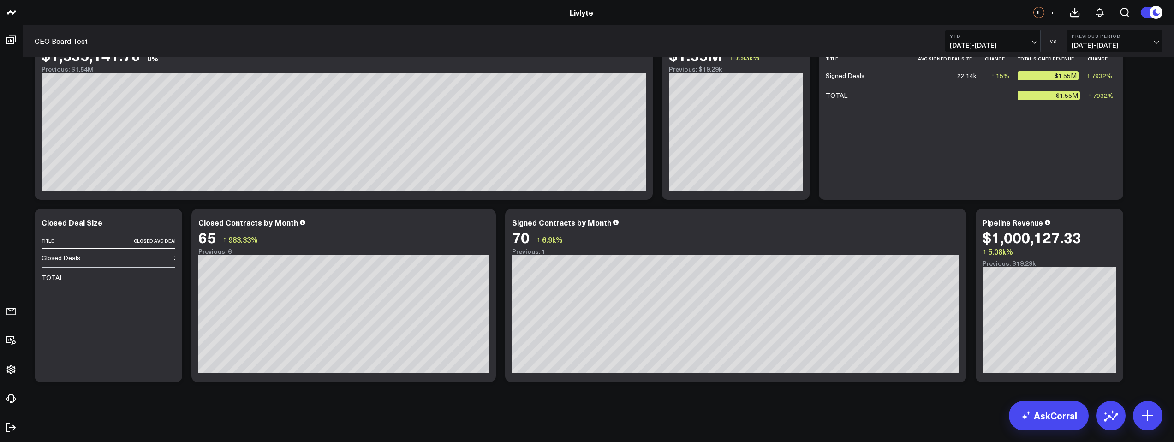
scroll to position [42, 0]
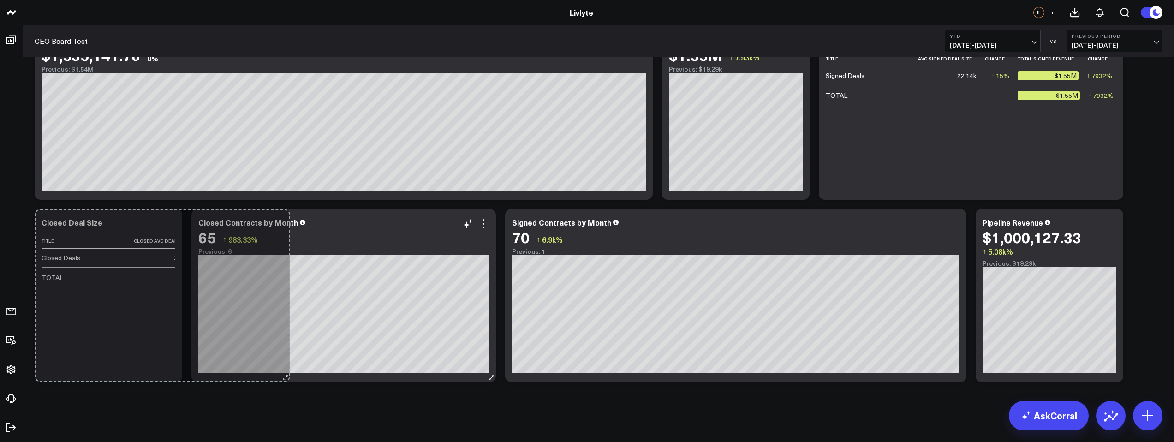
click at [301, 370] on div "Modify via AI Copy link to widget Ask support Remove Create linked copy Executi…" at bounding box center [598, 204] width 1137 height 364
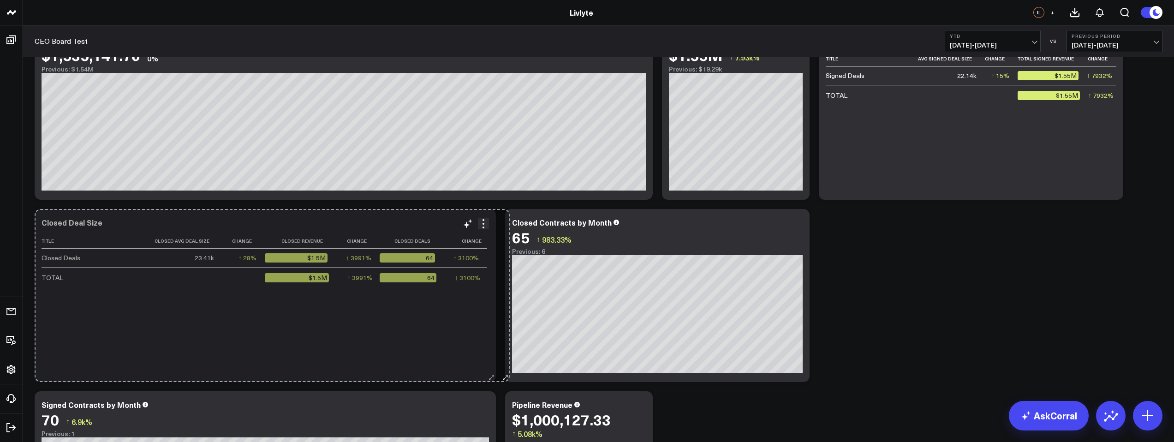
click at [534, 346] on div "Modify via AI Copy link to widget Ask support Remove Create linked copy Executi…" at bounding box center [598, 295] width 1137 height 547
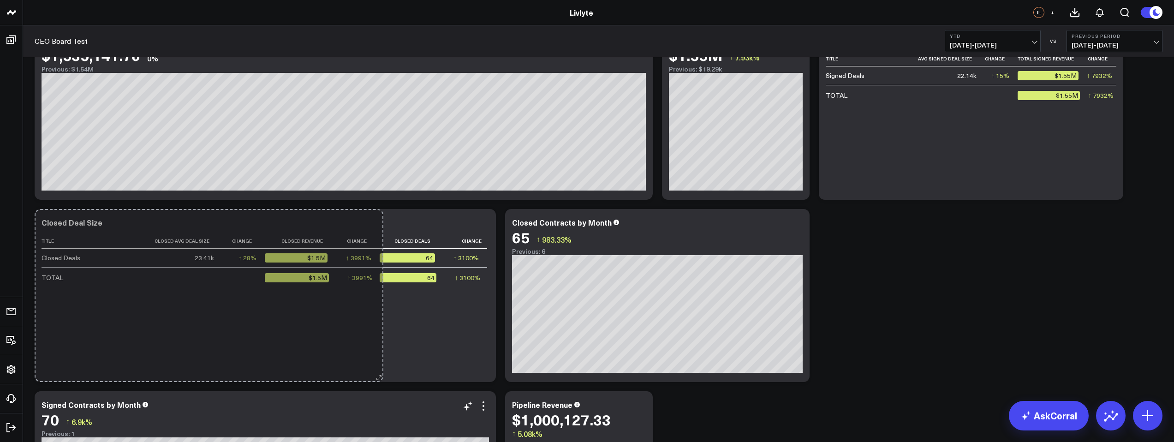
drag, startPoint x: 490, startPoint y: 378, endPoint x: 348, endPoint y: 373, distance: 141.7
click at [348, 373] on div "Modify via AI Copy link to widget Ask support Remove Create linked copy Executi…" at bounding box center [598, 295] width 1137 height 547
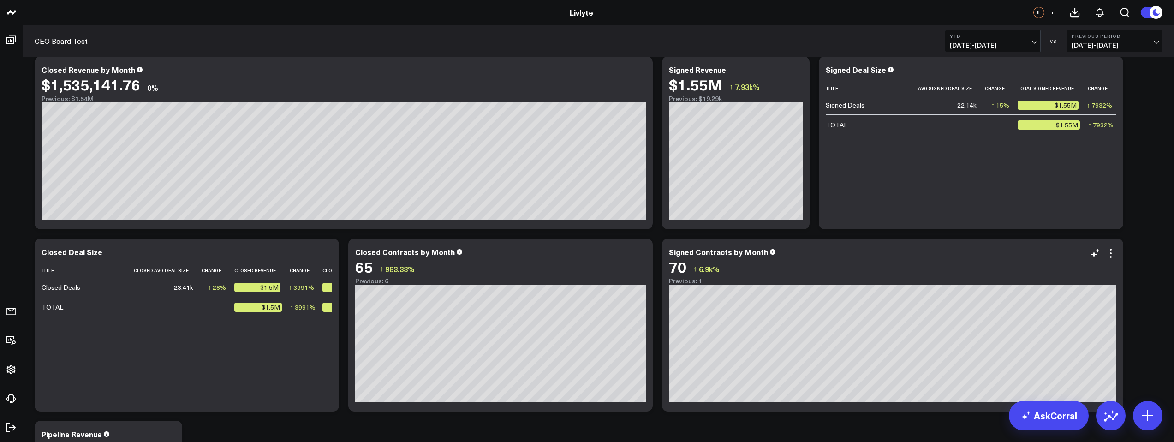
scroll to position [0, 0]
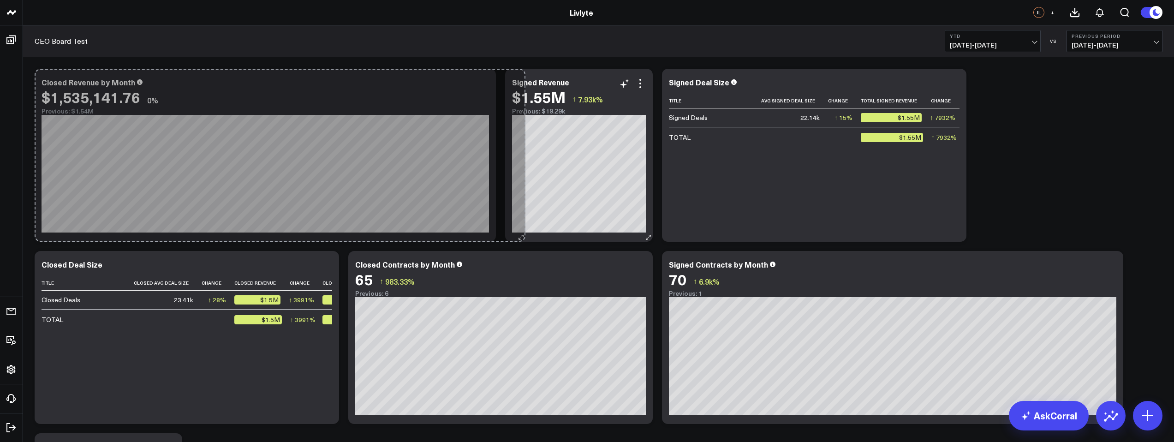
drag, startPoint x: 610, startPoint y: 233, endPoint x: 521, endPoint y: 234, distance: 88.6
click at [521, 234] on div "Modify via AI Copy link to widget Ask support Remove Create linked copy Executi…" at bounding box center [598, 337] width 1137 height 547
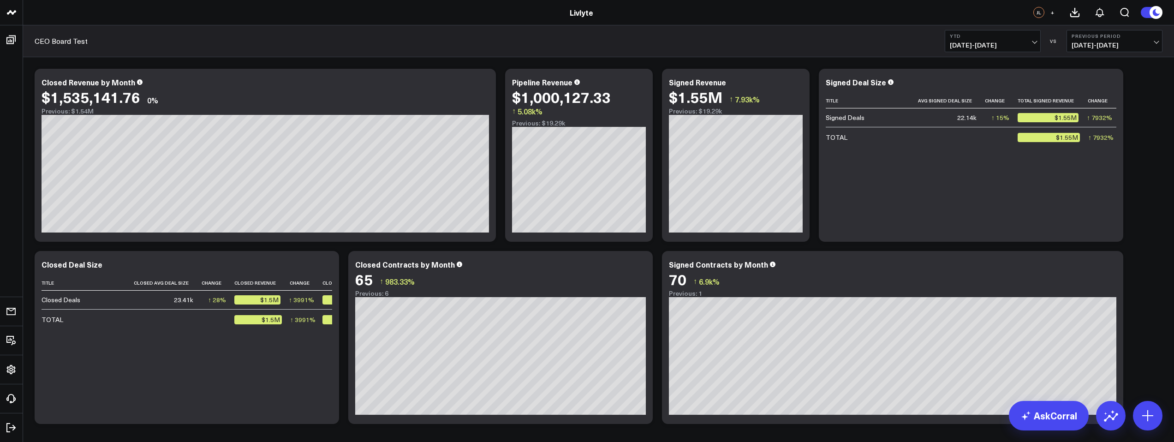
click at [1011, 36] on b "YTD" at bounding box center [993, 36] width 86 height 6
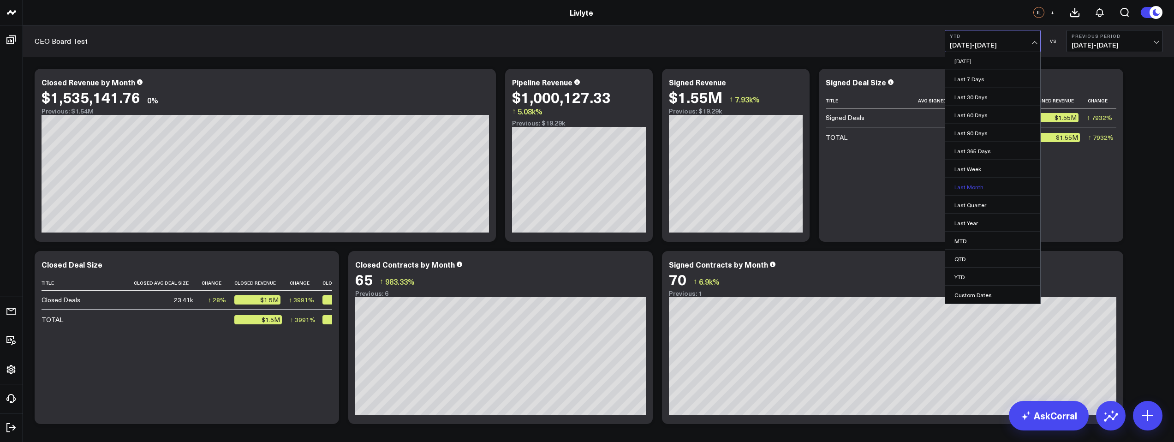
click at [983, 188] on link "Last Month" at bounding box center [992, 187] width 95 height 18
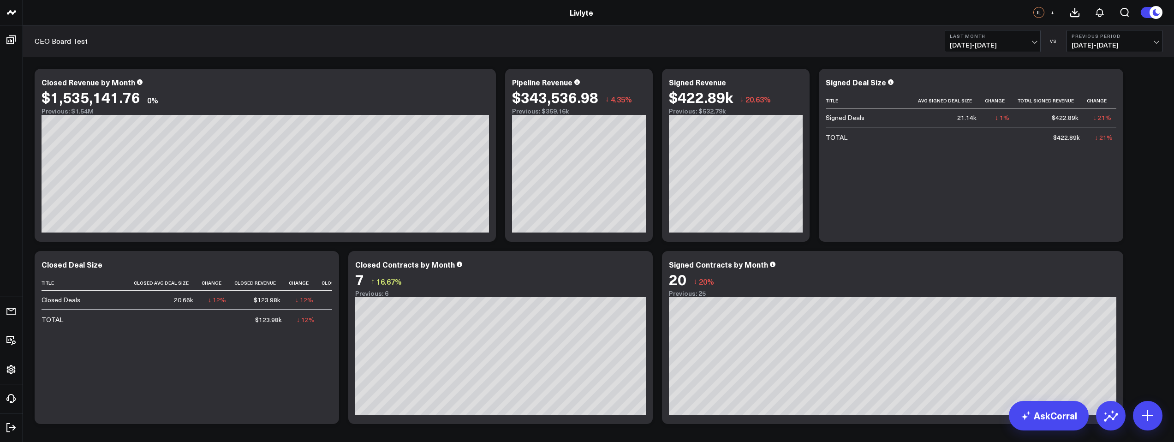
click at [957, 56] on div "CEO Board Test Last Month 08/01/25 - 08/31/25 VS Previous Period 07/01/25 - 07/…" at bounding box center [598, 41] width 1151 height 32
click at [966, 44] on span "08/01/25 - 08/31/25" at bounding box center [993, 45] width 86 height 7
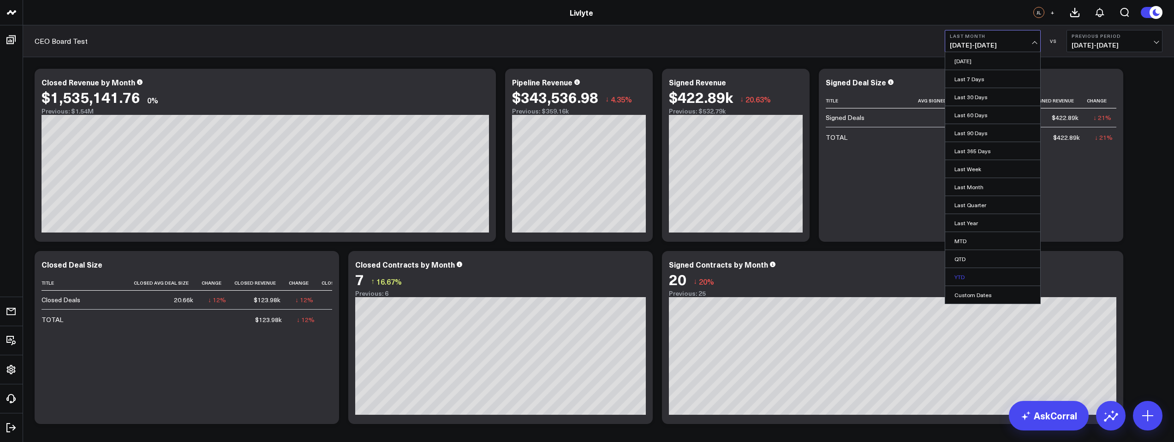
click at [973, 275] on link "YTD" at bounding box center [992, 277] width 95 height 18
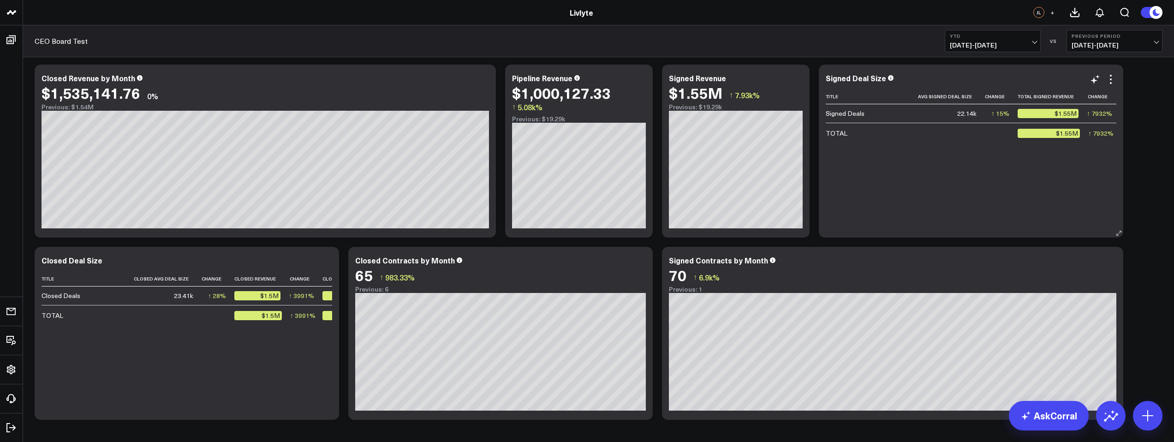
scroll to position [3, 0]
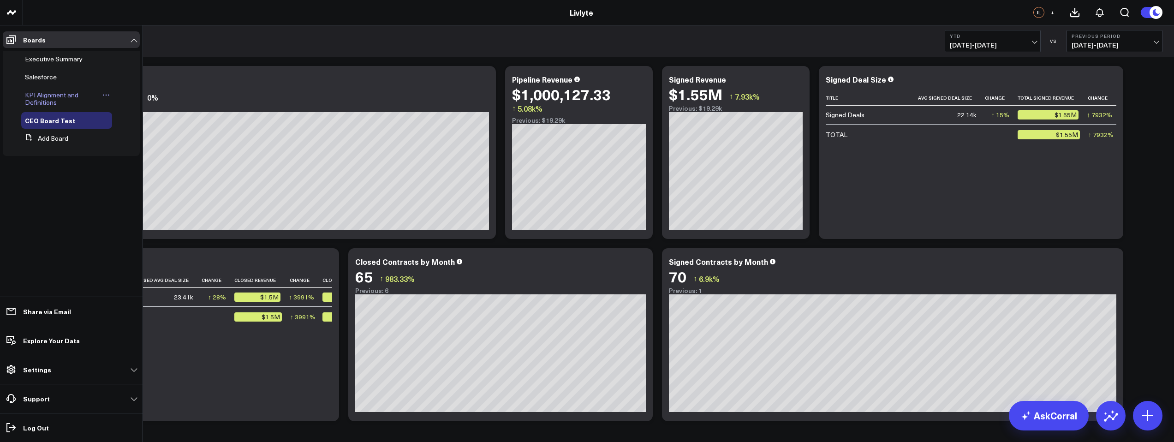
click at [42, 99] on span "KPI Alignment and Definitions" at bounding box center [52, 98] width 54 height 16
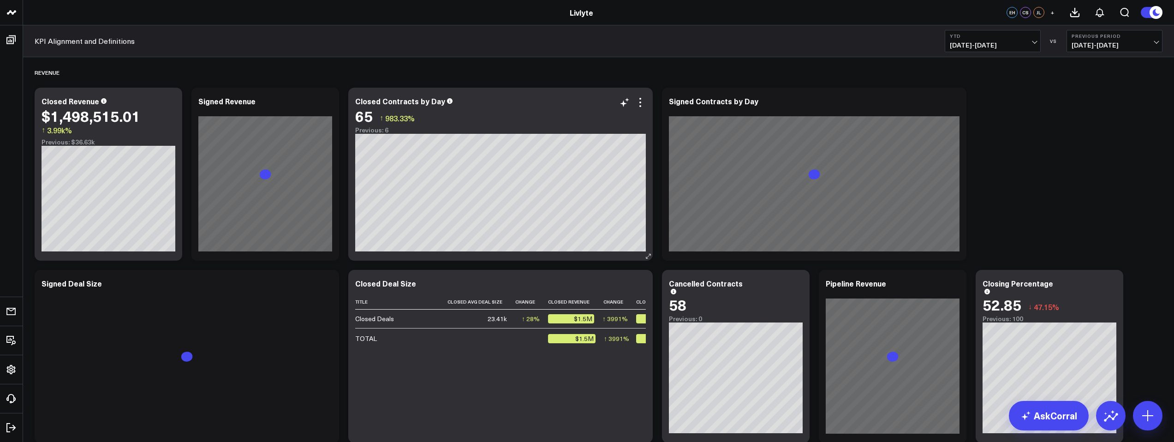
scroll to position [2, 0]
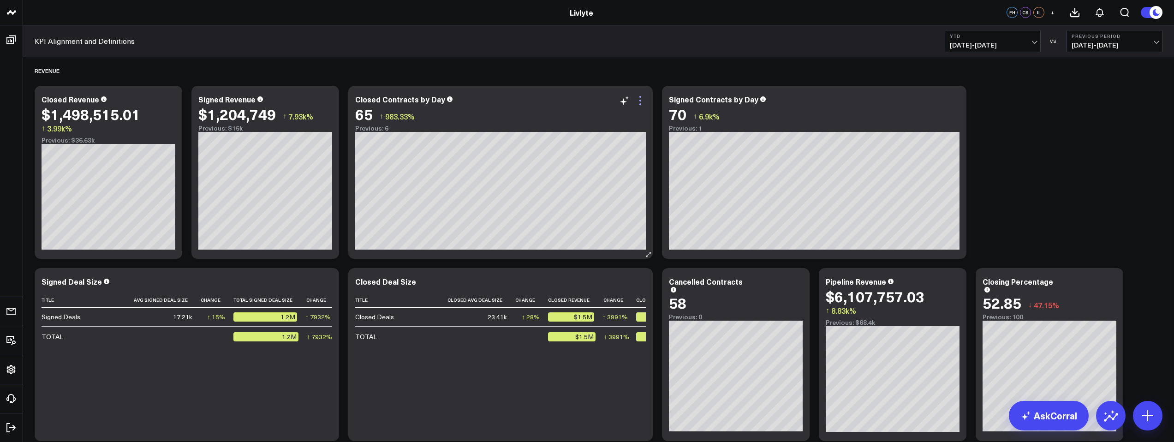
click at [644, 100] on icon at bounding box center [640, 100] width 11 height 11
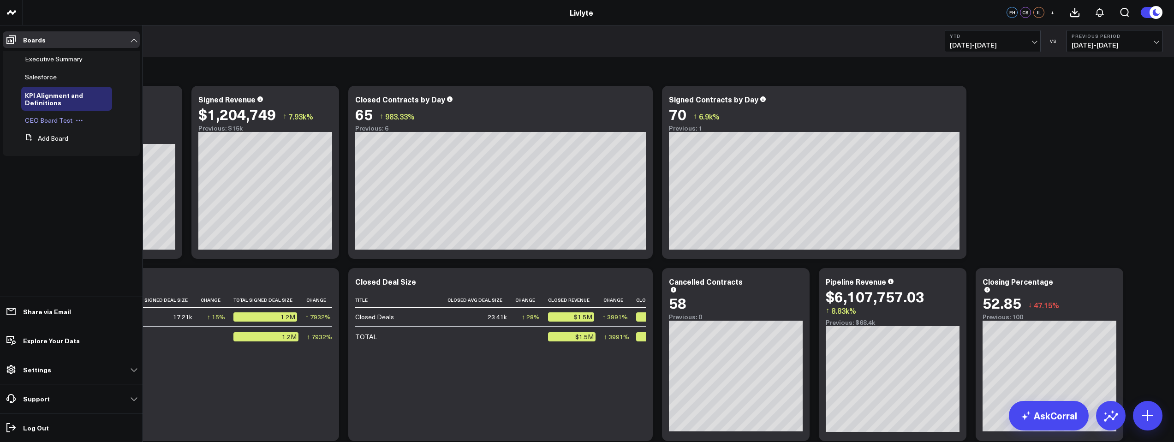
click at [53, 124] on span "CEO Board Test" at bounding box center [49, 120] width 48 height 9
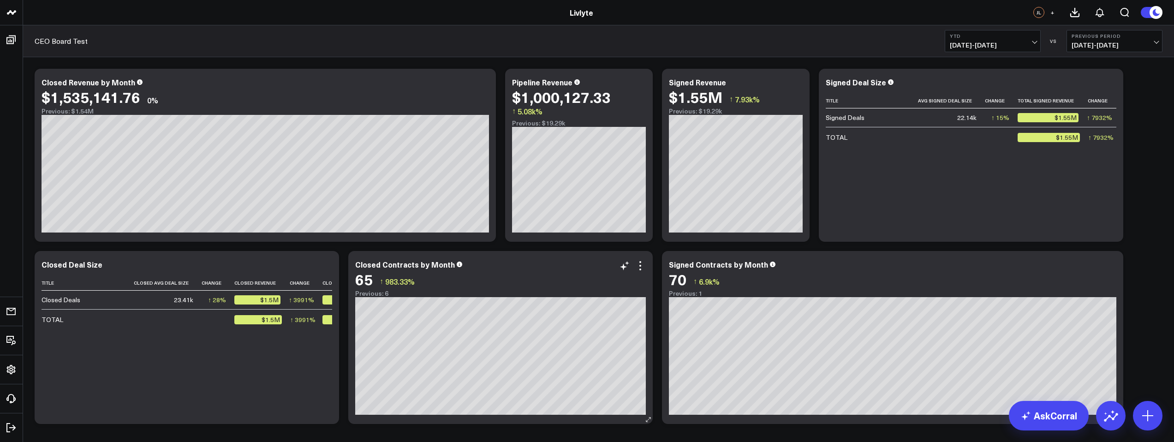
click at [641, 266] on icon at bounding box center [640, 266] width 2 height 2
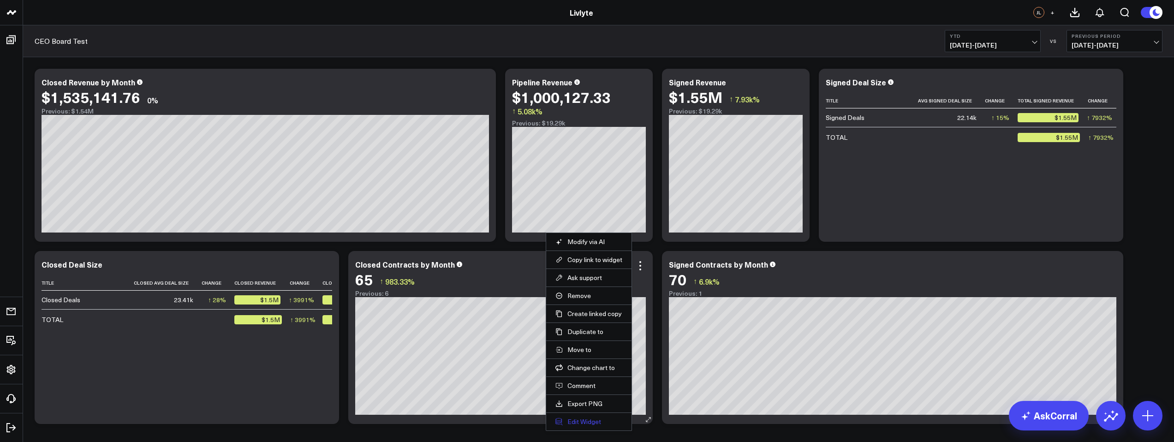
click at [585, 424] on button "Edit Widget" at bounding box center [588, 422] width 67 height 8
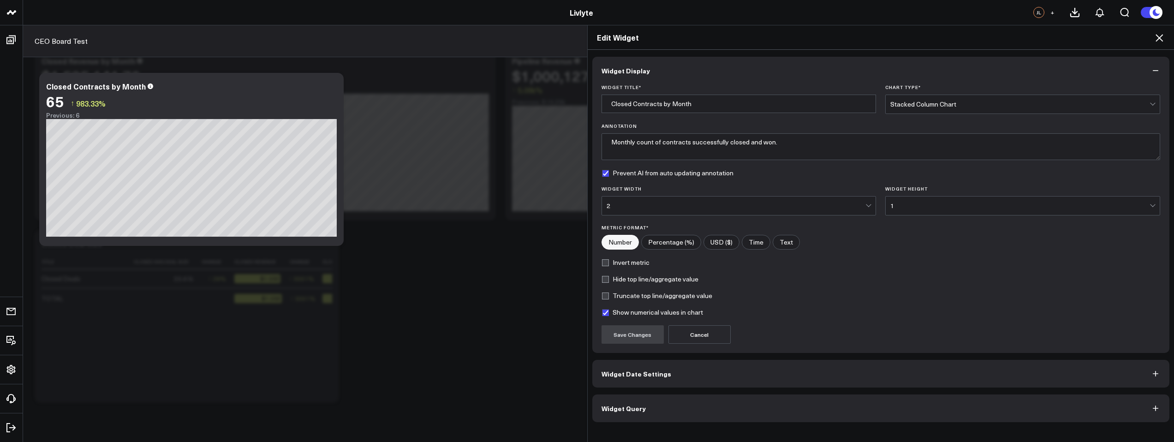
scroll to position [42, 0]
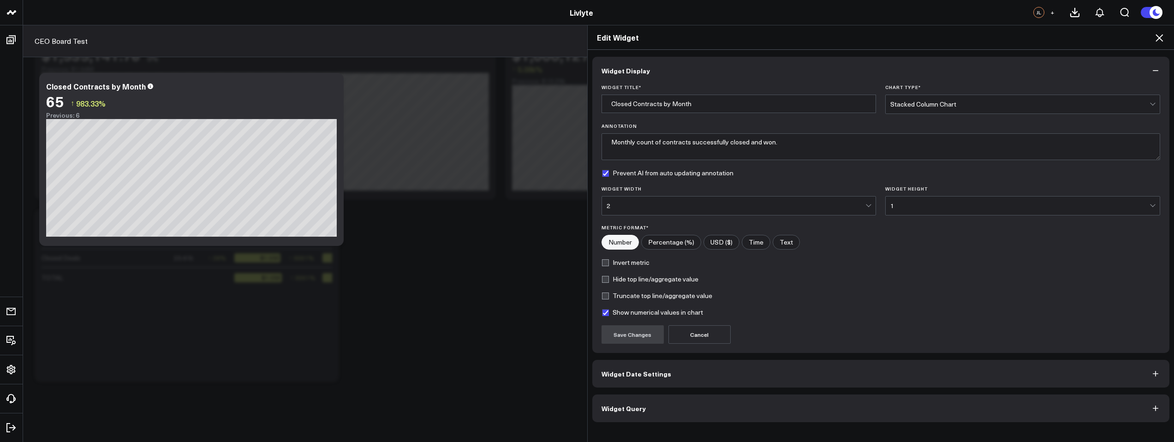
drag, startPoint x: 649, startPoint y: 399, endPoint x: 655, endPoint y: 380, distance: 20.3
click at [648, 402] on button "Widget Query" at bounding box center [881, 408] width 578 height 28
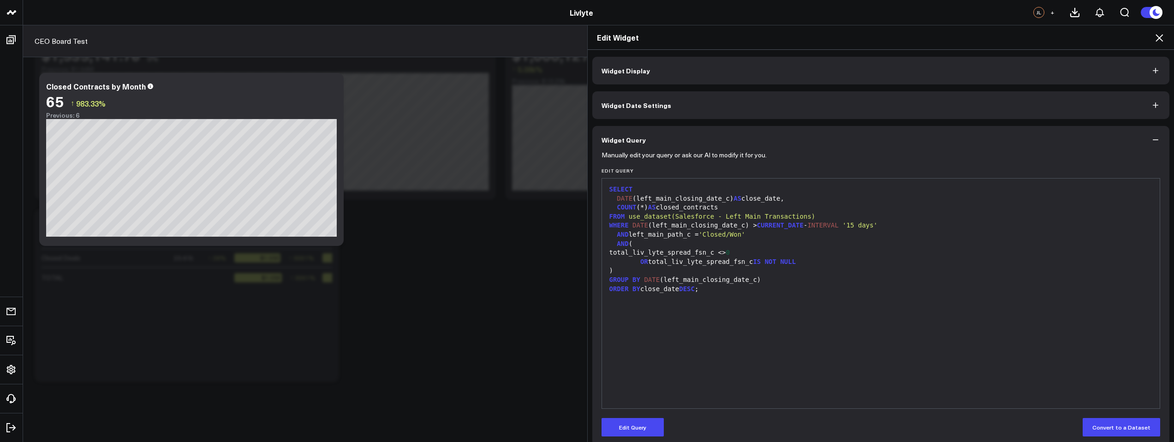
scroll to position [10, 0]
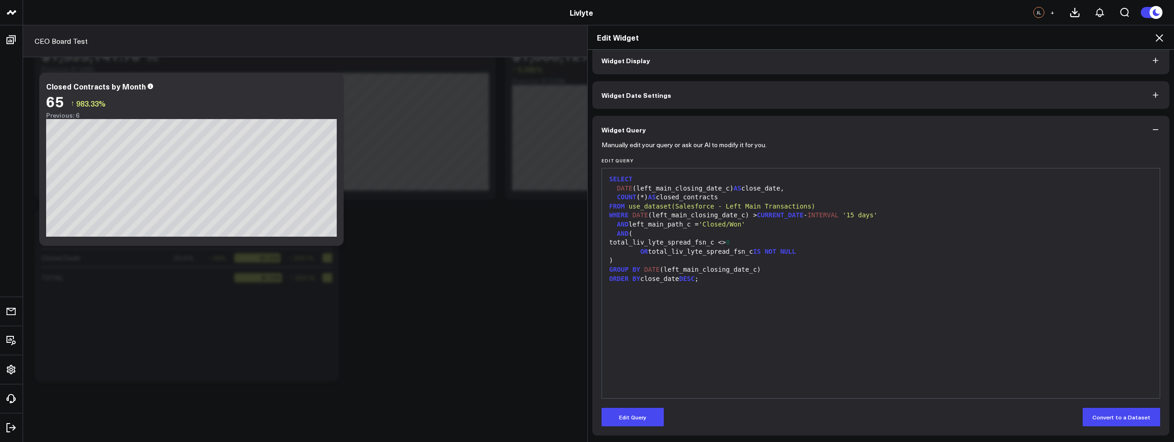
click at [1161, 37] on icon at bounding box center [1159, 37] width 11 height 11
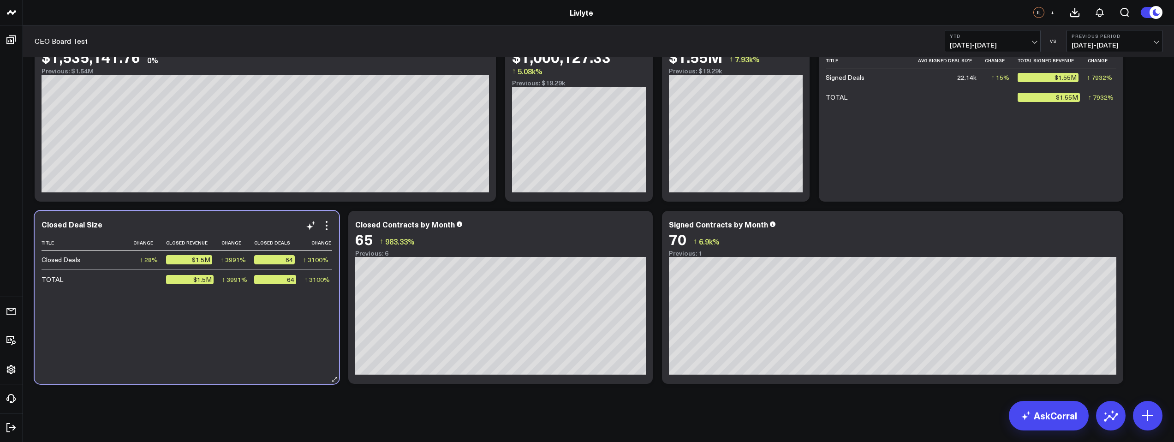
scroll to position [0, 70]
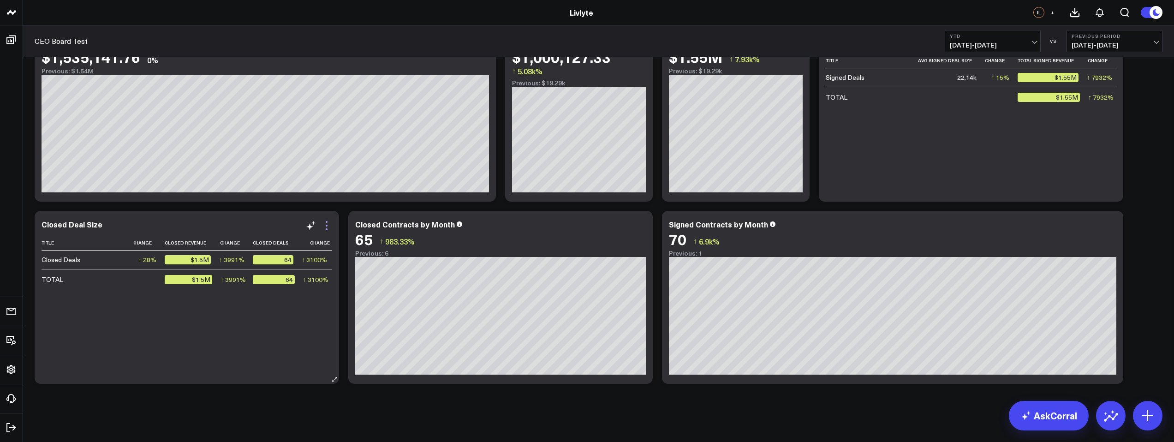
click at [329, 223] on icon at bounding box center [326, 225] width 11 height 11
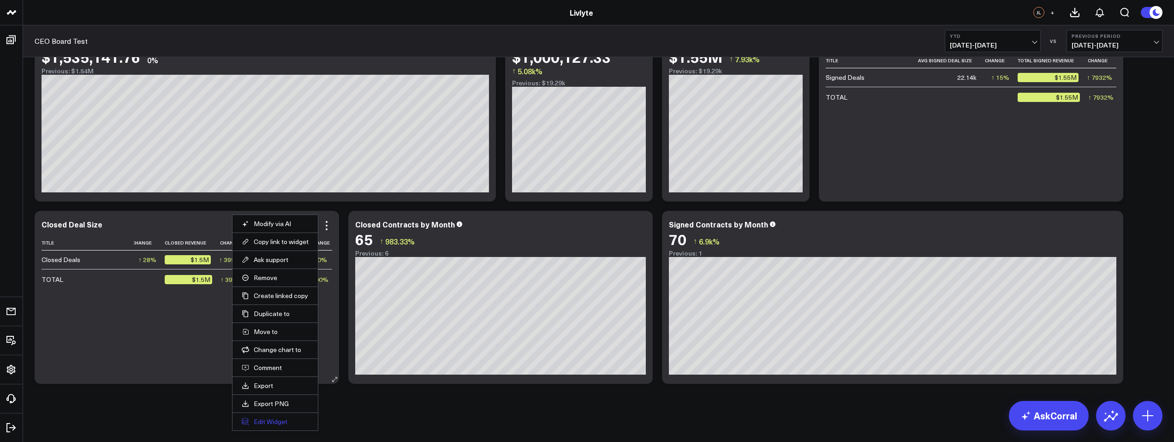
click at [287, 420] on button "Edit Widget" at bounding box center [275, 422] width 67 height 8
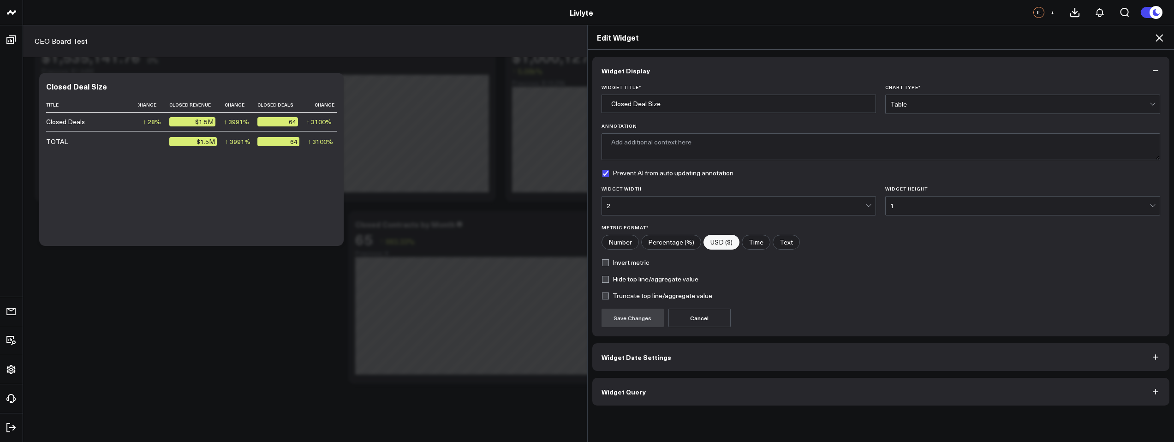
click at [646, 399] on button "Widget Query" at bounding box center [881, 392] width 578 height 28
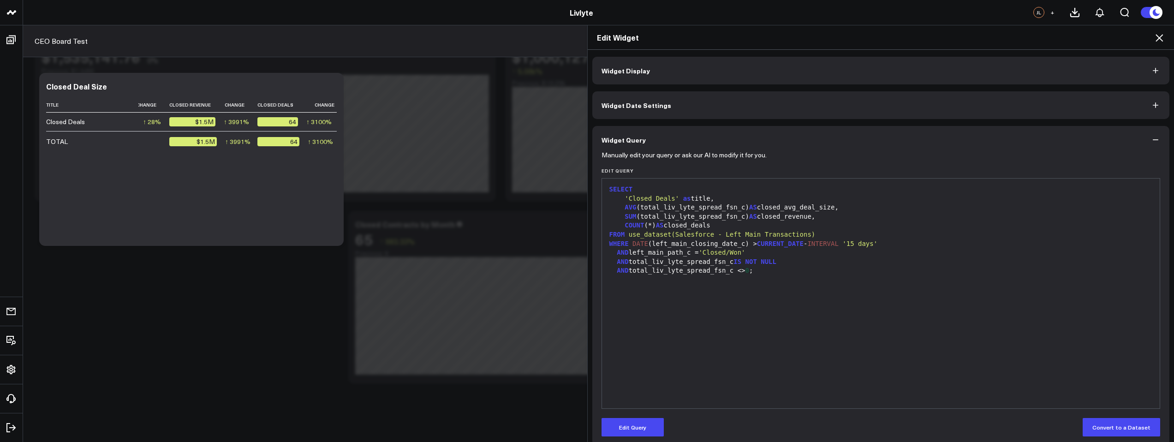
scroll to position [2, 0]
click at [1152, 136] on icon "button" at bounding box center [1155, 137] width 9 height 9
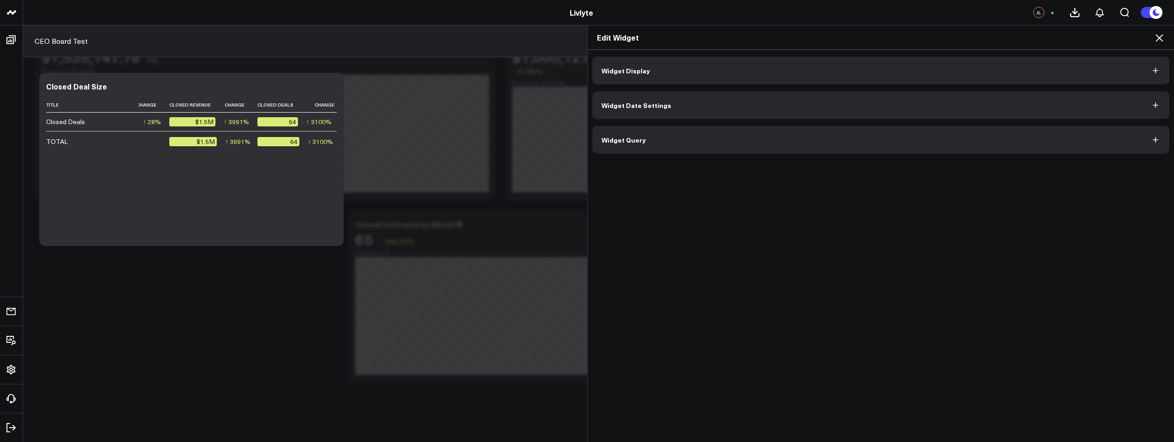
scroll to position [0, 0]
click at [513, 317] on div "Edit Widget Widget Display Widget Date Settings Widget Query" at bounding box center [587, 233] width 1174 height 417
click at [1157, 35] on icon at bounding box center [1159, 37] width 11 height 11
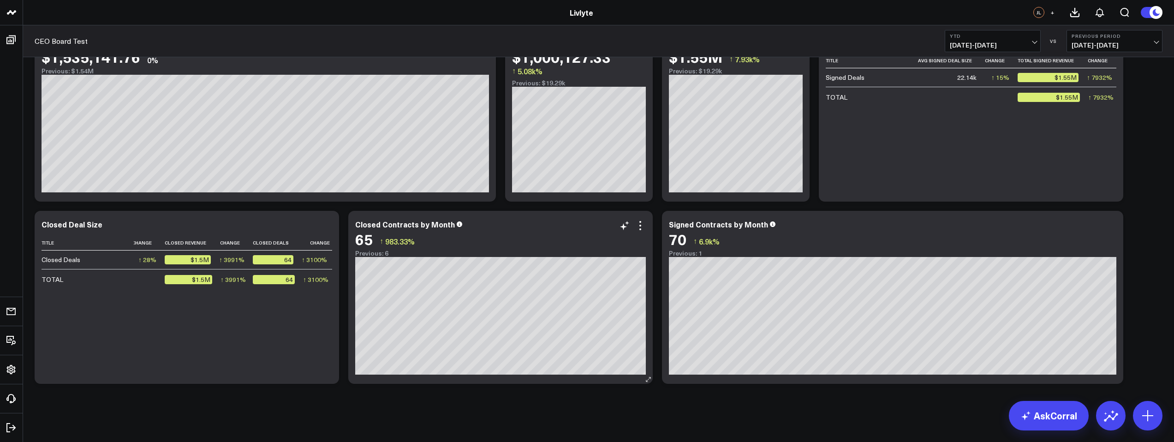
drag, startPoint x: 563, startPoint y: 234, endPoint x: 591, endPoint y: 229, distance: 27.6
click at [563, 234] on div "65 ↑ 983.33%" at bounding box center [500, 239] width 291 height 17
click at [643, 224] on icon at bounding box center [640, 225] width 11 height 11
click at [0, 0] on li "Edit Widget" at bounding box center [0, 0] width 0 height 0
click at [643, 227] on icon at bounding box center [640, 225] width 11 height 11
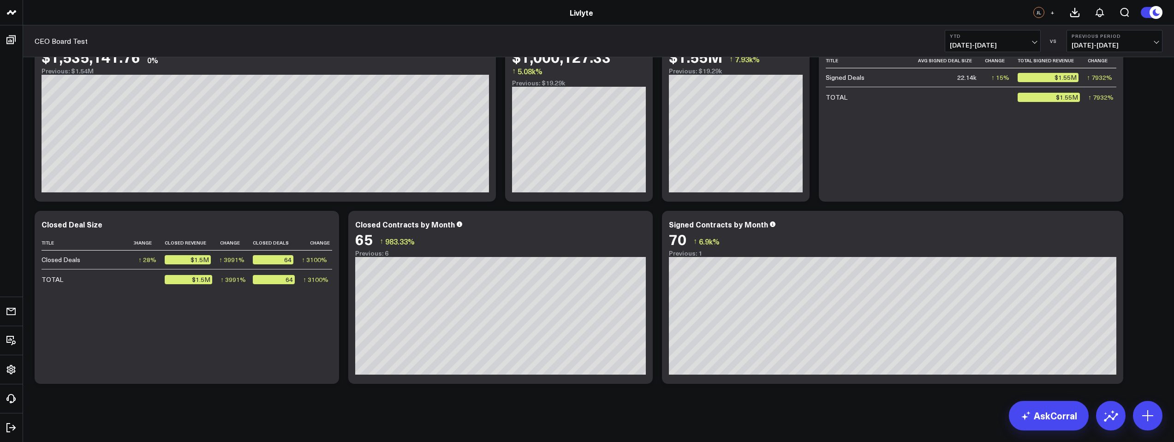
click at [595, 426] on div "Modify via AI Copy link to widget Ask support Remove Create linked copy Executi…" at bounding box center [598, 230] width 1151 height 427
click at [642, 227] on icon at bounding box center [640, 225] width 11 height 11
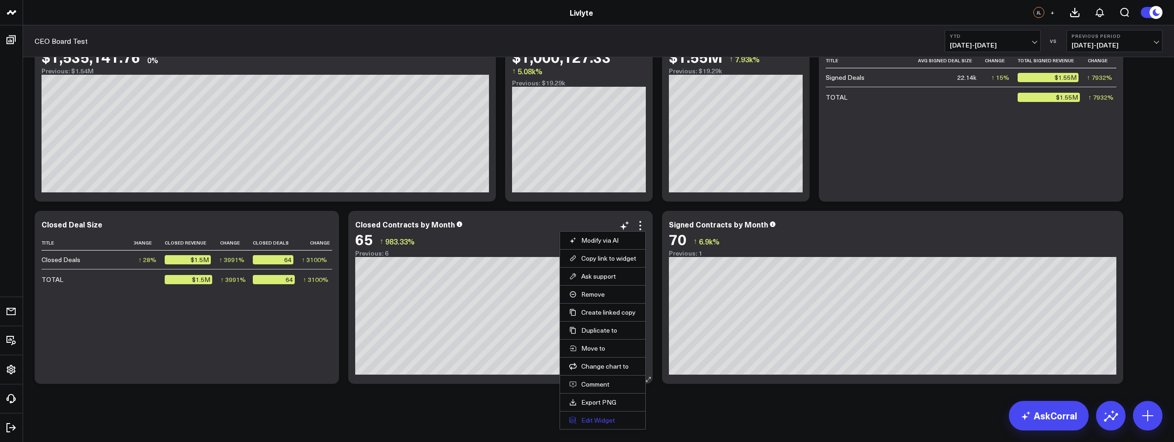
click at [607, 422] on button "Edit Widget" at bounding box center [602, 420] width 67 height 8
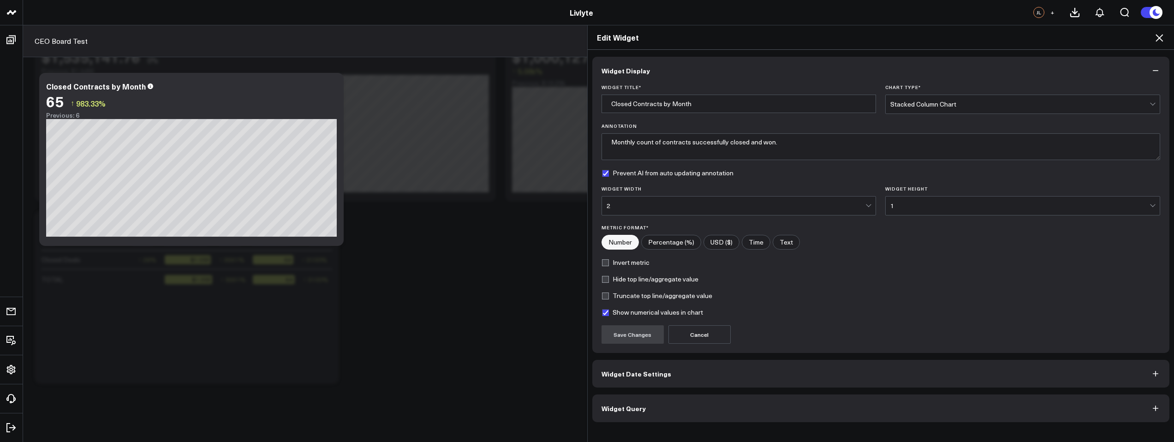
click at [630, 412] on span "Widget Query" at bounding box center [624, 408] width 44 height 7
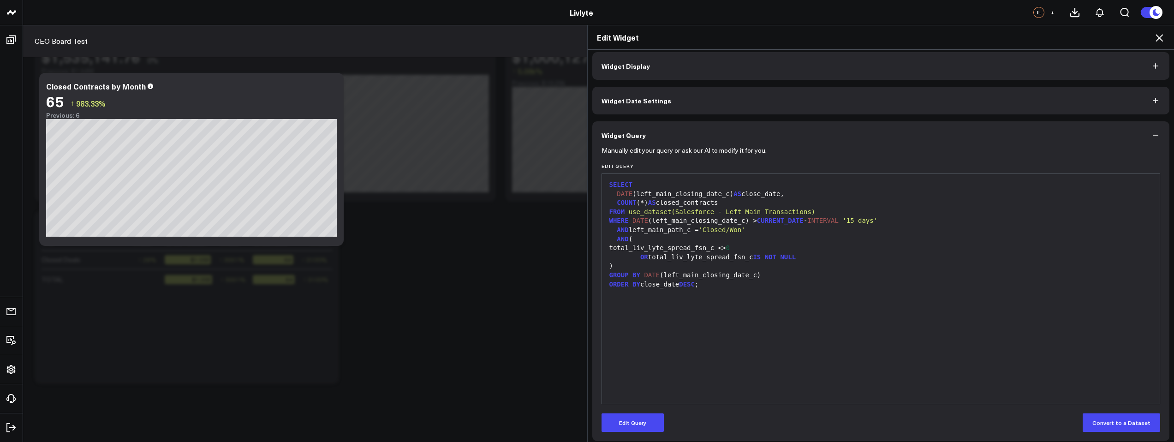
scroll to position [10, 0]
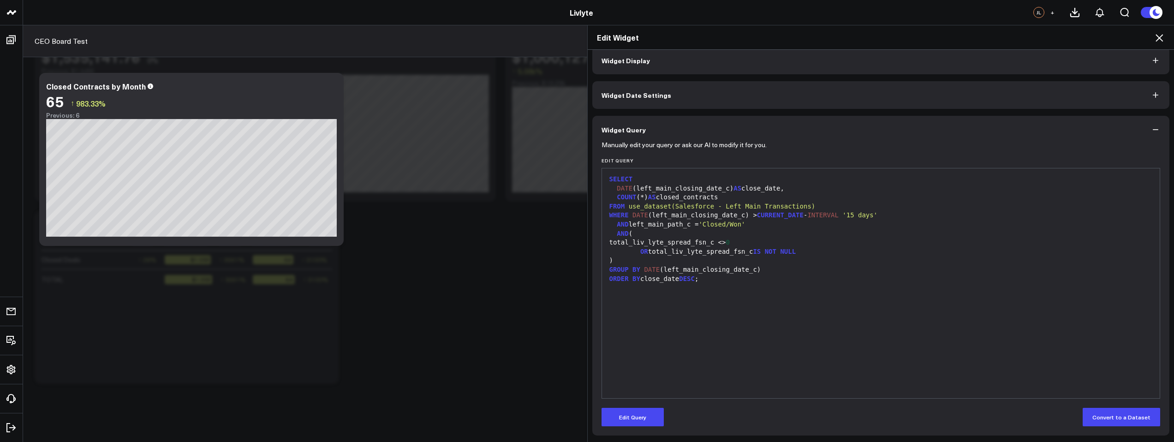
click at [687, 255] on div "OR total_liv_lyte_spread_fsn_c IS NOT NULL" at bounding box center [881, 251] width 549 height 9
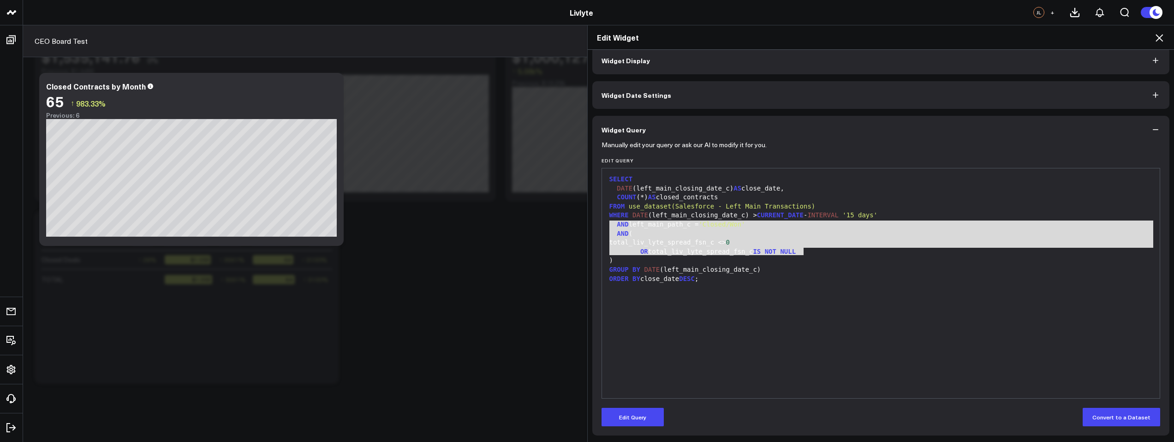
drag, startPoint x: 806, startPoint y: 254, endPoint x: 590, endPoint y: 224, distance: 218.5
click at [592, 224] on div "Manually edit your query or ask our AI to modify it for you. Edit Query 99 1 2 …" at bounding box center [881, 289] width 578 height 292
copy div "AND left_main_path_c = 'Closed/Won' AND ( total_liv_lyte_spread_fsn_c <> 0 OR t…"
click at [737, 367] on div "SELECT DATE (left_main_closing_date_c) AS close_date, COUNT (*) AS closed_contr…" at bounding box center [881, 283] width 549 height 221
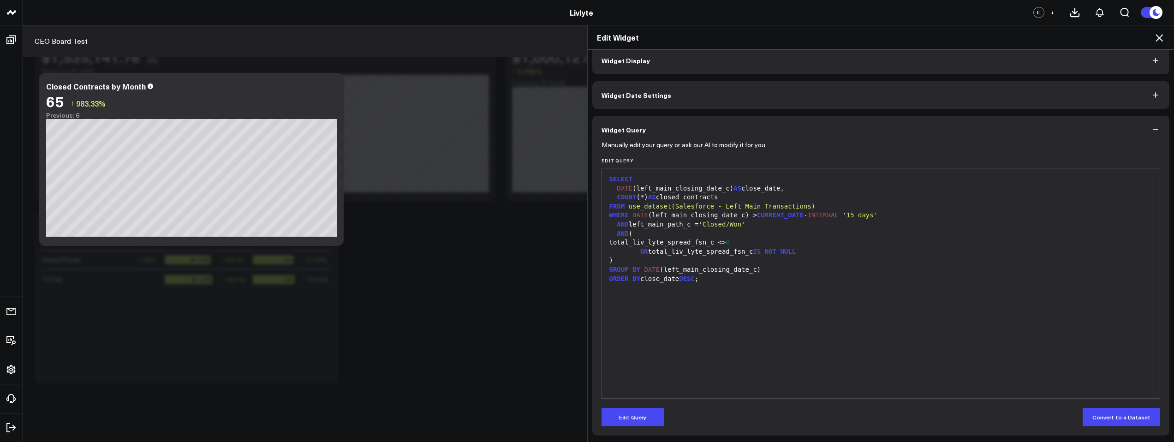
click at [1153, 127] on icon "button" at bounding box center [1155, 129] width 9 height 9
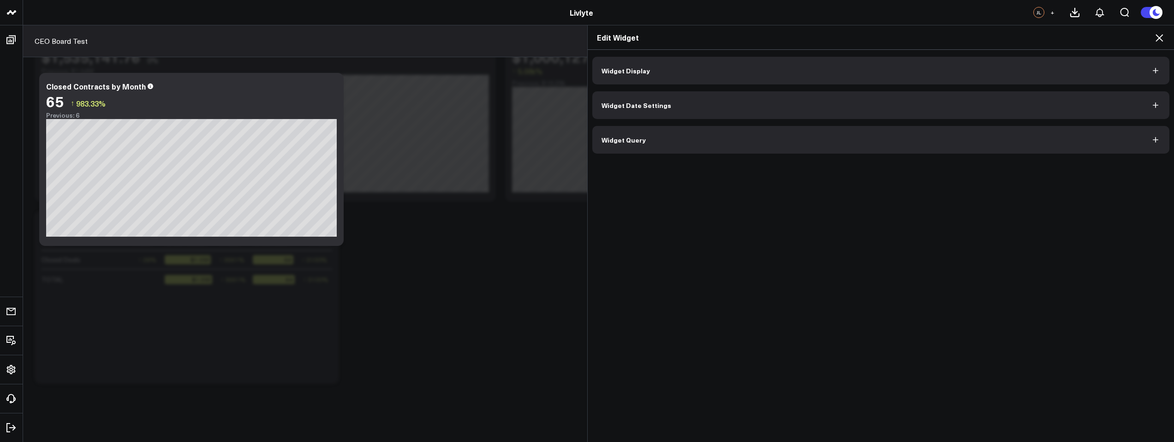
scroll to position [0, 0]
click at [1164, 40] on icon at bounding box center [1159, 37] width 11 height 11
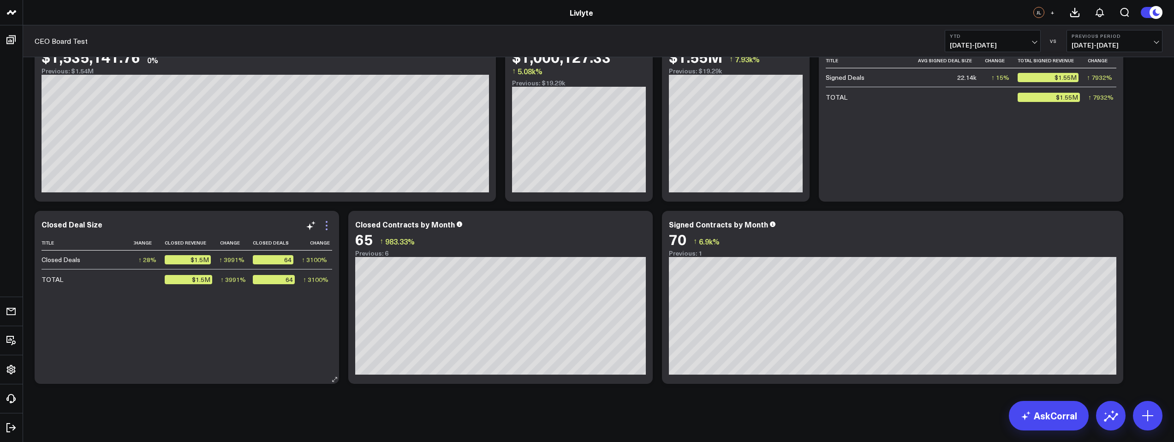
click at [329, 228] on icon at bounding box center [326, 225] width 11 height 11
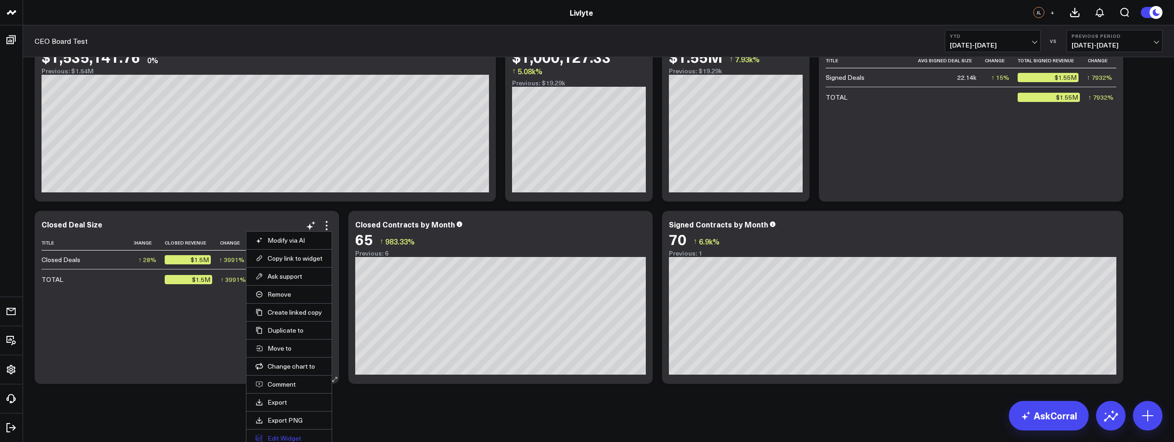
click at [286, 436] on button "Edit Widget" at bounding box center [289, 438] width 67 height 8
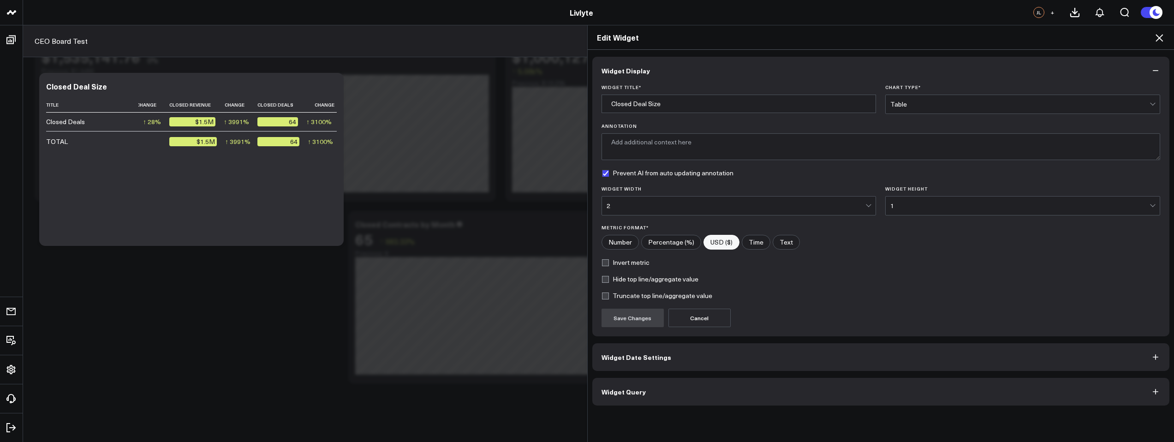
click at [648, 398] on button "Widget Query" at bounding box center [881, 392] width 578 height 28
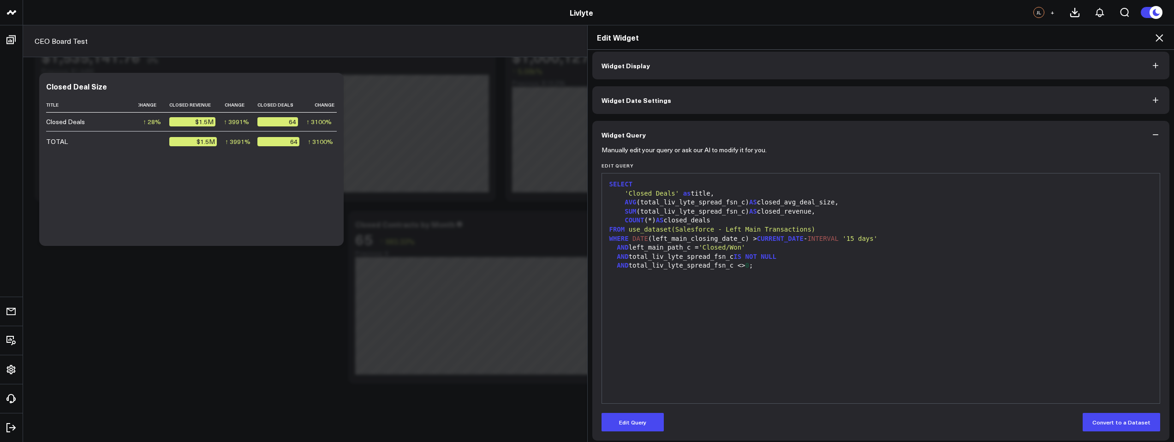
scroll to position [10, 0]
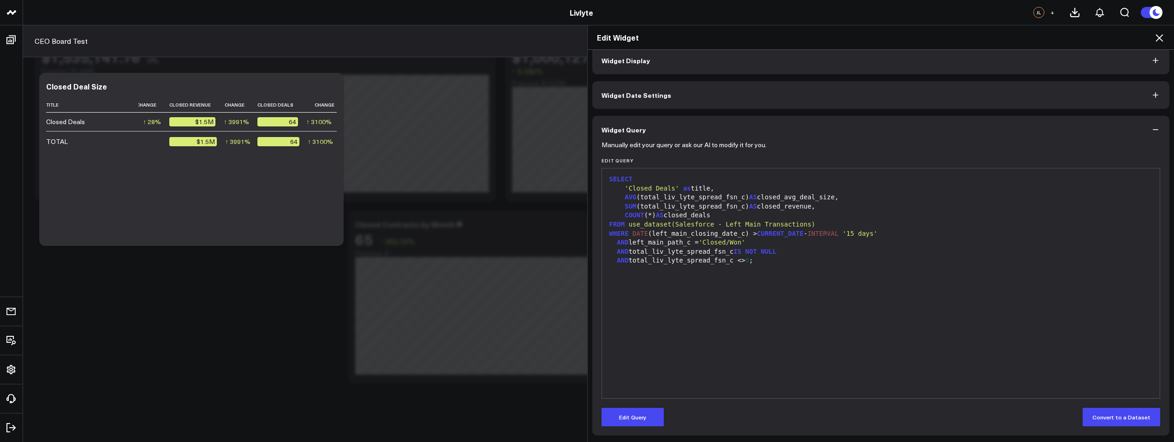
click at [766, 270] on div at bounding box center [881, 269] width 549 height 9
click at [629, 416] on button "Edit Query" at bounding box center [633, 417] width 62 height 18
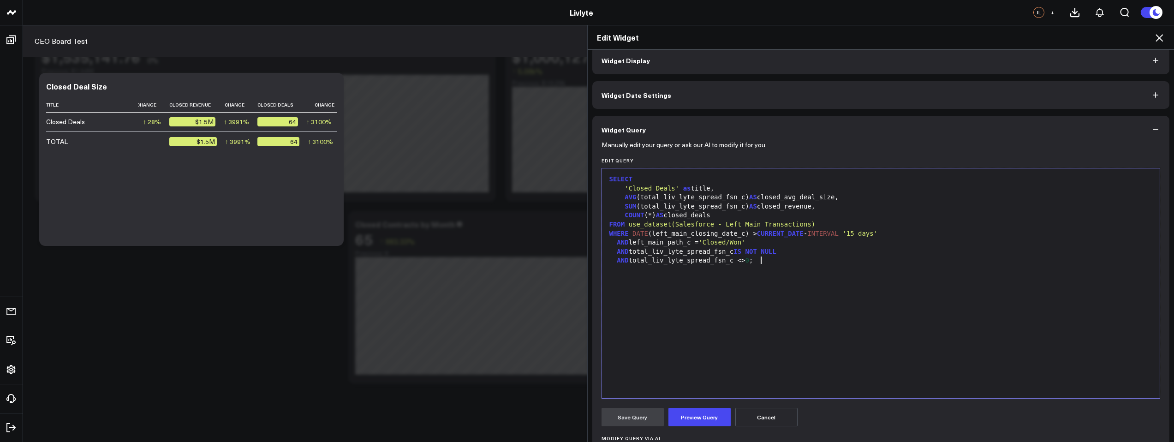
click at [790, 263] on div "AND total_liv_lyte_spread_fsn_c <> 0 ;" at bounding box center [881, 260] width 549 height 9
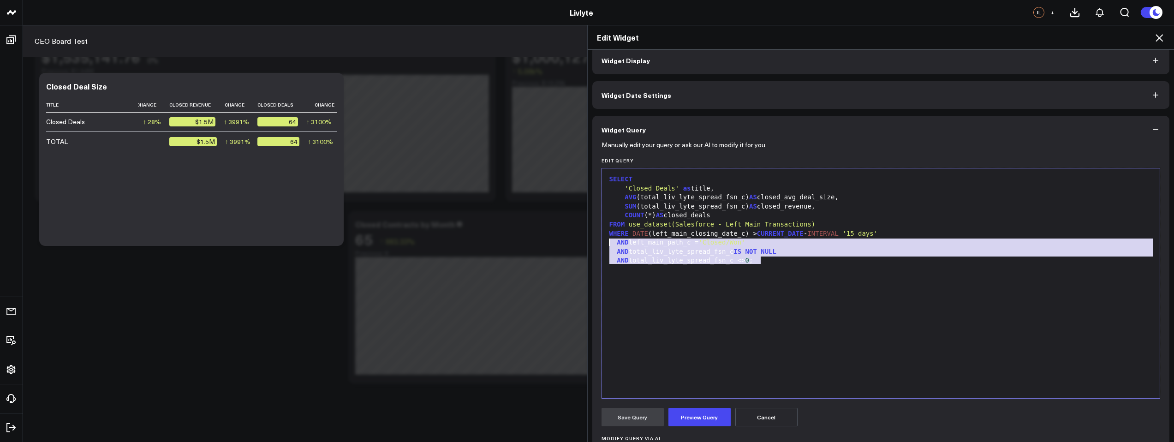
drag, startPoint x: 767, startPoint y: 263, endPoint x: 599, endPoint y: 245, distance: 168.9
click at [602, 245] on div "99 1 2 3 4 5 6 7 8 9 10 11 › ⌄ SELECT 'Closed Deals' as title, AVG (total_liv_l…" at bounding box center [881, 283] width 559 height 231
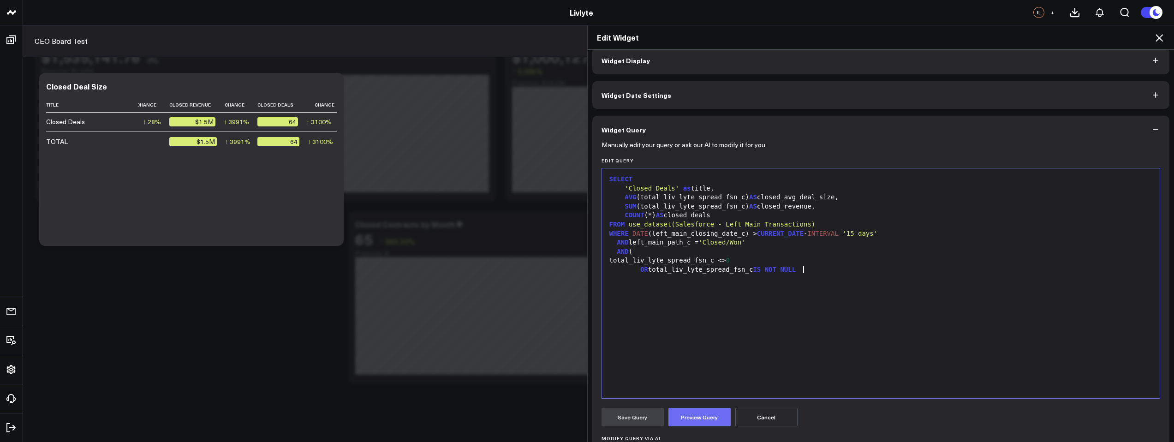
click at [681, 412] on button "Preview Query" at bounding box center [700, 417] width 62 height 18
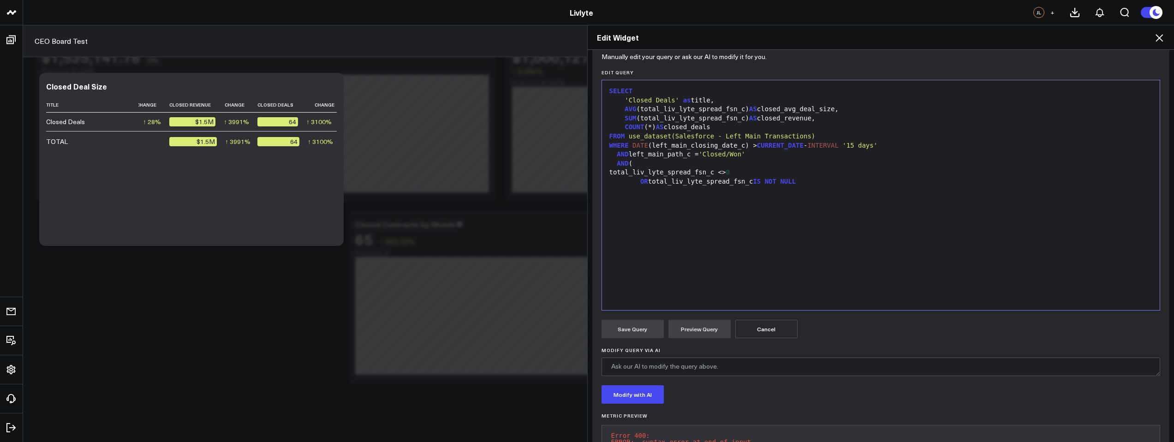
scroll to position [60, 0]
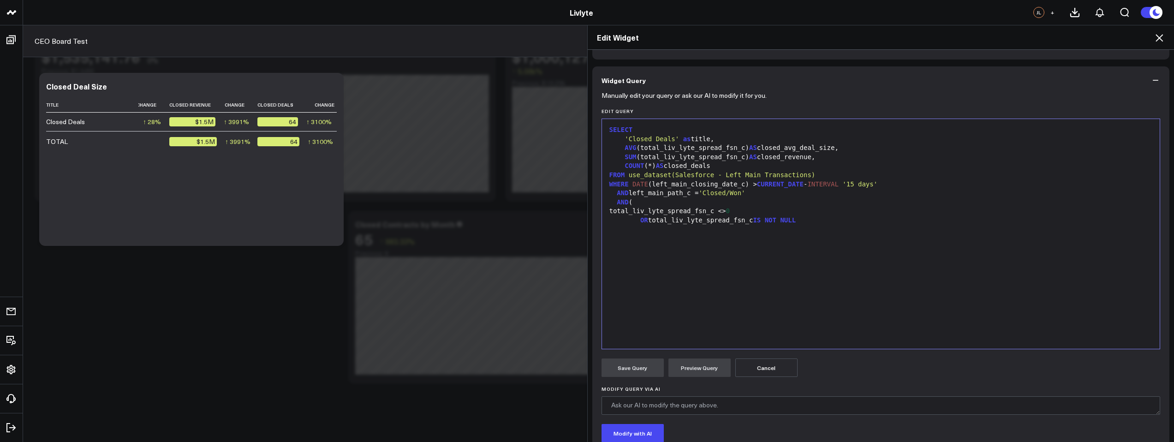
click at [635, 219] on div "OR total_liv_lyte_spread_fsn_c IS NOT NULL" at bounding box center [881, 220] width 549 height 9
click at [777, 215] on div "total_liv_lyte_spread_fsn_c <> 0" at bounding box center [881, 211] width 549 height 9
click at [803, 216] on div "OR total_liv_lyte_spread_fsn_c IS NOT NULL" at bounding box center [881, 220] width 549 height 9
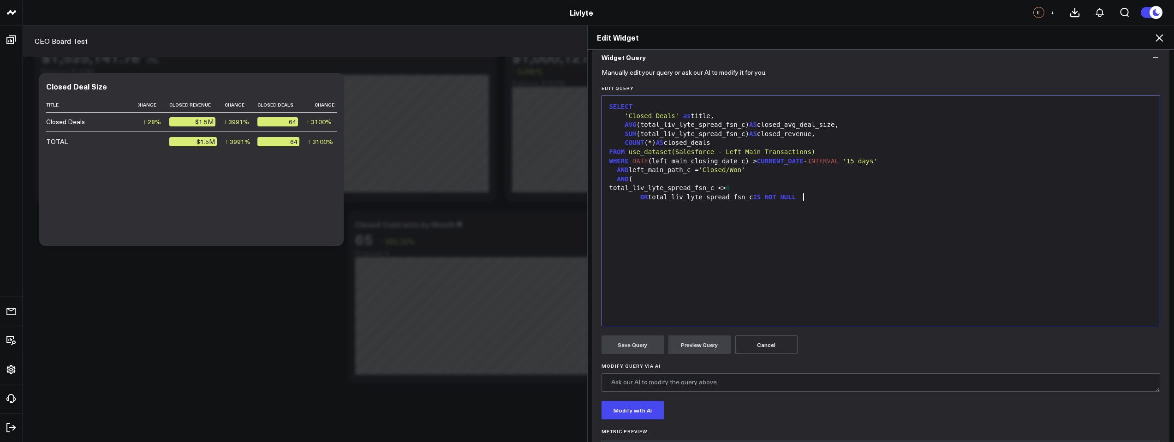
click at [765, 341] on button "Cancel" at bounding box center [766, 344] width 62 height 18
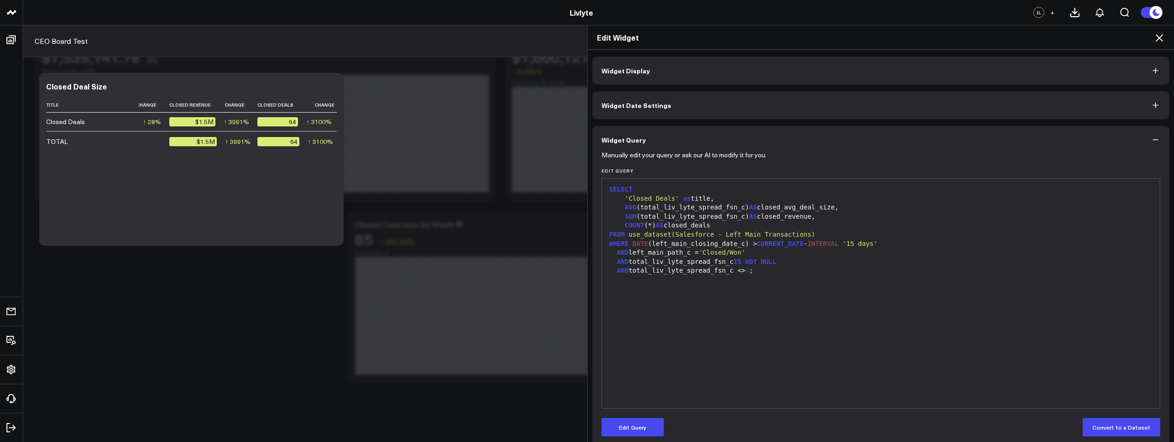
click at [1160, 39] on icon at bounding box center [1159, 37] width 11 height 11
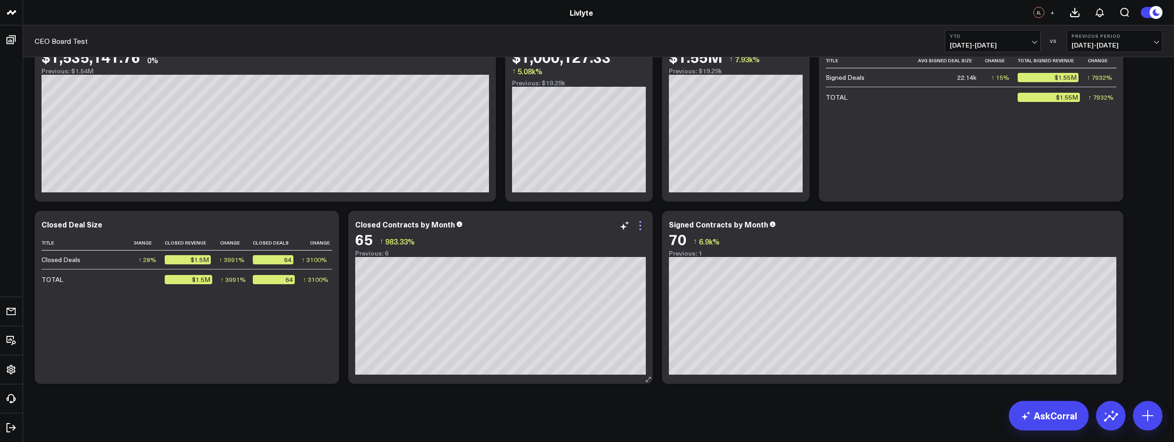
click at [639, 225] on icon at bounding box center [640, 226] width 2 height 2
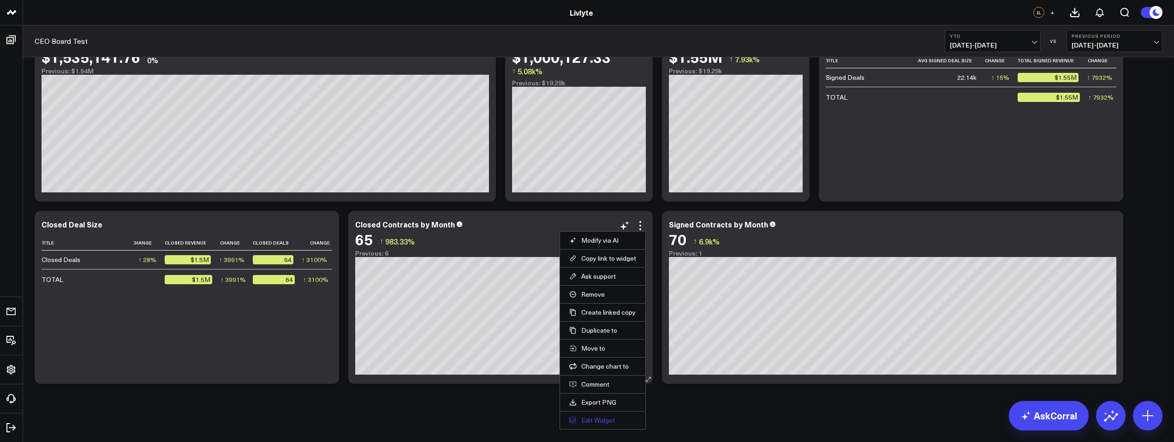
click at [620, 421] on button "Edit Widget" at bounding box center [602, 420] width 67 height 8
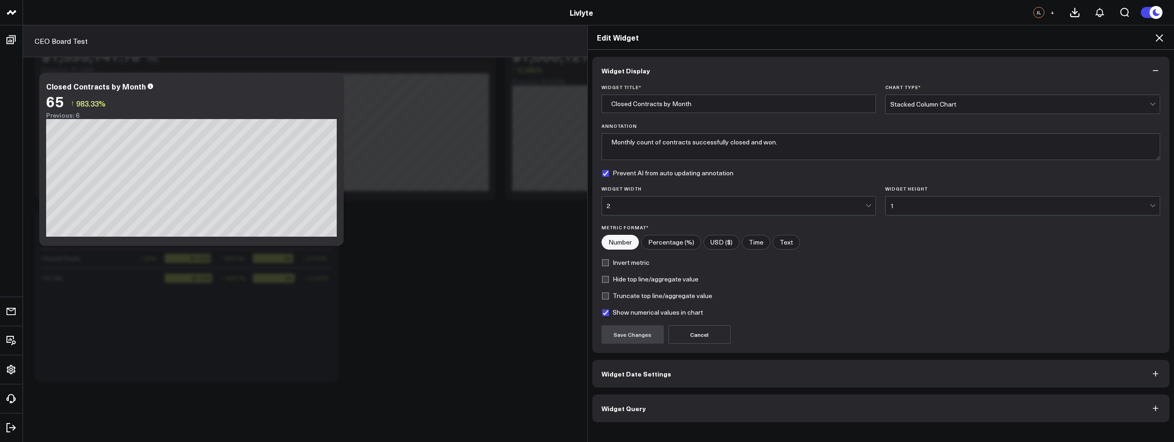
click at [675, 407] on button "Widget Query" at bounding box center [881, 408] width 578 height 28
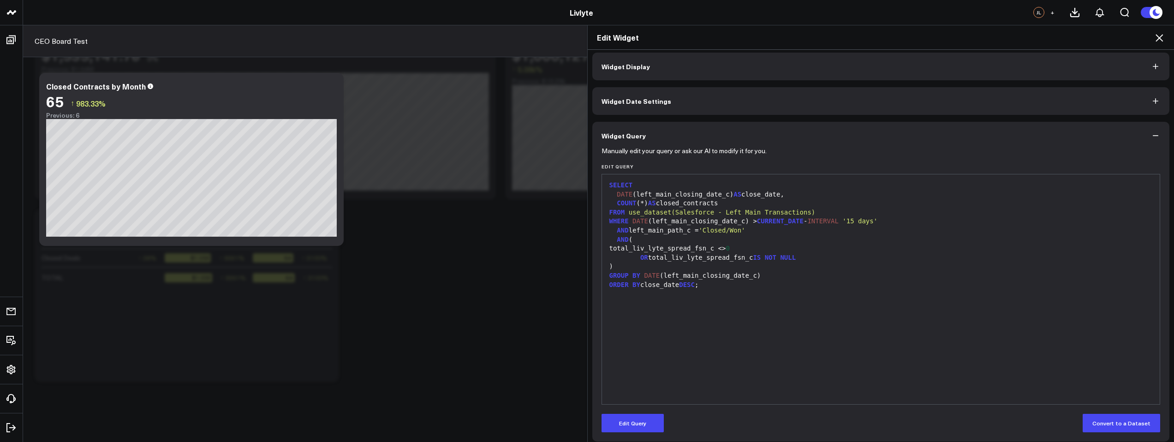
scroll to position [10, 0]
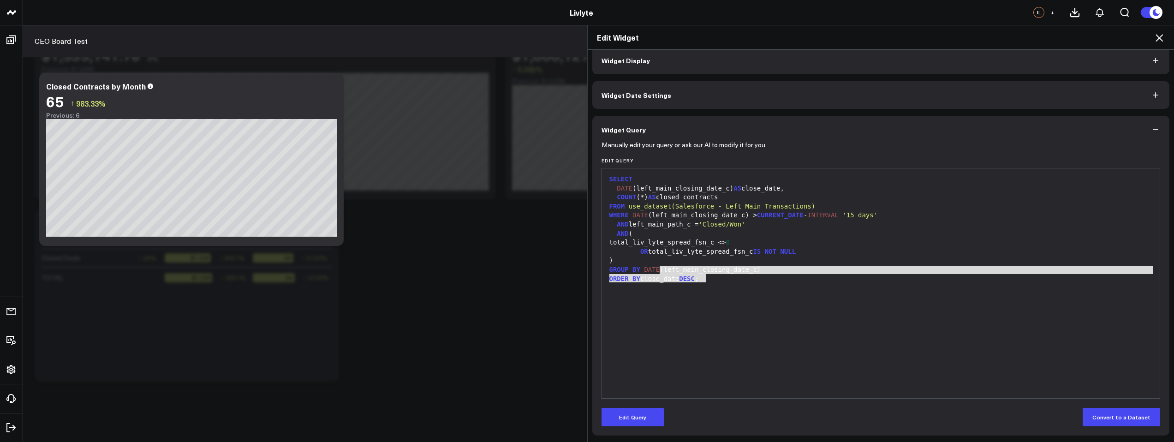
drag, startPoint x: 692, startPoint y: 277, endPoint x: 652, endPoint y: 264, distance: 41.6
click at [647, 266] on div "SELECT DATE (left_main_closing_date_c) AS close_date, COUNT (*) AS closed_contr…" at bounding box center [881, 283] width 549 height 221
click at [709, 261] on div ")" at bounding box center [881, 260] width 549 height 9
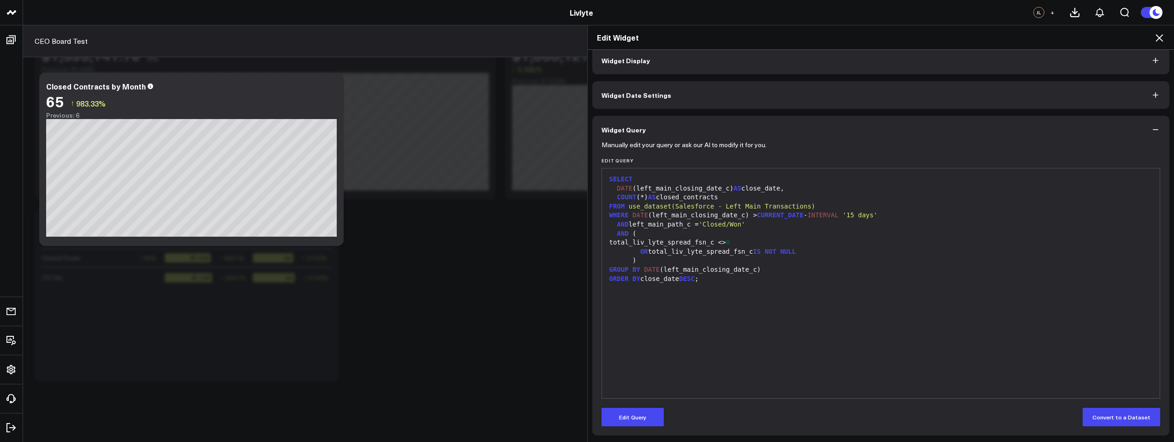
click at [705, 261] on div ")" at bounding box center [881, 260] width 549 height 9
drag, startPoint x: 706, startPoint y: 280, endPoint x: 701, endPoint y: 280, distance: 5.1
click at [704, 280] on div "ORDER BY close_date DESC ;" at bounding box center [881, 279] width 549 height 9
drag, startPoint x: 707, startPoint y: 279, endPoint x: 618, endPoint y: 274, distance: 89.2
click at [626, 275] on div "ORDER BY close_date DESC ;" at bounding box center [881, 279] width 549 height 9
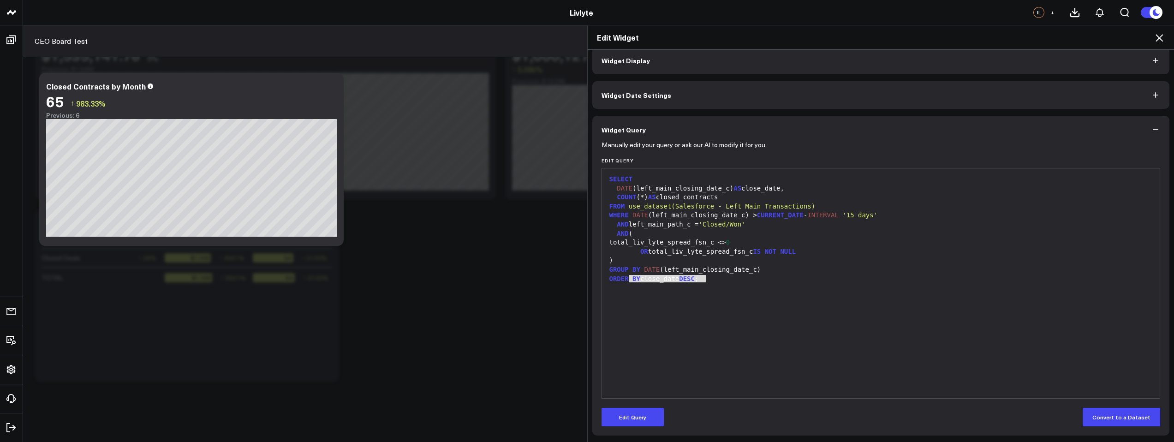
click at [692, 276] on span "DESC" at bounding box center [687, 278] width 16 height 7
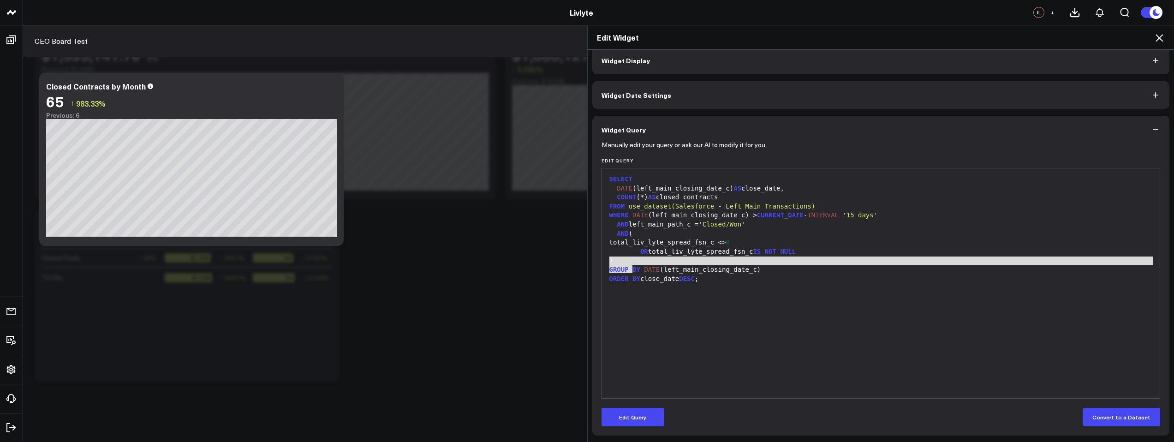
drag, startPoint x: 630, startPoint y: 270, endPoint x: 625, endPoint y: 256, distance: 15.2
click at [618, 256] on div "SELECT DATE (left_main_closing_date_c) AS close_date, COUNT (*) AS closed_contr…" at bounding box center [881, 283] width 549 height 221
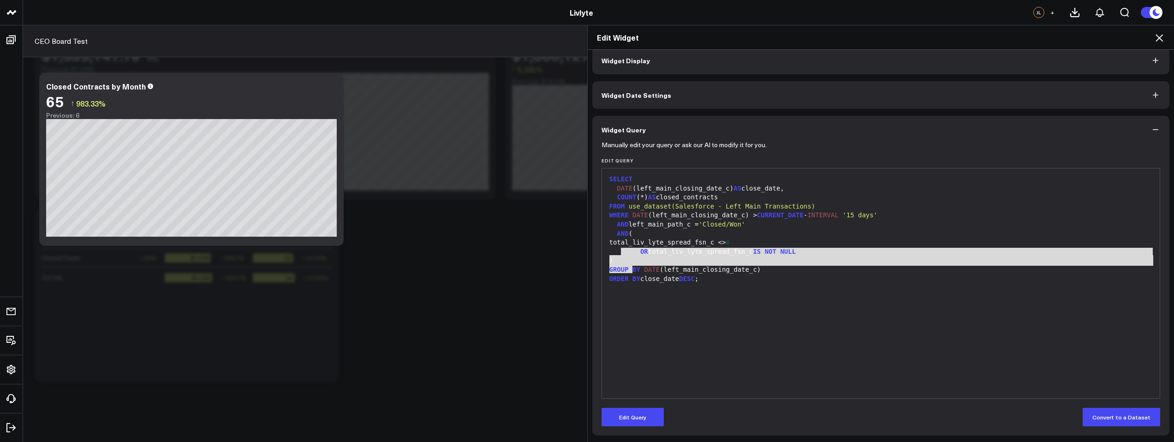
click at [633, 257] on div ")" at bounding box center [881, 260] width 549 height 9
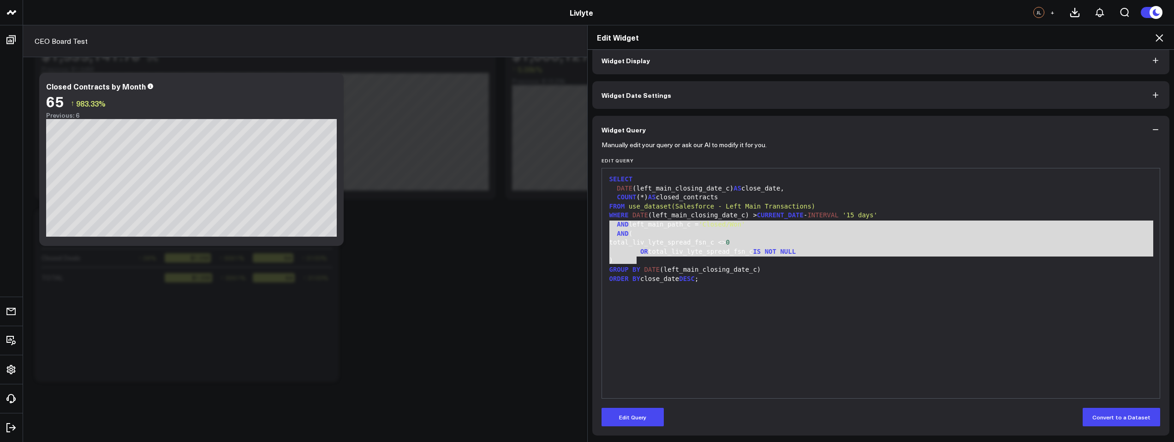
drag, startPoint x: 637, startPoint y: 262, endPoint x: 603, endPoint y: 226, distance: 48.6
click at [607, 226] on div "SELECT DATE (left_main_closing_date_c) AS close_date, COUNT (*) AS closed_contr…" at bounding box center [881, 283] width 549 height 221
click at [554, 296] on div "Edit Widget Widget Display Widget Date Settings Widget Query Manually edit your…" at bounding box center [587, 233] width 1174 height 417
click at [1165, 36] on div "Edit Widget" at bounding box center [881, 37] width 587 height 24
click at [1160, 37] on icon at bounding box center [1159, 37] width 11 height 11
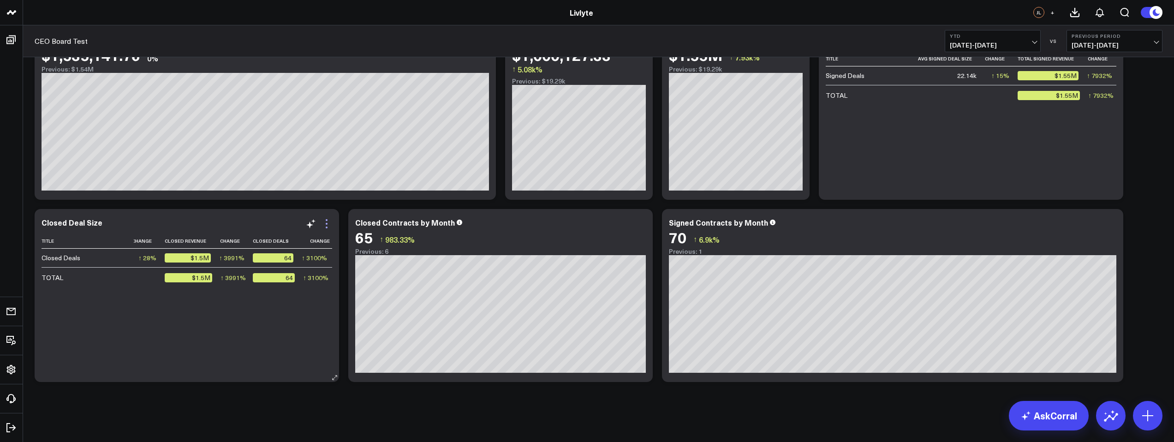
click at [328, 222] on icon at bounding box center [326, 223] width 11 height 11
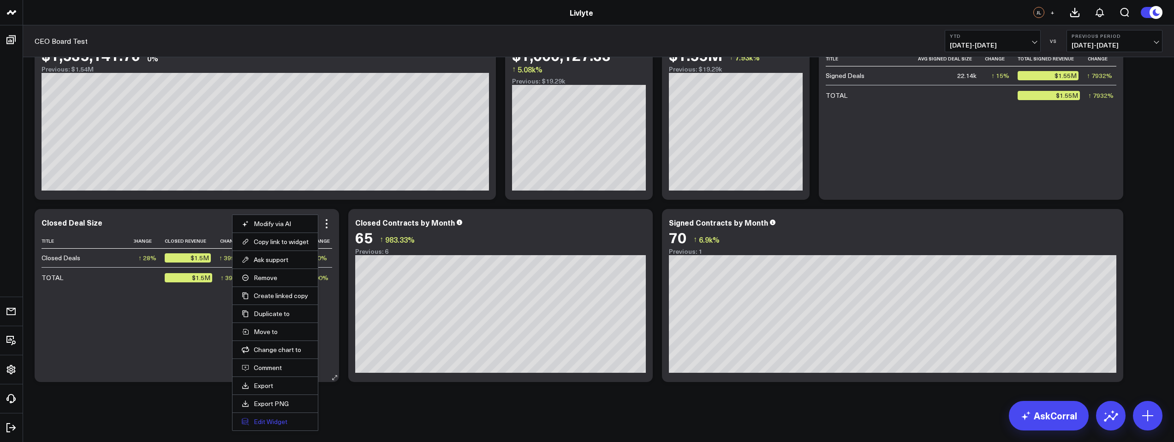
click at [281, 421] on button "Edit Widget" at bounding box center [275, 422] width 67 height 8
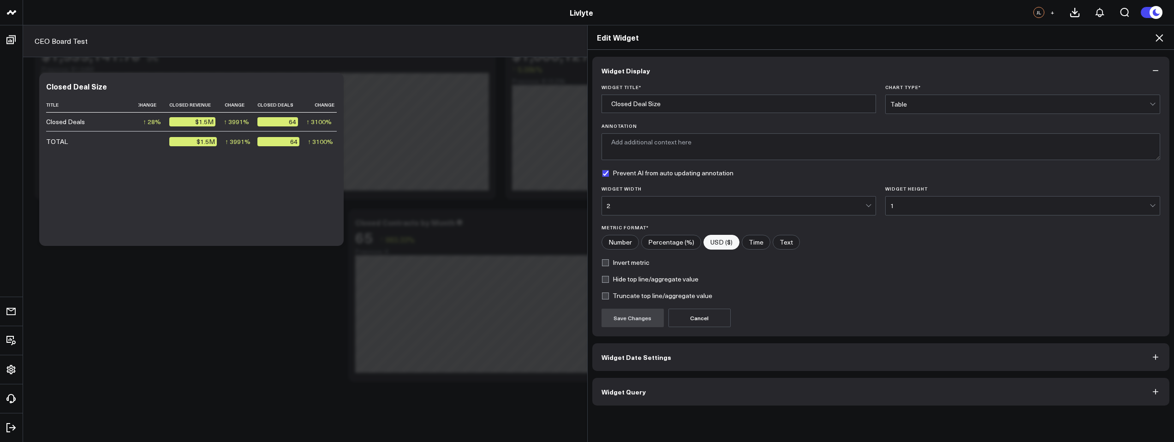
click at [658, 394] on button "Widget Query" at bounding box center [881, 392] width 578 height 28
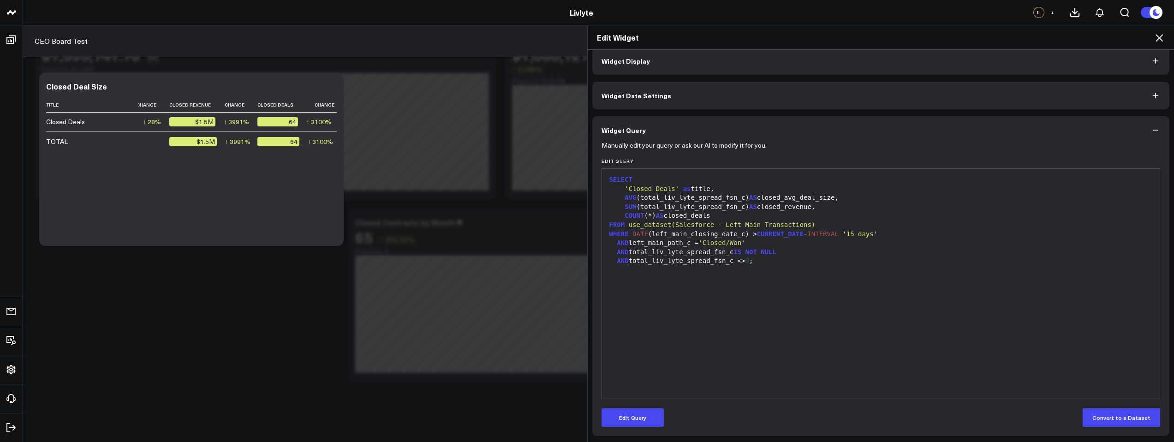
scroll to position [10, 0]
click at [780, 264] on div "AND total_liv_lyte_spread_fsn_c <> 0 ;" at bounding box center [881, 260] width 549 height 9
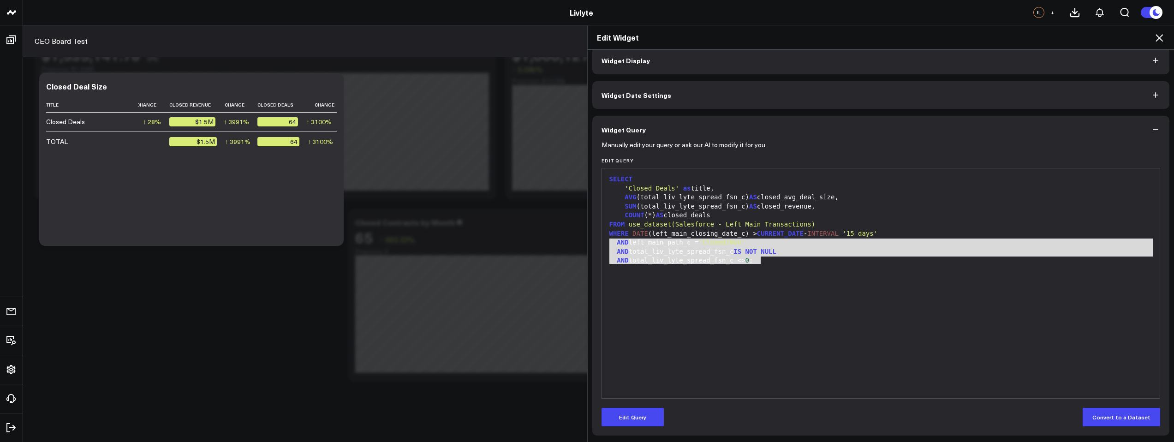
drag, startPoint x: 776, startPoint y: 257, endPoint x: 603, endPoint y: 241, distance: 174.2
click at [607, 241] on div "SELECT 'Closed Deals' as title, AVG (total_liv_lyte_spread_fsn_c) AS closed_avg…" at bounding box center [881, 283] width 549 height 221
drag, startPoint x: 715, startPoint y: 285, endPoint x: 740, endPoint y: 275, distance: 26.7
click at [715, 285] on div "SELECT 'Closed Deals' as title, AVG (total_liv_lyte_spread_fsn_c) AS closed_avg…" at bounding box center [881, 283] width 549 height 221
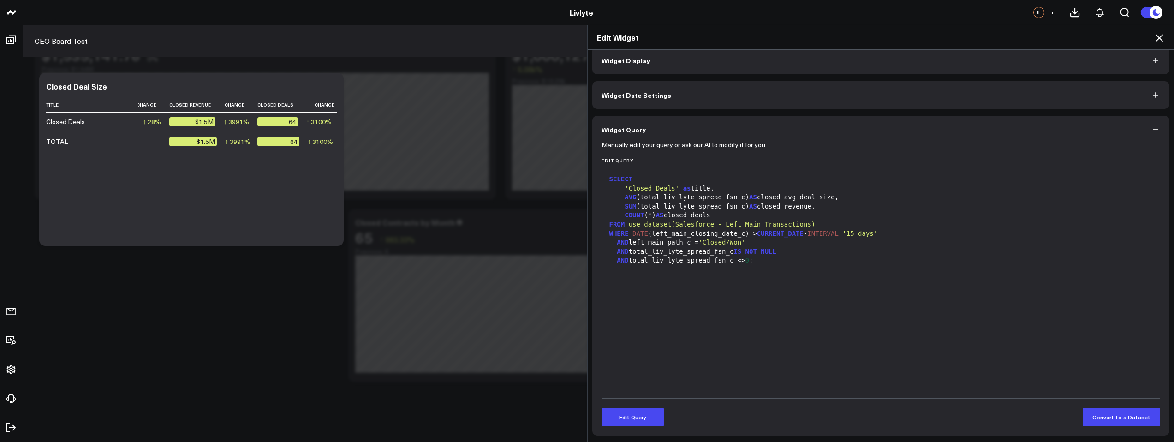
click at [760, 267] on div at bounding box center [881, 269] width 549 height 9
click at [761, 261] on div "AND total_liv_lyte_spread_fsn_c <> 0 ;" at bounding box center [881, 260] width 549 height 9
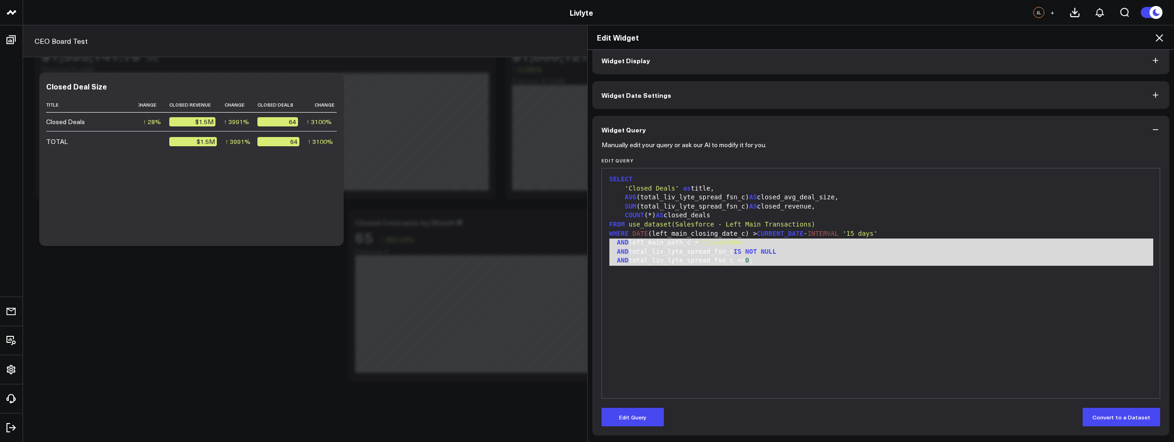
drag, startPoint x: 770, startPoint y: 272, endPoint x: 595, endPoint y: 239, distance: 178.3
click at [595, 239] on div "Manually edit your query or ask our AI to modify it for you. Edit Query 99 1 2 …" at bounding box center [881, 289] width 578 height 292
click at [484, 176] on div "Edit Widget Widget Display Widget Date Settings Widget Query Manually edit your…" at bounding box center [587, 233] width 1174 height 417
click at [1168, 36] on div "Edit Widget" at bounding box center [881, 37] width 587 height 24
click at [641, 418] on button "Edit Query" at bounding box center [633, 417] width 62 height 18
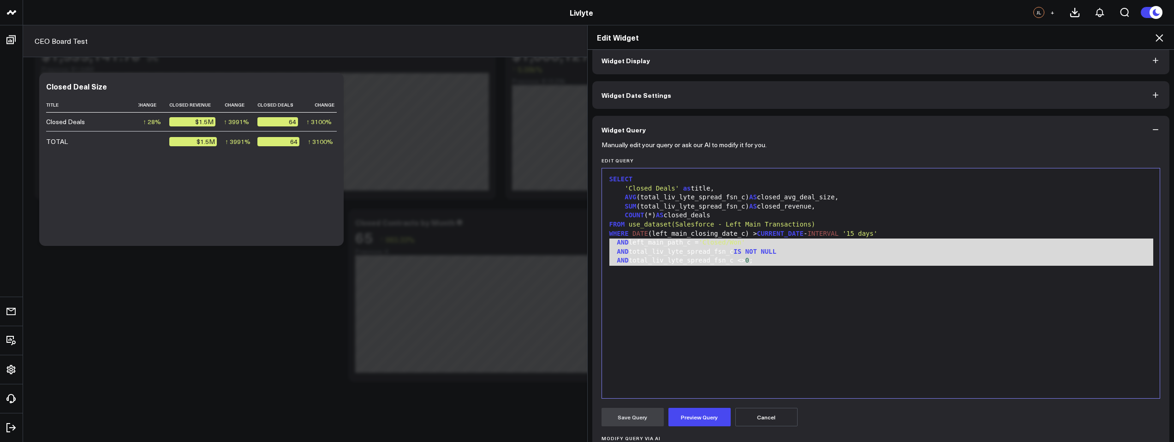
click at [783, 261] on div "AND total_liv_lyte_spread_fsn_c <> 0 ;" at bounding box center [881, 260] width 549 height 9
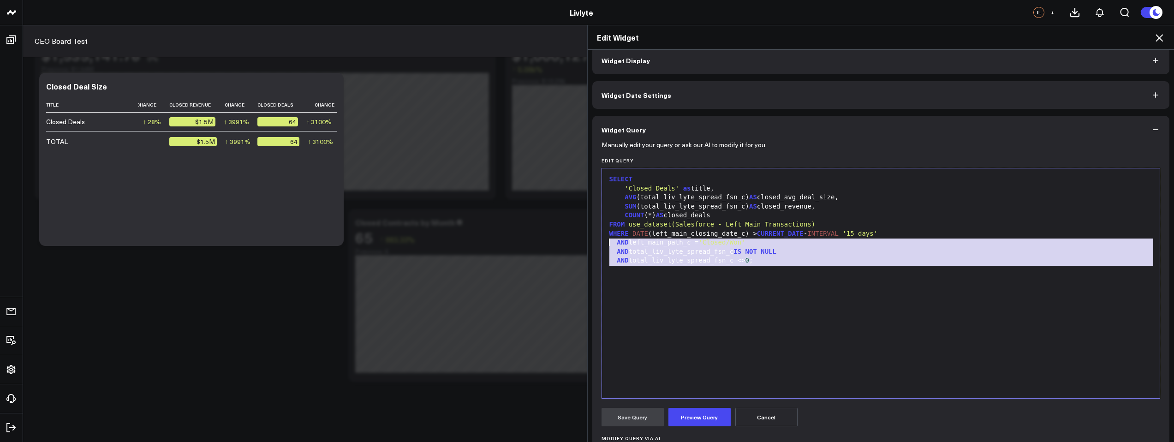
drag, startPoint x: 782, startPoint y: 265, endPoint x: 504, endPoint y: 242, distance: 278.7
click at [504, 242] on div "Edit Widget Widget Display Widget Date Settings Widget Query Manually edit your…" at bounding box center [587, 233] width 1174 height 417
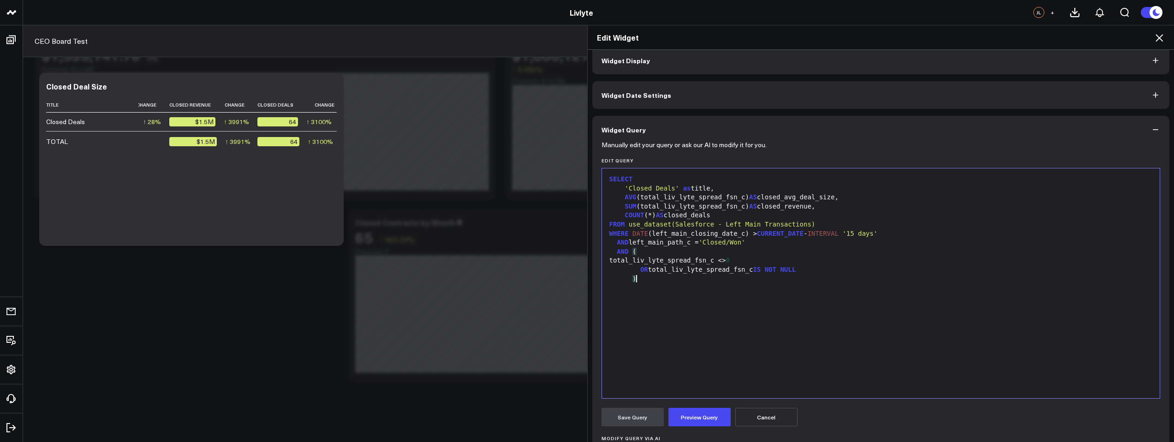
click at [742, 299] on div "SELECT 'Closed Deals' as title, AVG (total_liv_lyte_spread_fsn_c) AS closed_avg…" at bounding box center [881, 283] width 549 height 221
click at [676, 416] on button "Preview Query" at bounding box center [700, 417] width 62 height 18
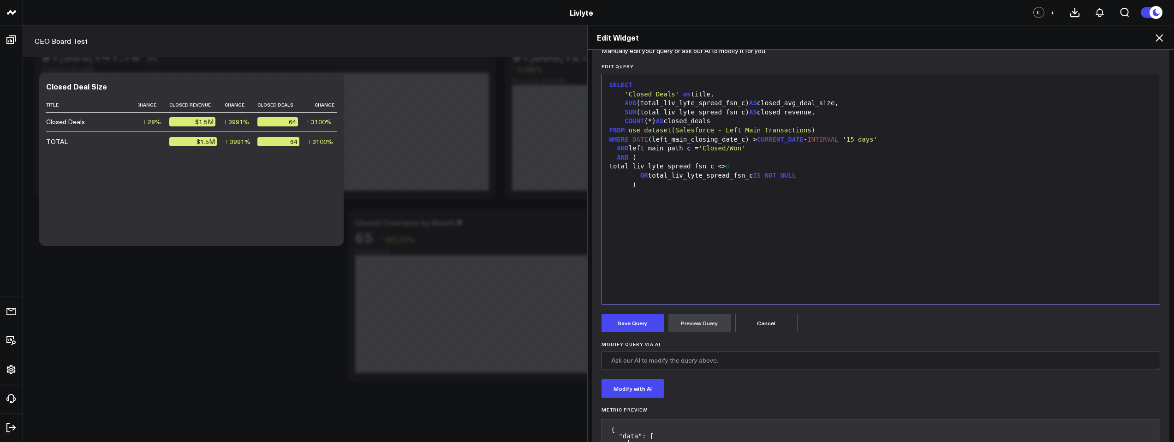
scroll to position [104, 0]
click at [638, 325] on button "Save Query" at bounding box center [633, 323] width 62 height 18
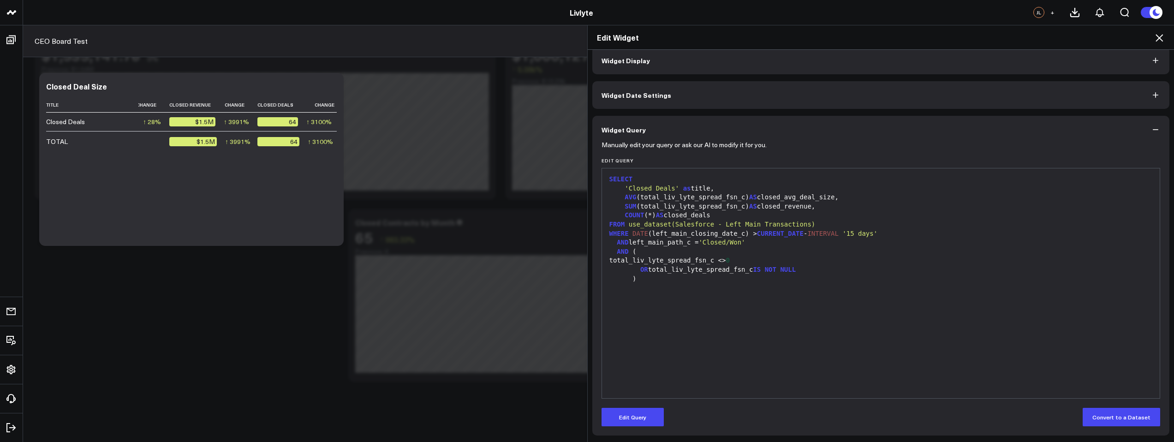
click at [1156, 36] on icon at bounding box center [1159, 37] width 11 height 11
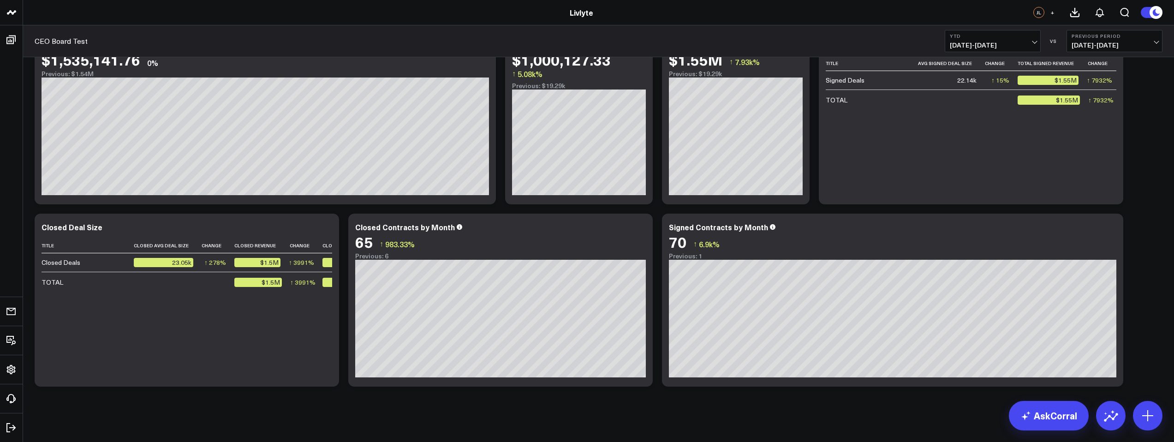
click at [329, 412] on div "Modify via AI Copy link to widget Ask support Remove Create linked copy Executi…" at bounding box center [598, 233] width 1151 height 427
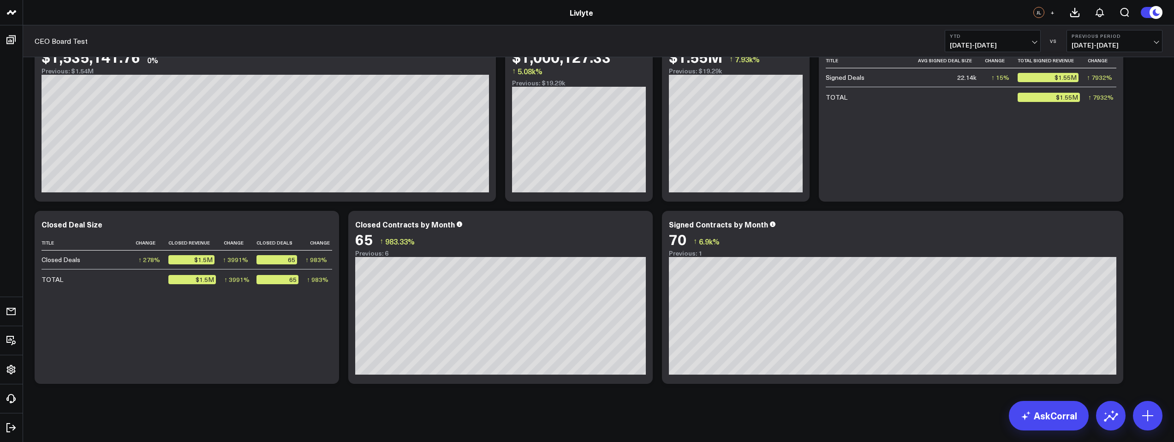
scroll to position [38, 0]
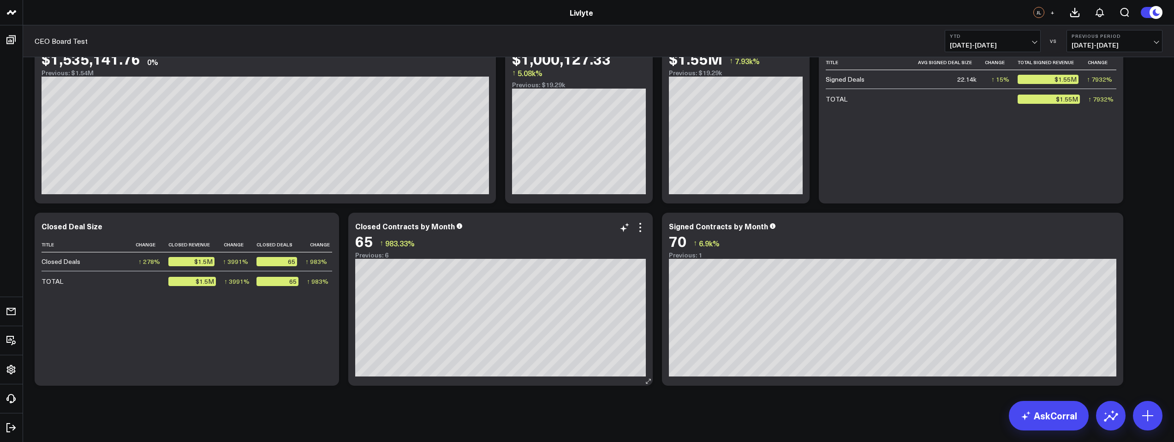
click at [642, 229] on icon at bounding box center [640, 227] width 11 height 11
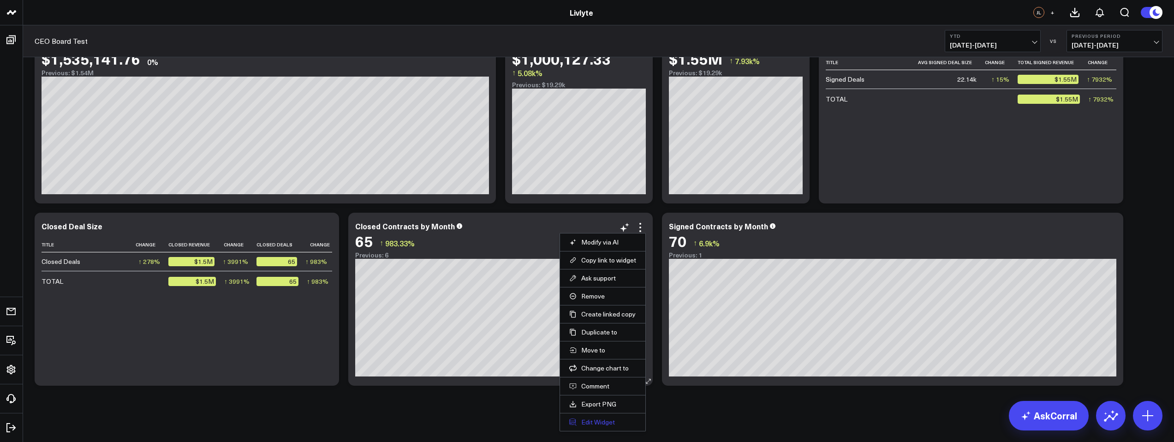
click at [621, 424] on button "Edit Widget" at bounding box center [602, 422] width 67 height 8
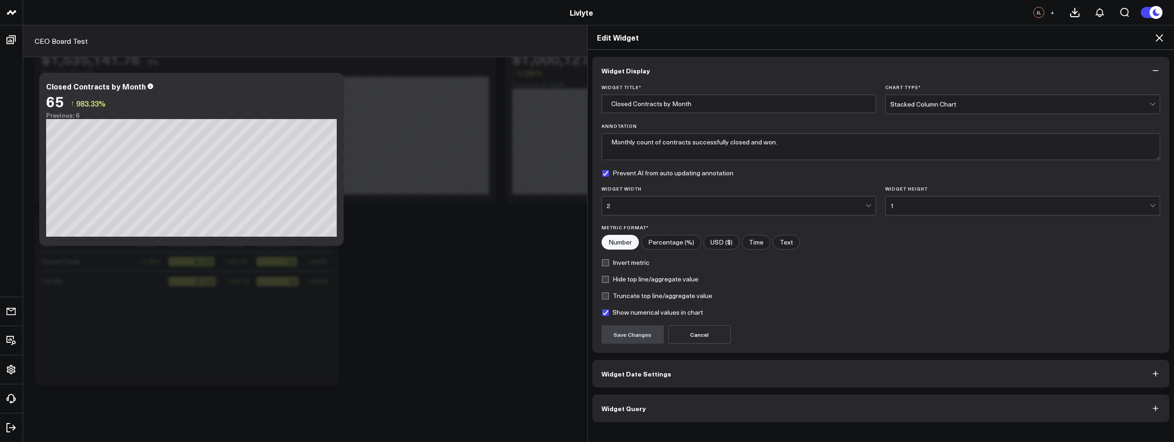
click at [689, 412] on button "Widget Query" at bounding box center [881, 408] width 578 height 28
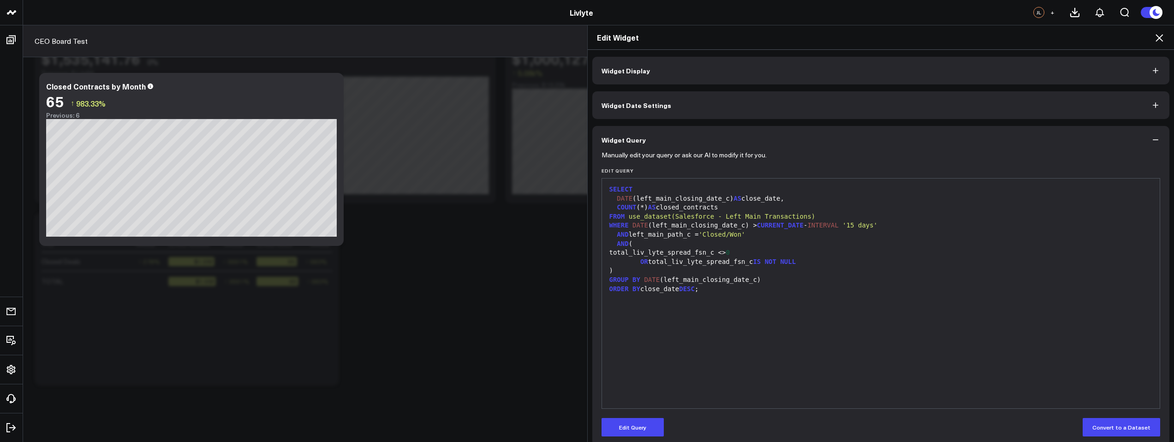
scroll to position [2, 0]
drag, startPoint x: 800, startPoint y: 260, endPoint x: 635, endPoint y: 257, distance: 164.7
click at [634, 257] on div "OR total_liv_lyte_spread_fsn_c IS NOT NULL" at bounding box center [881, 260] width 549 height 9
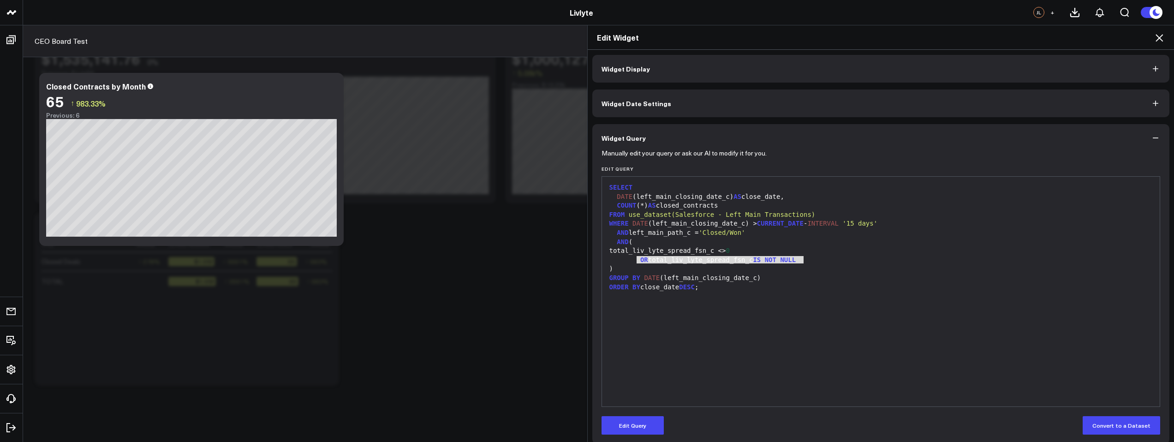
click at [643, 267] on div ")" at bounding box center [881, 268] width 549 height 9
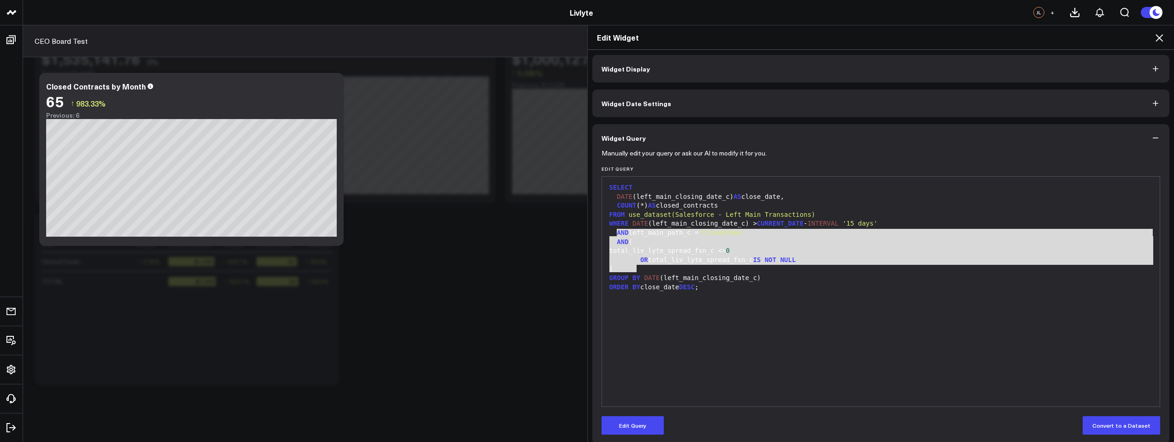
drag, startPoint x: 633, startPoint y: 264, endPoint x: 613, endPoint y: 234, distance: 35.7
click at [613, 234] on div "SELECT DATE (left_main_closing_date_c) AS close_date, COUNT (*) AS closed_contr…" at bounding box center [881, 291] width 549 height 221
click at [870, 342] on div "SELECT DATE (left_main_closing_date_c) AS close_date, COUNT (*) AS closed_contr…" at bounding box center [881, 291] width 549 height 221
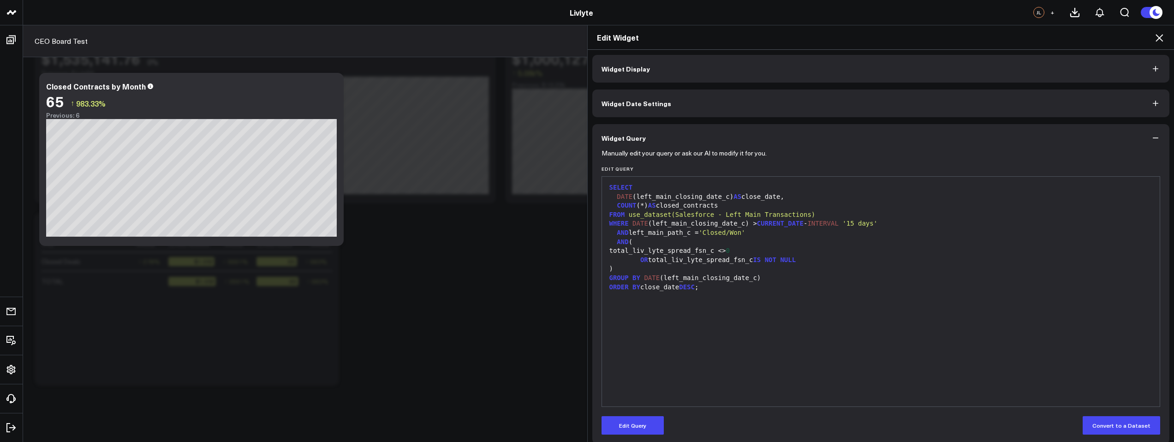
click at [1157, 37] on icon at bounding box center [1159, 37] width 11 height 11
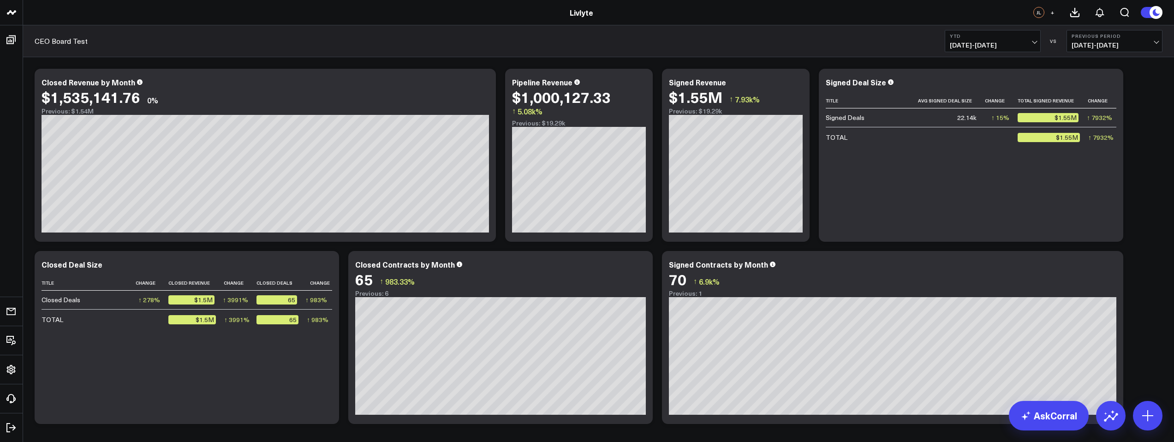
click at [642, 67] on div "Modify via AI Copy link to widget Ask support Remove Create linked copy Executi…" at bounding box center [598, 246] width 1137 height 364
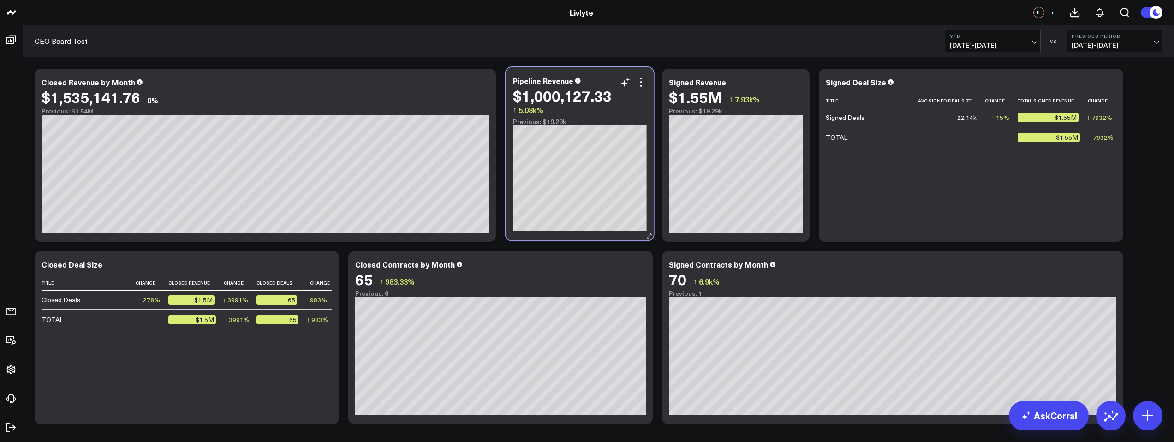
click at [639, 72] on div "Pipeline Revenue $1,000,127.33 ↑ 5.08k% Previous: $19.29k" at bounding box center [580, 153] width 148 height 173
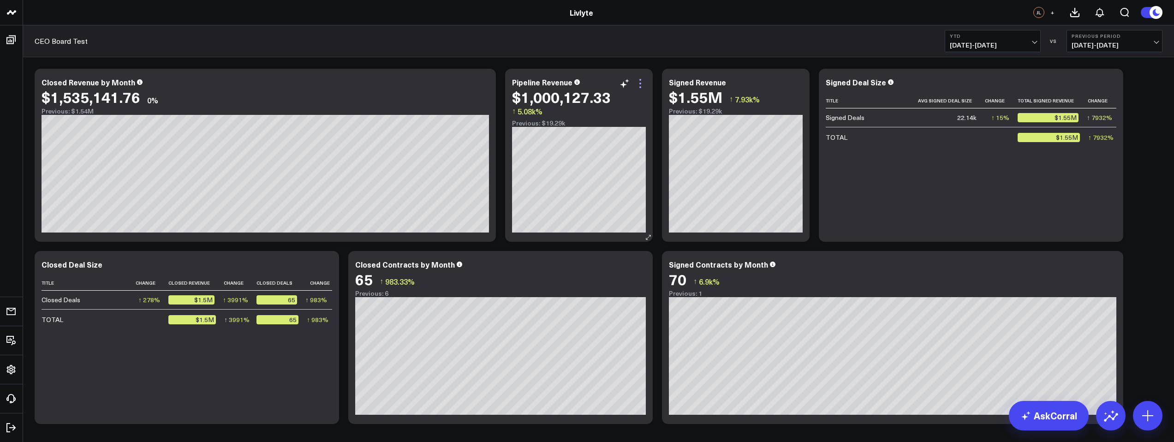
click at [644, 78] on icon at bounding box center [640, 83] width 11 height 11
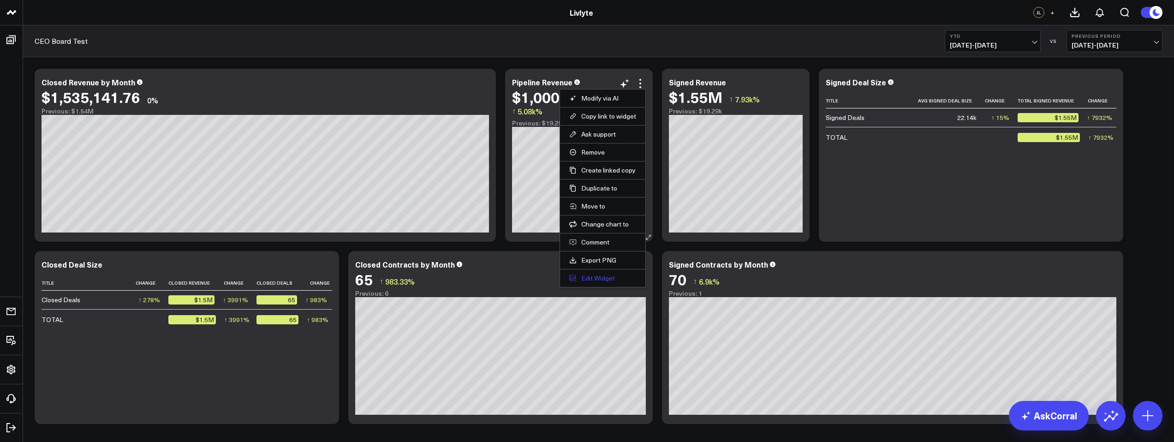
click at [600, 277] on button "Edit Widget" at bounding box center [602, 278] width 67 height 8
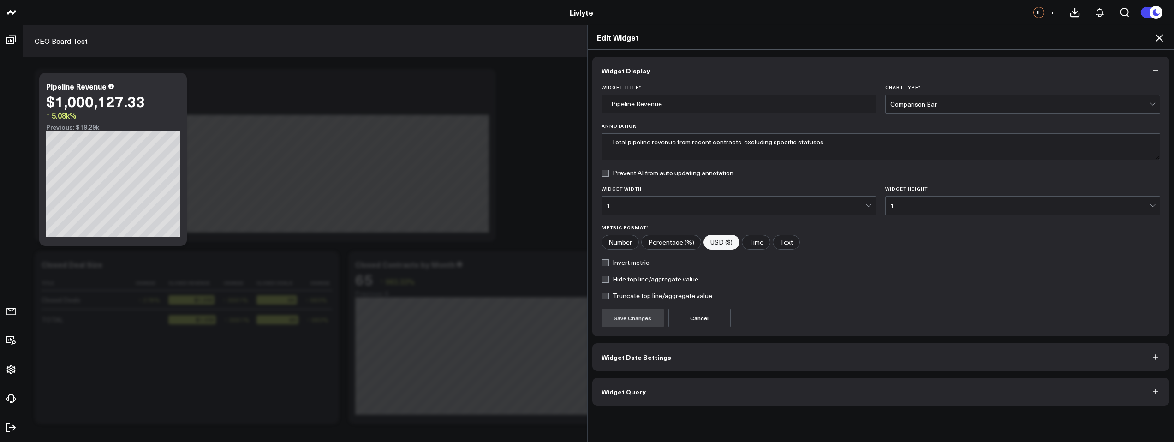
click at [619, 295] on label "Truncate top line/aggregate value" at bounding box center [657, 295] width 111 height 7
click at [609, 295] on input "Truncate top line/aggregate value" at bounding box center [605, 295] width 7 height 7
click at [613, 315] on button "Save Changes" at bounding box center [633, 318] width 62 height 18
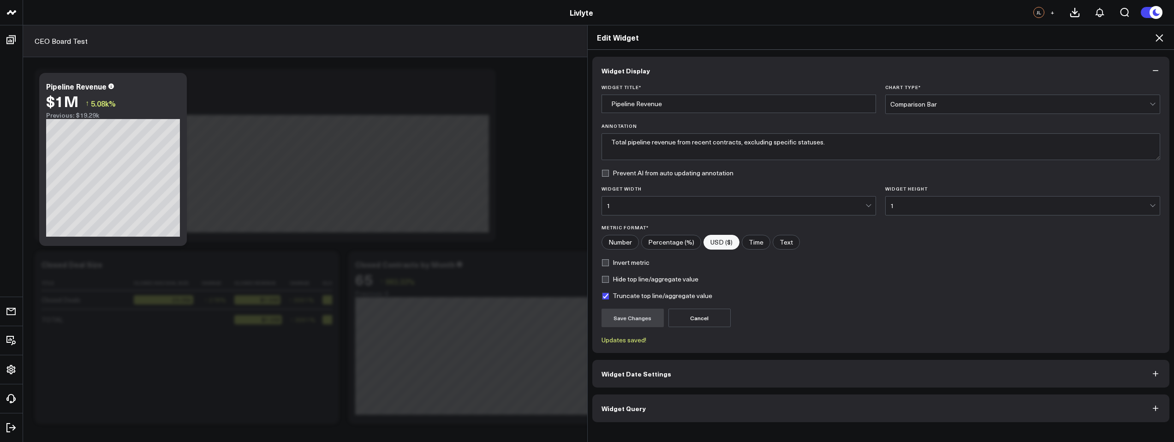
click at [645, 295] on label "Truncate top line/aggregate value" at bounding box center [657, 295] width 111 height 7
click at [609, 295] on input "Truncate top line/aggregate value" at bounding box center [605, 295] width 7 height 7
click at [648, 298] on label "Truncate top line/aggregate value" at bounding box center [657, 295] width 111 height 7
click at [609, 298] on input "Truncate top line/aggregate value" at bounding box center [605, 295] width 7 height 7
click at [664, 292] on label "Truncate top line/aggregate value" at bounding box center [657, 295] width 111 height 7
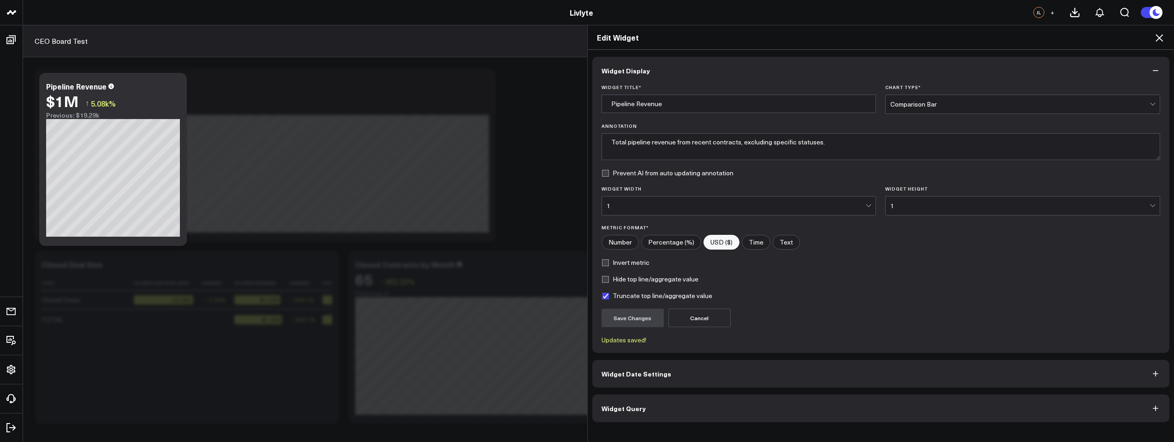
click at [609, 292] on input "Truncate top line/aggregate value" at bounding box center [605, 295] width 7 height 7
checkbox input "false"
click at [645, 285] on form "Widget Title * Pipeline Revenue Chart Type * Comparison Bar Annotation Total pi…" at bounding box center [881, 213] width 559 height 259
click at [646, 282] on label "Hide top line/aggregate value" at bounding box center [650, 278] width 97 height 7
click at [609, 282] on input "Hide top line/aggregate value" at bounding box center [605, 278] width 7 height 7
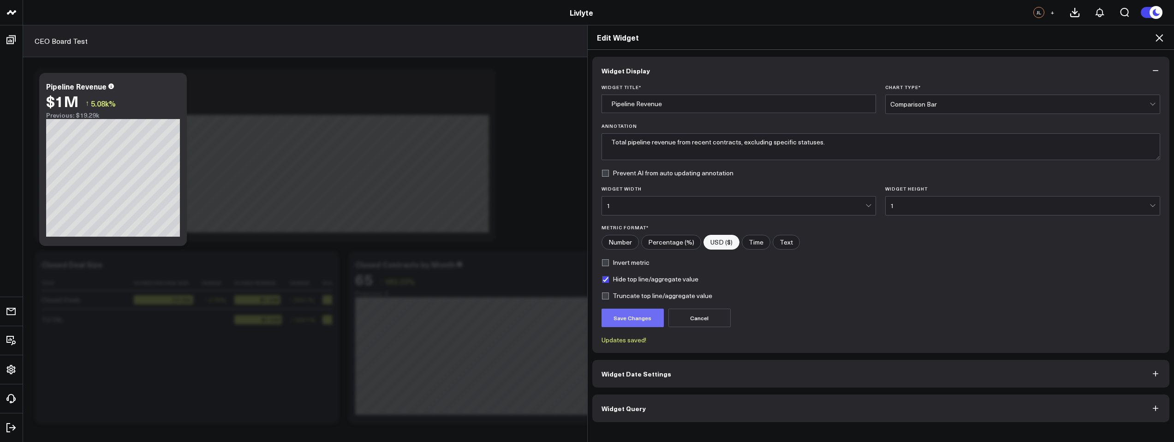
click at [629, 319] on button "Save Changes" at bounding box center [633, 318] width 62 height 18
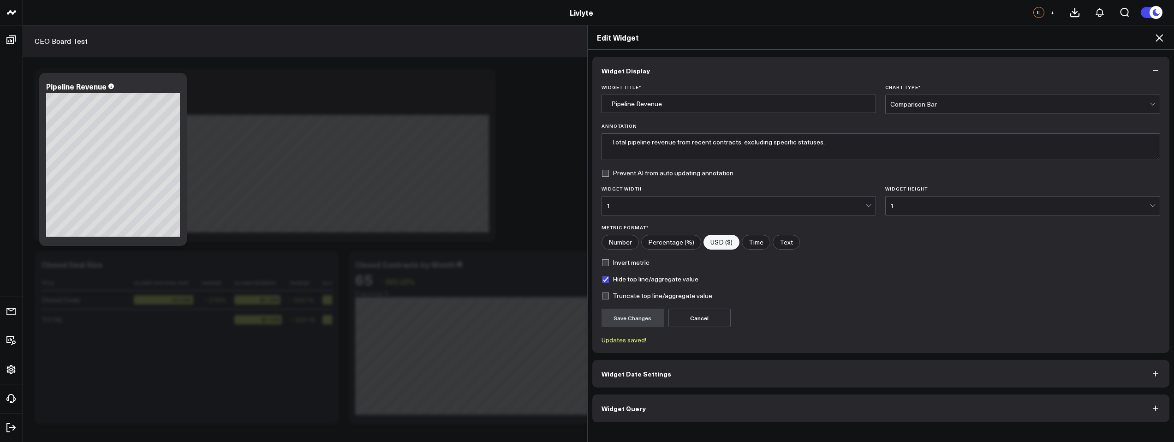
click at [640, 278] on label "Hide top line/aggregate value" at bounding box center [650, 278] width 97 height 7
click at [609, 278] on input "Hide top line/aggregate value" at bounding box center [605, 278] width 7 height 7
checkbox input "false"
click at [631, 312] on button "Save Changes" at bounding box center [633, 318] width 62 height 18
click at [621, 263] on label "Invert metric" at bounding box center [626, 262] width 48 height 7
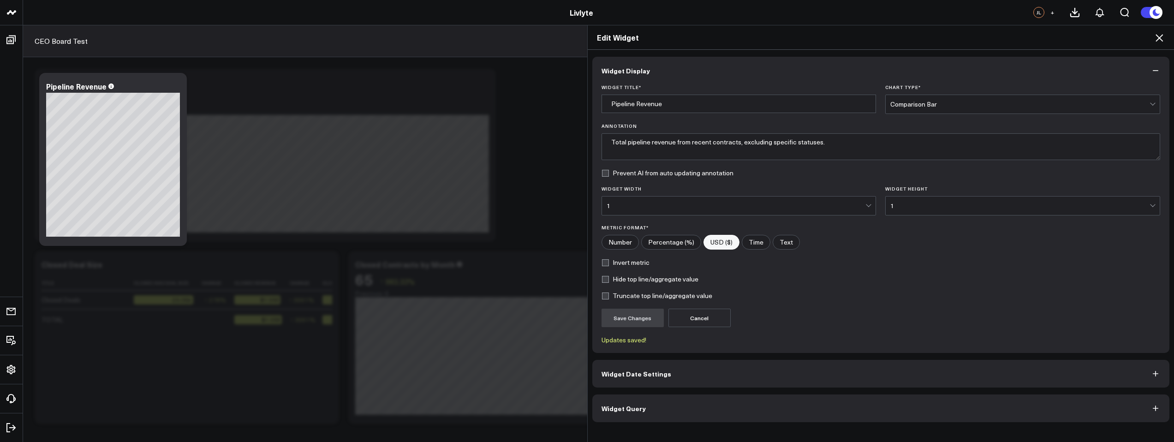
click at [609, 263] on input "Invert metric" at bounding box center [605, 262] width 7 height 7
click at [634, 305] on form "Widget Title * Pipeline Revenue Chart Type * Comparison Bar Annotation Total pi…" at bounding box center [881, 213] width 559 height 259
click at [632, 313] on button "Save Changes" at bounding box center [633, 318] width 62 height 18
click at [627, 263] on label "Invert metric" at bounding box center [626, 262] width 48 height 7
click at [609, 263] on input "Invert metric" at bounding box center [605, 262] width 7 height 7
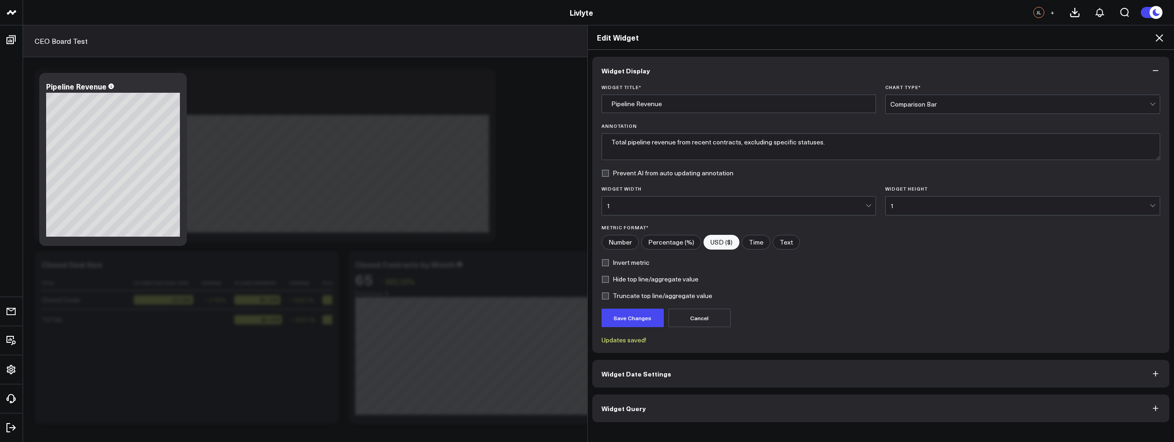
click at [683, 311] on button "Cancel" at bounding box center [700, 318] width 62 height 18
checkbox input "true"
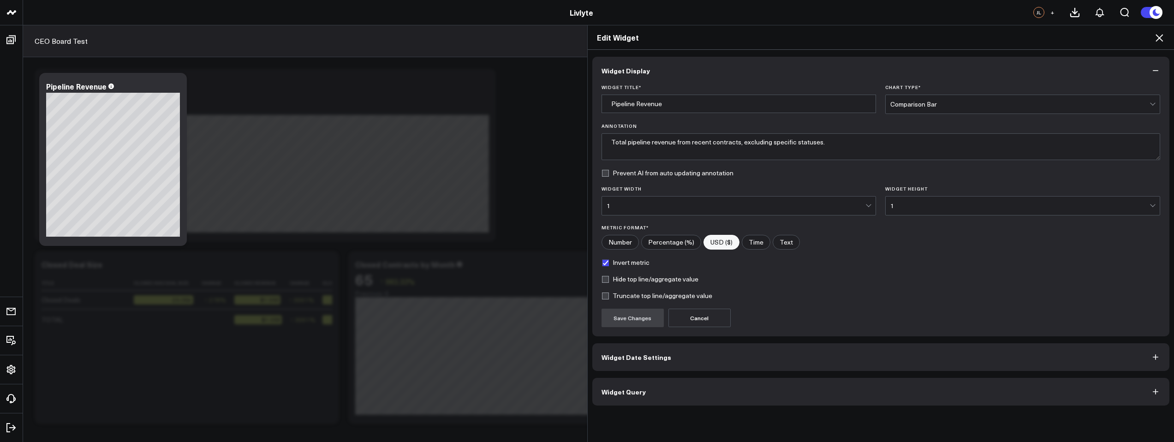
click at [1158, 37] on icon at bounding box center [1159, 37] width 11 height 11
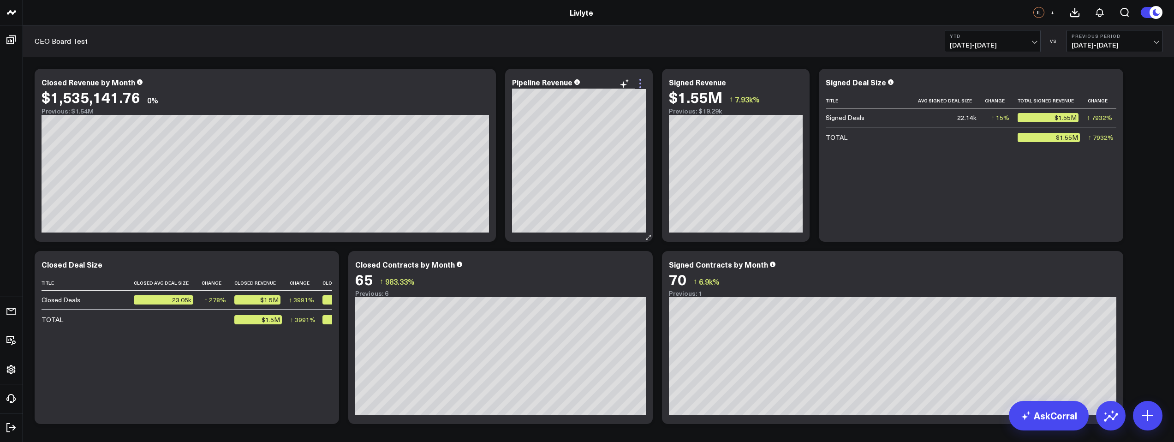
click at [643, 87] on icon at bounding box center [640, 83] width 11 height 11
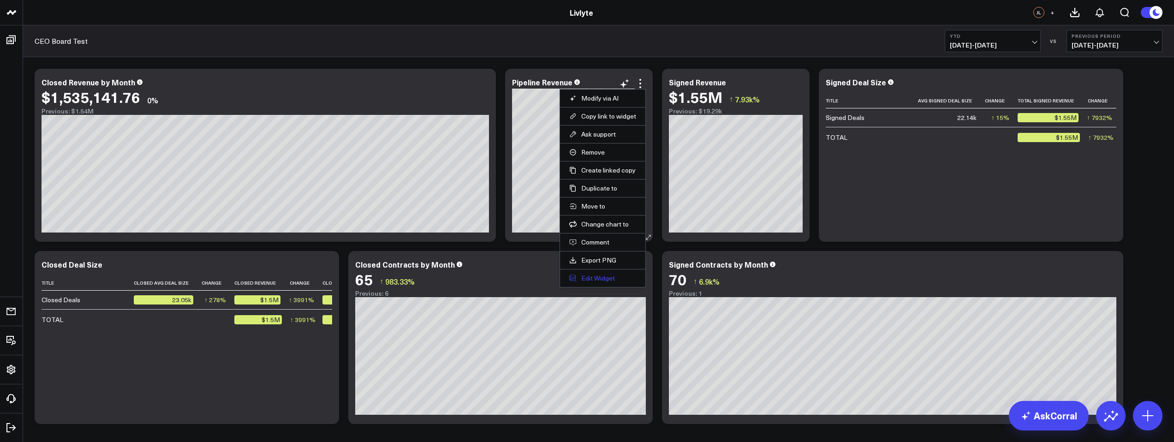
click at [605, 277] on button "Edit Widget" at bounding box center [602, 278] width 67 height 8
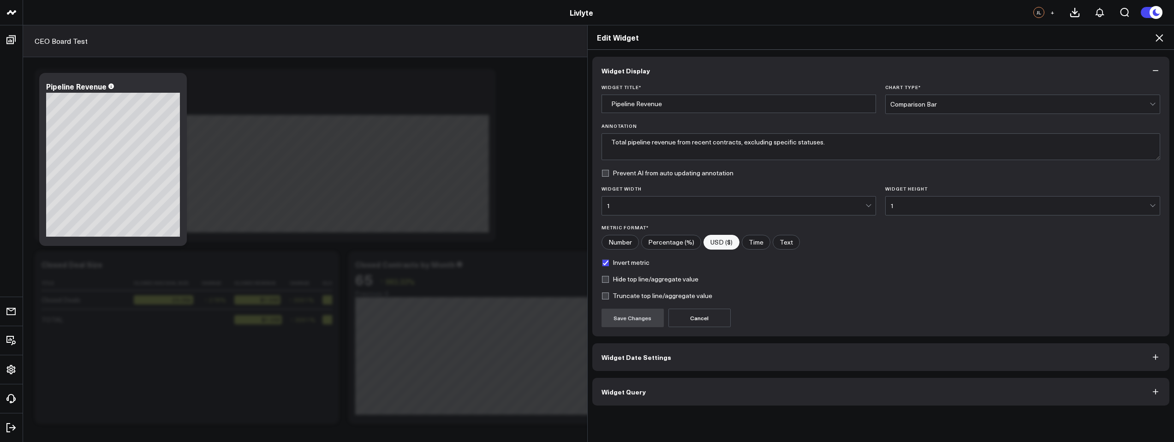
click at [602, 264] on label "Invert metric" at bounding box center [626, 262] width 48 height 7
click at [602, 264] on input "Invert metric" at bounding box center [605, 262] width 7 height 7
checkbox input "false"
click at [602, 296] on label "Truncate top line/aggregate value" at bounding box center [657, 295] width 111 height 7
click at [602, 296] on input "Truncate top line/aggregate value" at bounding box center [605, 295] width 7 height 7
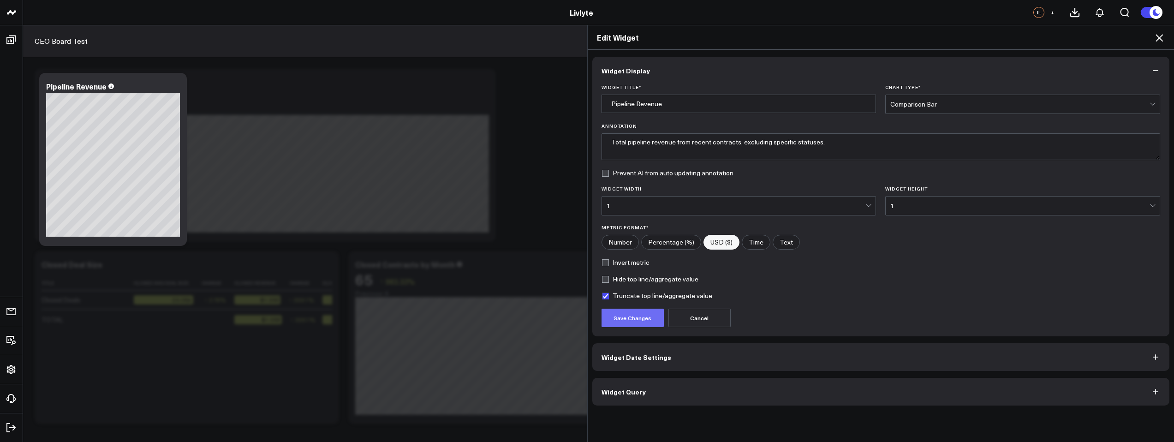
click at [611, 312] on button "Save Changes" at bounding box center [633, 318] width 62 height 18
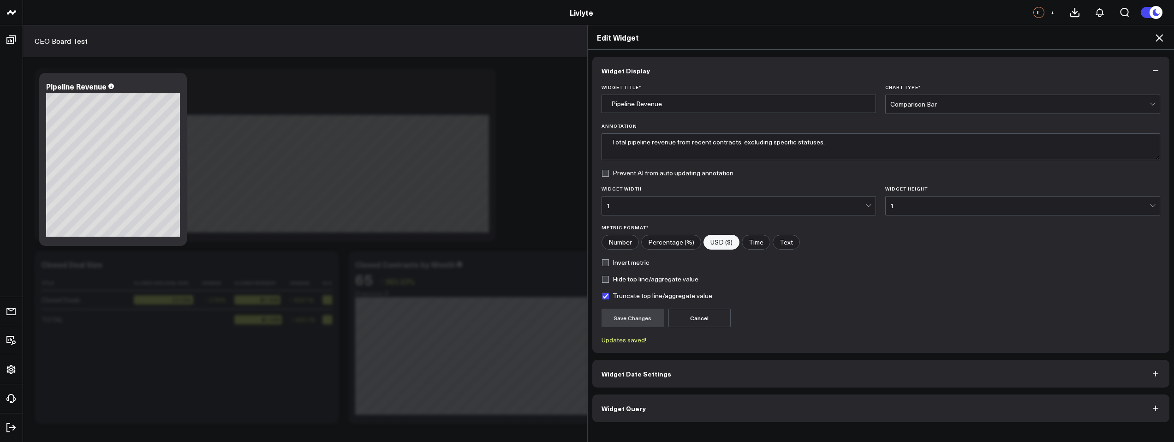
click at [602, 298] on label "Truncate top line/aggregate value" at bounding box center [657, 295] width 111 height 7
click at [602, 298] on input "Truncate top line/aggregate value" at bounding box center [605, 295] width 7 height 7
checkbox input "false"
click at [611, 310] on button "Save Changes" at bounding box center [633, 318] width 62 height 18
click at [1161, 36] on icon at bounding box center [1159, 37] width 7 height 7
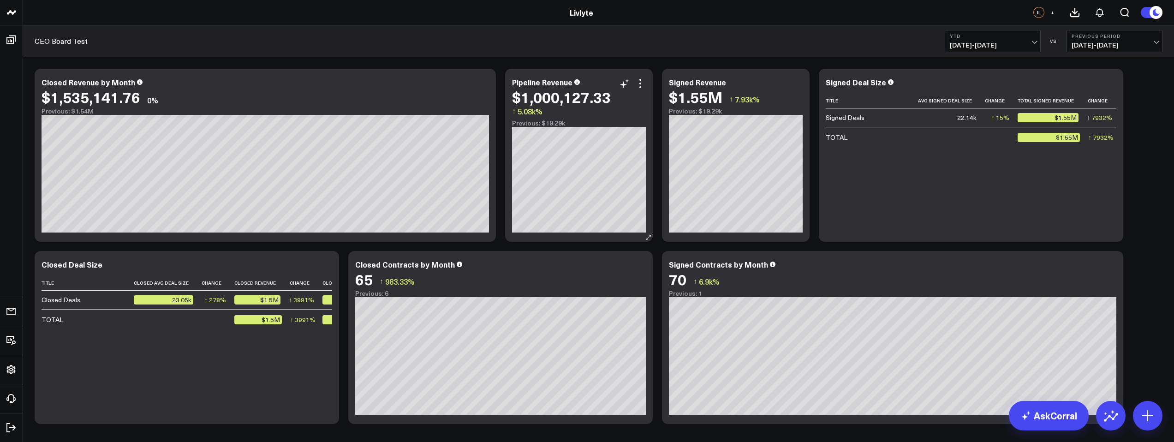
click at [639, 89] on div "$1,000,127.33 ↑ 5.08k%" at bounding box center [579, 103] width 134 height 29
click at [640, 84] on icon at bounding box center [640, 83] width 11 height 11
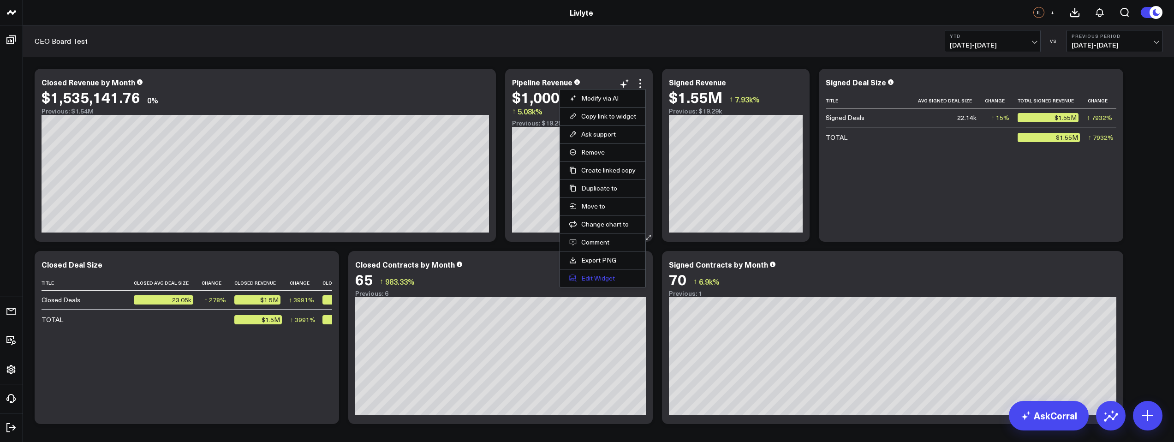
click at [613, 277] on button "Edit Widget" at bounding box center [602, 278] width 67 height 8
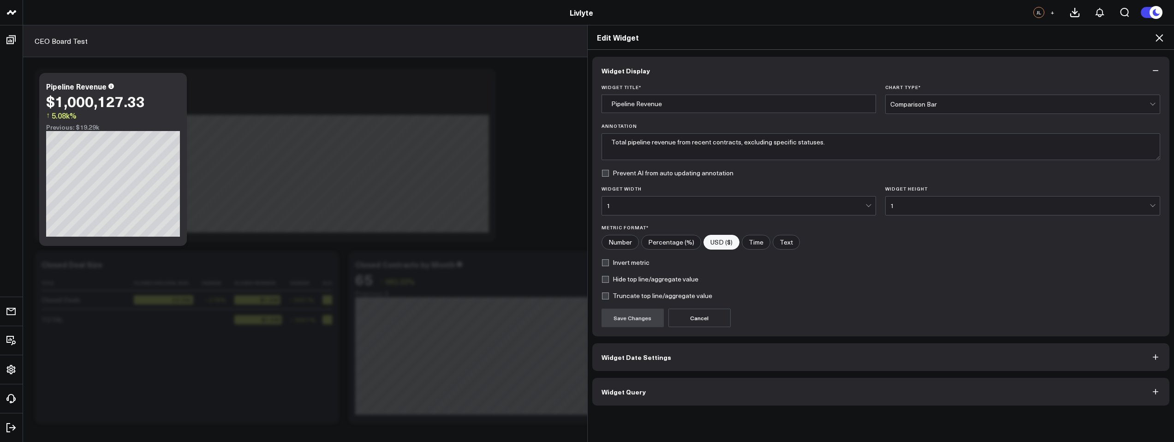
click at [657, 395] on button "Widget Query" at bounding box center [881, 392] width 578 height 28
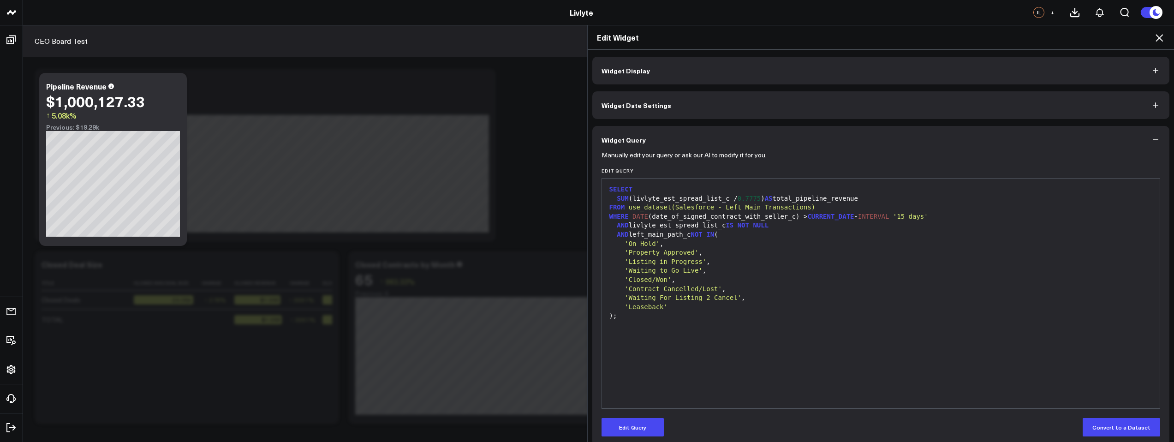
click at [755, 120] on div "Widget Display Widget Date Settings Widget Query Manually edit your query or as…" at bounding box center [881, 251] width 578 height 389
click at [747, 102] on button "Widget Date Settings" at bounding box center [881, 105] width 578 height 28
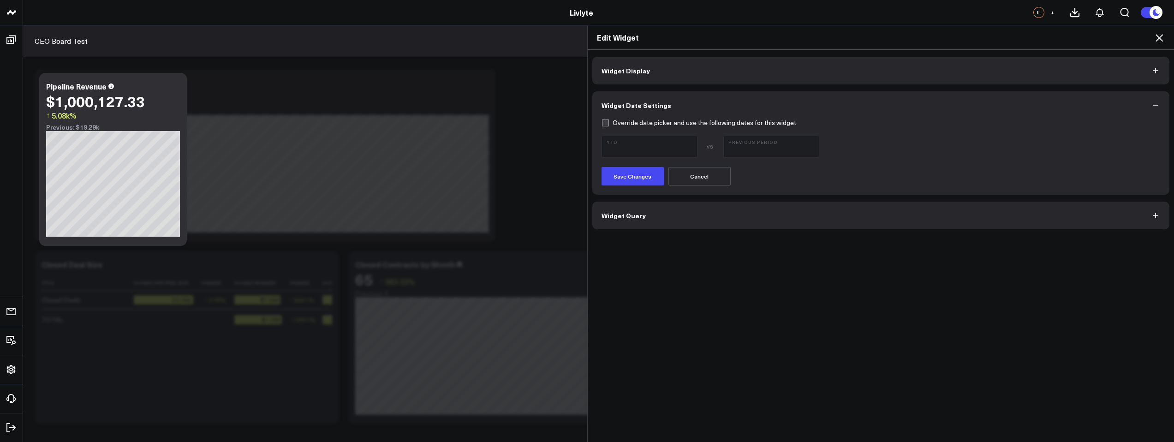
click at [734, 70] on button "Widget Display" at bounding box center [881, 71] width 578 height 28
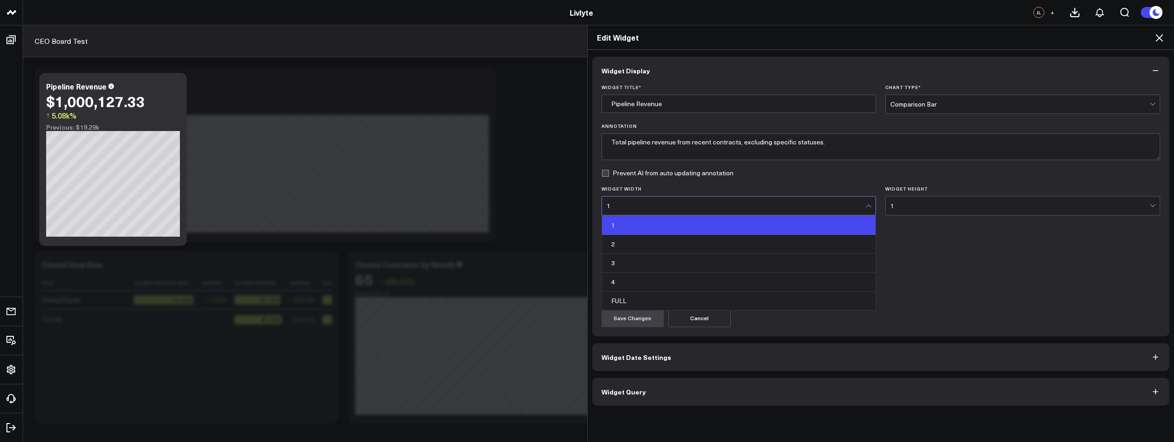
click at [838, 203] on div "1" at bounding box center [736, 205] width 259 height 7
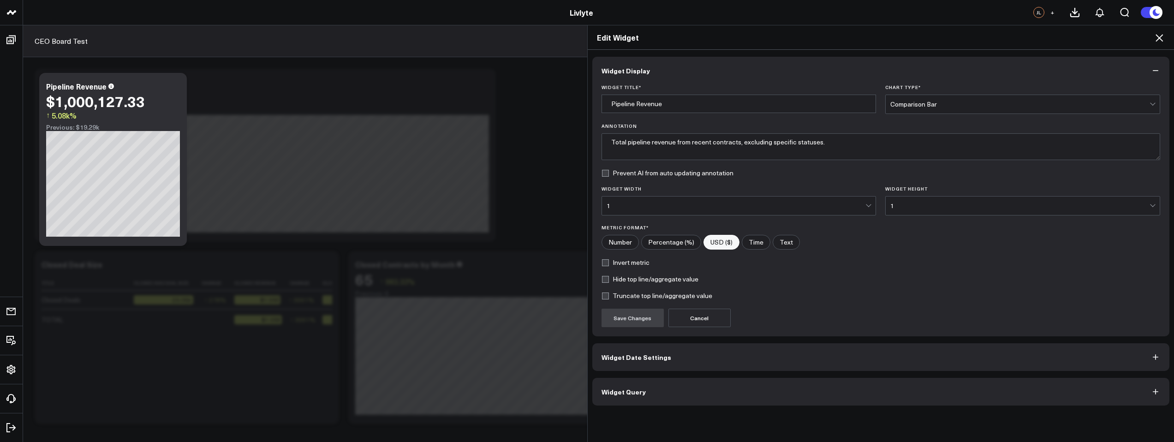
click at [913, 263] on div "Invert metric" at bounding box center [881, 262] width 559 height 7
click at [615, 265] on label "Invert metric" at bounding box center [626, 262] width 48 height 7
click at [609, 265] on input "Invert metric" at bounding box center [605, 262] width 7 height 7
click at [636, 313] on button "Save Changes" at bounding box center [633, 318] width 62 height 18
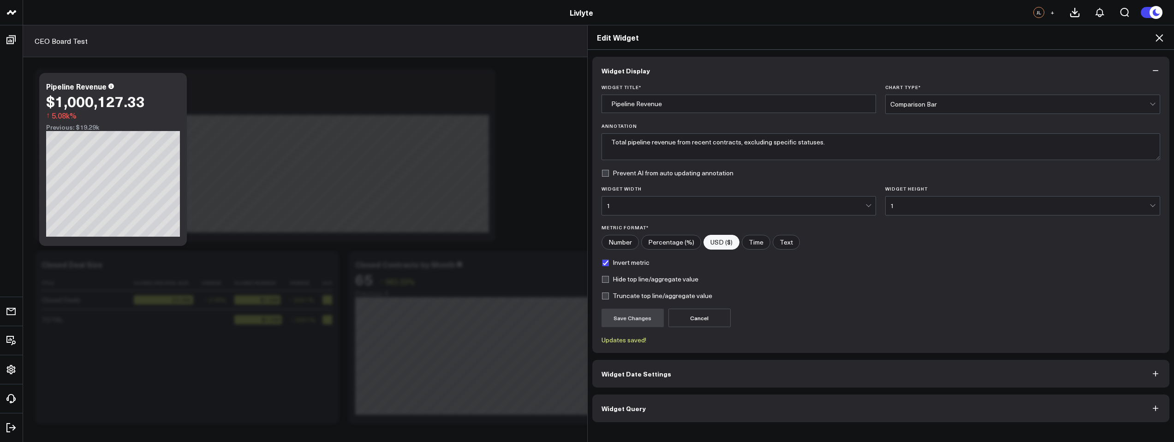
click at [638, 260] on label "Invert metric" at bounding box center [626, 262] width 48 height 7
click at [609, 260] on input "Invert metric" at bounding box center [605, 262] width 7 height 7
checkbox input "false"
click at [645, 315] on button "Save Changes" at bounding box center [633, 318] width 62 height 18
click at [1158, 36] on icon at bounding box center [1159, 37] width 7 height 7
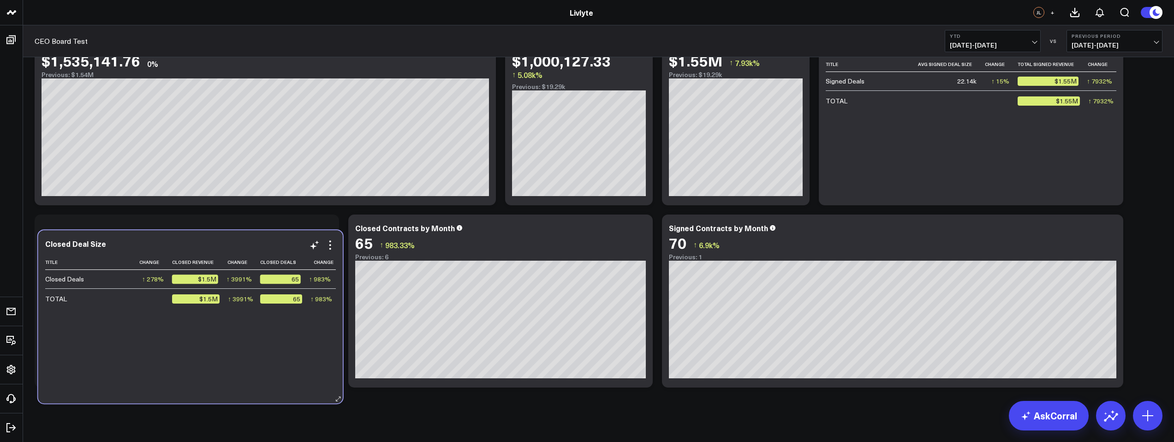
scroll to position [42, 0]
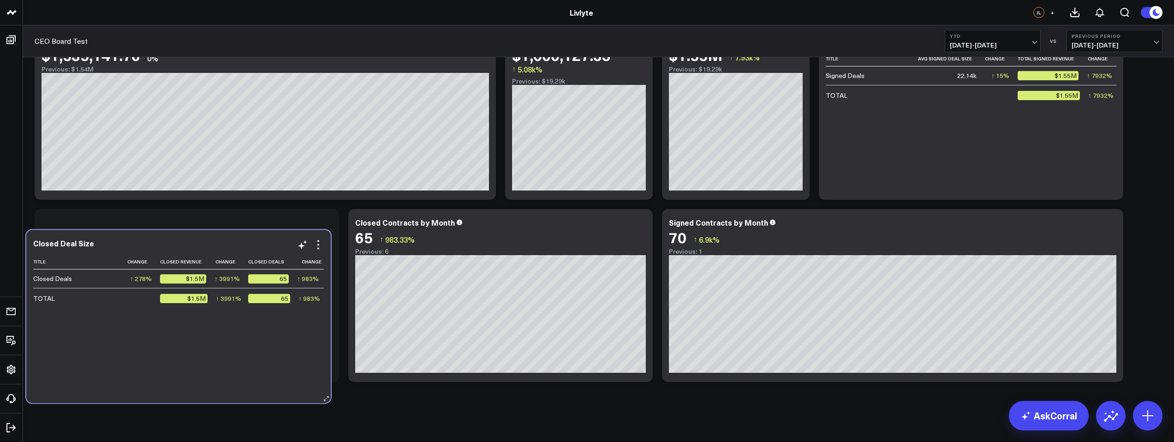
drag, startPoint x: 230, startPoint y: 389, endPoint x: 300, endPoint y: 381, distance: 71.1
click at [300, 381] on div "Closed Deal Size Title Closed Avg Deal Size Change Closed Revenue Change Closed…" at bounding box center [178, 316] width 304 height 173
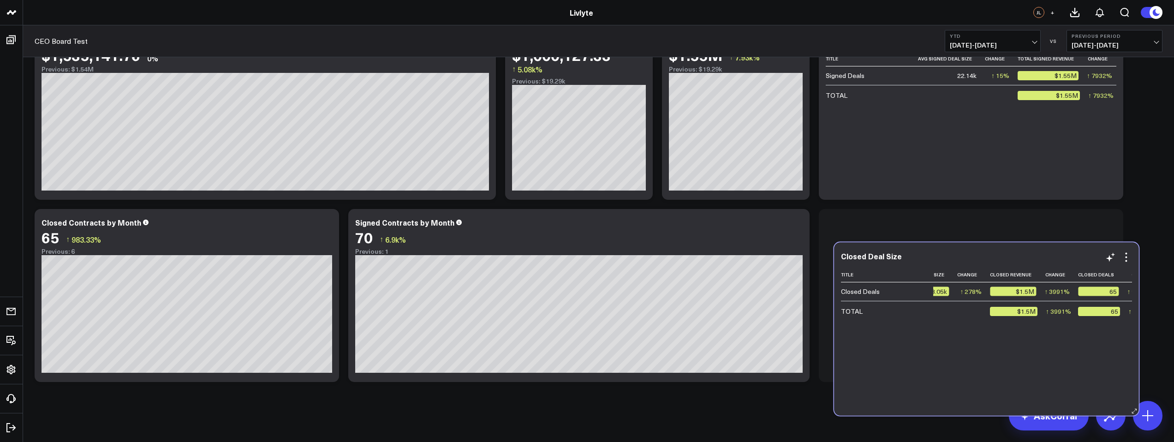
drag, startPoint x: 268, startPoint y: 270, endPoint x: 1023, endPoint y: 269, distance: 755.3
click at [1023, 269] on div "Closed Deal Size Title Closed Avg Deal Size Change Closed Revenue Change Closed…" at bounding box center [986, 329] width 291 height 155
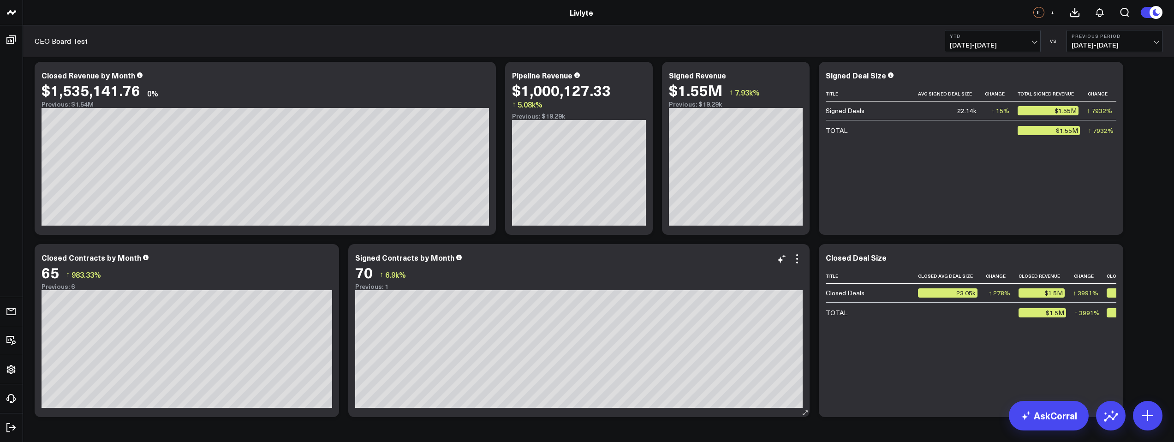
scroll to position [0, 0]
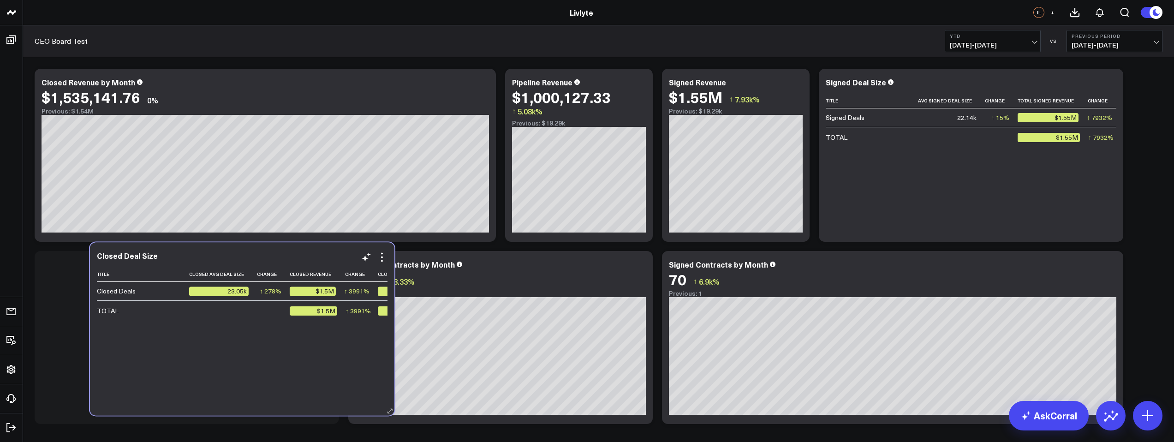
drag, startPoint x: 872, startPoint y: 347, endPoint x: 143, endPoint y: 338, distance: 729.0
click at [143, 338] on div "Title Closed Avg Deal Size Change Closed Revenue Change Closed Deals Change Clo…" at bounding box center [242, 336] width 291 height 139
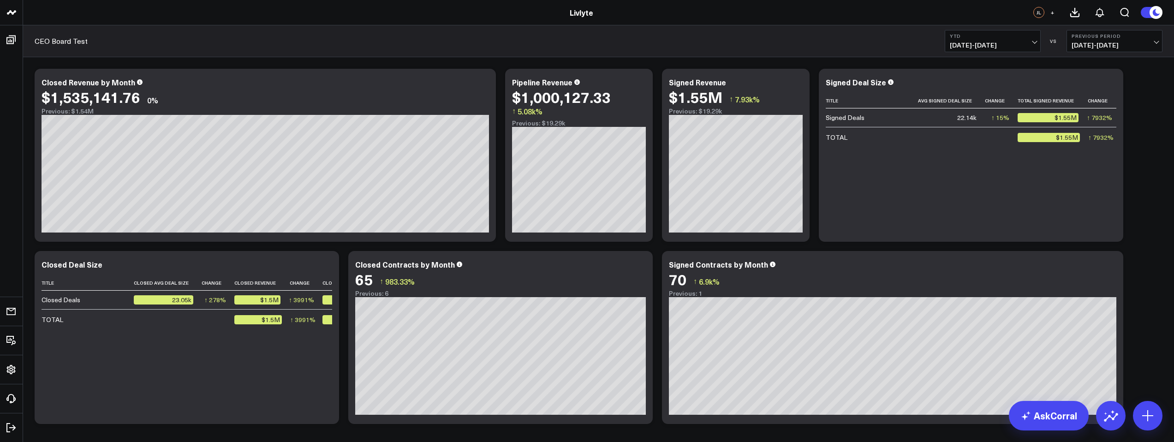
click at [42, 67] on div "Modify via AI Copy link to widget Ask support Remove Create linked copy Executi…" at bounding box center [598, 246] width 1137 height 364
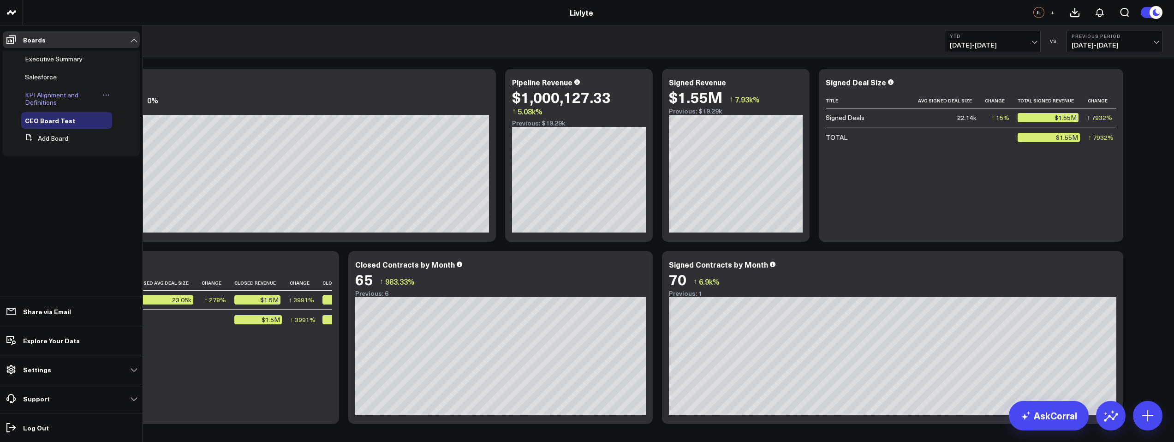
click at [71, 96] on span "KPI Alignment and Definitions" at bounding box center [52, 98] width 54 height 16
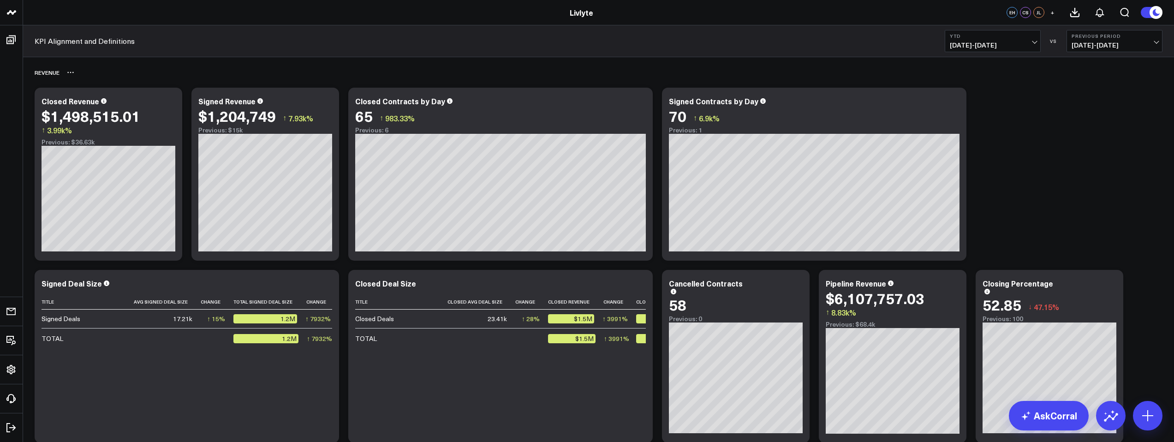
click at [56, 72] on div "Revenue" at bounding box center [47, 72] width 25 height 21
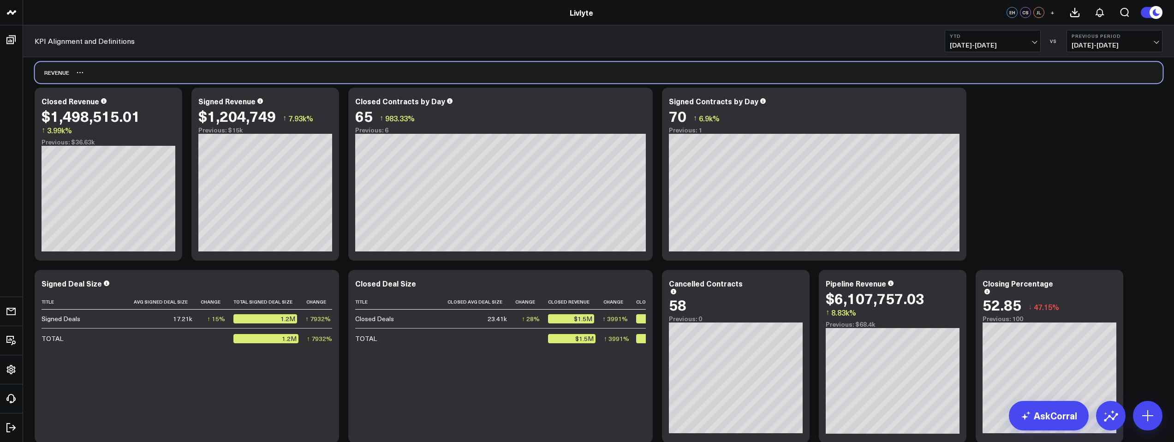
click at [56, 72] on div "Revenue" at bounding box center [52, 72] width 34 height 21
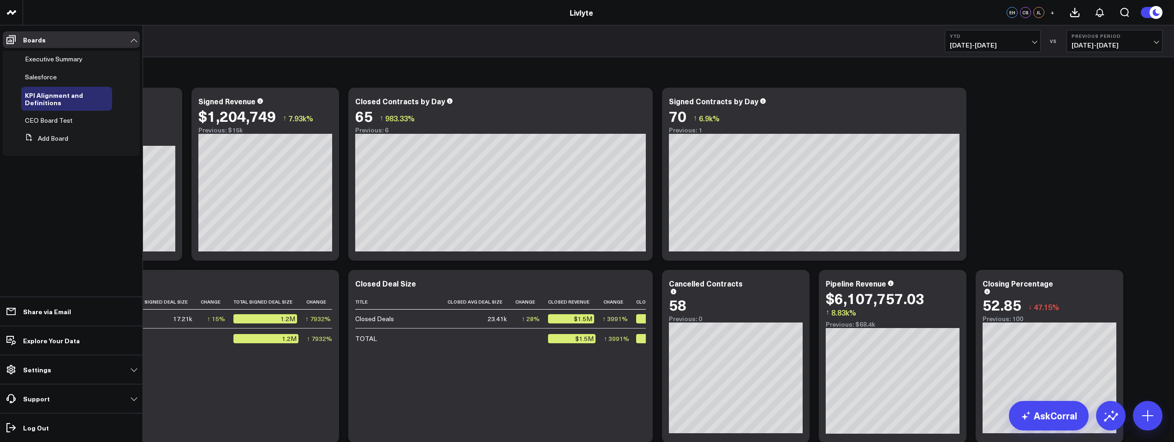
drag, startPoint x: 57, startPoint y: 117, endPoint x: 71, endPoint y: 116, distance: 13.9
click at [58, 117] on span "CEO Board Test" at bounding box center [49, 120] width 48 height 9
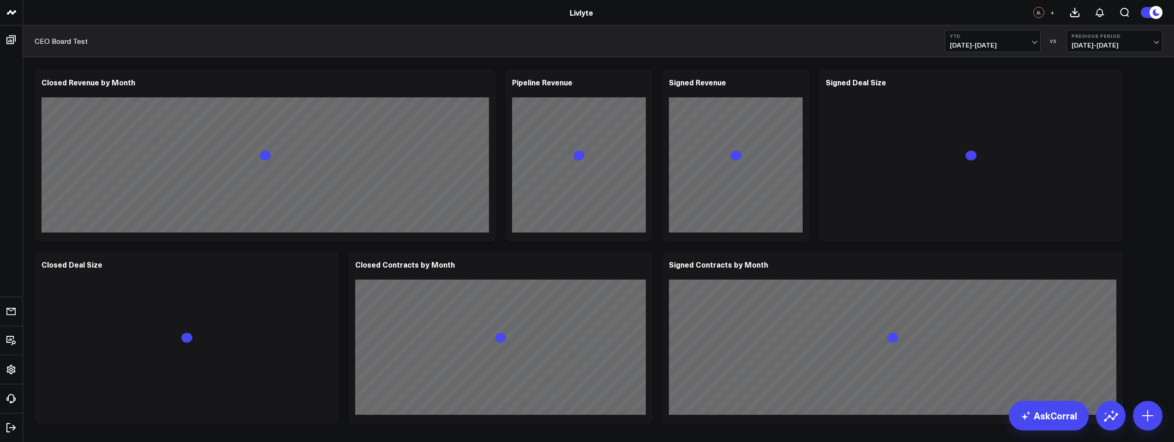
click at [38, 62] on div "Modify via AI Copy link to widget Ask support Remove Create linked copy Executi…" at bounding box center [598, 270] width 1151 height 427
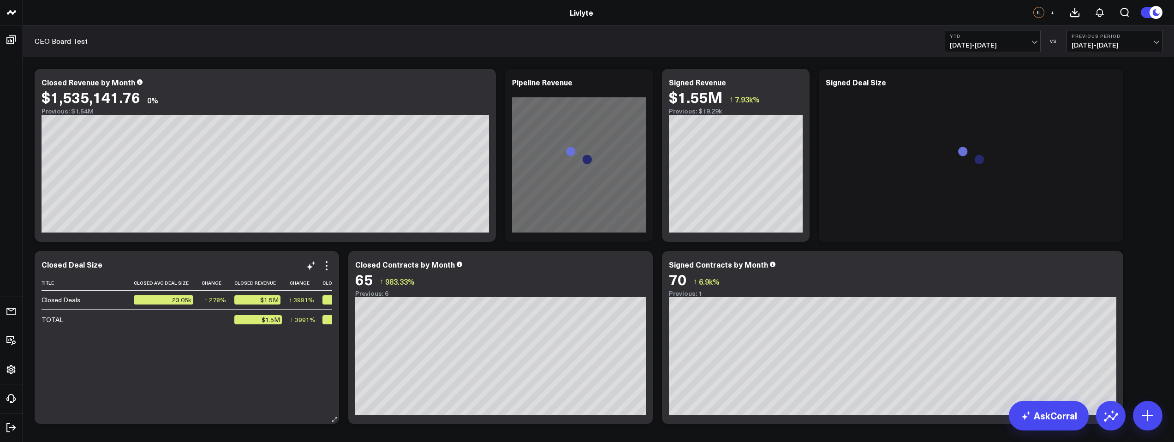
scroll to position [42, 0]
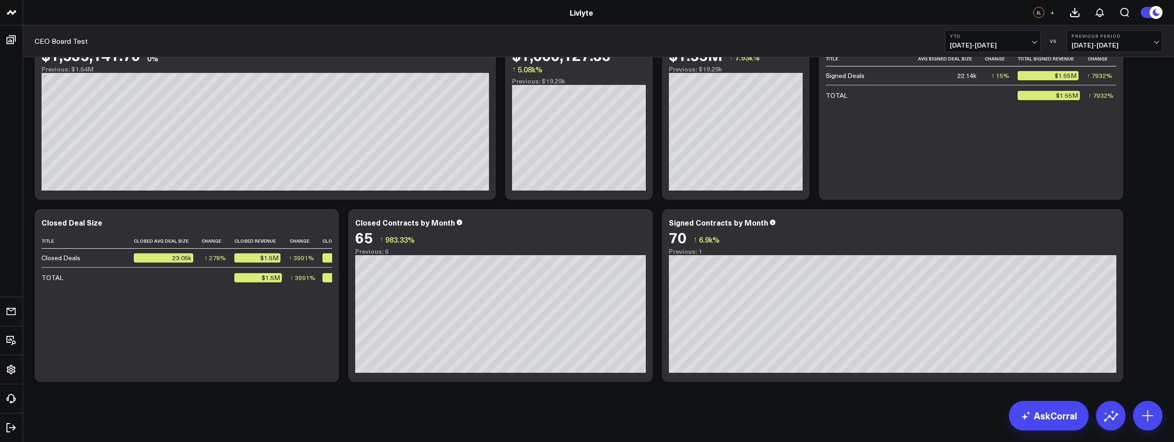
click at [164, 394] on div "Modify via AI Copy link to widget Ask support Remove Create linked copy Executi…" at bounding box center [598, 228] width 1151 height 427
click at [1138, 412] on button at bounding box center [1148, 416] width 30 height 30
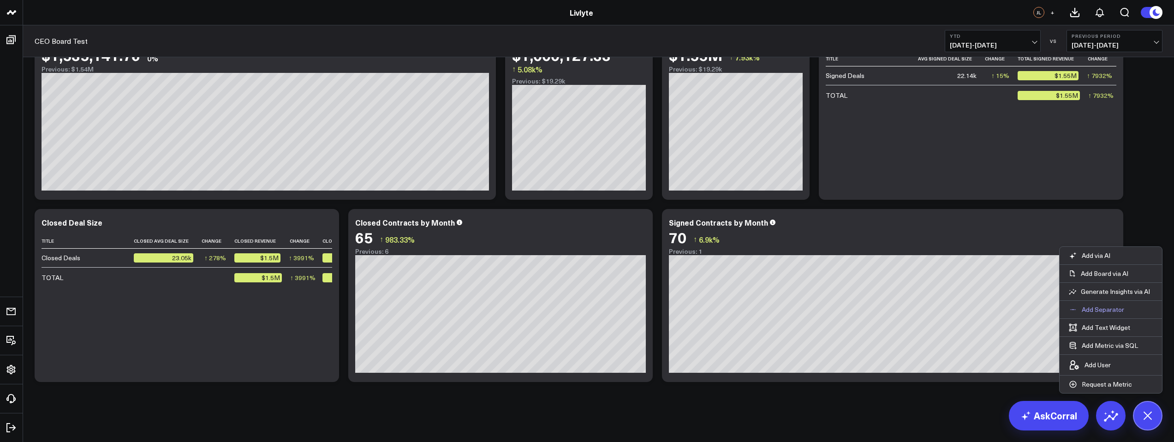
click at [1090, 310] on p "Add Separator" at bounding box center [1103, 309] width 42 height 8
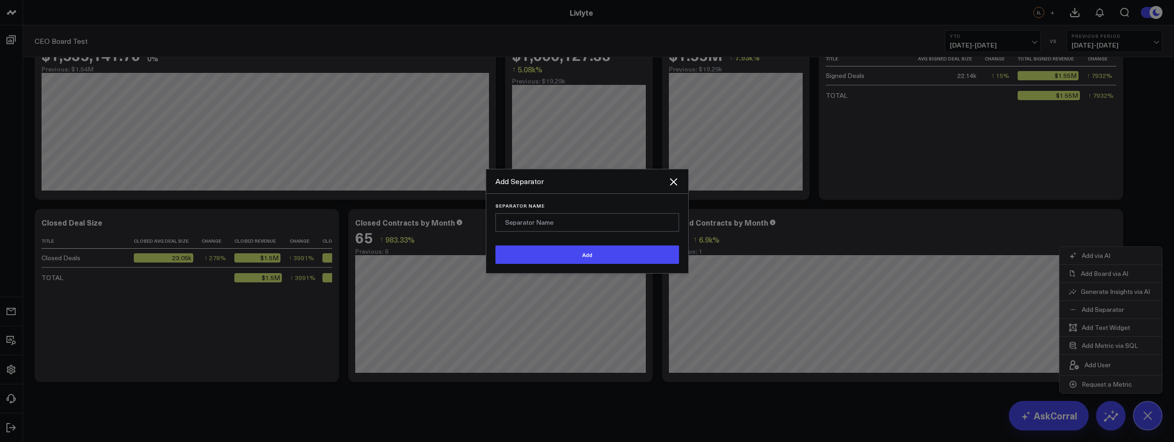
click at [633, 221] on input "Separator Name" at bounding box center [588, 222] width 184 height 18
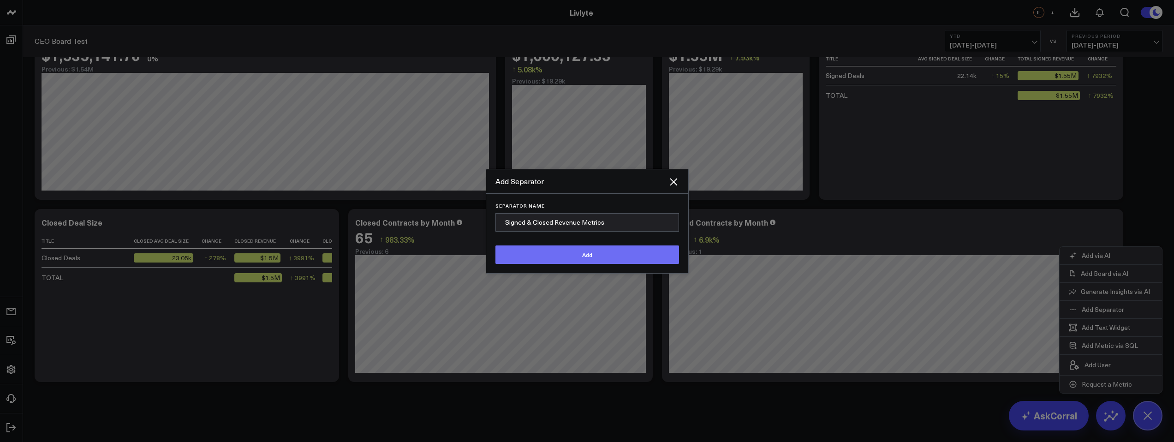
type input "Signed & Closed Revenue Metrics"
click at [624, 253] on button "Add" at bounding box center [588, 254] width 184 height 18
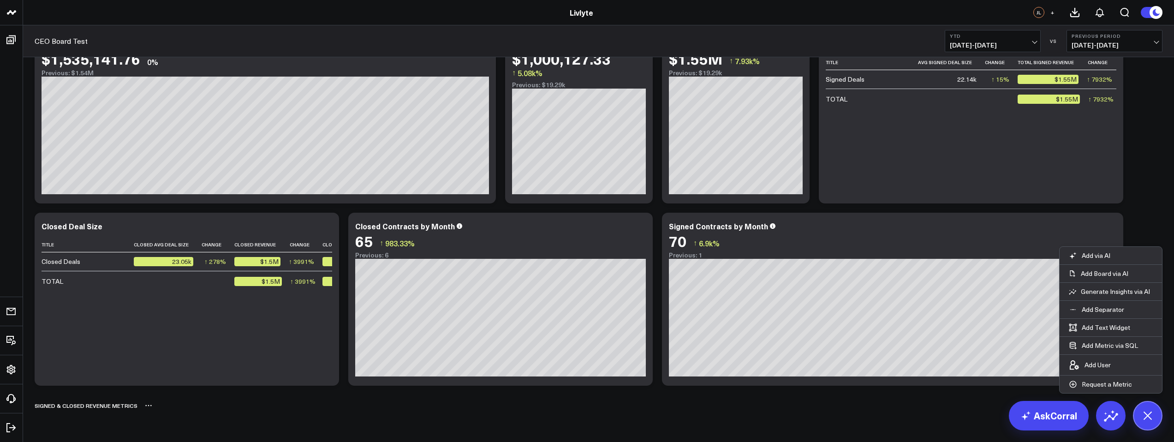
click at [169, 410] on div "Signed & Closed Revenue Metrics" at bounding box center [599, 405] width 1128 height 21
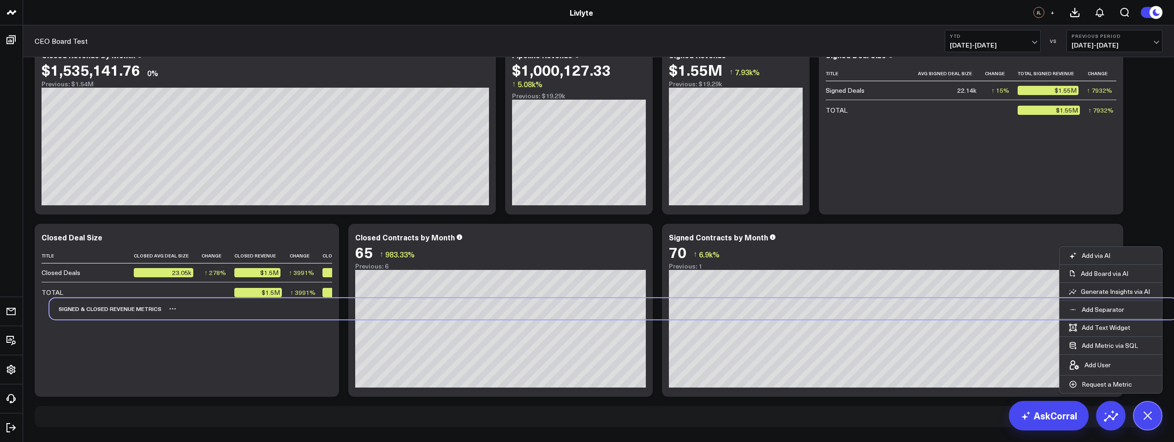
scroll to position [0, 0]
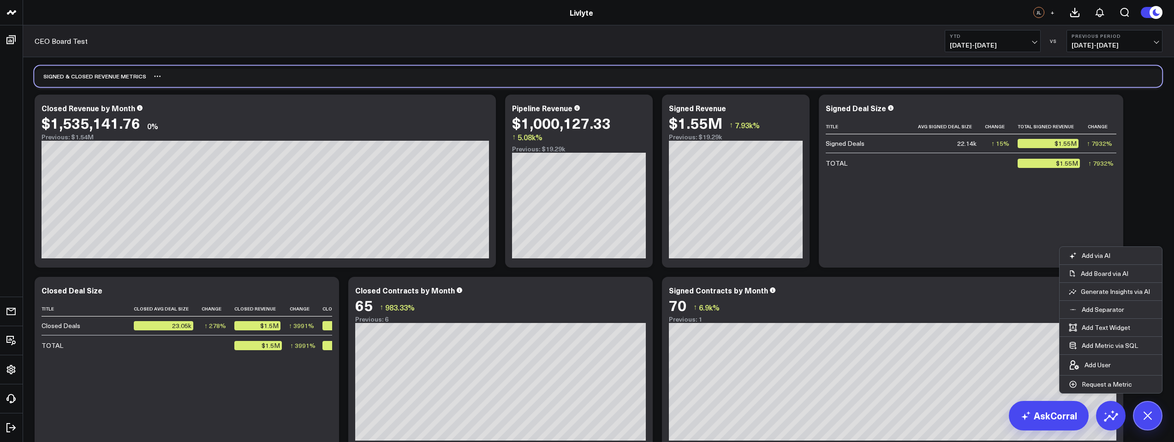
drag, startPoint x: 173, startPoint y: 392, endPoint x: 169, endPoint y: 77, distance: 315.1
click at [169, 77] on div "Signed & Closed Revenue Metrics" at bounding box center [598, 76] width 1128 height 21
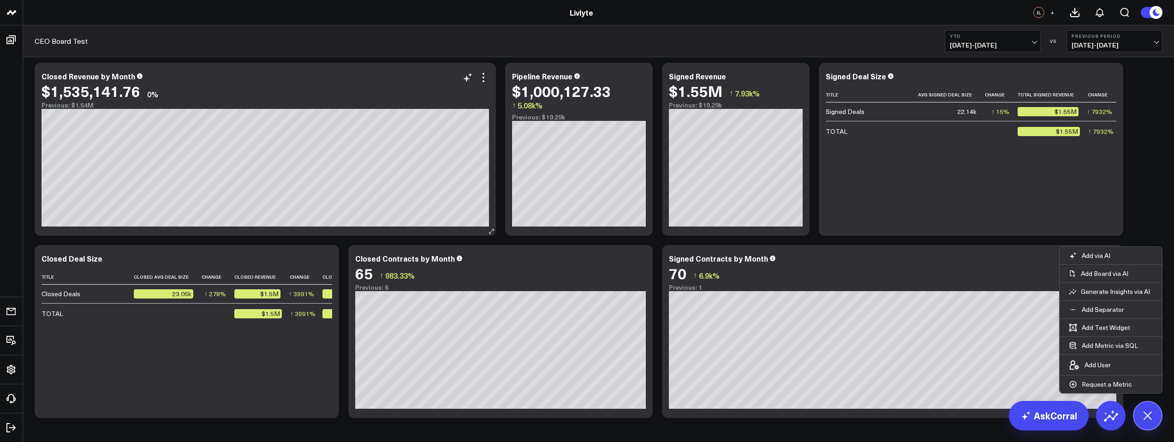
scroll to position [68, 0]
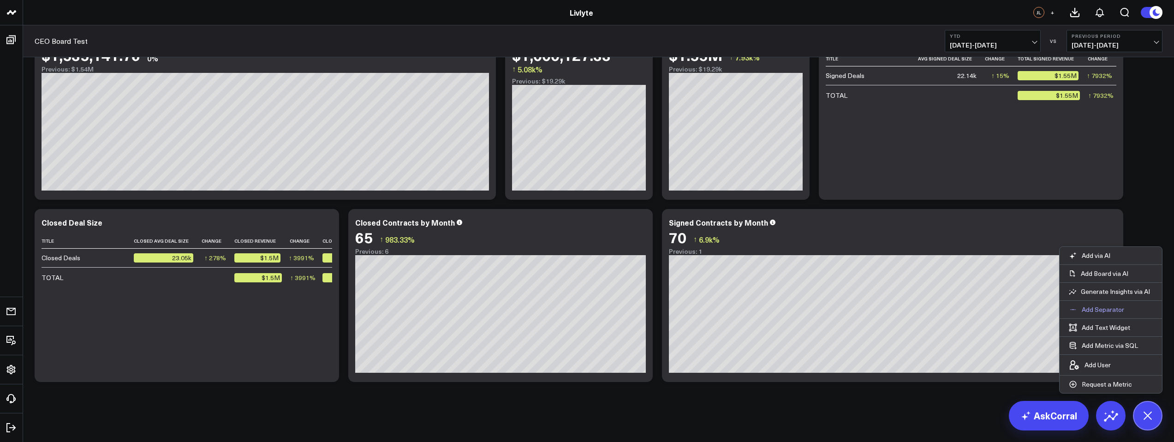
click at [1098, 311] on p "Add Separator" at bounding box center [1103, 309] width 42 height 8
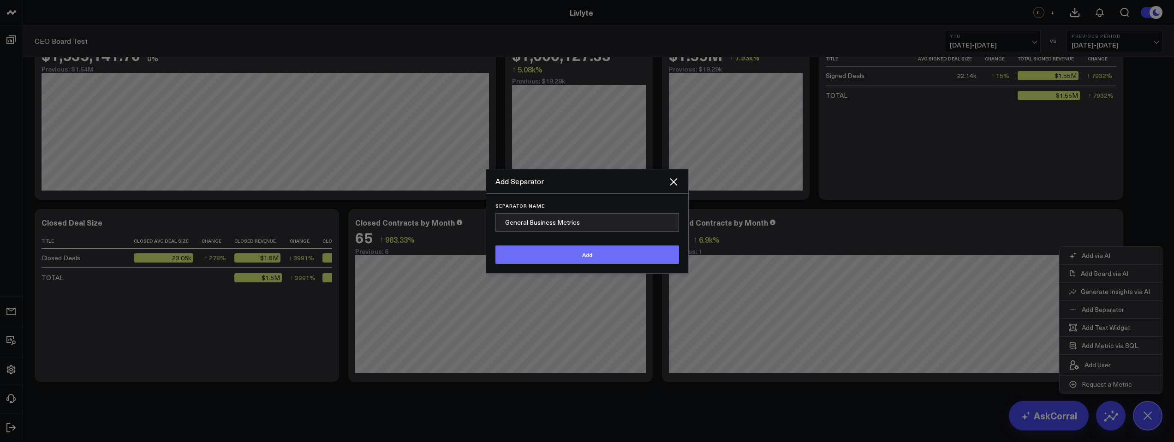
type input "General Business Metrics"
click at [591, 258] on button "Add" at bounding box center [588, 254] width 184 height 18
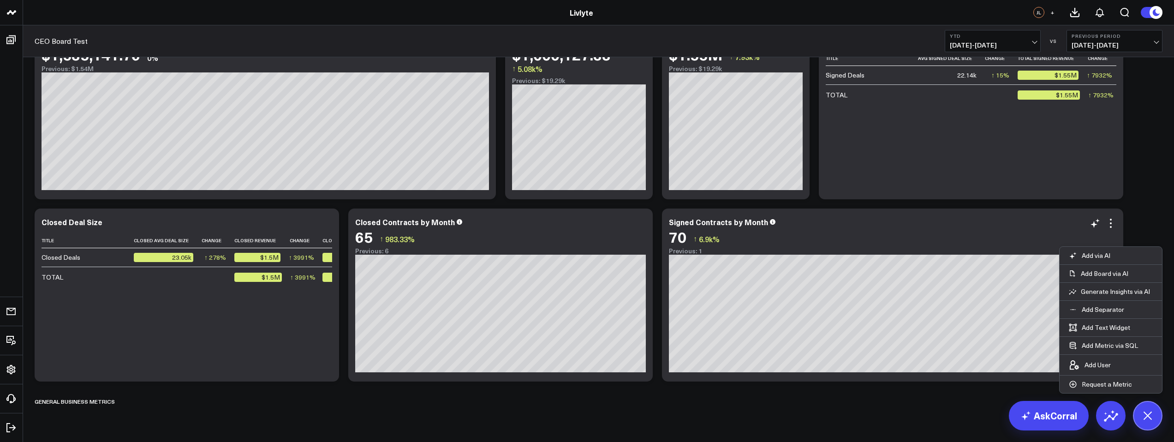
scroll to position [58, 0]
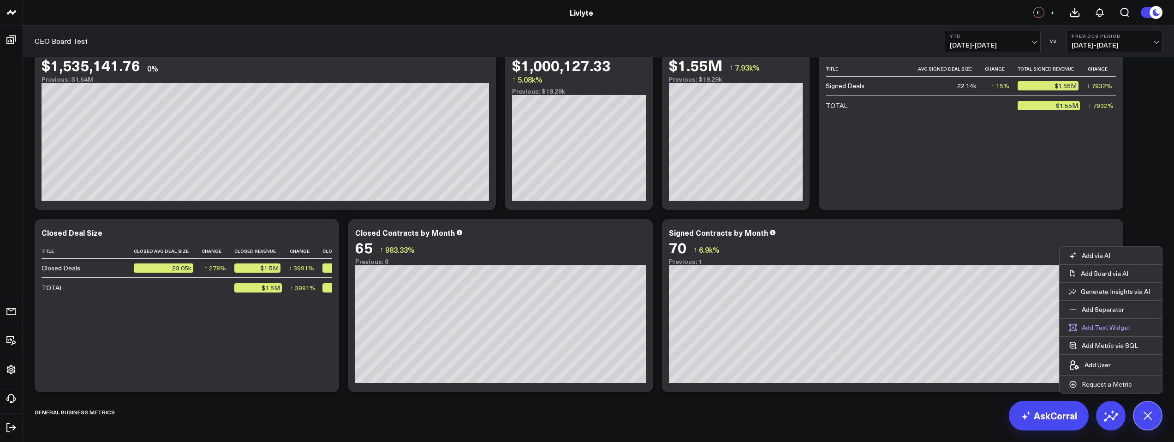
click at [1113, 328] on button "Add Text Widget" at bounding box center [1100, 328] width 80 height 18
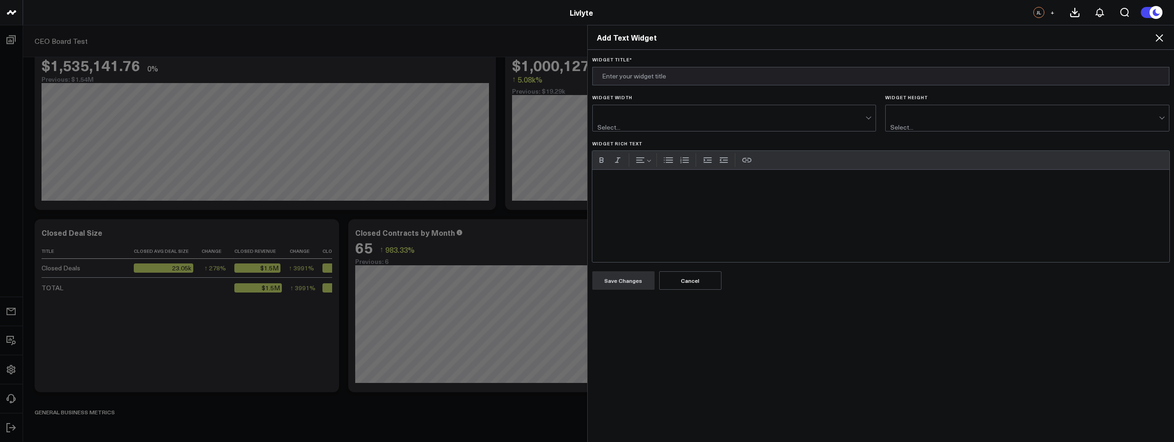
click at [702, 216] on div "Widget Rich Text" at bounding box center [881, 216] width 578 height 92
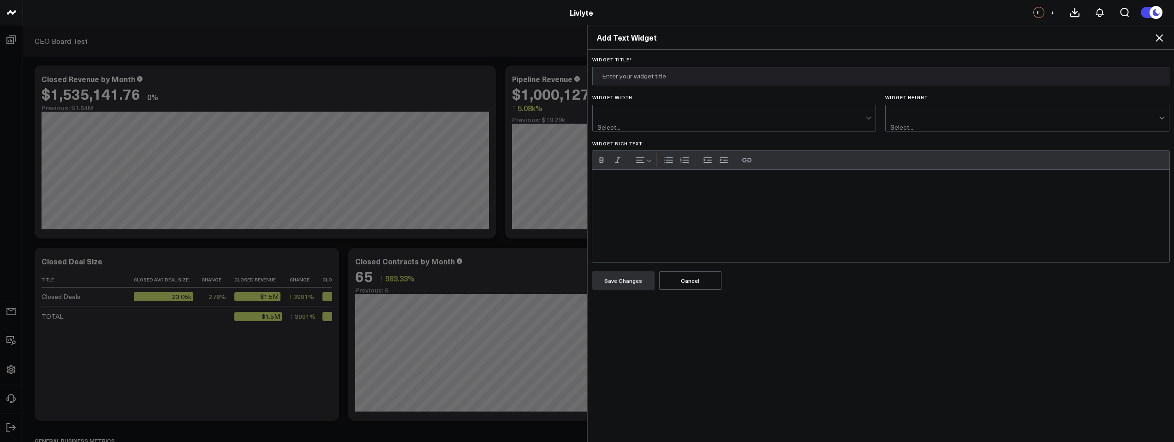
scroll to position [27, 0]
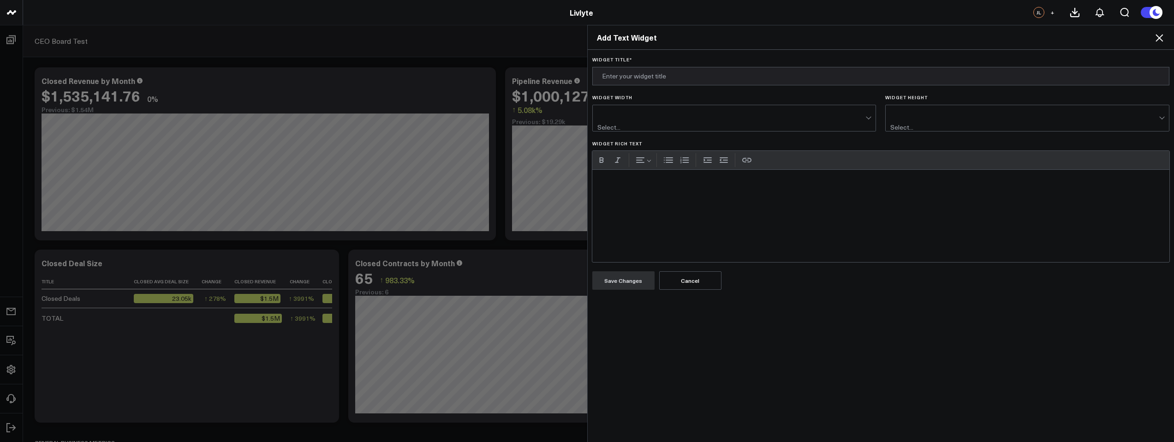
click at [676, 274] on button "Cancel" at bounding box center [690, 280] width 62 height 18
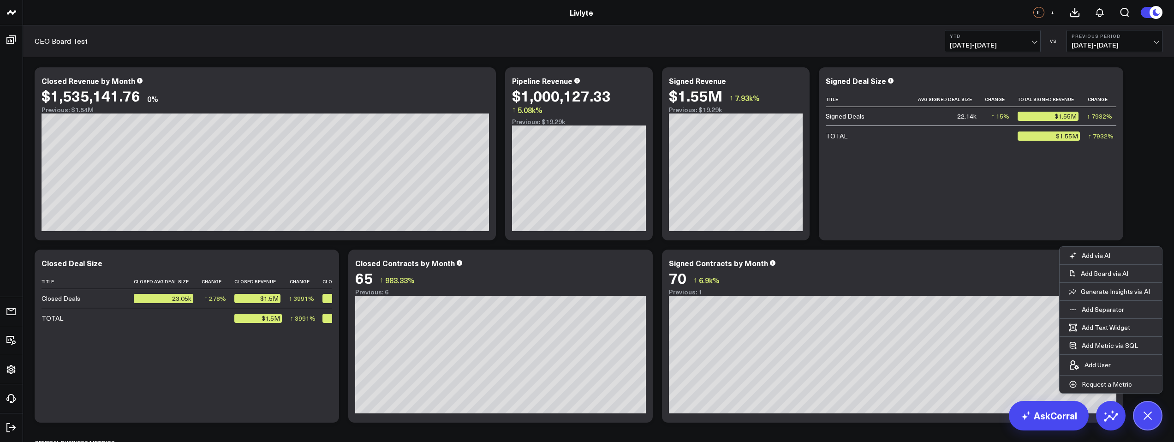
click at [1159, 227] on div "Modify via AI Copy link to widget Ask support Remove Create linked copy Executi…" at bounding box center [598, 245] width 1137 height 416
click at [1147, 410] on icon at bounding box center [1147, 415] width 21 height 21
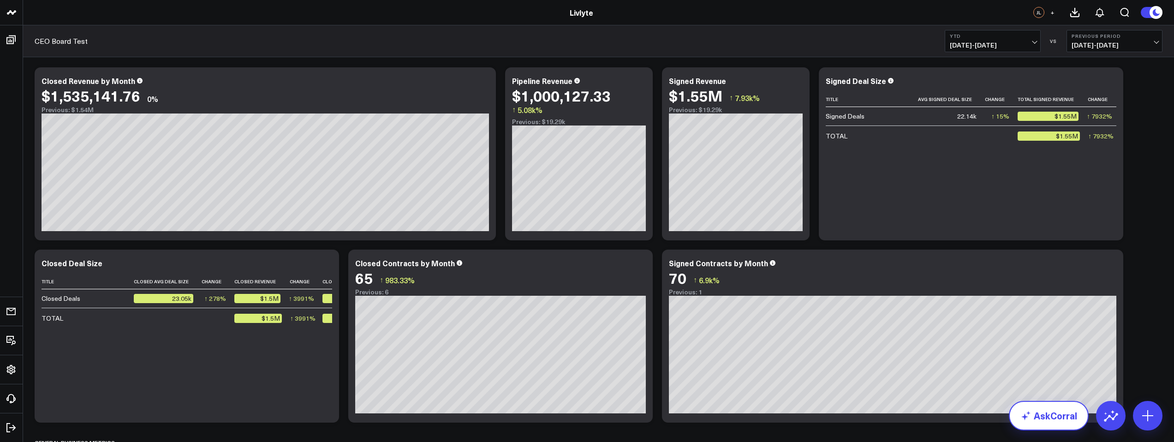
click at [1068, 417] on link "AskCorral" at bounding box center [1049, 416] width 80 height 30
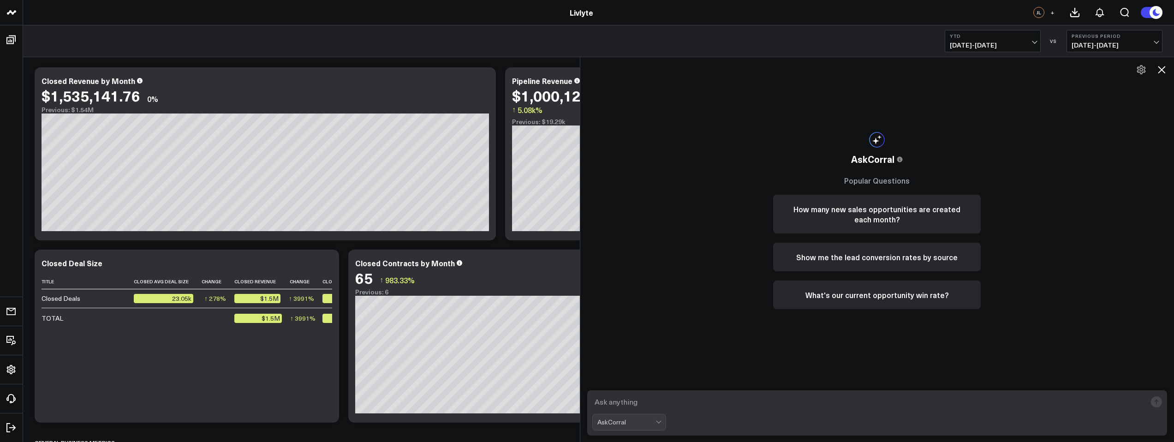
click at [1156, 69] on icon at bounding box center [1161, 69] width 11 height 11
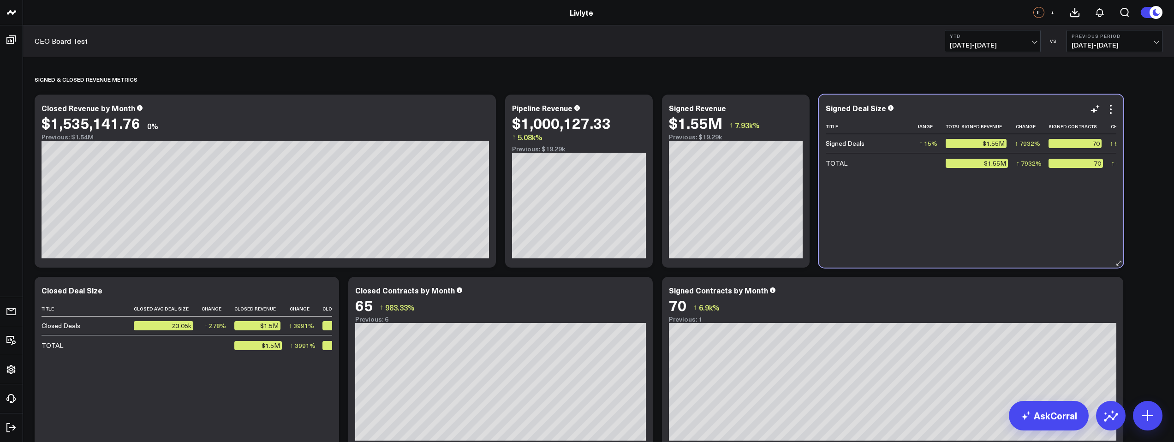
scroll to position [0, 0]
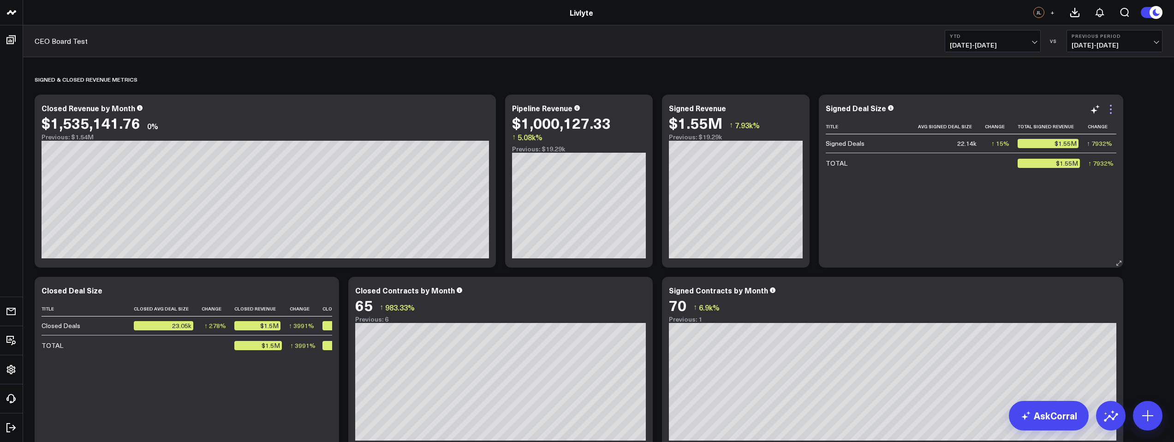
click at [1111, 111] on icon at bounding box center [1110, 109] width 11 height 11
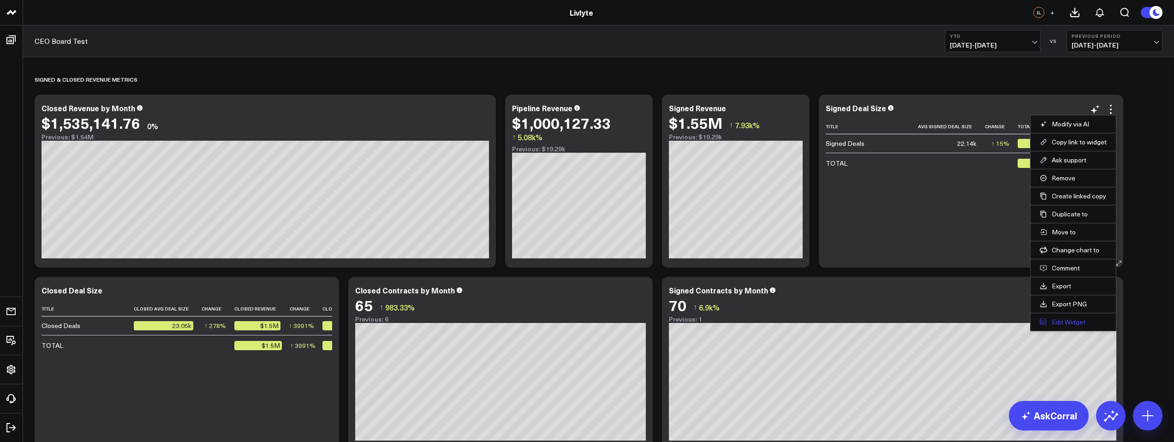
click at [1065, 321] on button "Edit Widget" at bounding box center [1073, 322] width 67 height 8
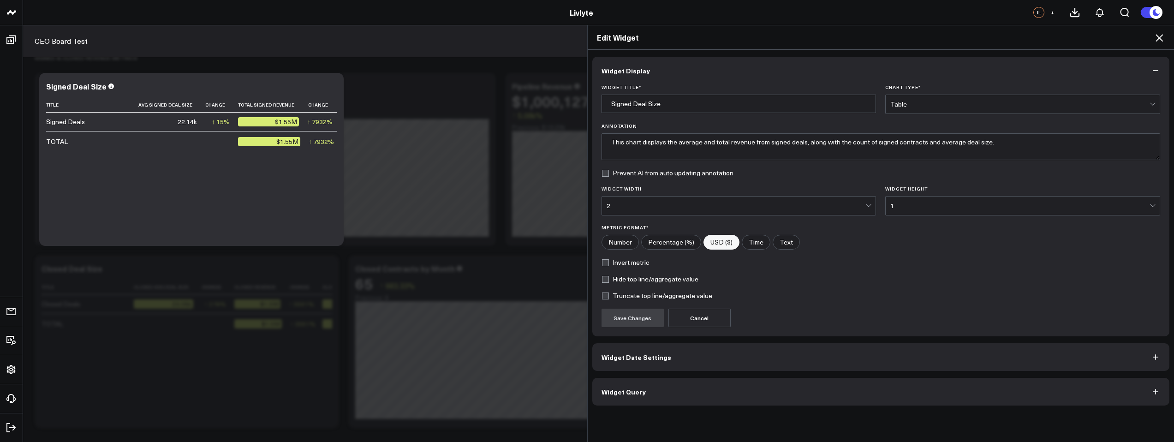
drag, startPoint x: 676, startPoint y: 382, endPoint x: 680, endPoint y: 368, distance: 14.8
click at [675, 381] on button "Widget Query" at bounding box center [881, 392] width 578 height 28
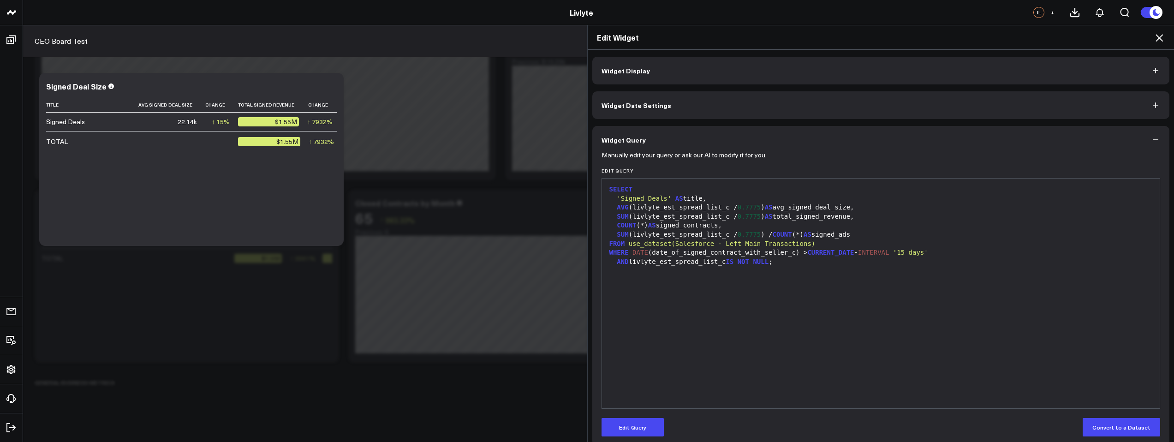
scroll to position [94, 0]
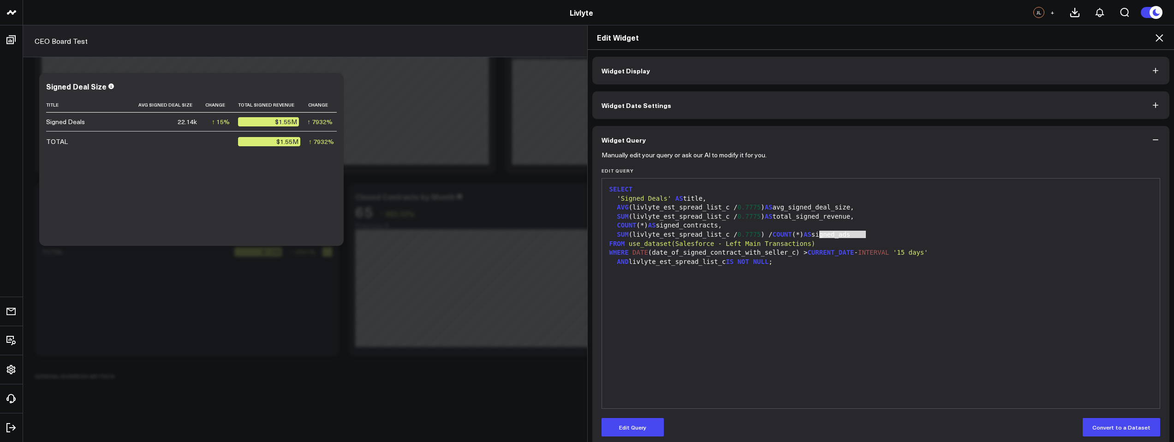
drag, startPoint x: 866, startPoint y: 234, endPoint x: 817, endPoint y: 232, distance: 49.4
click at [817, 232] on div "SUM (livlyte_est_spread_list_c / 0.7775 ) / COUNT (*) AS signed_ads" at bounding box center [881, 234] width 549 height 9
click at [874, 220] on div "SUM (livlyte_est_spread_list_c / 0.7775 ) AS total_signed_revenue," at bounding box center [881, 216] width 549 height 9
click at [866, 227] on div "COUNT (*) AS signed_contracts," at bounding box center [881, 225] width 549 height 9
click at [798, 208] on div "AVG (livlyte_est_spread_list_c / 0.7775 ) AS avg_signed_deal_size," at bounding box center [881, 207] width 549 height 9
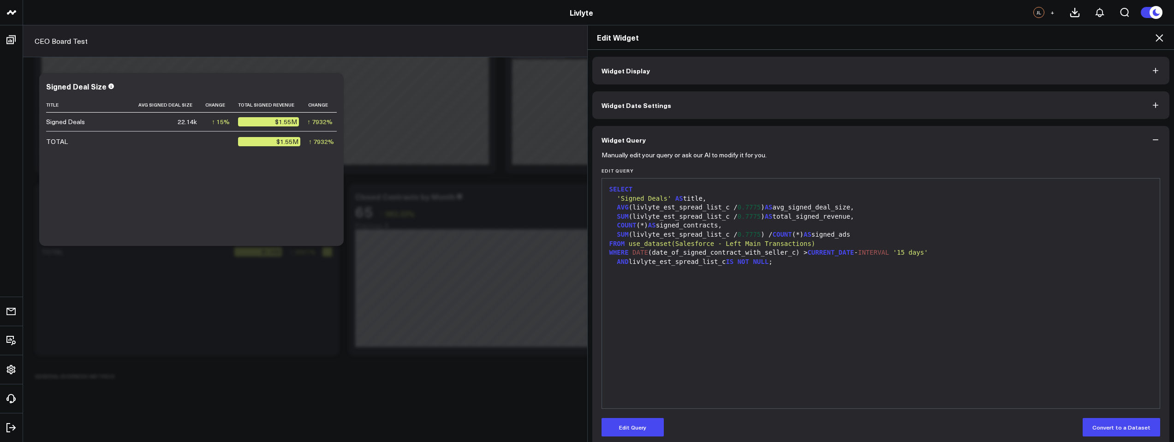
click at [881, 221] on div "COUNT (*) AS signed_contracts," at bounding box center [881, 225] width 549 height 9
drag, startPoint x: 867, startPoint y: 234, endPoint x: 606, endPoint y: 234, distance: 261.1
click at [607, 234] on div "SUM (livlyte_est_spread_list_c / 0.7775 ) / COUNT (*) AS signed_ads" at bounding box center [881, 234] width 549 height 9
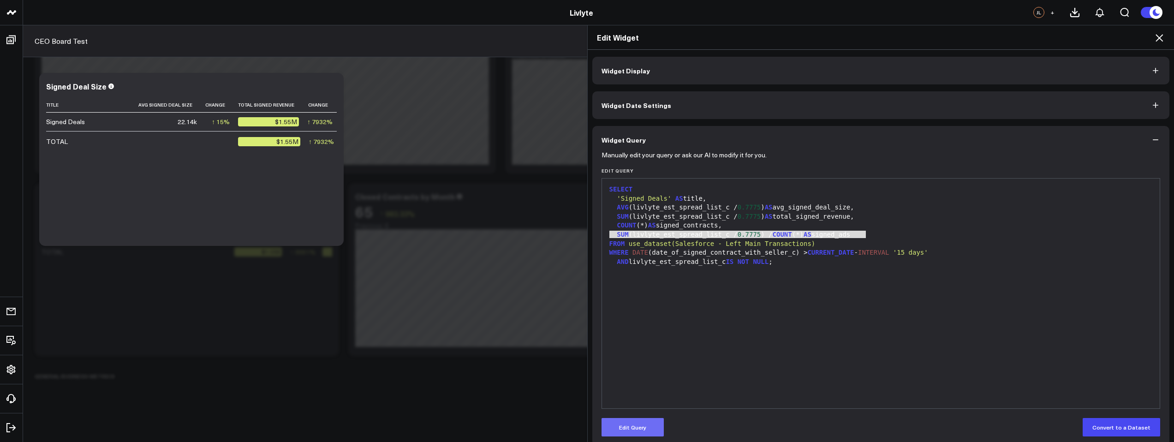
click at [635, 427] on button "Edit Query" at bounding box center [633, 427] width 62 height 18
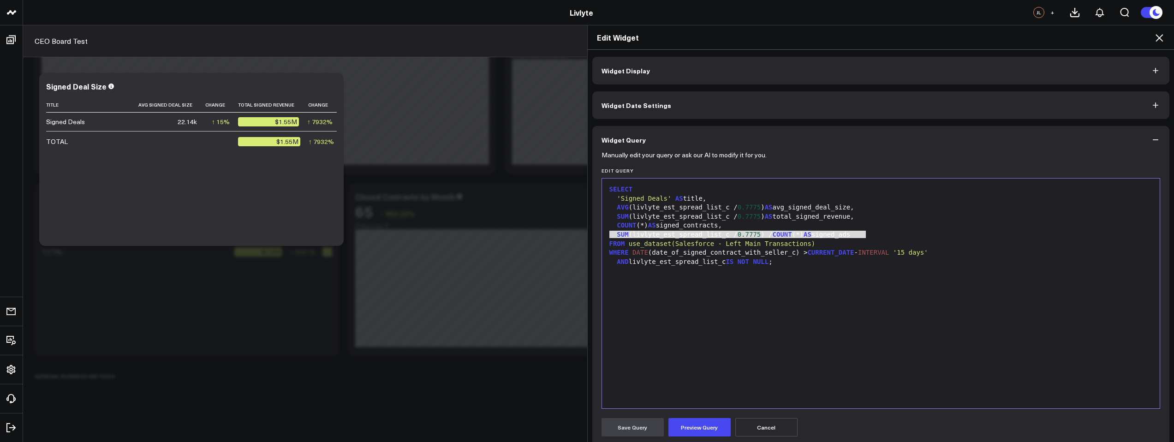
click at [890, 218] on div "SUM (livlyte_est_spread_list_c / 0.7775 ) AS total_signed_revenue," at bounding box center [881, 216] width 549 height 9
drag, startPoint x: 874, startPoint y: 235, endPoint x: 611, endPoint y: 236, distance: 263.0
click at [610, 236] on div "SUM (livlyte_est_spread_list_c / 0.7775 ) / COUNT (*) AS signed_ads" at bounding box center [881, 234] width 549 height 9
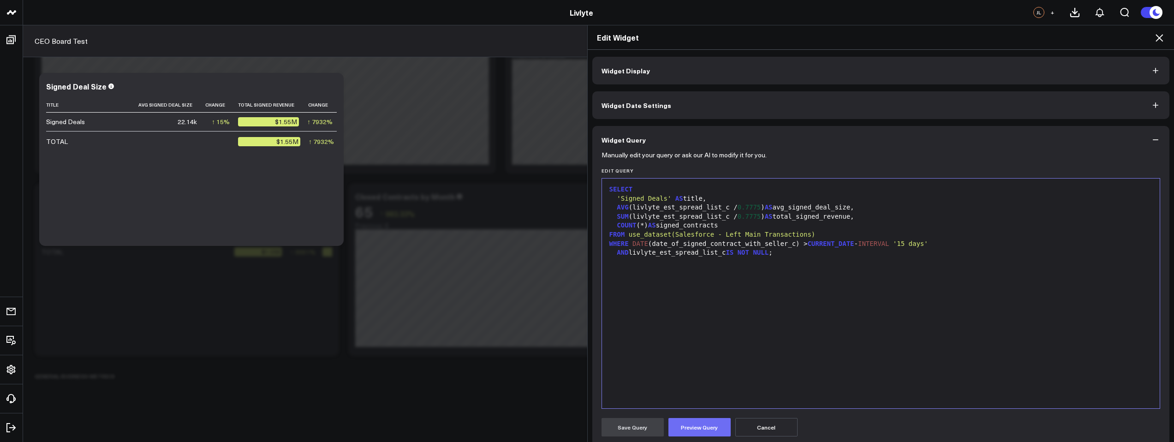
click at [690, 432] on button "Preview Query" at bounding box center [700, 427] width 62 height 18
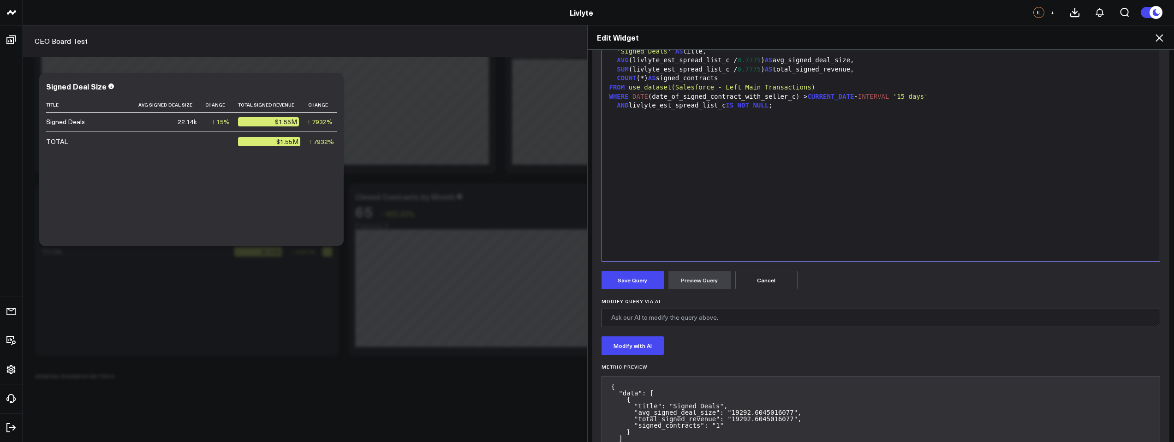
scroll to position [158, 0]
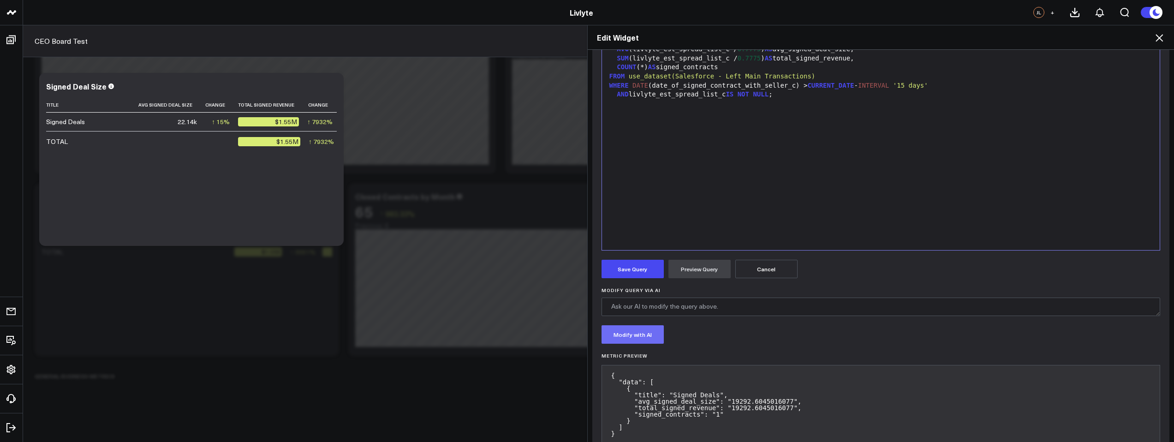
click at [635, 328] on button "Modify with AI" at bounding box center [633, 334] width 62 height 18
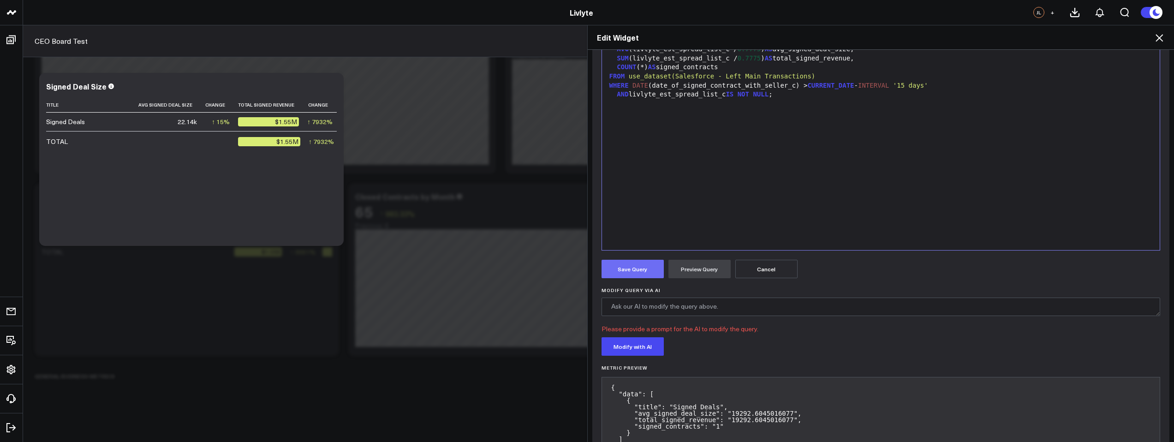
click at [635, 273] on button "Save Query" at bounding box center [633, 269] width 62 height 18
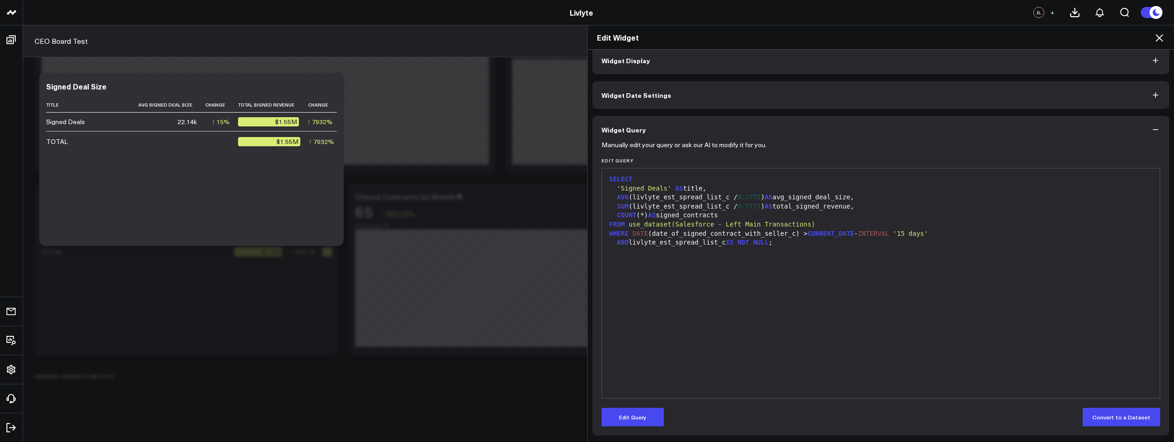
click at [1158, 36] on icon at bounding box center [1159, 37] width 11 height 11
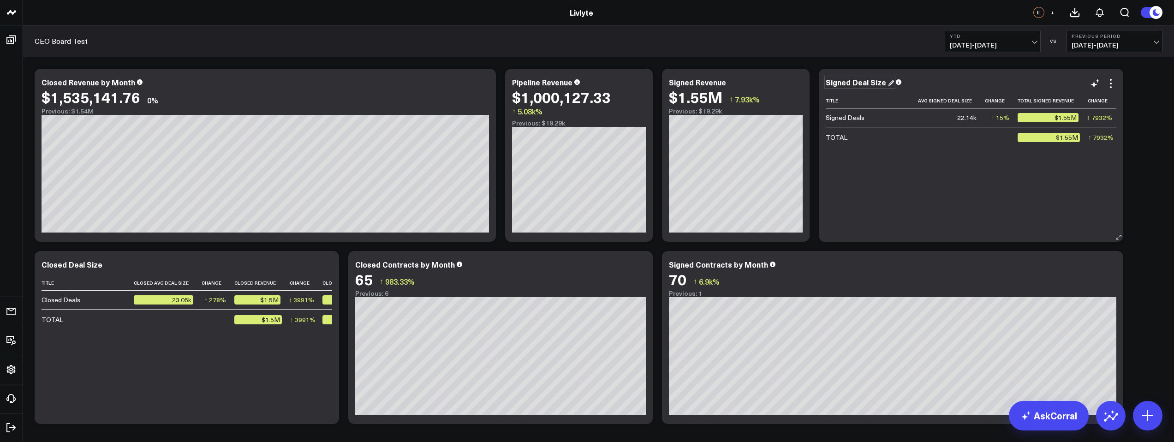
click at [878, 82] on div "Signed Deal Size" at bounding box center [860, 82] width 68 height 10
click at [848, 83] on div "Signed Deal Size" at bounding box center [857, 82] width 62 height 10
click at [892, 154] on div "Title Avg Signed Deal Size Change Total Signed Revenue Change Signed Contracts …" at bounding box center [971, 162] width 291 height 139
click at [102, 265] on div "Closed Deal Size" at bounding box center [76, 264] width 69 height 10
click at [68, 264] on div "Closed Deal Size" at bounding box center [73, 264] width 63 height 10
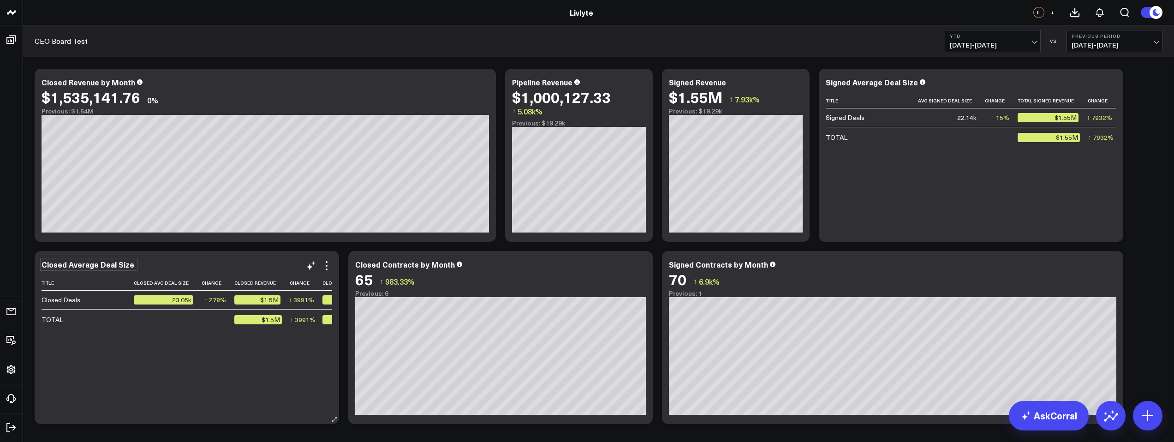
click at [177, 265] on div "Closed Average Deal Size" at bounding box center [187, 264] width 291 height 8
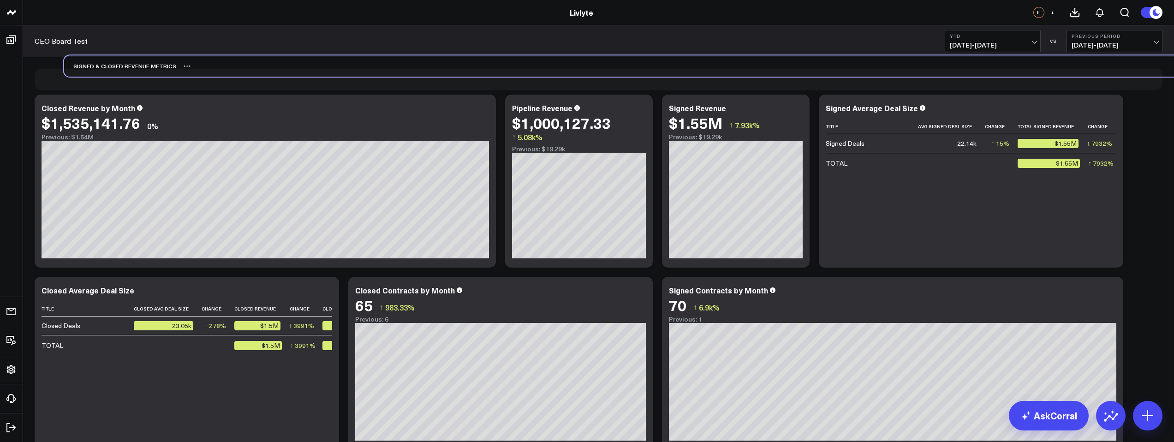
drag, startPoint x: 86, startPoint y: 352, endPoint x: 117, endPoint y: 79, distance: 274.4
click at [117, 77] on div "Signed & Closed Revenue Metrics" at bounding box center [120, 65] width 112 height 21
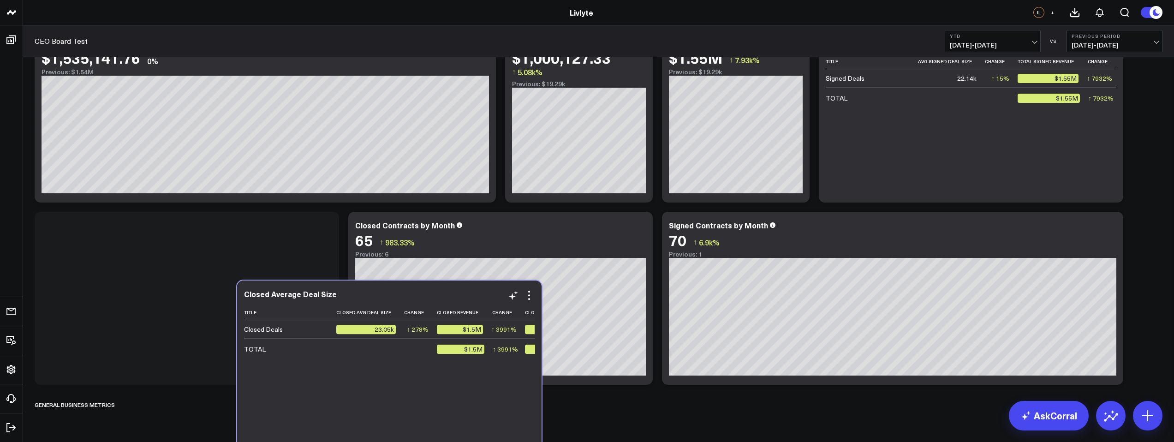
scroll to position [87, 0]
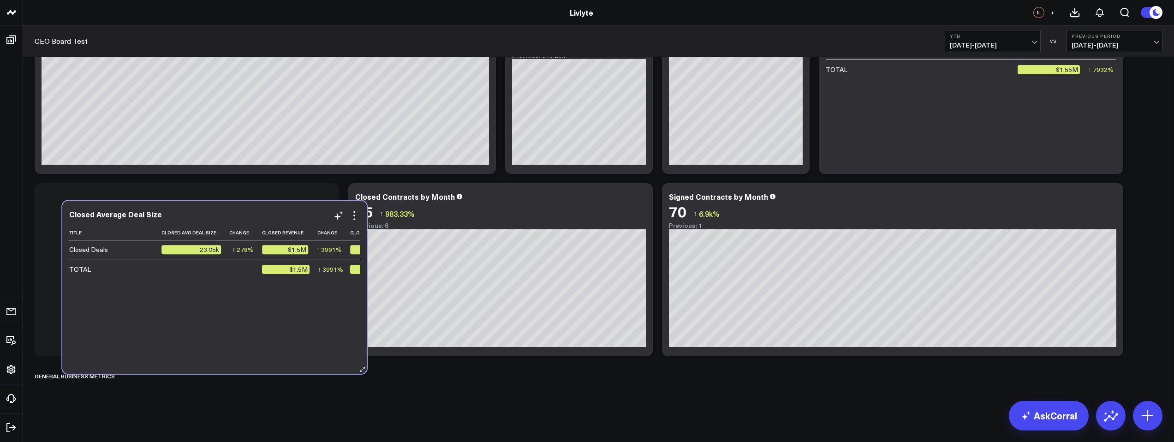
drag, startPoint x: 260, startPoint y: 418, endPoint x: 233, endPoint y: 361, distance: 62.7
click at [233, 361] on div "Closed Average Deal Size Title Closed Avg Deal Size Change Closed Revenue Chang…" at bounding box center [214, 287] width 304 height 173
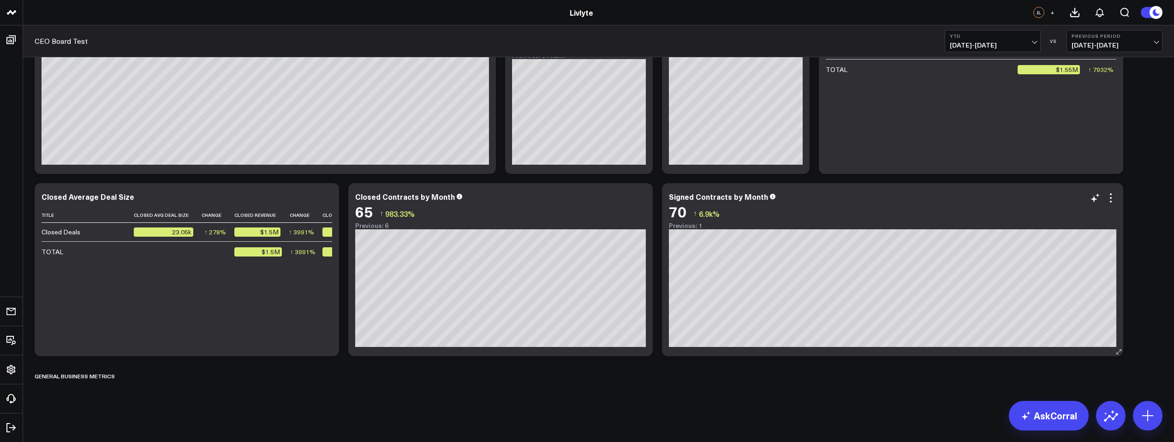
scroll to position [0, 0]
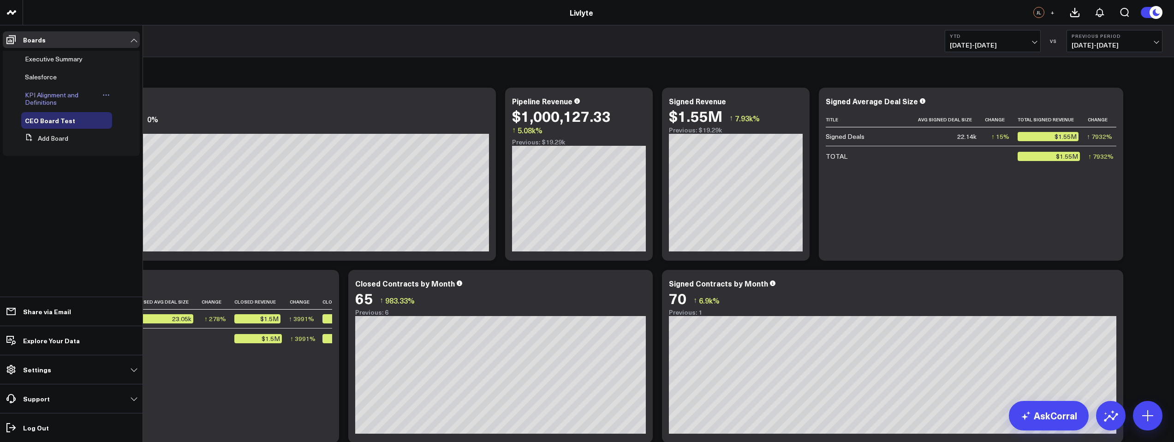
click at [51, 100] on span "KPI Alignment and Definitions" at bounding box center [52, 98] width 54 height 16
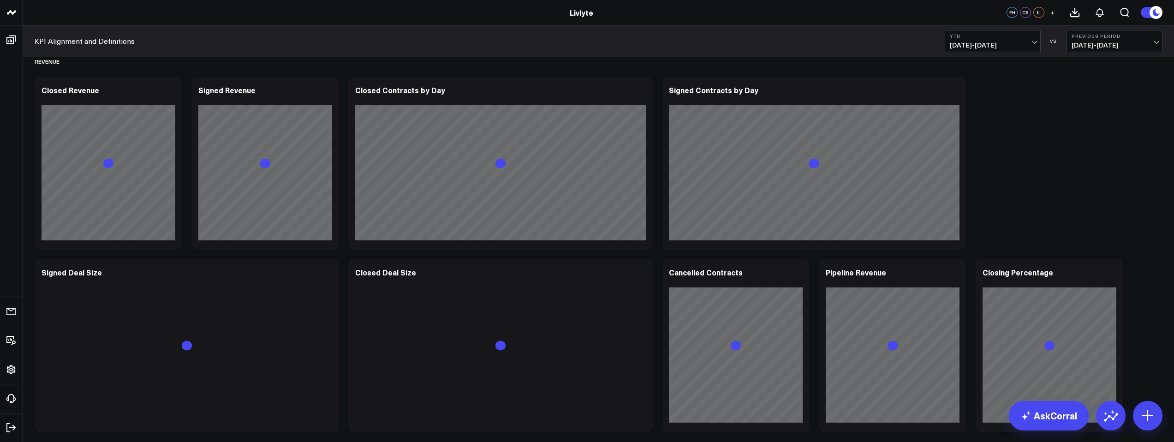
scroll to position [21, 0]
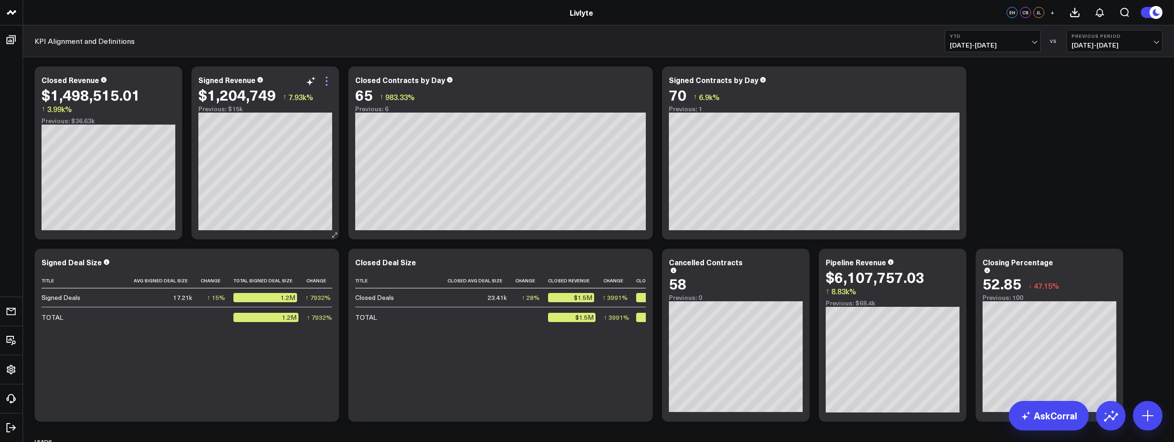
click at [330, 83] on icon at bounding box center [326, 81] width 11 height 11
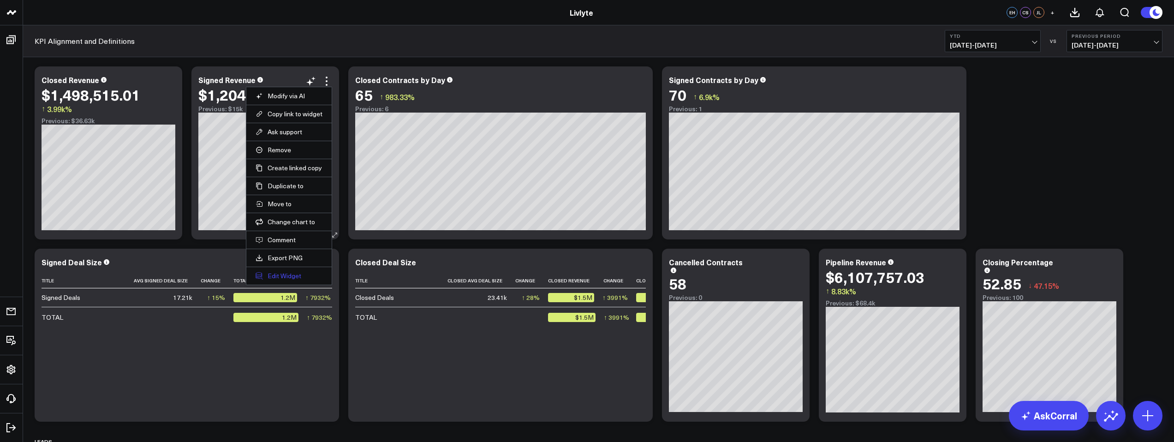
click at [299, 275] on button "Edit Widget" at bounding box center [289, 276] width 67 height 8
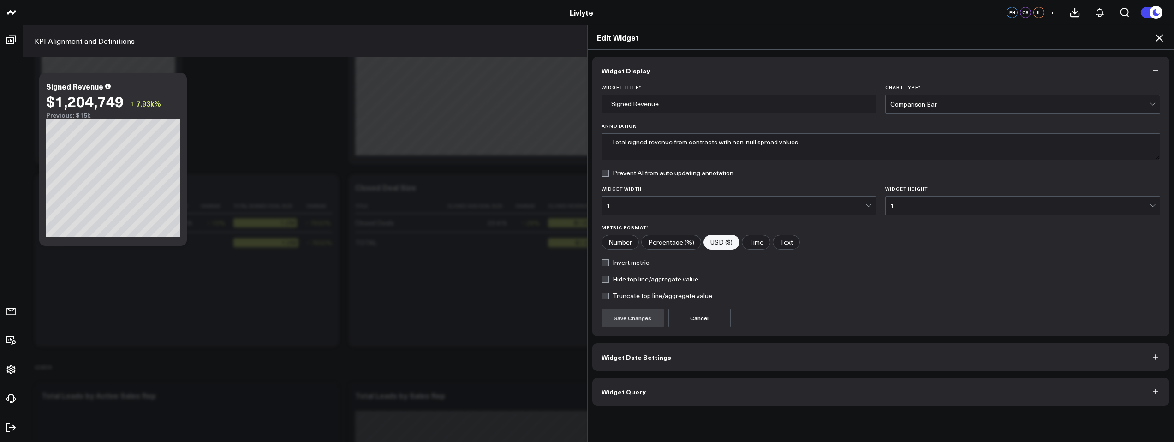
scroll to position [176, 0]
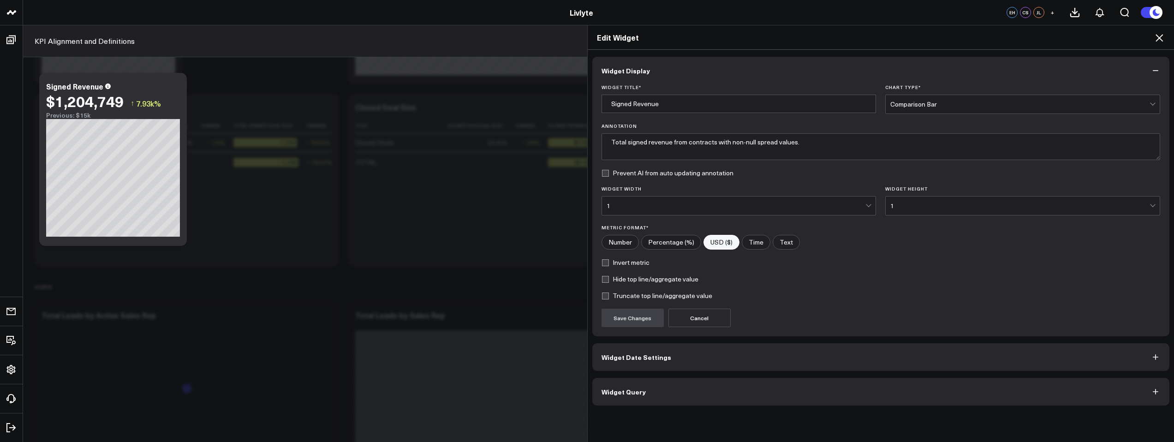
click at [595, 380] on button "Widget Query" at bounding box center [881, 392] width 578 height 28
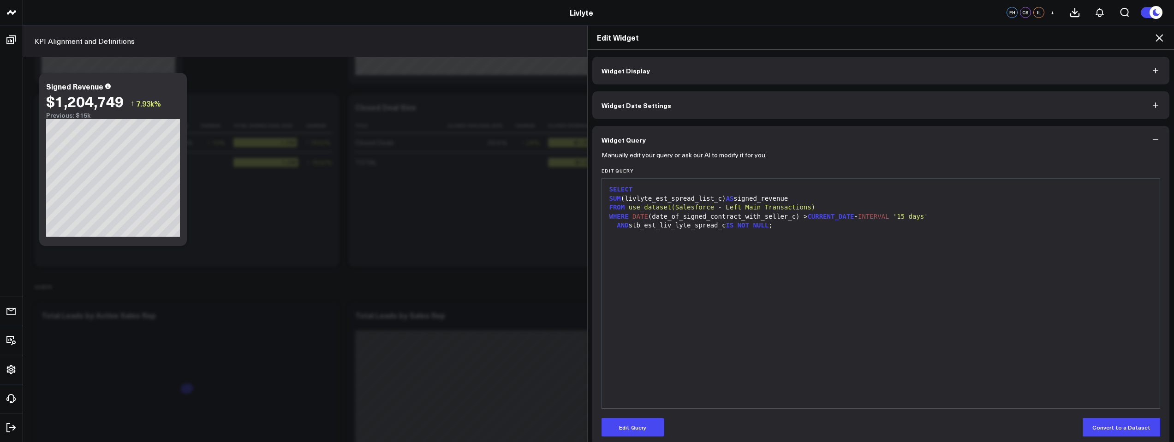
scroll to position [2, 0]
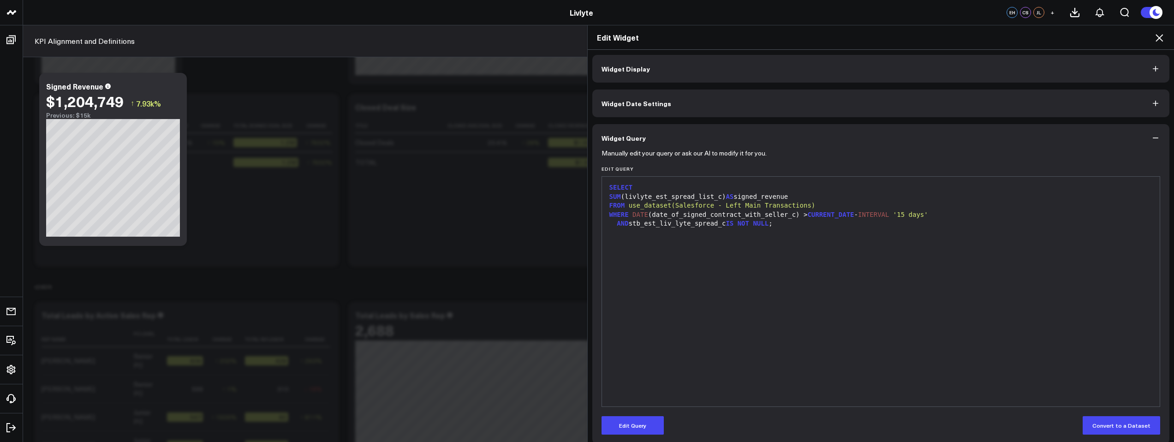
click at [1157, 40] on icon at bounding box center [1159, 37] width 7 height 7
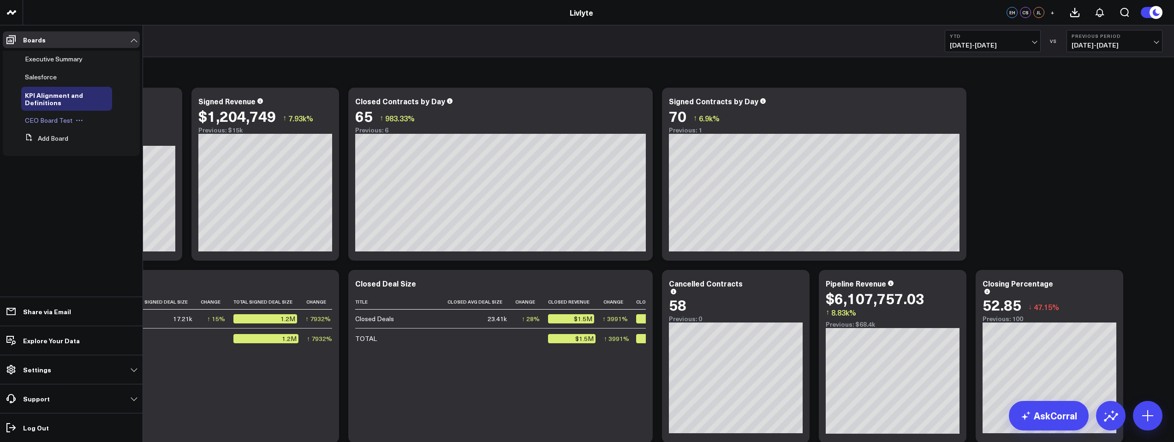
click at [55, 121] on span "CEO Board Test" at bounding box center [49, 120] width 48 height 9
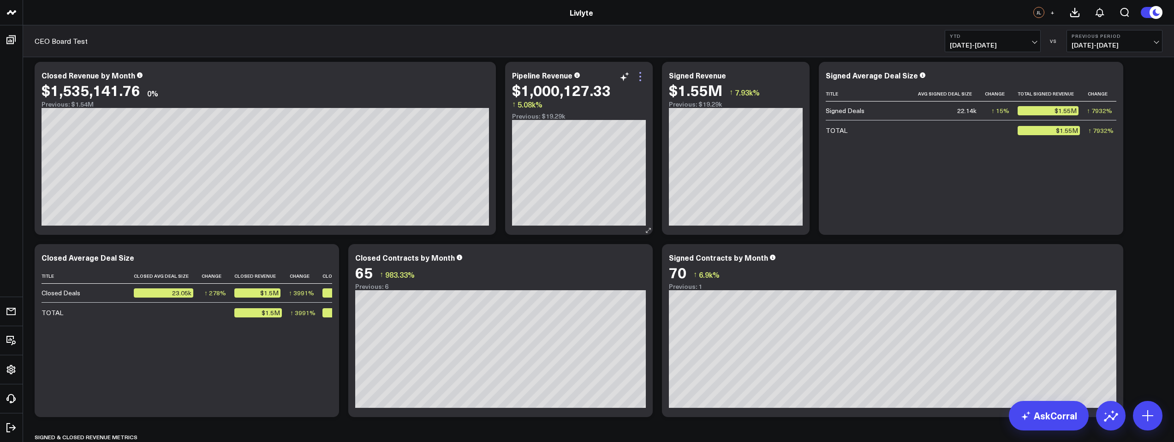
click at [639, 74] on icon at bounding box center [640, 76] width 11 height 11
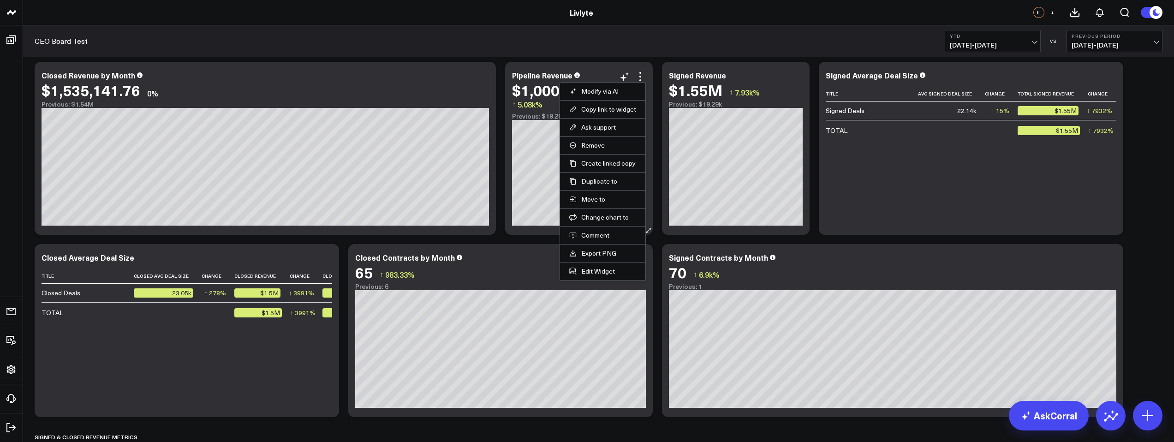
click at [616, 277] on li "Edit Widget" at bounding box center [602, 271] width 85 height 18
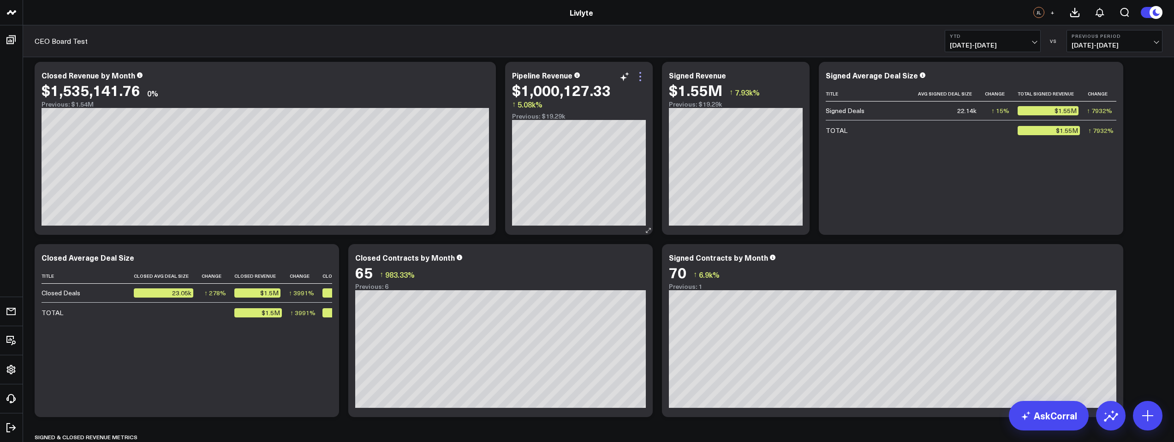
click at [641, 76] on icon at bounding box center [640, 76] width 11 height 11
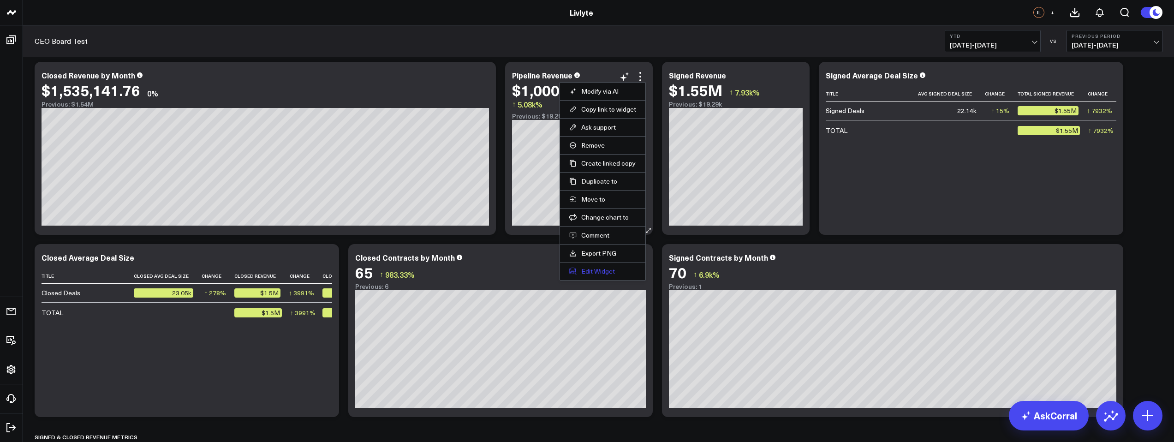
click at [608, 273] on button "Edit Widget" at bounding box center [602, 271] width 67 height 8
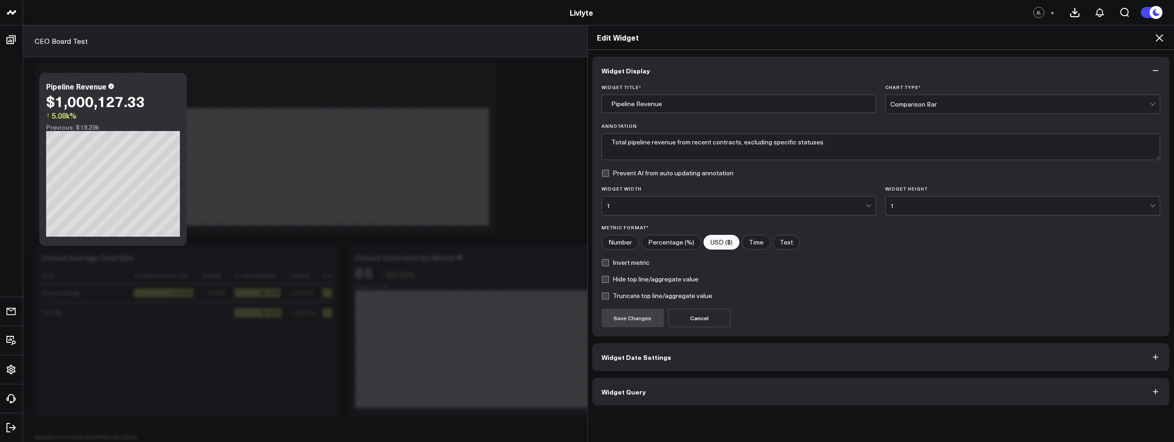
click at [663, 391] on button "Widget Query" at bounding box center [881, 392] width 578 height 28
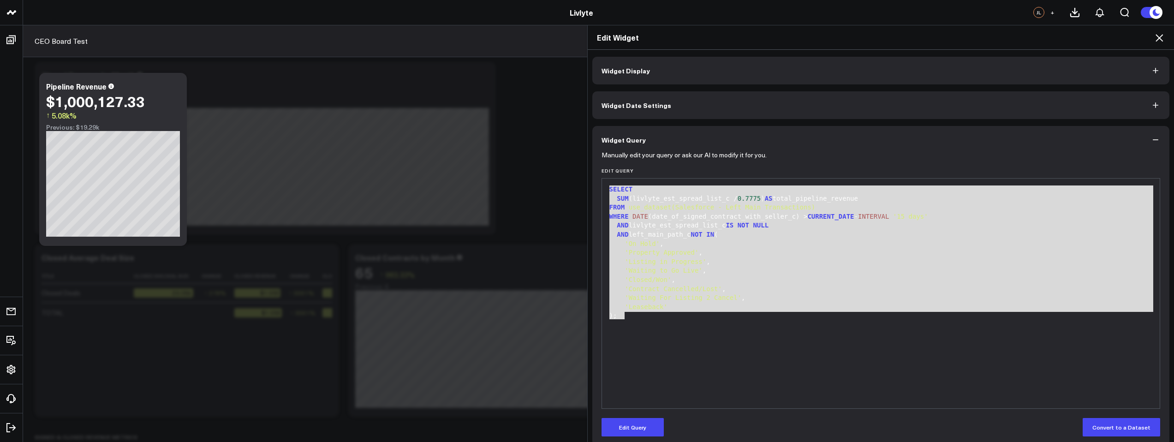
drag, startPoint x: 657, startPoint y: 314, endPoint x: 599, endPoint y: 188, distance: 138.3
click at [602, 189] on div "99 1 2 3 4 5 6 7 8 9 10 11 12 13 14 15 › ⌄ SELECT SUM (livlyte_est_spread_list_…" at bounding box center [881, 293] width 559 height 231
copy div "SELECT SUM (livlyte_est_spread_list_c / 0.7775 ) AS total_pipeline_revenue FROM…"
click at [1150, 40] on h2 "Edit Widget" at bounding box center [881, 37] width 568 height 10
click at [1162, 37] on icon at bounding box center [1159, 37] width 11 height 11
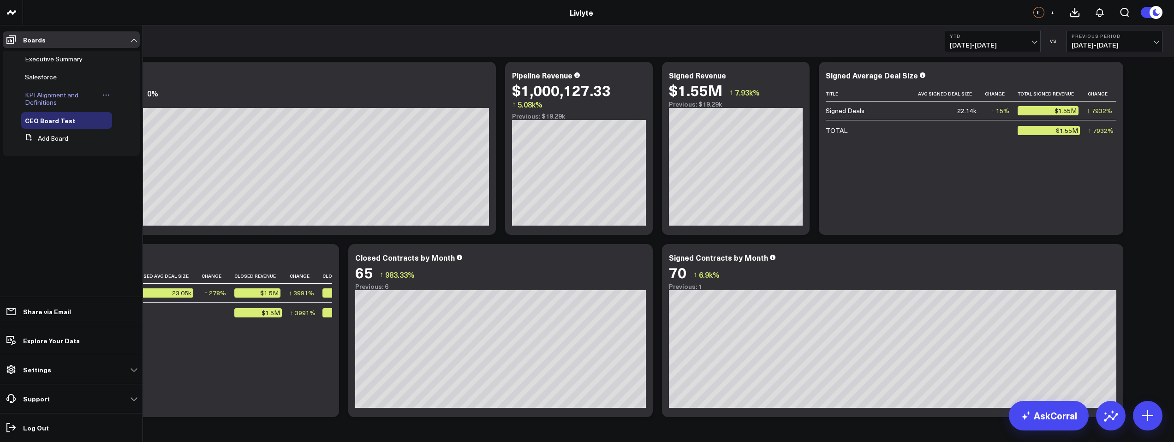
click at [51, 101] on span "KPI Alignment and Definitions" at bounding box center [52, 98] width 54 height 16
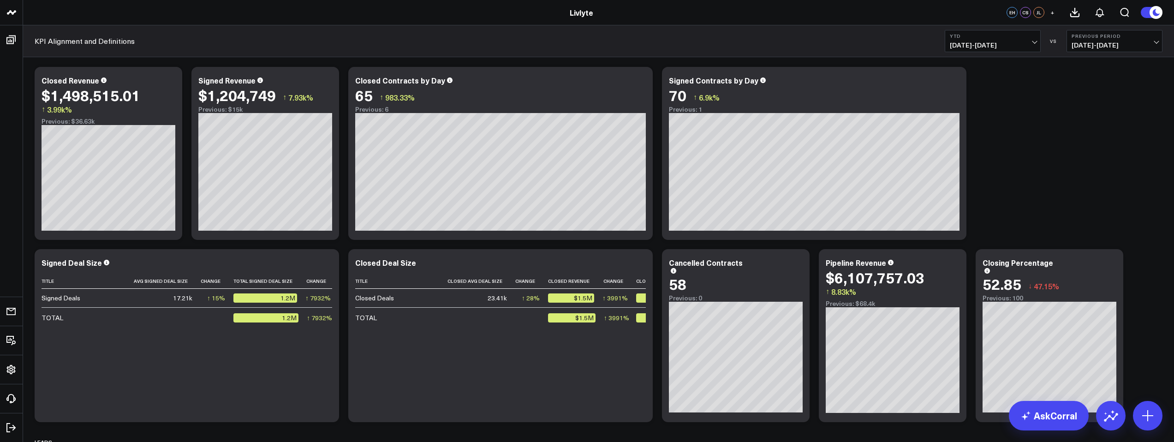
scroll to position [21, 0]
click at [953, 267] on icon at bounding box center [954, 263] width 11 height 11
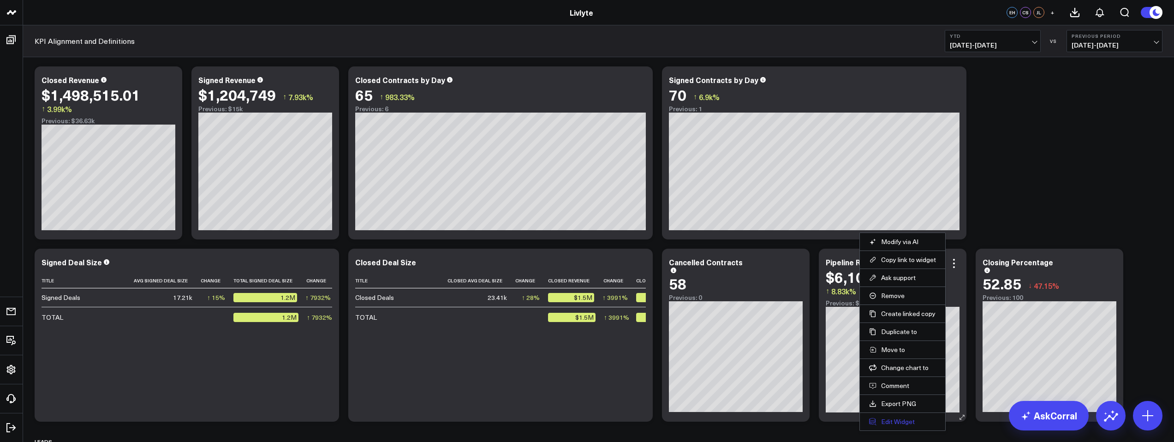
click at [899, 422] on button "Edit Widget" at bounding box center [902, 422] width 67 height 8
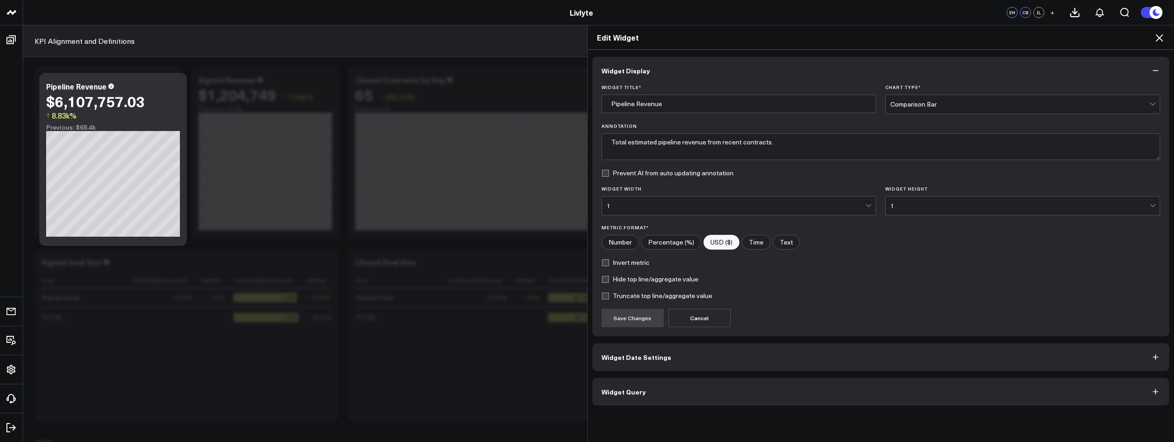
click at [651, 396] on button "Widget Query" at bounding box center [881, 392] width 578 height 28
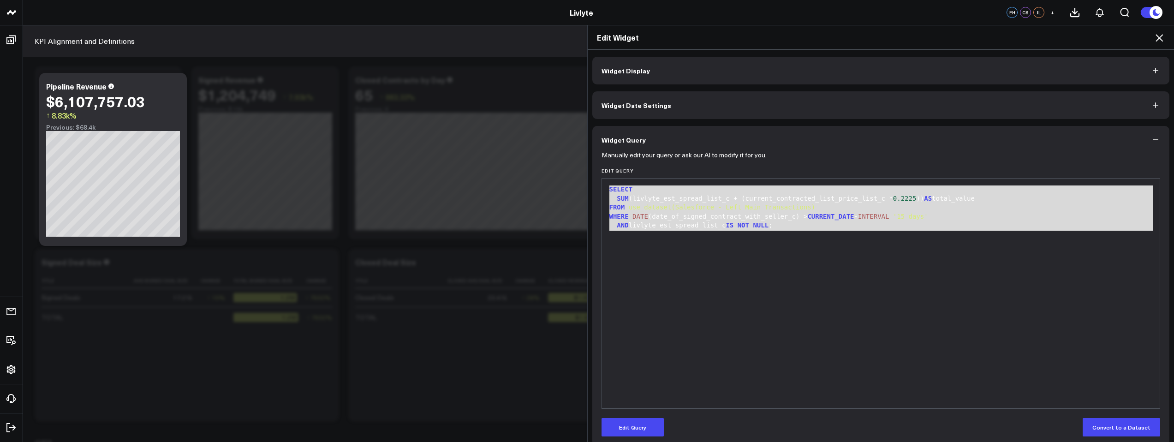
drag, startPoint x: 741, startPoint y: 260, endPoint x: 615, endPoint y: 175, distance: 152.5
click at [615, 175] on div "Edit Query 9 1 2 3 4 5 6 › ⌄ SELECT SUM (livlyte_est_spread_list_c + (current_c…" at bounding box center [881, 288] width 559 height 241
click at [645, 432] on button "Edit Query" at bounding box center [633, 427] width 62 height 18
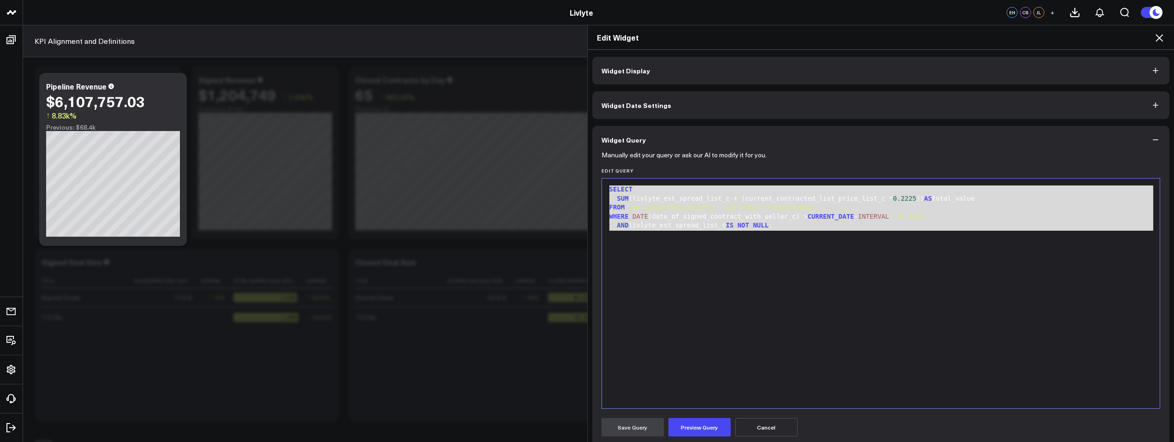
click at [903, 300] on div "SELECT SUM (livlyte_est_spread_list_c + (current_contracted_list_price_list_c *…" at bounding box center [881, 293] width 549 height 221
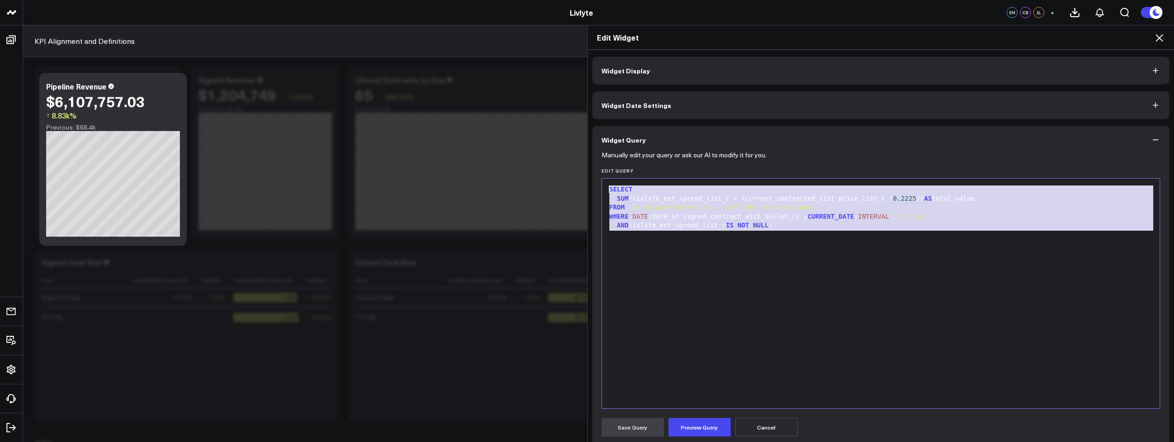
drag, startPoint x: 919, startPoint y: 258, endPoint x: 517, endPoint y: 161, distance: 413.0
click at [517, 161] on div "Edit Widget Widget Display Widget Date Settings Widget Query Manually edit your…" at bounding box center [587, 233] width 1174 height 417
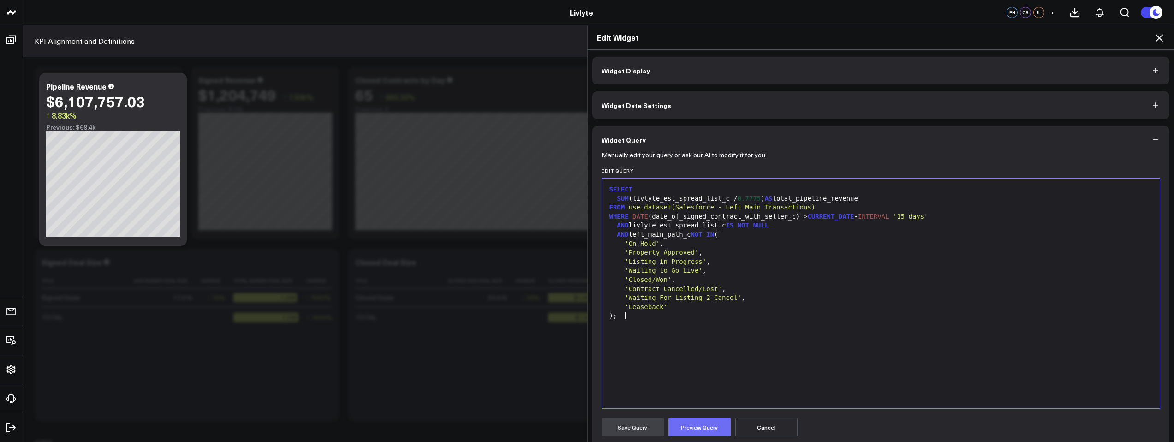
click at [690, 427] on button "Preview Query" at bounding box center [700, 427] width 62 height 18
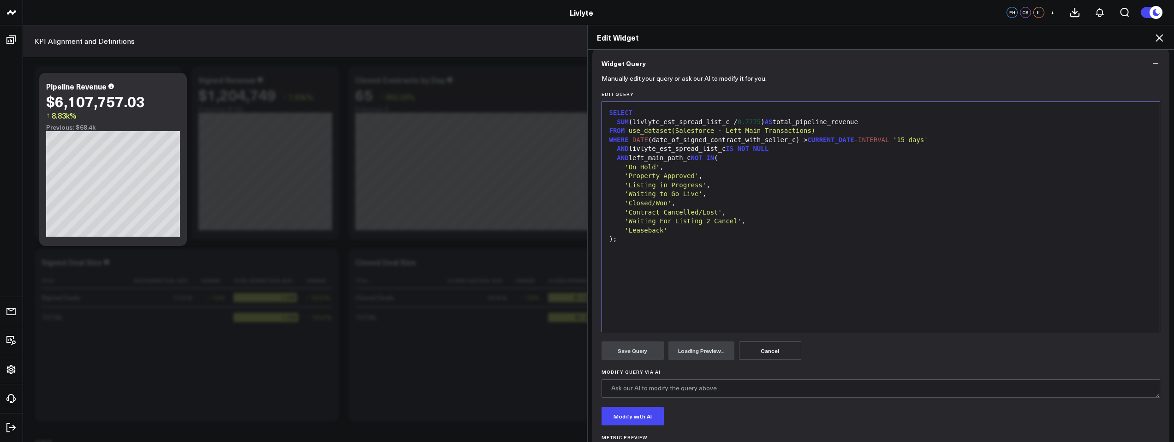
scroll to position [125, 0]
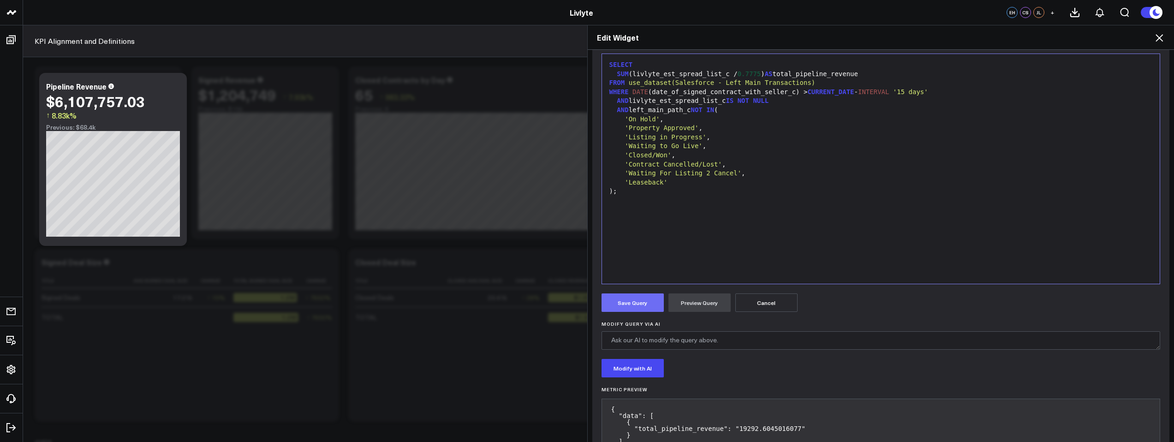
click at [644, 308] on button "Save Query" at bounding box center [633, 302] width 62 height 18
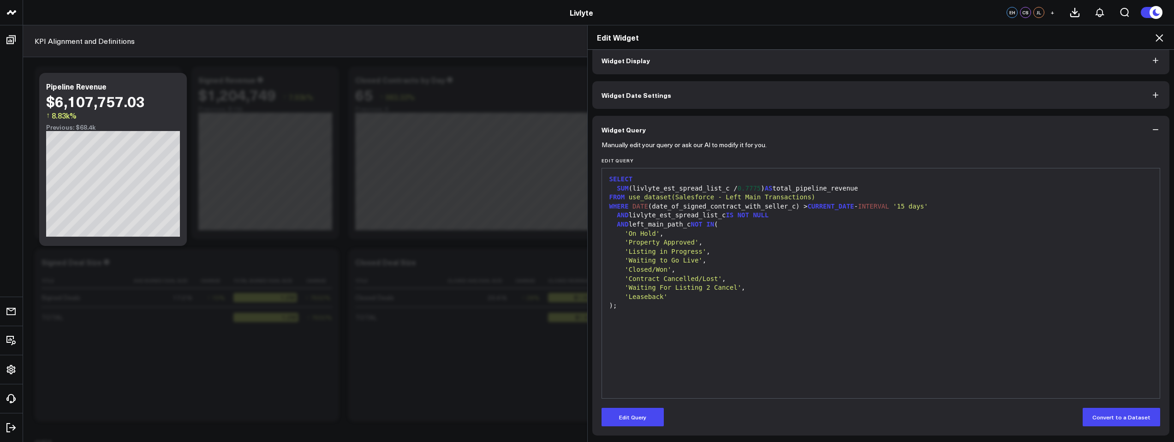
scroll to position [10, 0]
click at [1159, 34] on icon at bounding box center [1159, 37] width 11 height 11
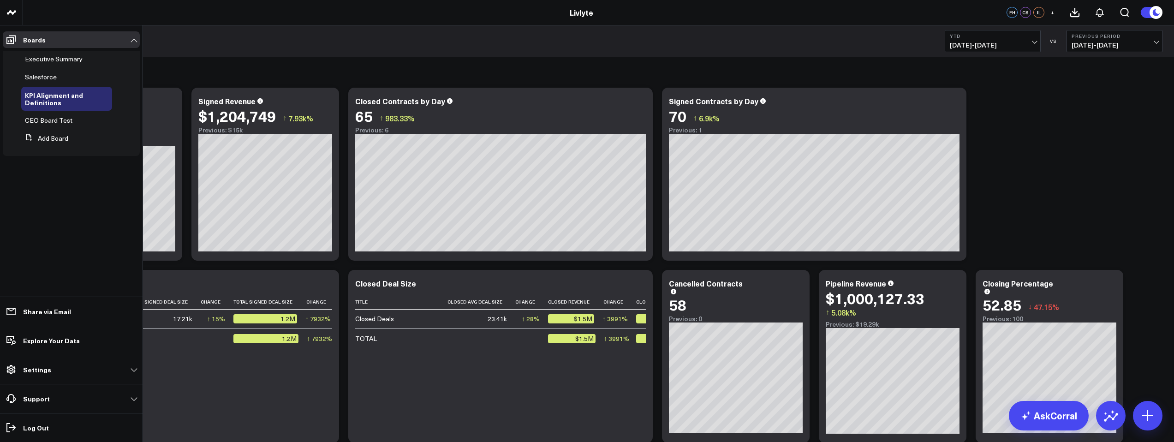
click at [65, 120] on span "CEO Board Test" at bounding box center [49, 120] width 48 height 9
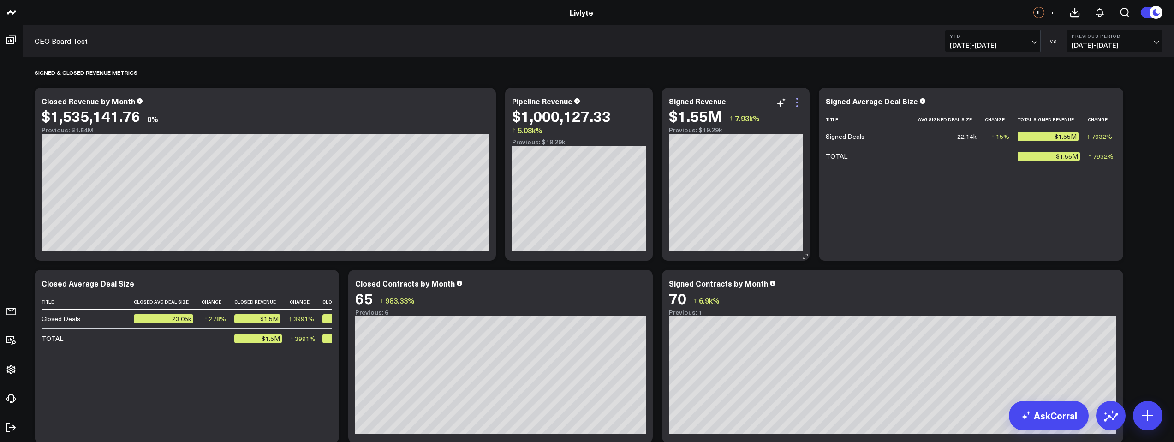
click at [797, 101] on icon at bounding box center [797, 102] width 11 height 11
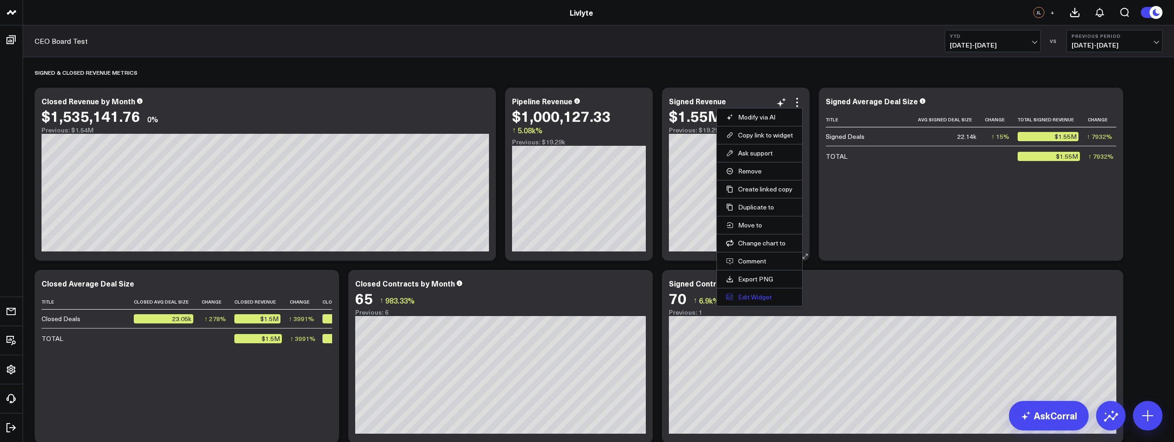
click at [764, 299] on button "Edit Widget" at bounding box center [759, 297] width 67 height 8
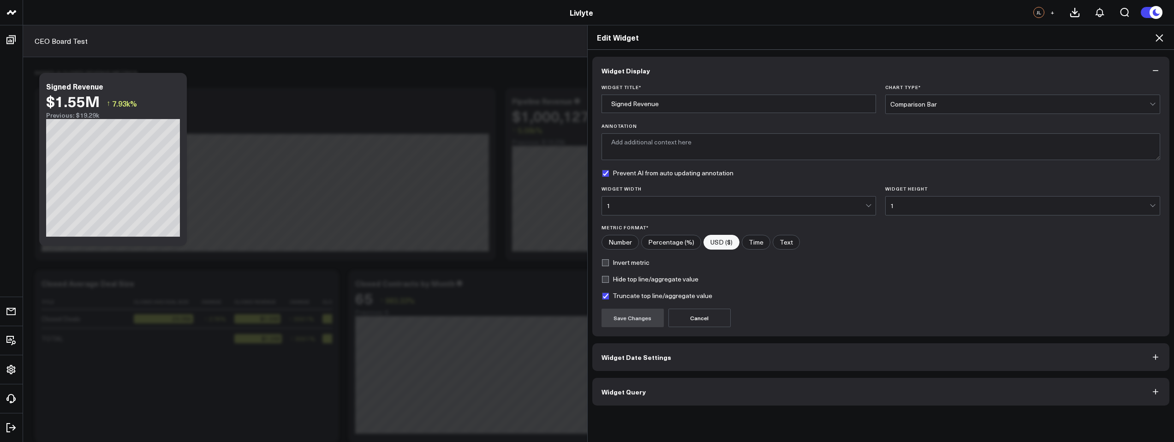
click at [705, 387] on button "Widget Query" at bounding box center [881, 392] width 578 height 28
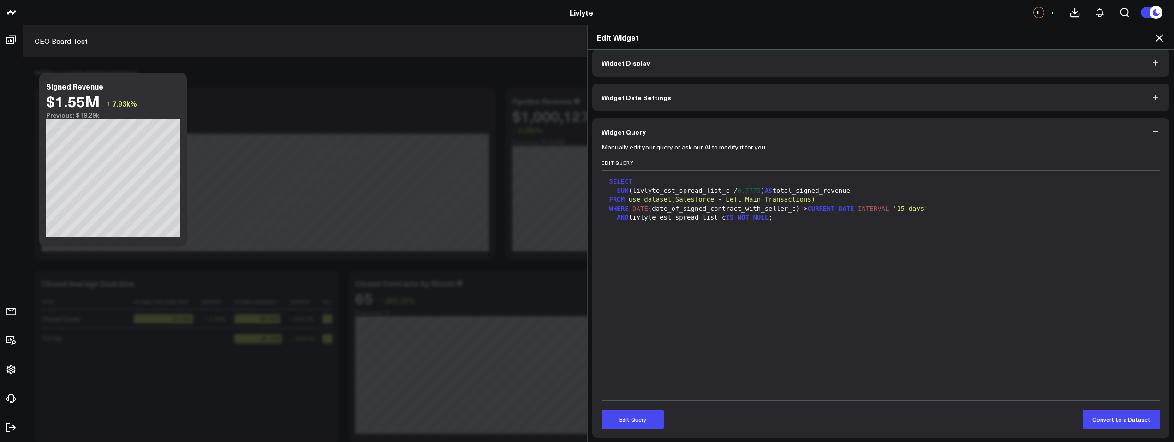
scroll to position [10, 0]
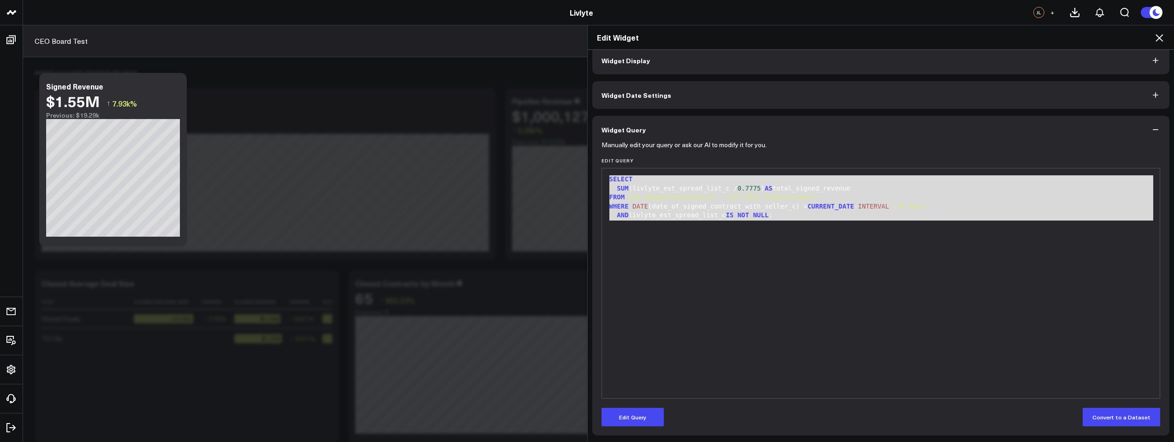
drag, startPoint x: 658, startPoint y: 191, endPoint x: 601, endPoint y: 179, distance: 58.5
click at [602, 179] on div "9 1 2 3 4 5 6 › ⌄ SELECT SUM (livlyte_est_spread_list_c / 0.7775 ) AS total_sig…" at bounding box center [881, 283] width 559 height 231
copy div "SELECT SUM (livlyte_est_spread_list_c / 0.7775 ) AS total_signed_revenue FROM u…"
click at [1159, 36] on icon at bounding box center [1159, 37] width 11 height 11
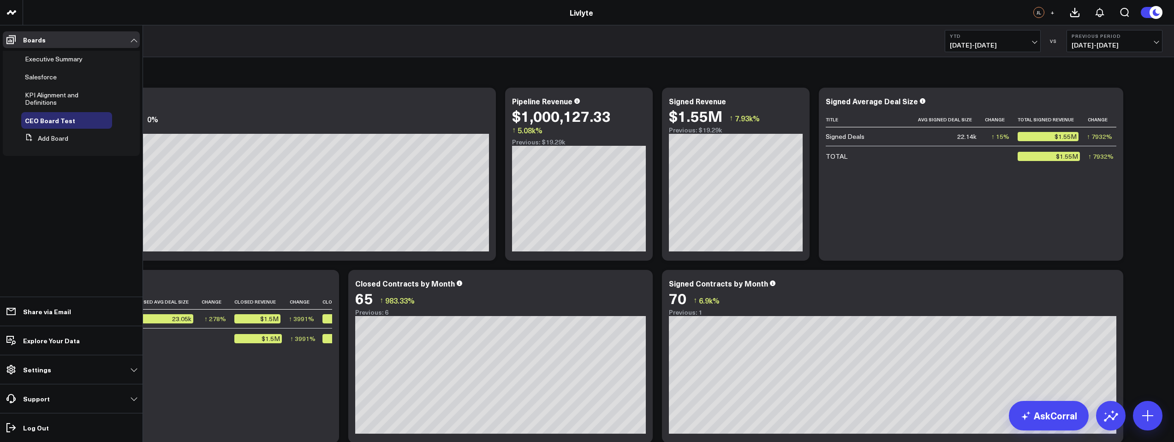
click at [37, 94] on span "KPI Alignment and Definitions" at bounding box center [52, 98] width 54 height 16
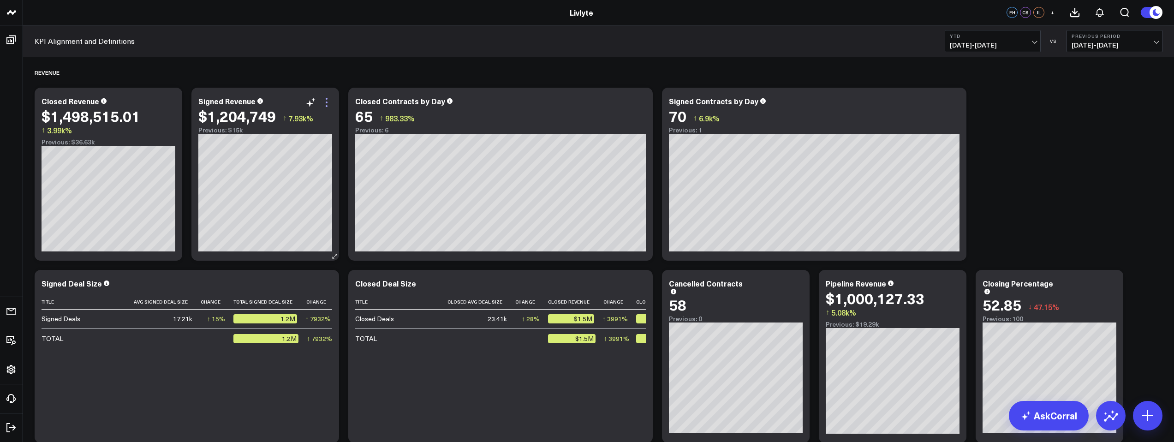
click at [325, 107] on icon at bounding box center [326, 102] width 11 height 11
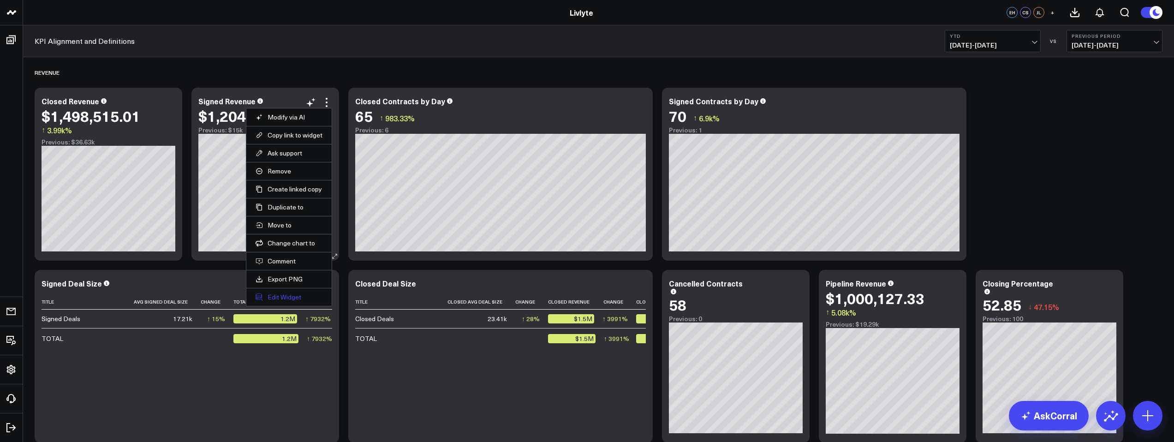
click at [294, 299] on button "Edit Widget" at bounding box center [289, 297] width 67 height 8
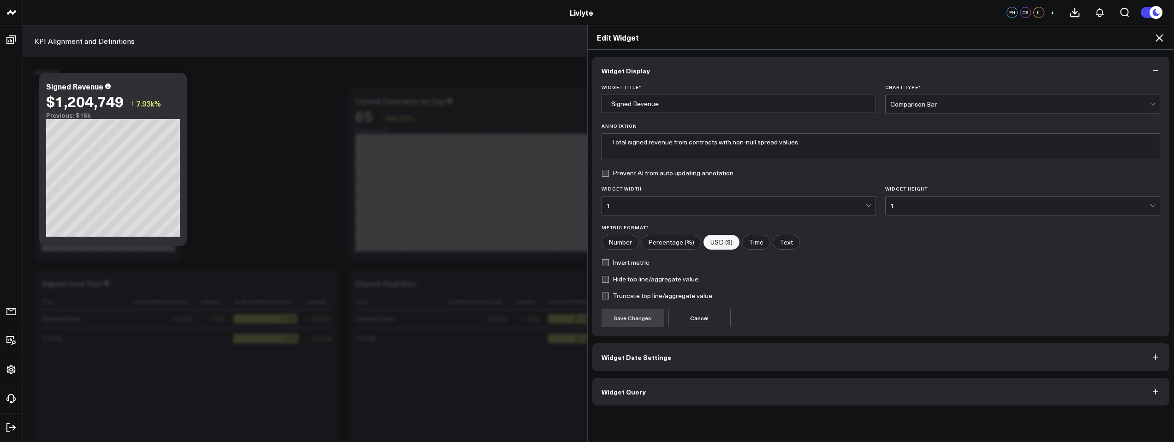
click at [714, 397] on button "Widget Query" at bounding box center [881, 392] width 578 height 28
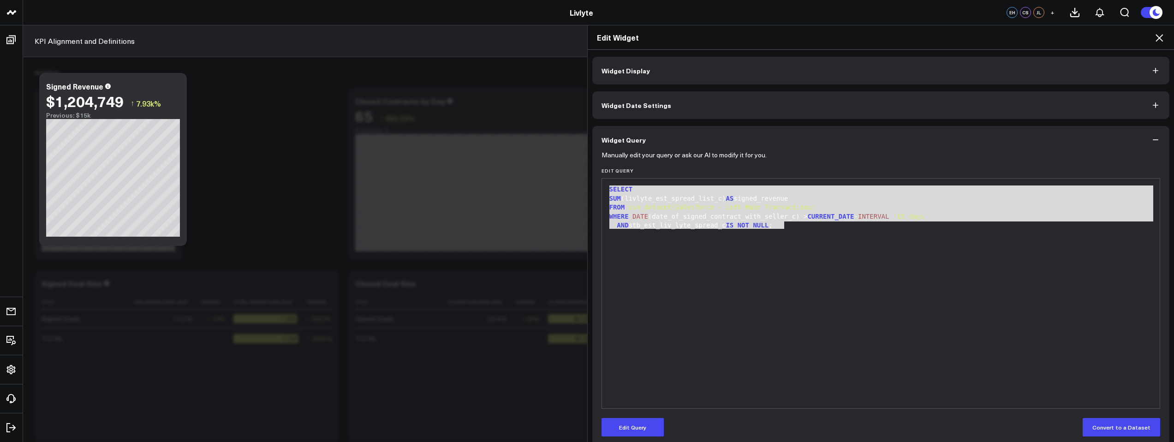
drag, startPoint x: 842, startPoint y: 257, endPoint x: 519, endPoint y: 179, distance: 332.6
click at [519, 179] on div "Edit Widget Widget Display Widget Date Settings Widget Query Manually edit your…" at bounding box center [587, 233] width 1174 height 417
click at [626, 426] on button "Edit Query" at bounding box center [633, 427] width 62 height 18
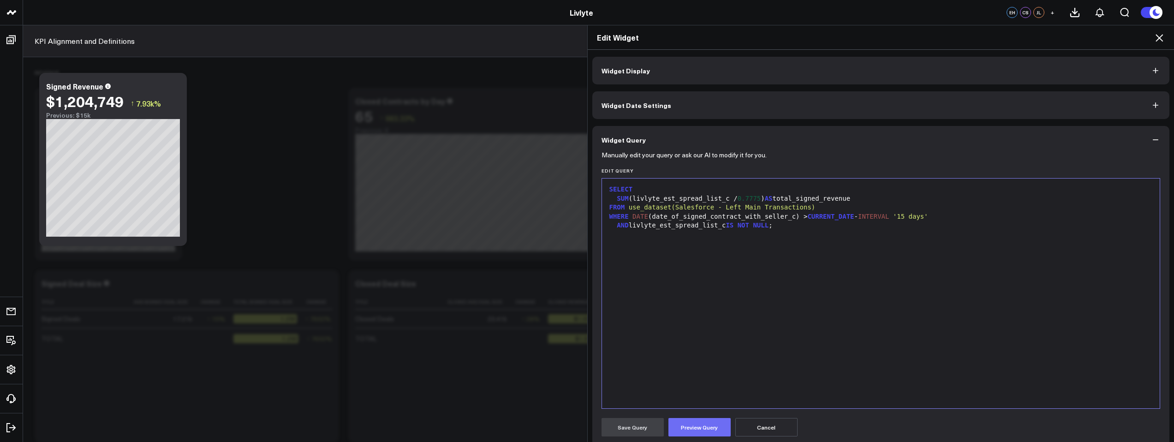
click at [694, 426] on button "Preview Query" at bounding box center [700, 427] width 62 height 18
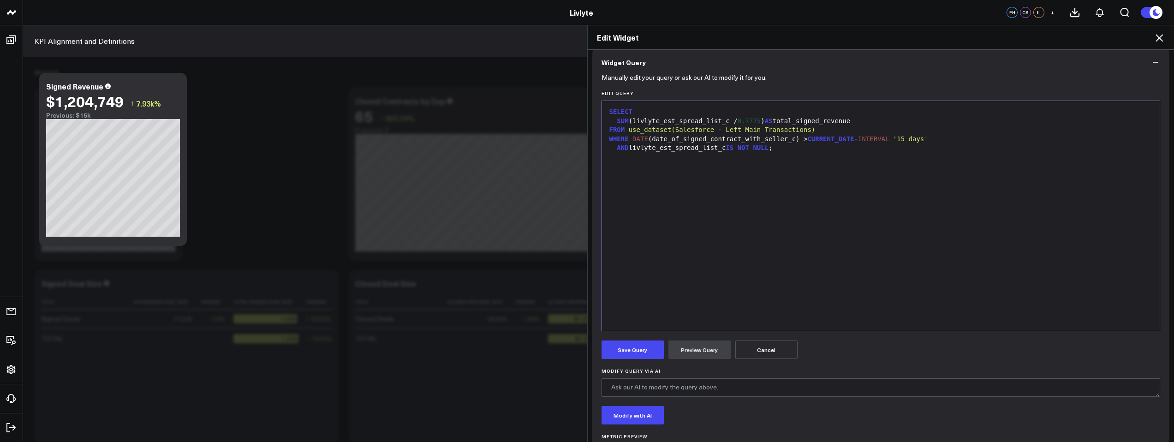
scroll to position [125, 0]
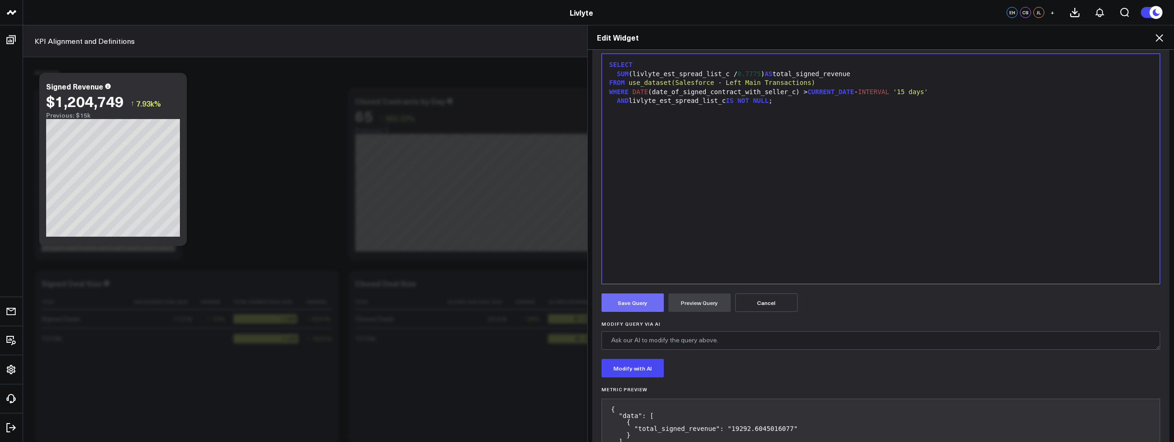
click at [640, 307] on button "Save Query" at bounding box center [633, 302] width 62 height 18
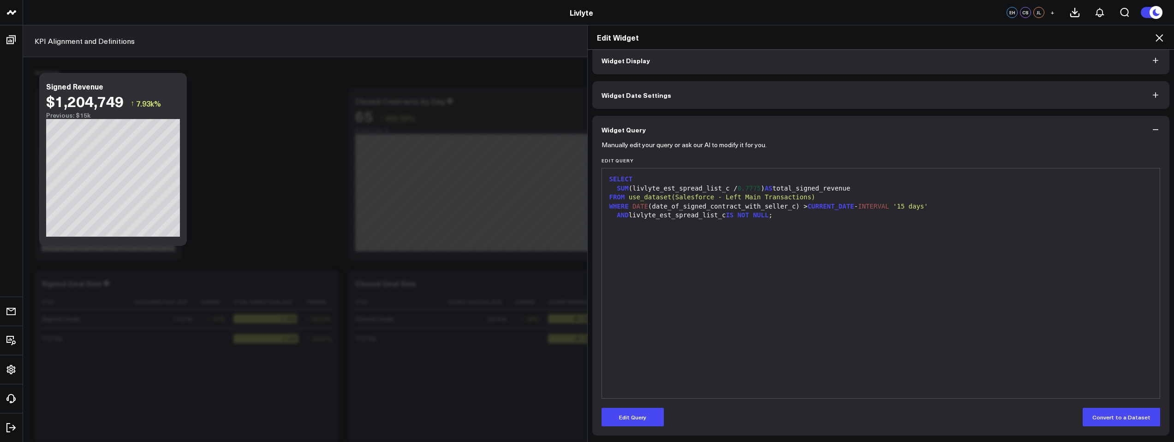
scroll to position [10, 0]
click at [1163, 36] on icon at bounding box center [1159, 37] width 11 height 11
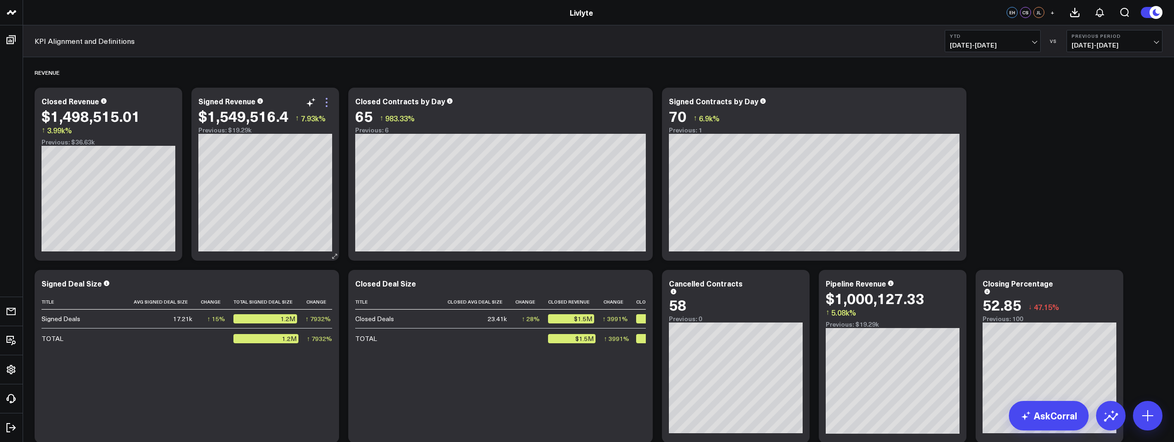
click at [327, 104] on icon at bounding box center [326, 102] width 11 height 11
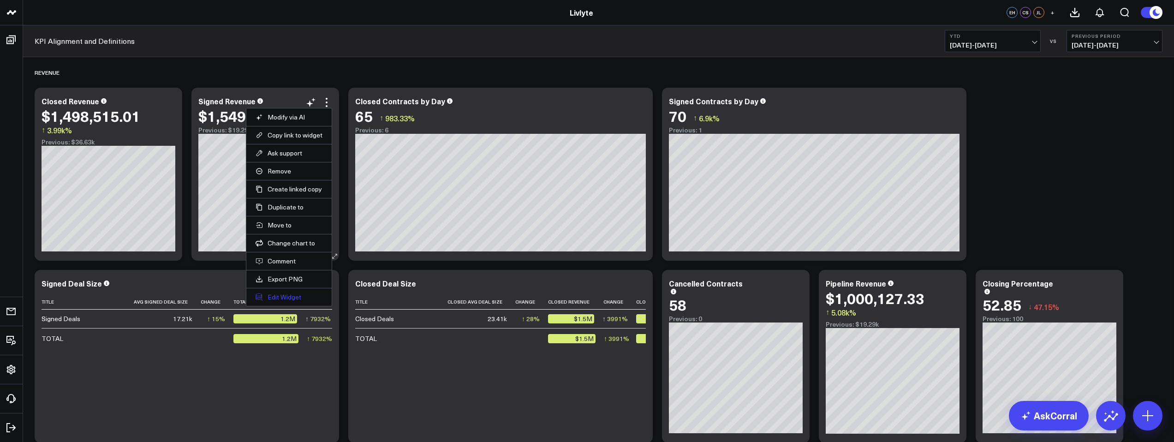
click at [301, 300] on button "Edit Widget" at bounding box center [289, 297] width 67 height 8
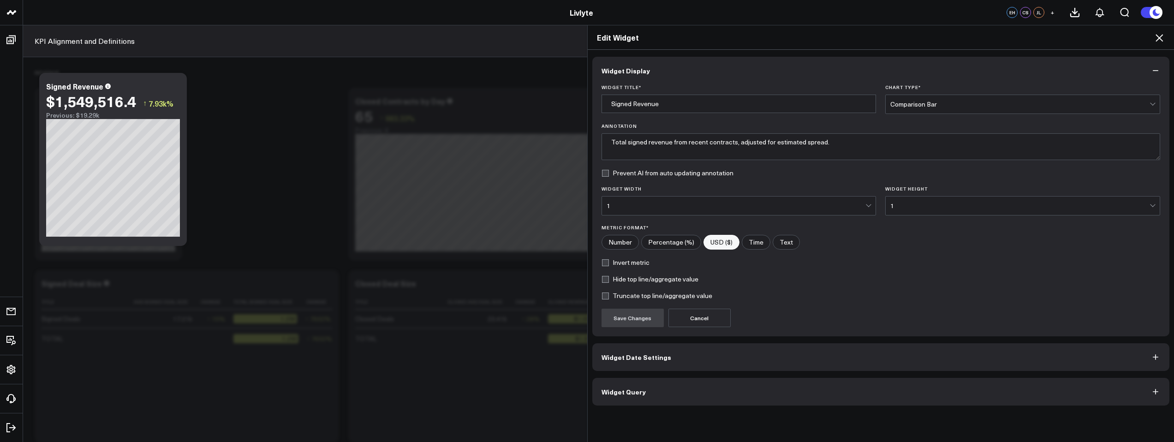
drag, startPoint x: 634, startPoint y: 388, endPoint x: 640, endPoint y: 351, distance: 37.9
click at [634, 388] on span "Widget Query" at bounding box center [624, 391] width 44 height 7
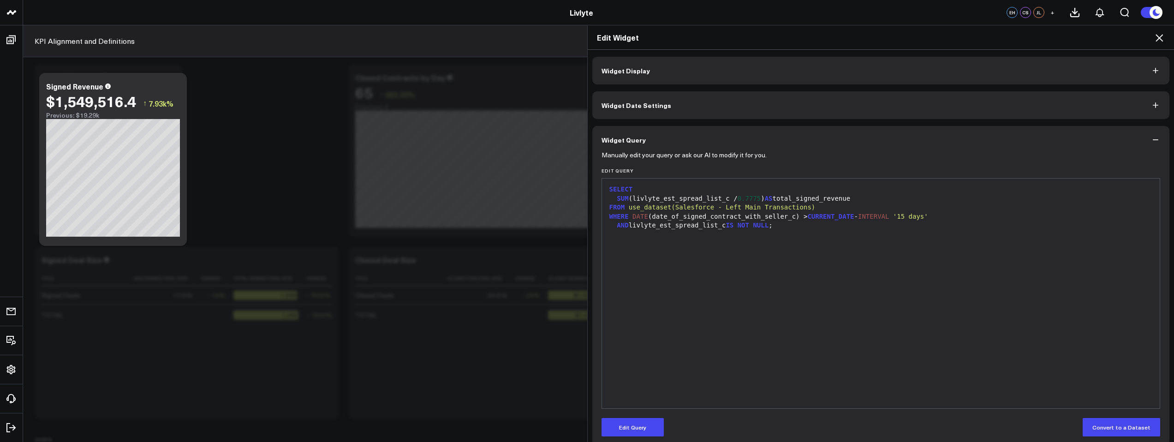
scroll to position [24, 0]
click at [719, 257] on div "SELECT SUM (livlyte_est_spread_list_c / 0.7775 ) AS total_signed_revenue FROM u…" at bounding box center [881, 293] width 549 height 221
click at [1159, 37] on icon at bounding box center [1159, 37] width 7 height 7
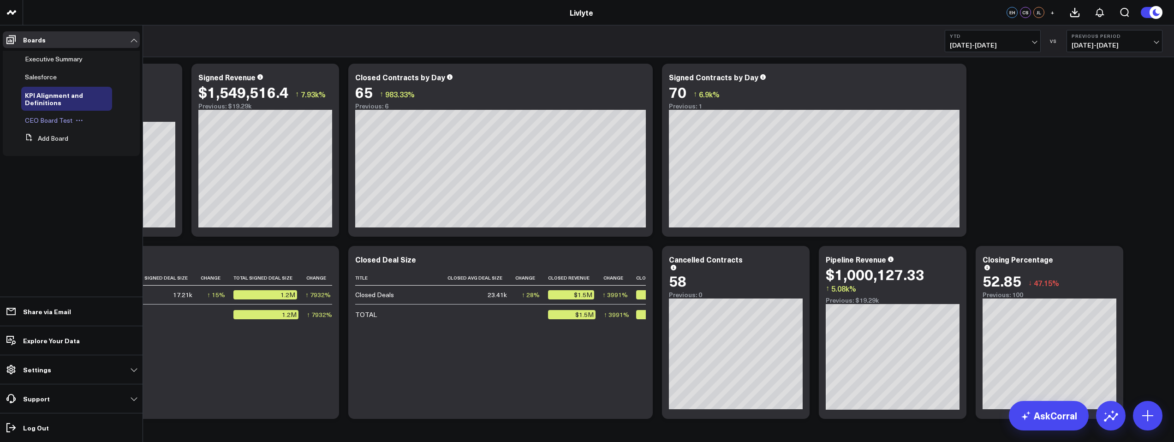
click at [88, 122] on div "CEO Board Test" at bounding box center [66, 120] width 91 height 17
click at [46, 118] on span "CEO Board Test" at bounding box center [49, 120] width 48 height 9
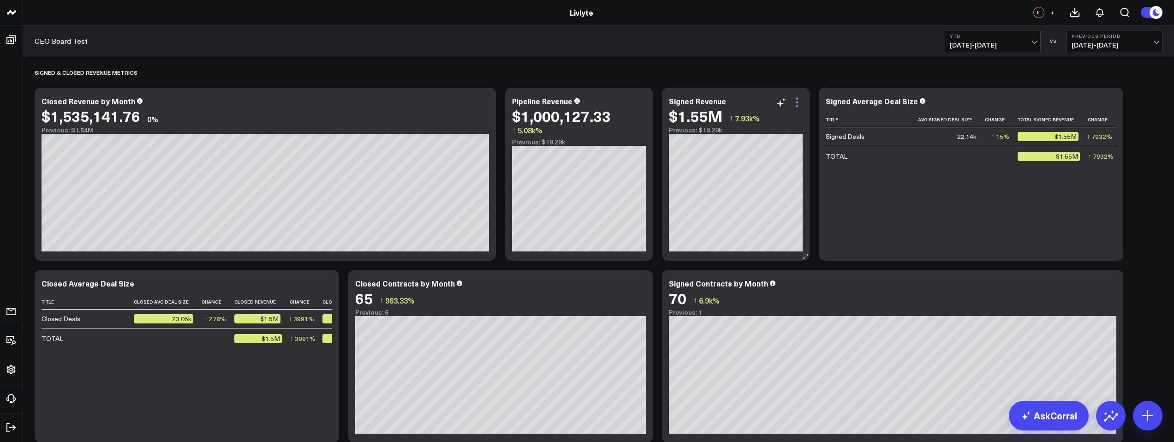
click at [795, 104] on icon at bounding box center [797, 102] width 11 height 11
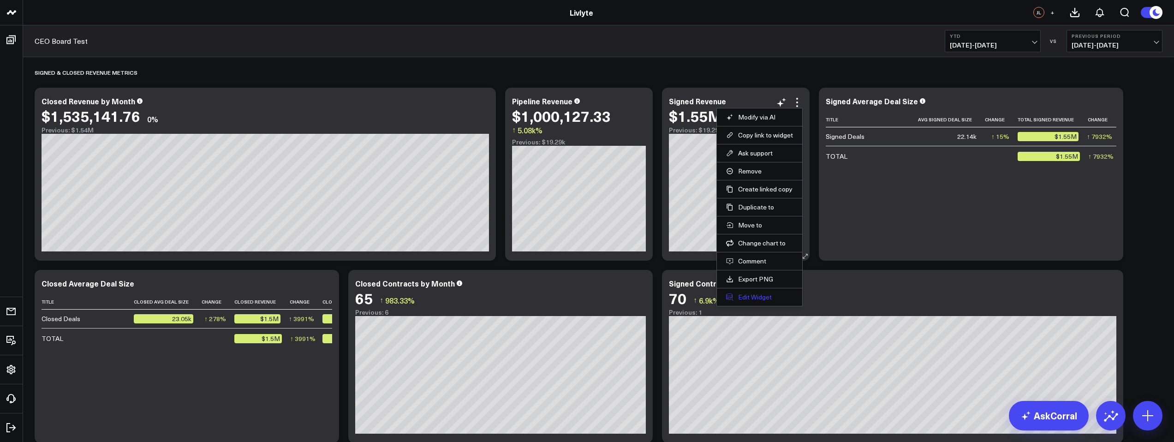
click at [748, 295] on button "Edit Widget" at bounding box center [759, 297] width 67 height 8
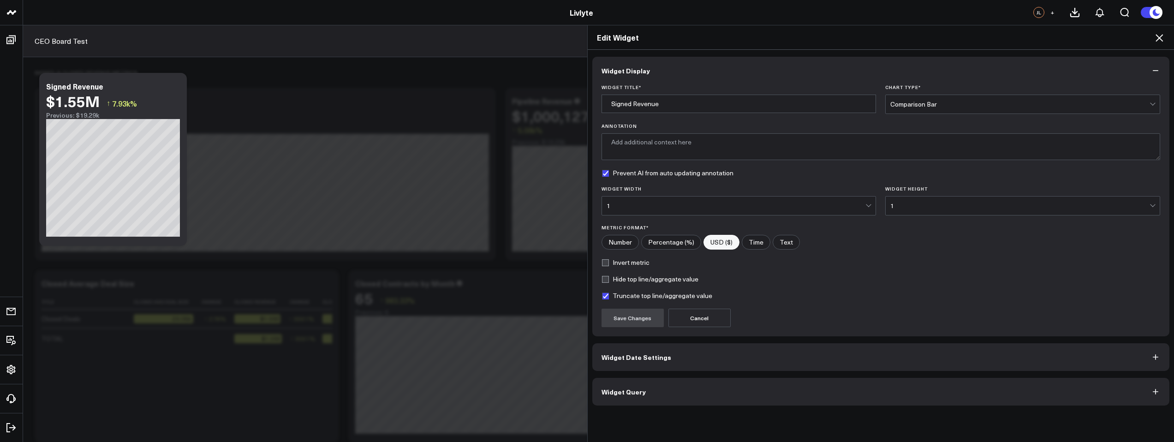
click at [722, 388] on button "Widget Query" at bounding box center [881, 392] width 578 height 28
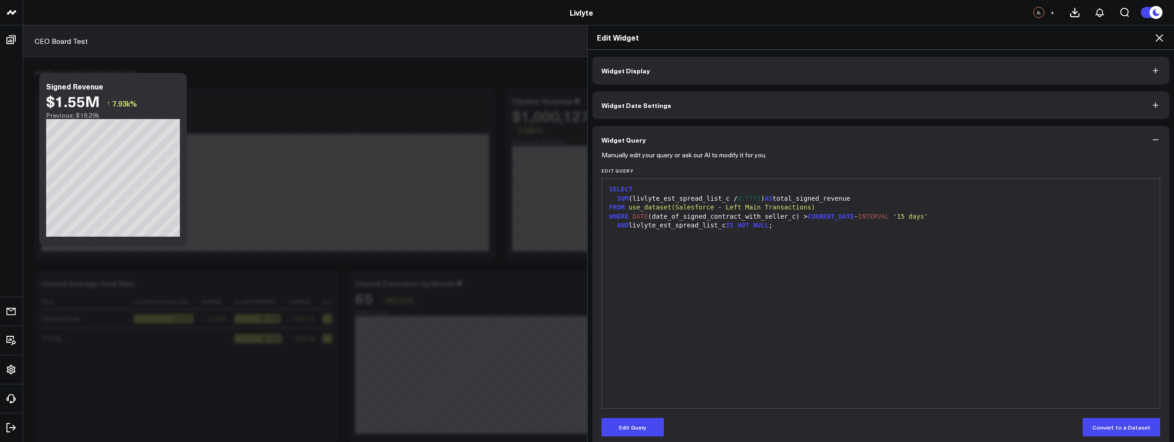
click at [1158, 43] on div "Edit Widget" at bounding box center [881, 37] width 587 height 24
click at [1158, 35] on icon at bounding box center [1159, 37] width 11 height 11
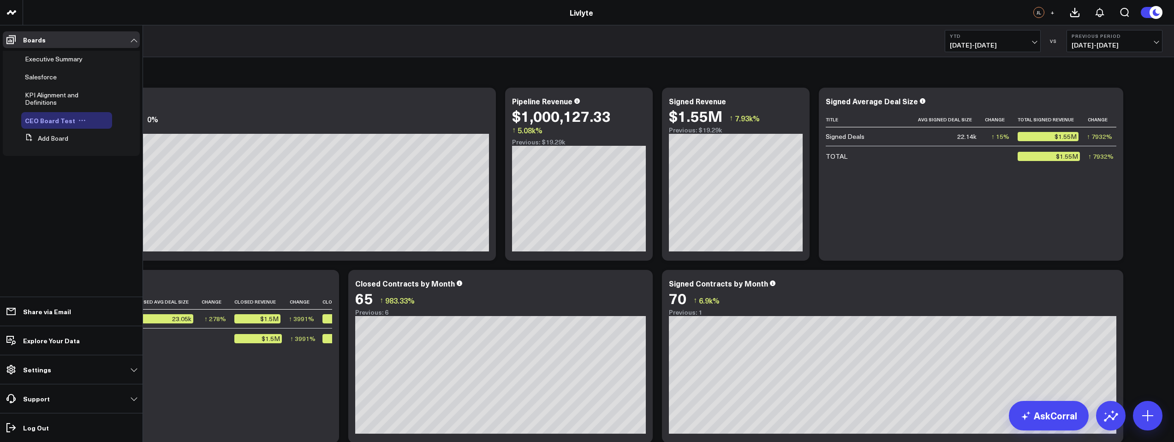
click at [54, 123] on span "CEO Board Test" at bounding box center [50, 120] width 50 height 9
